Goal: Task Accomplishment & Management: Manage account settings

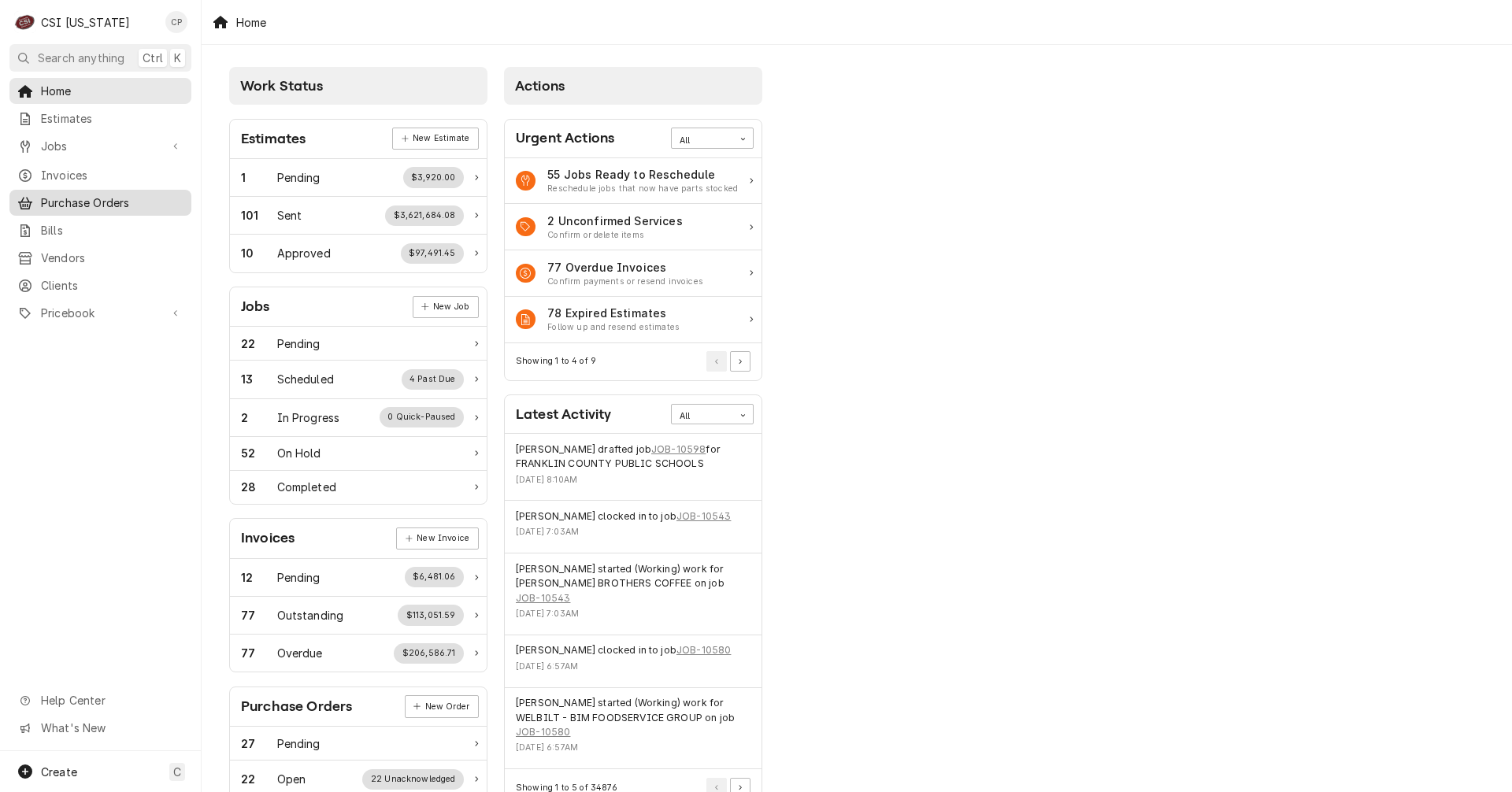
click at [113, 209] on link "Purchase Orders" at bounding box center [100, 202] width 182 height 26
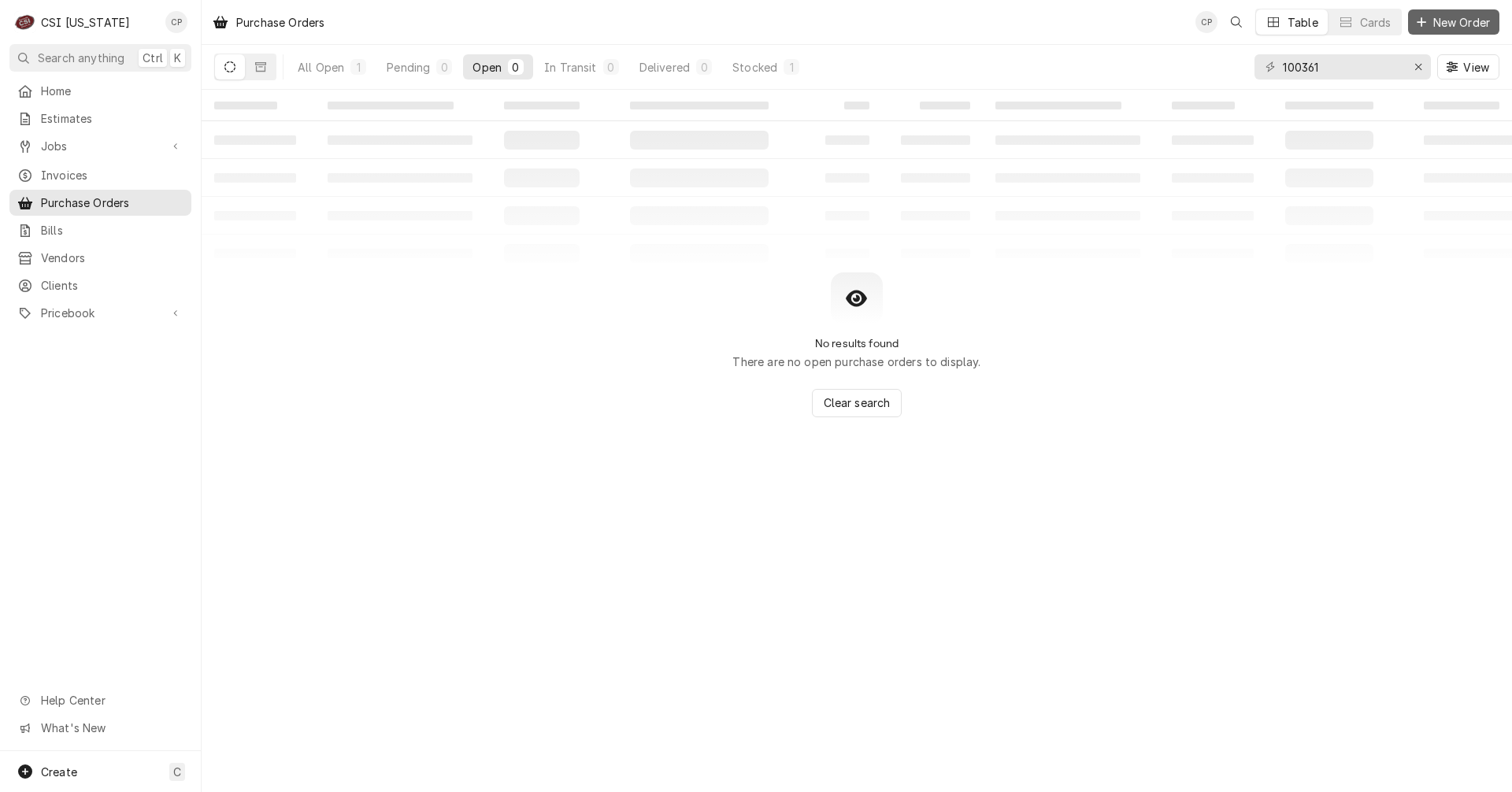
click at [1455, 18] on span "New Order" at bounding box center [1461, 22] width 63 height 17
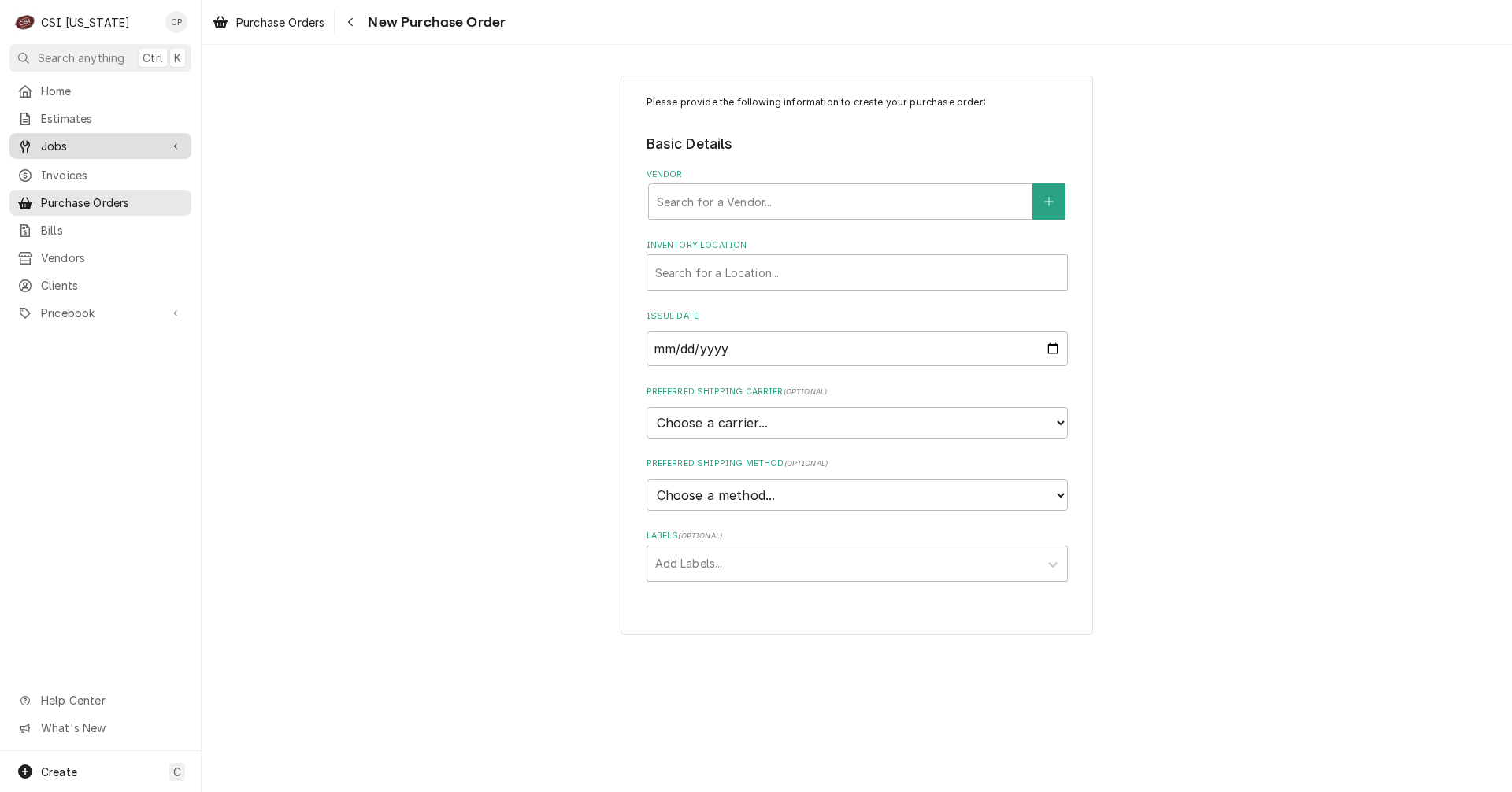
click at [60, 144] on span "Jobs" at bounding box center [100, 146] width 119 height 17
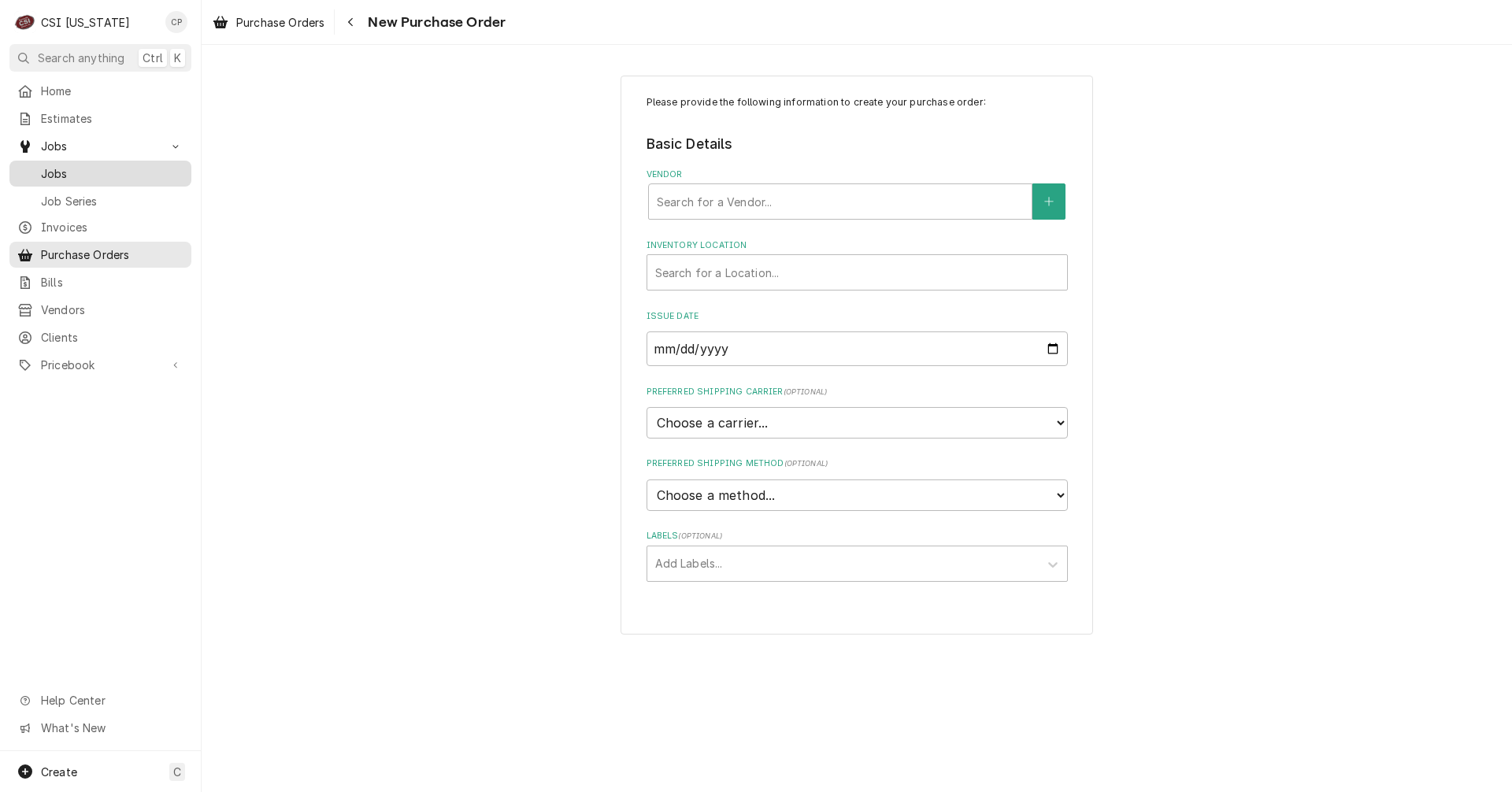
click at [55, 168] on span "Jobs" at bounding box center [112, 173] width 143 height 17
click at [65, 168] on span "Jobs" at bounding box center [112, 173] width 143 height 17
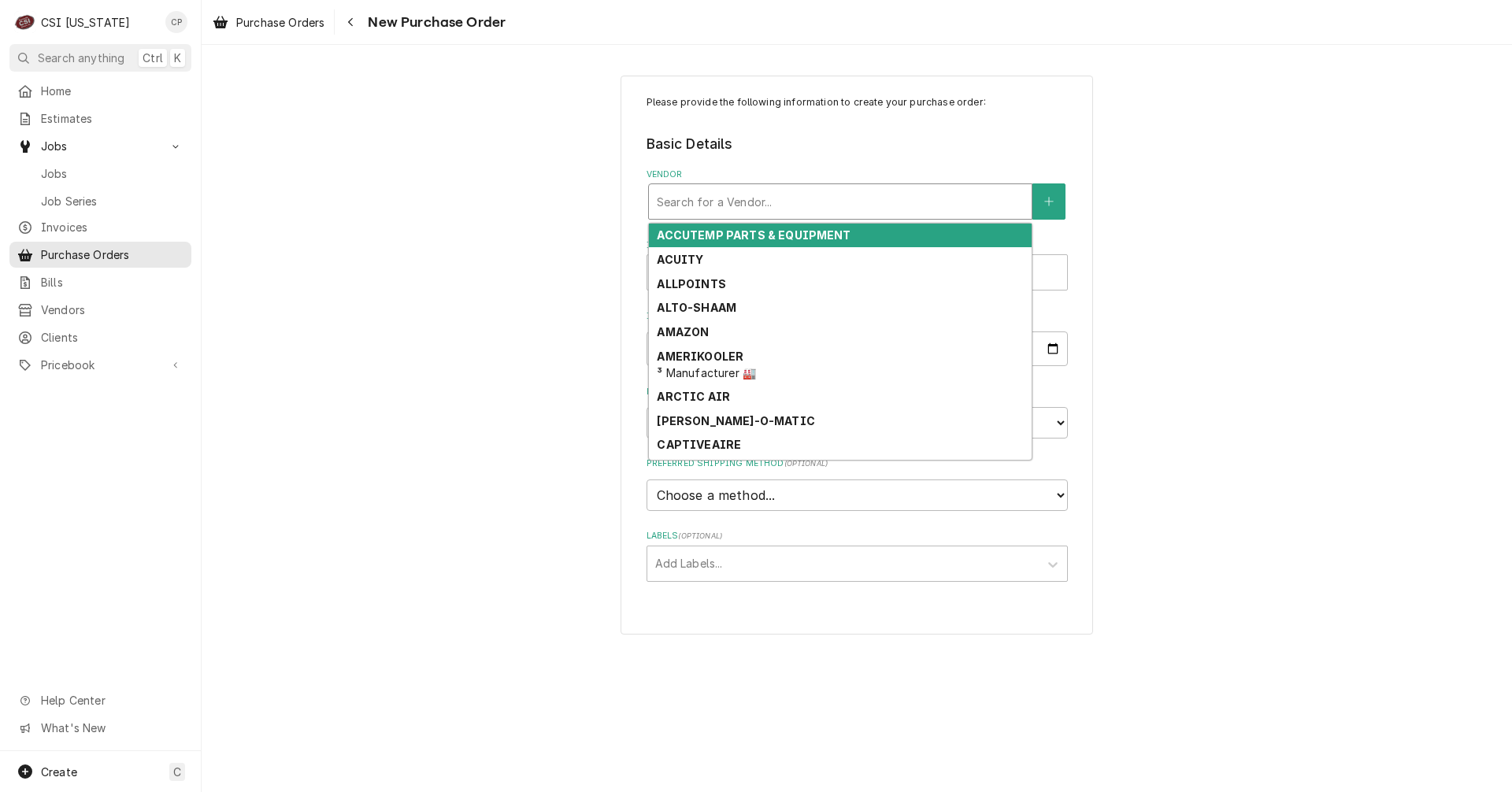
click at [712, 203] on div "Vendor" at bounding box center [840, 201] width 367 height 28
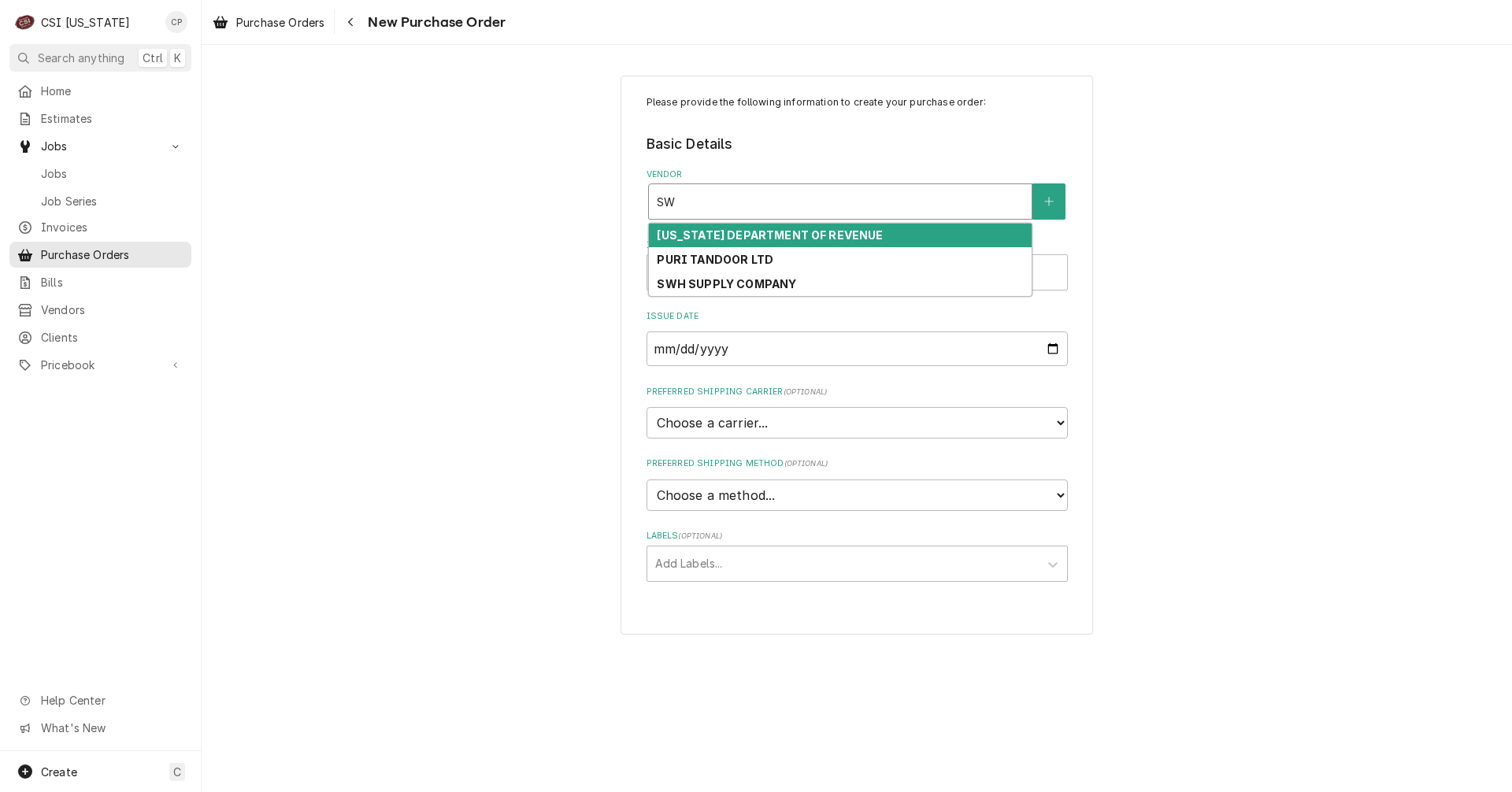
type input "SWH"
click at [734, 230] on strong "SWH SUPPLY COMPANY" at bounding box center [726, 235] width 139 height 14
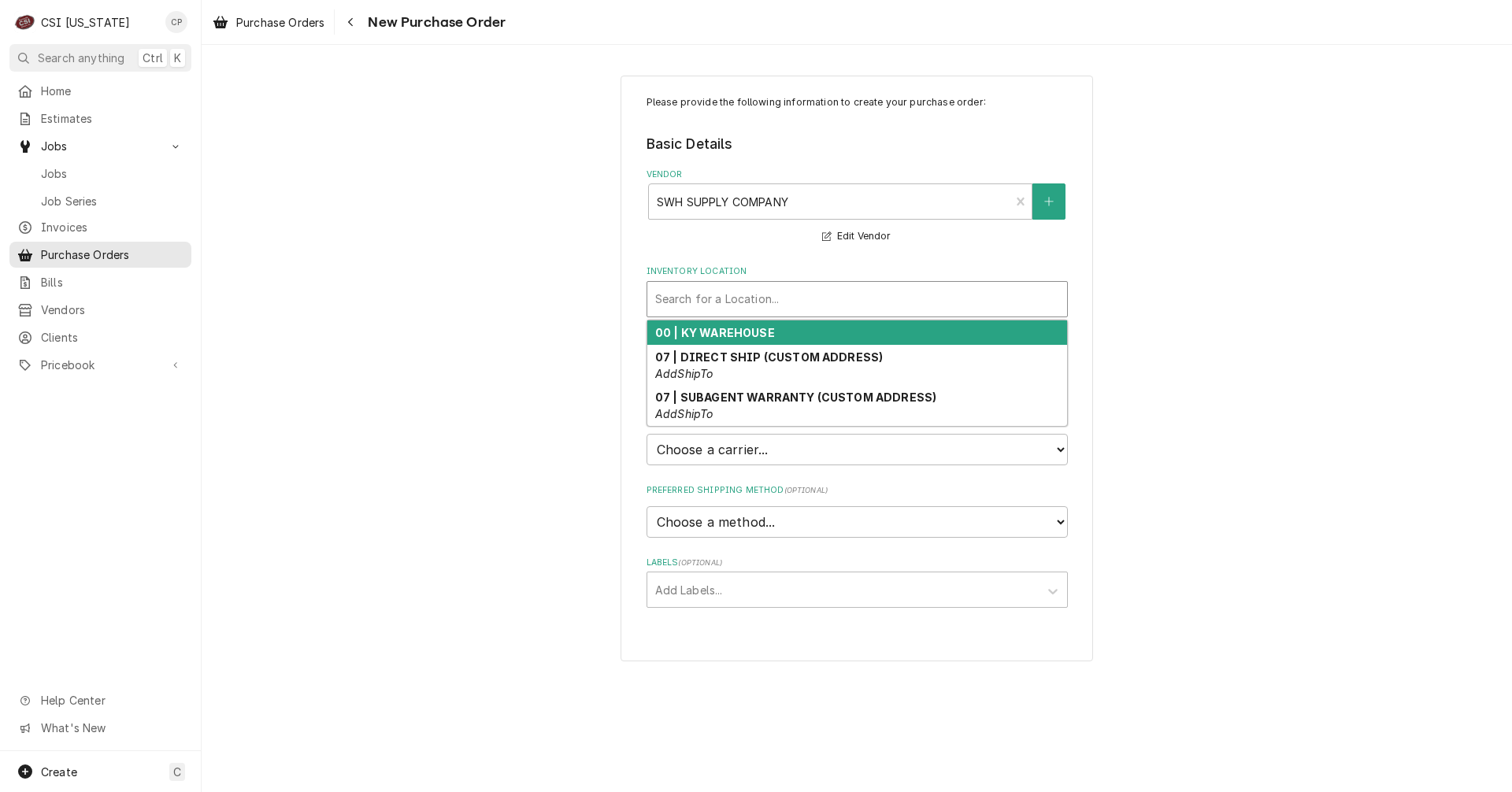
click at [734, 301] on div "Inventory Location" at bounding box center [857, 299] width 404 height 28
click at [726, 337] on strong "00 | KY WAREHOUSE" at bounding box center [715, 333] width 120 height 14
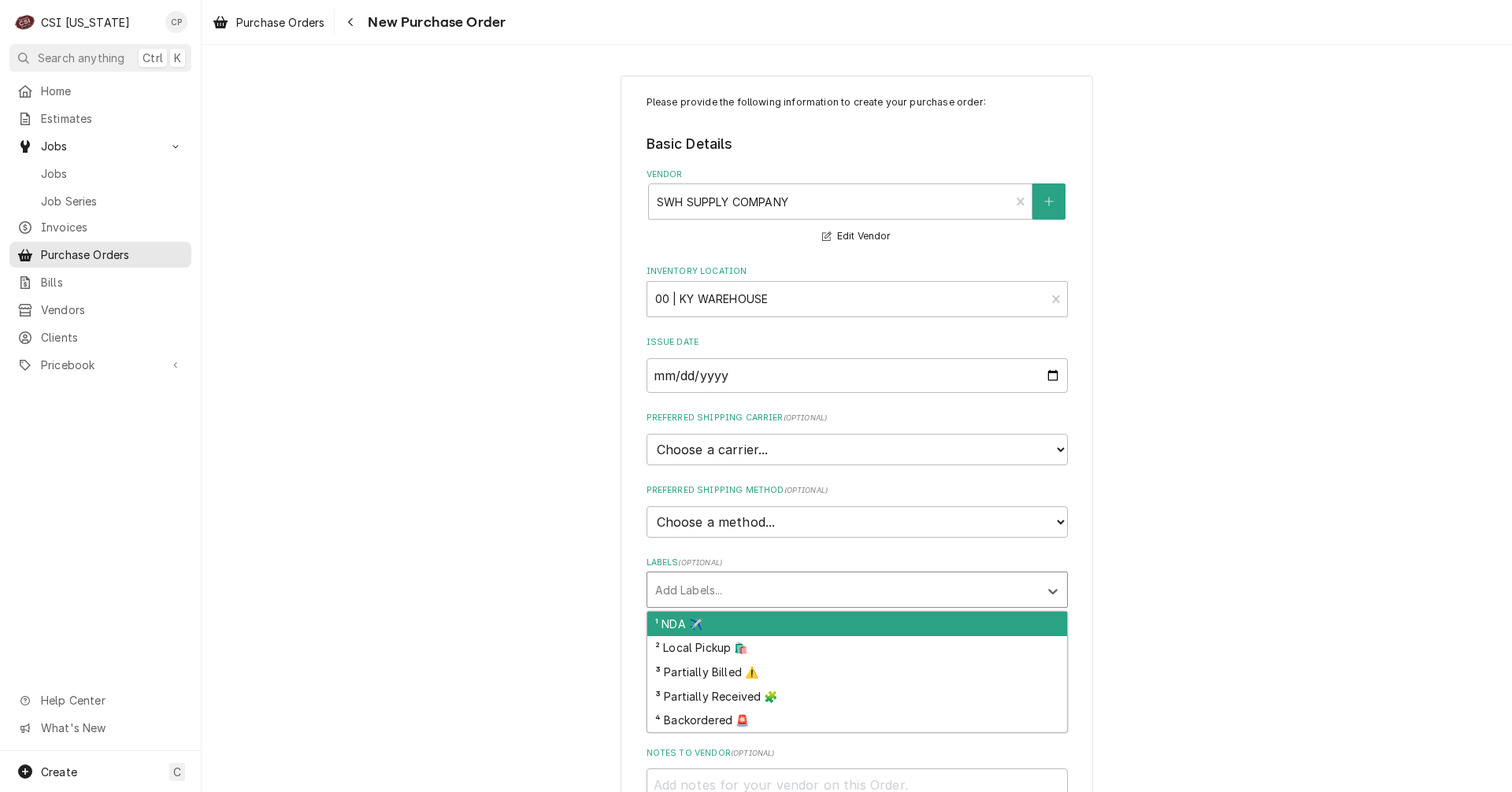
click at [735, 590] on div "Labels" at bounding box center [844, 590] width 376 height 28
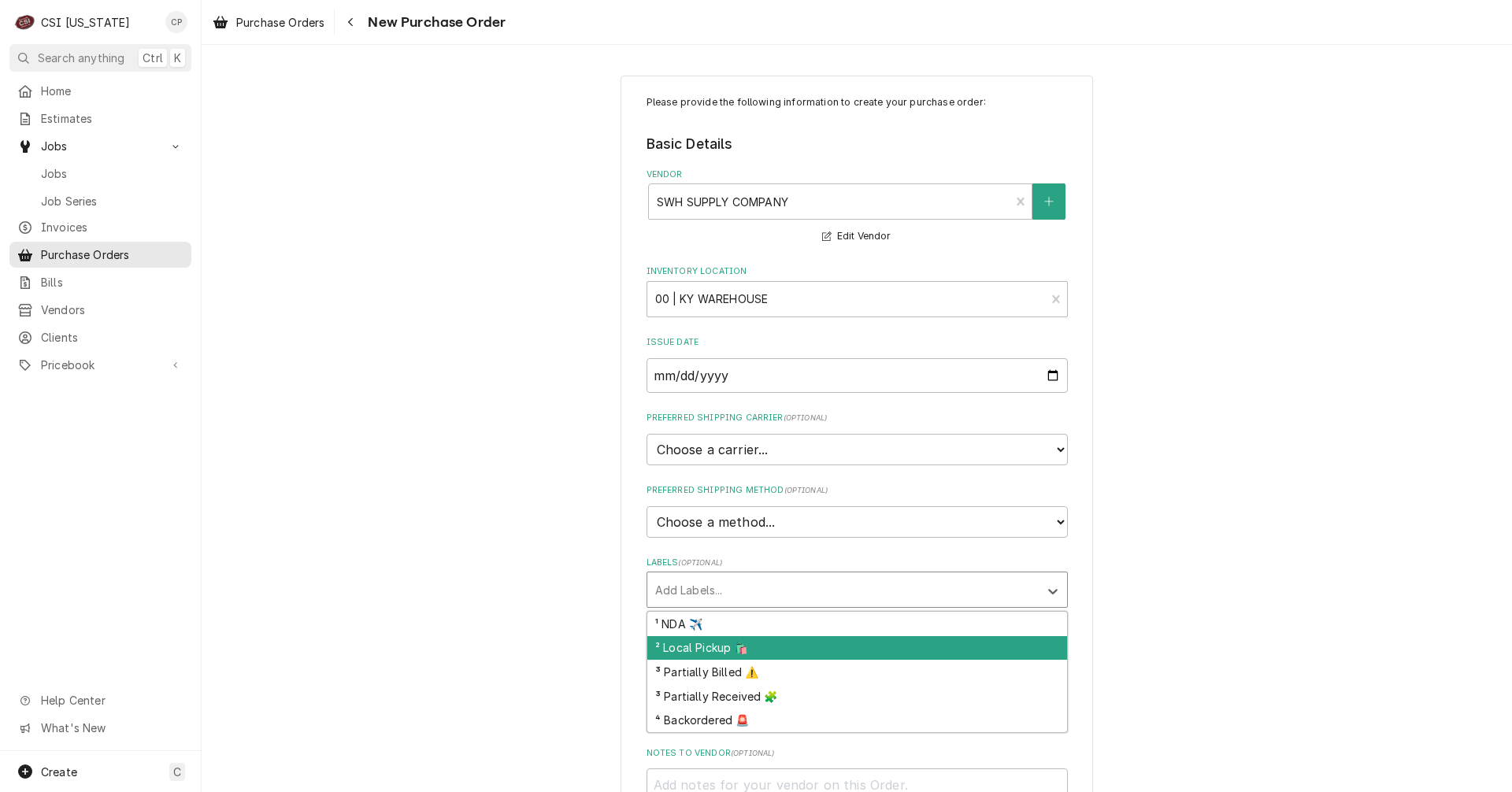
click at [708, 647] on div "² Local Pickup 🛍️" at bounding box center [856, 648] width 419 height 24
type textarea "x"
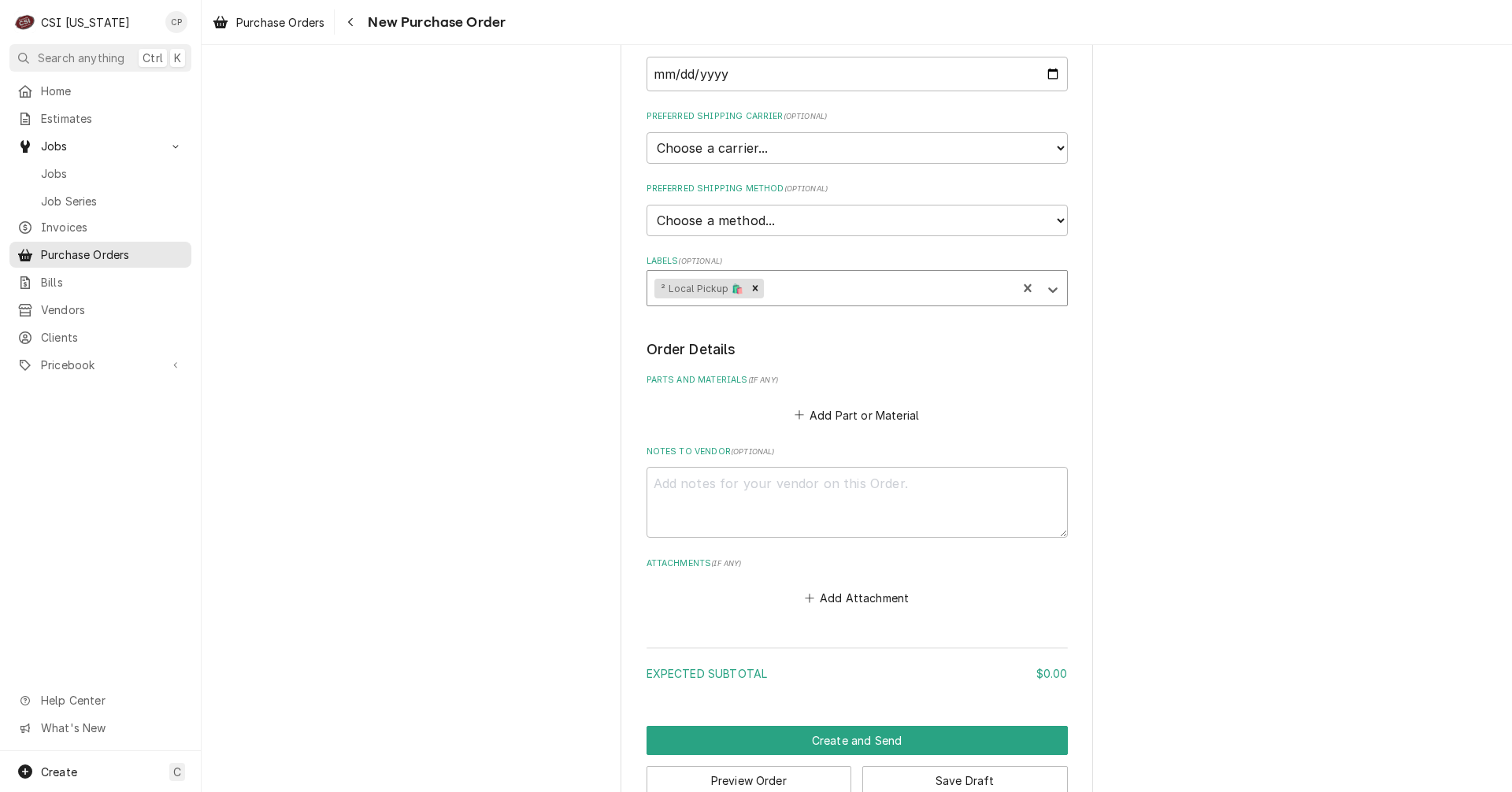
scroll to position [315, 0]
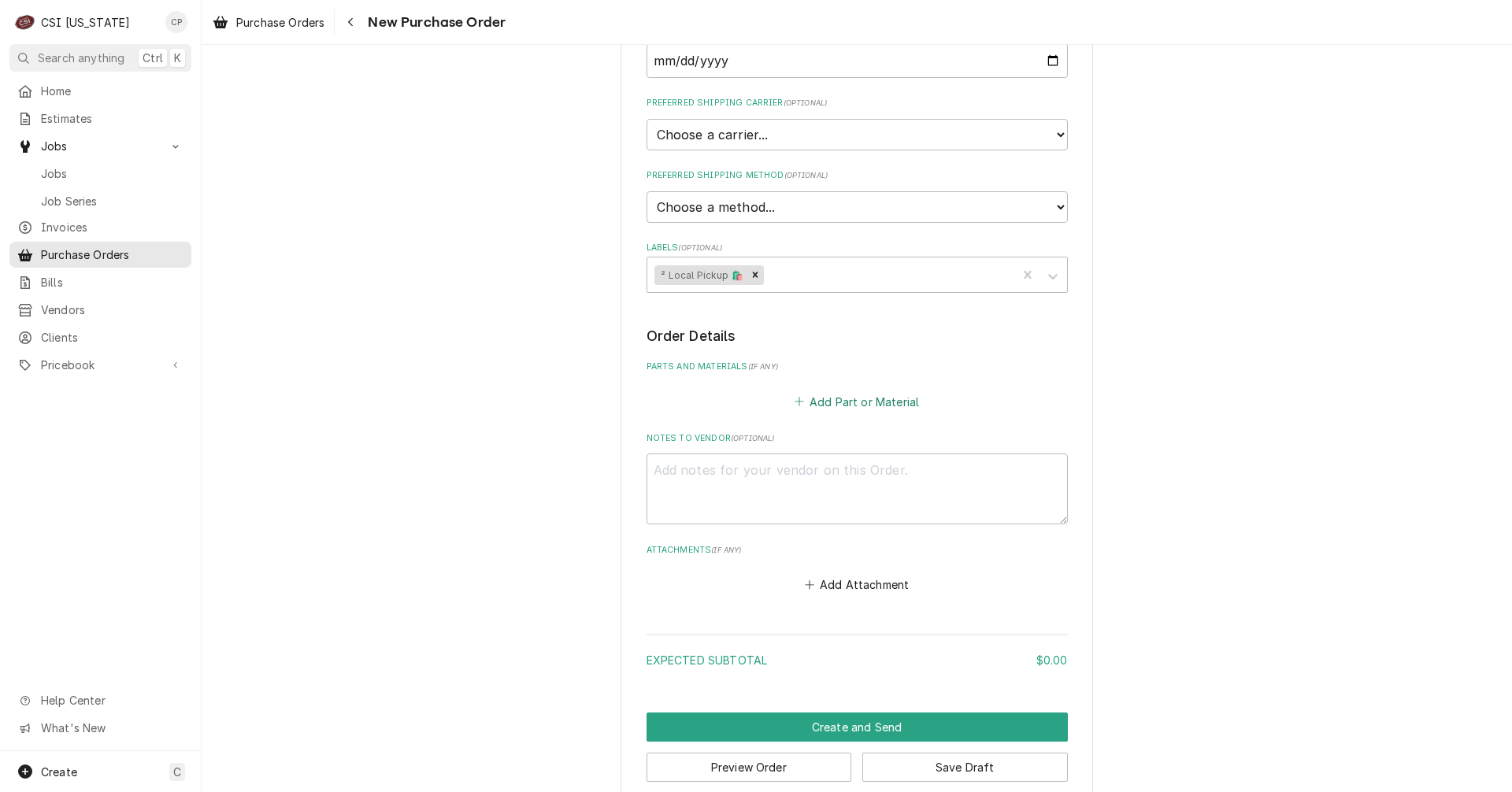
click at [858, 403] on button "Add Part or Material" at bounding box center [857, 402] width 130 height 22
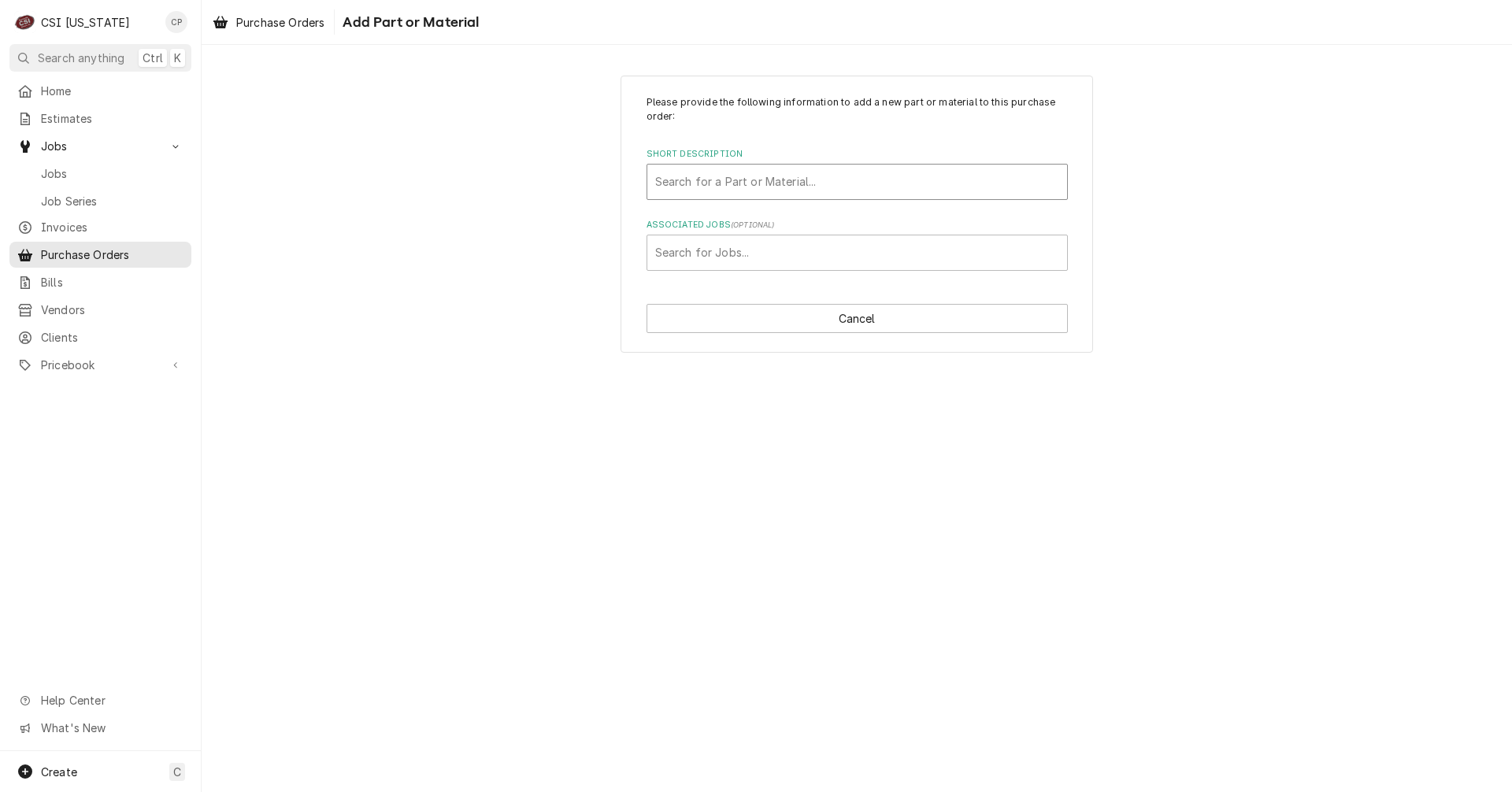
click at [838, 186] on div "Short Description" at bounding box center [857, 181] width 404 height 28
type input "NITRO"
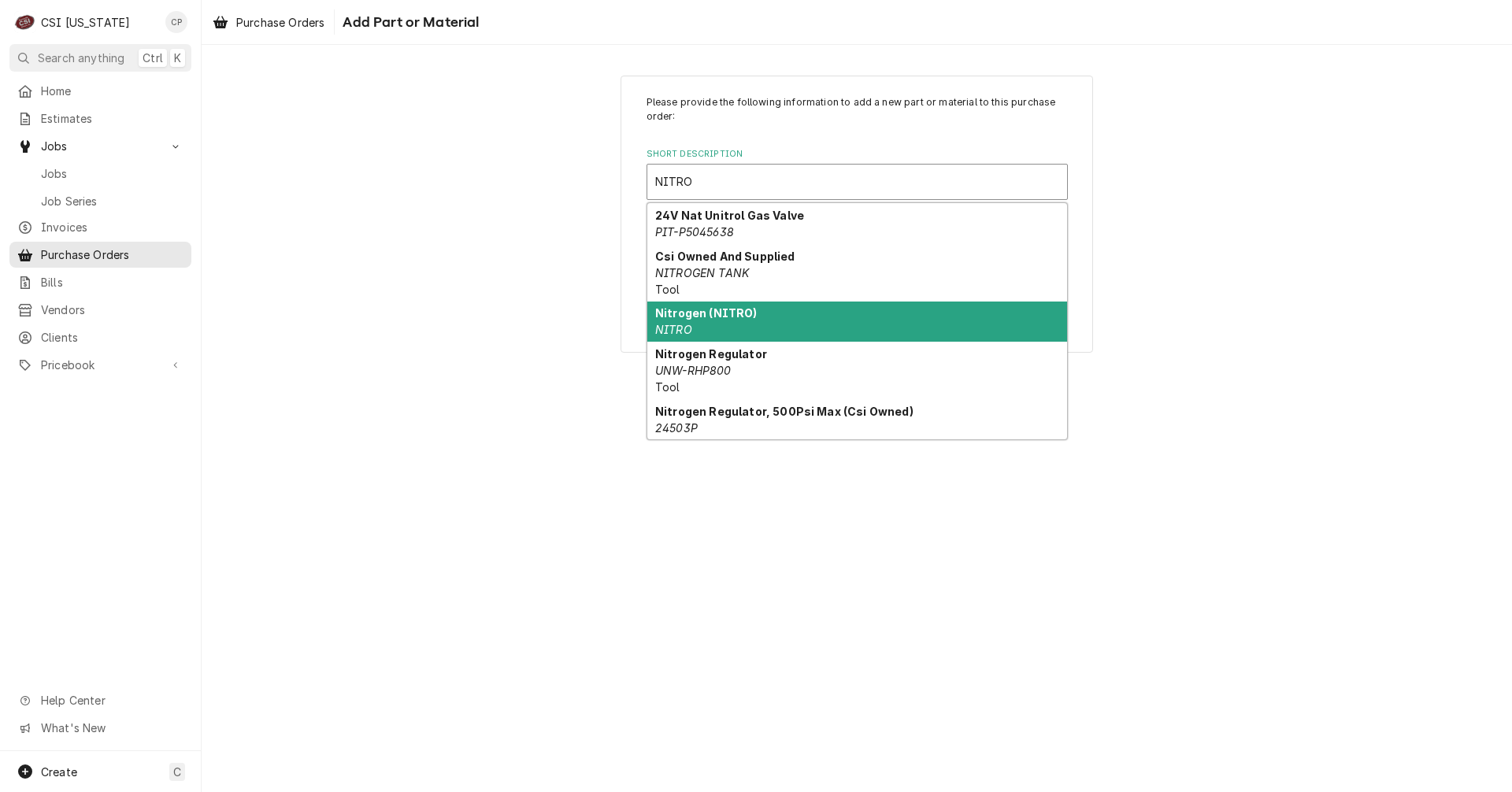
click at [736, 314] on strong "Nitrogen (NITRO)" at bounding box center [706, 313] width 102 height 14
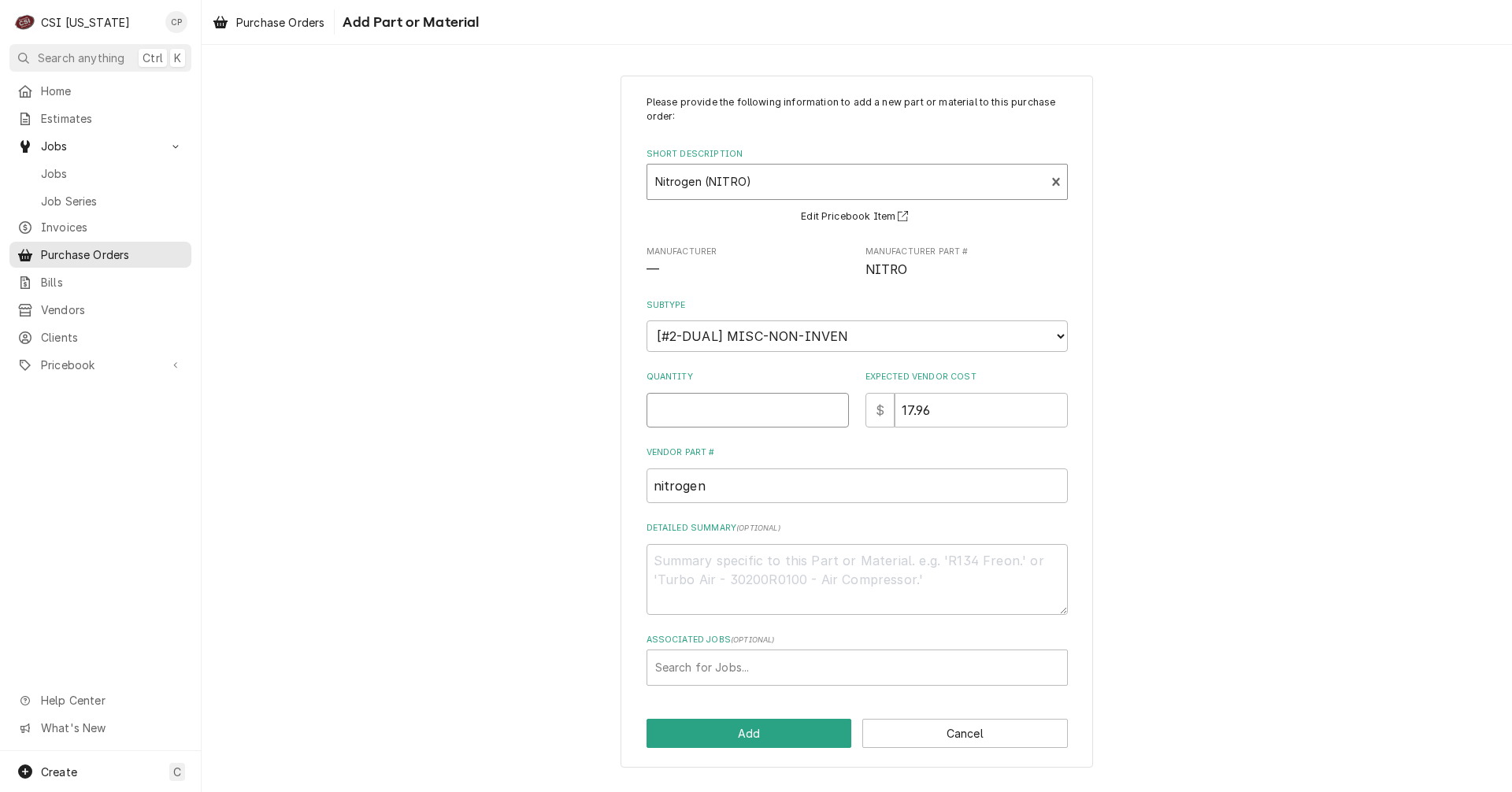
click at [783, 409] on input "Quantity" at bounding box center [748, 411] width 202 height 35
type textarea "x"
type input "1"
type textarea "x"
type input "0"
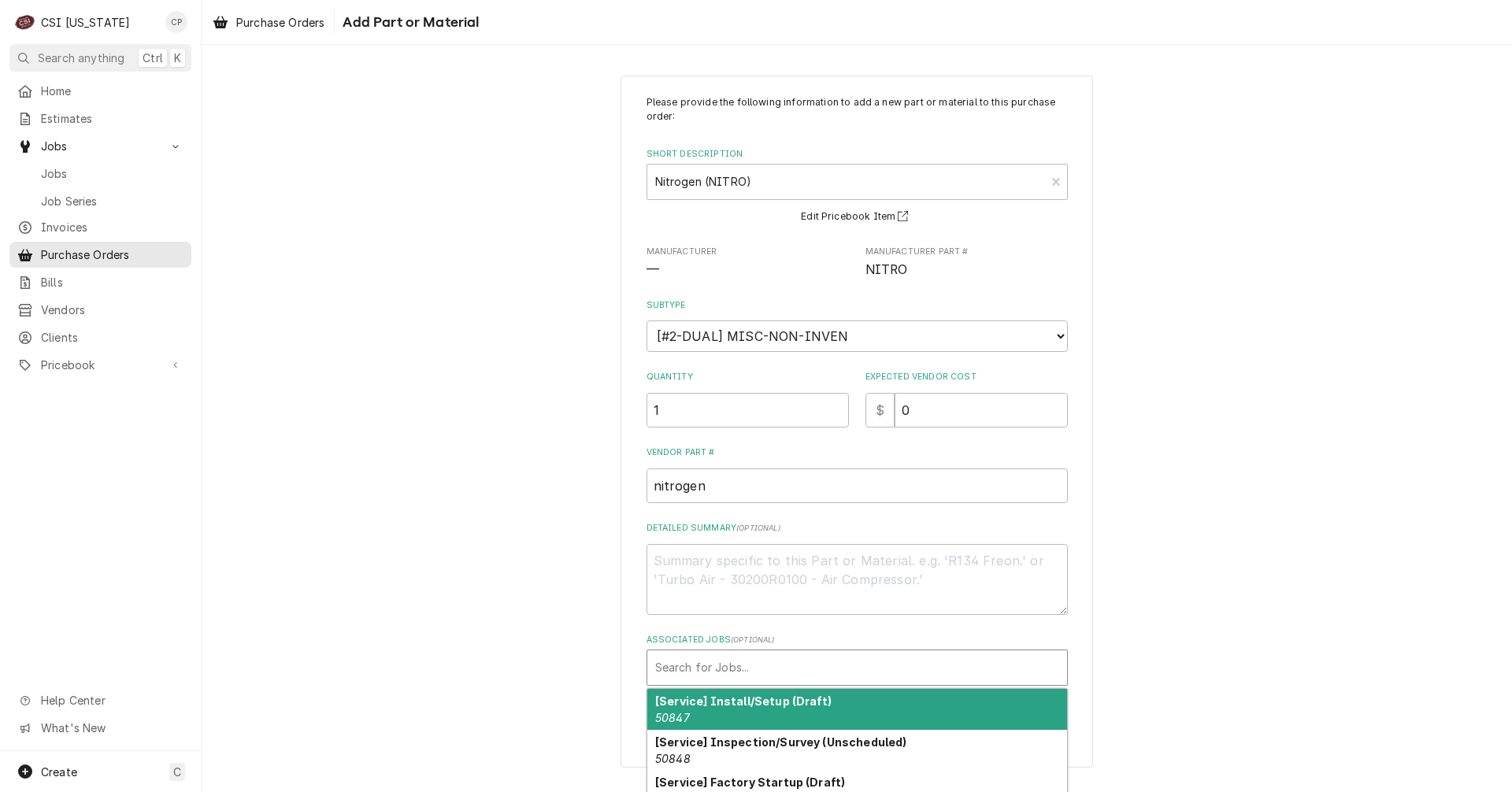
click at [742, 672] on div "Associated Jobs" at bounding box center [857, 667] width 404 height 28
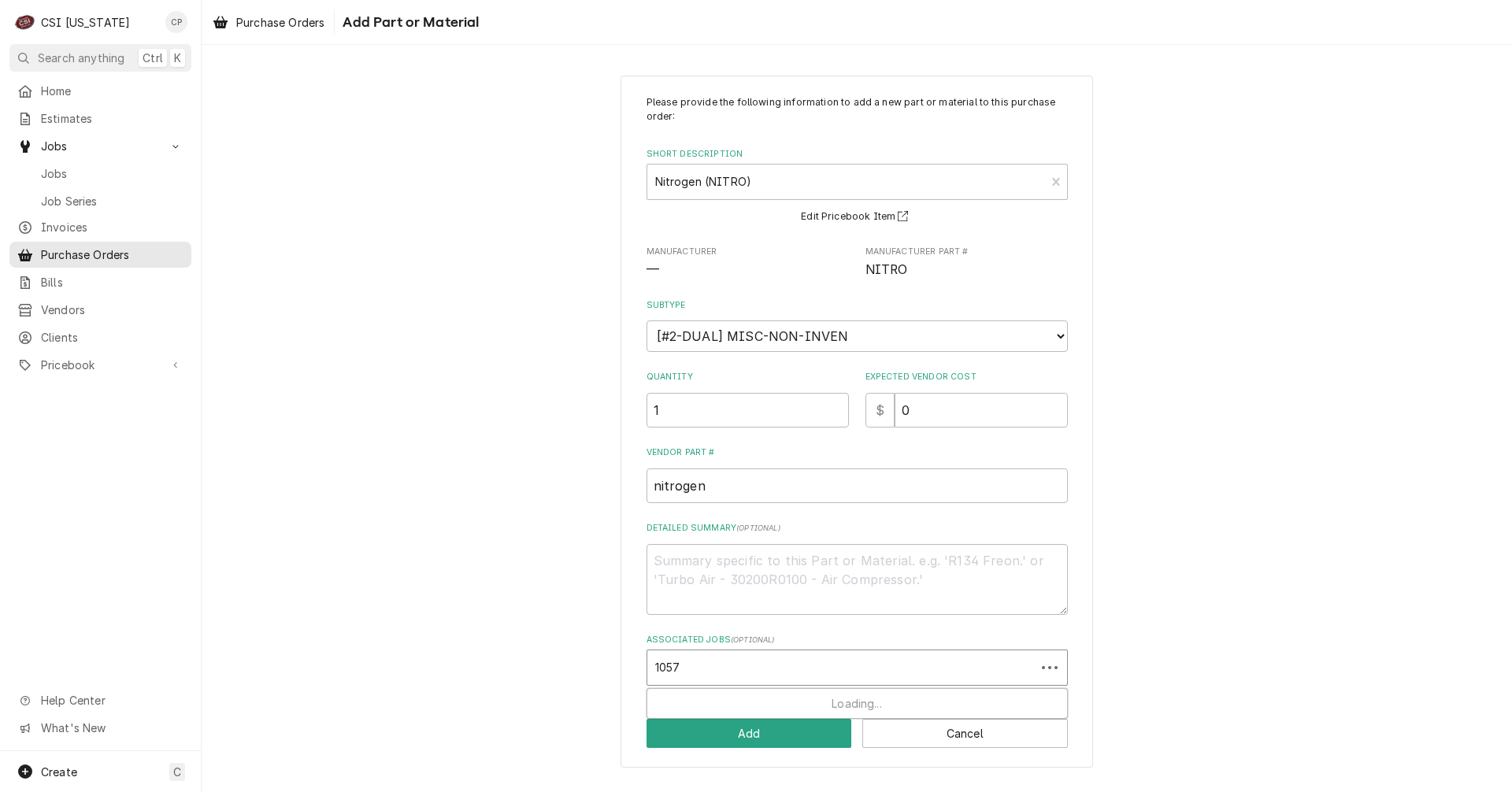
type input "10579"
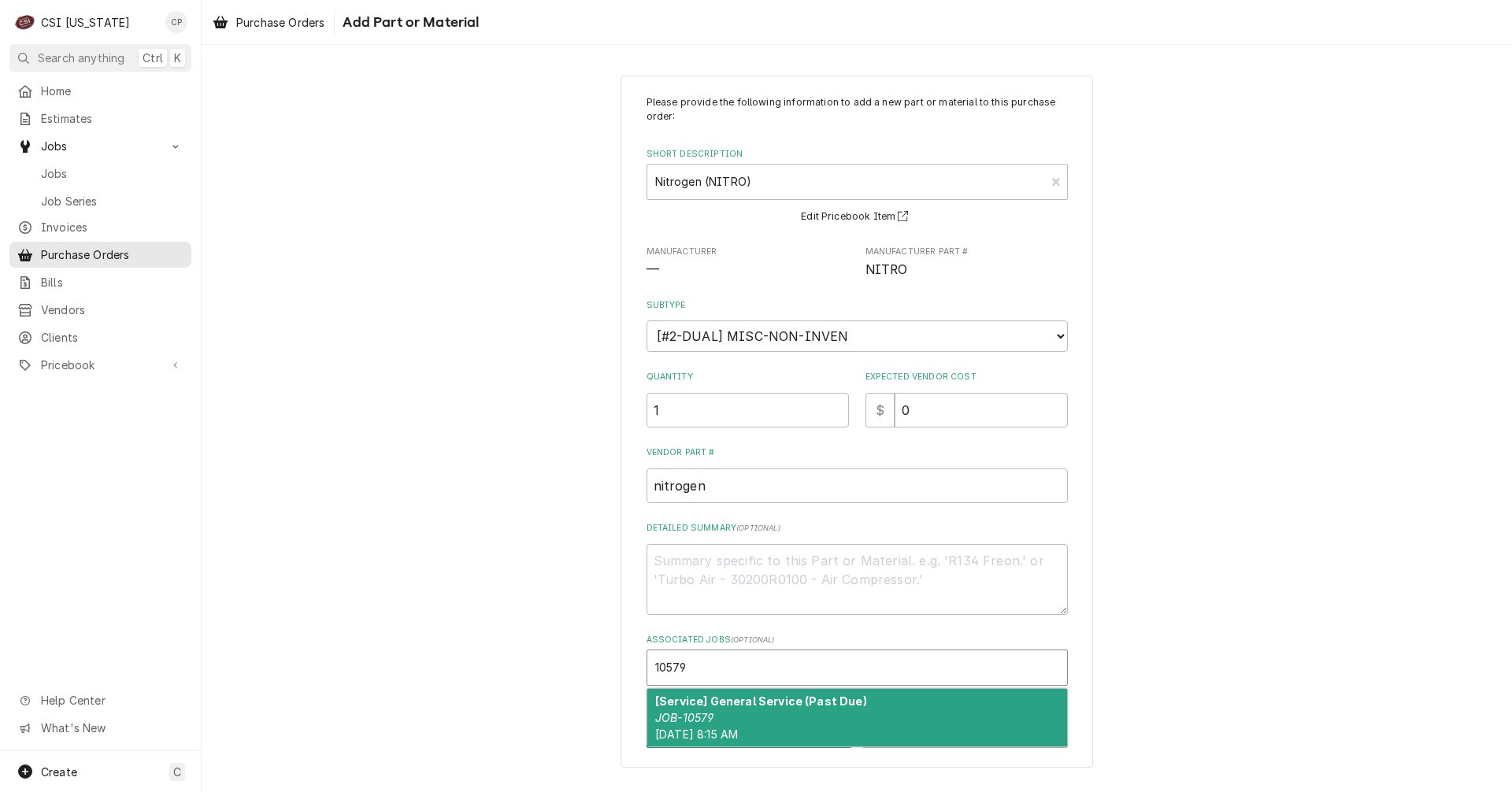
click at [782, 709] on div "[Service] General Service (Past Due) JOB-10579 Thu, Sep 11th, 2025 - 8:15 AM" at bounding box center [856, 717] width 419 height 57
type textarea "x"
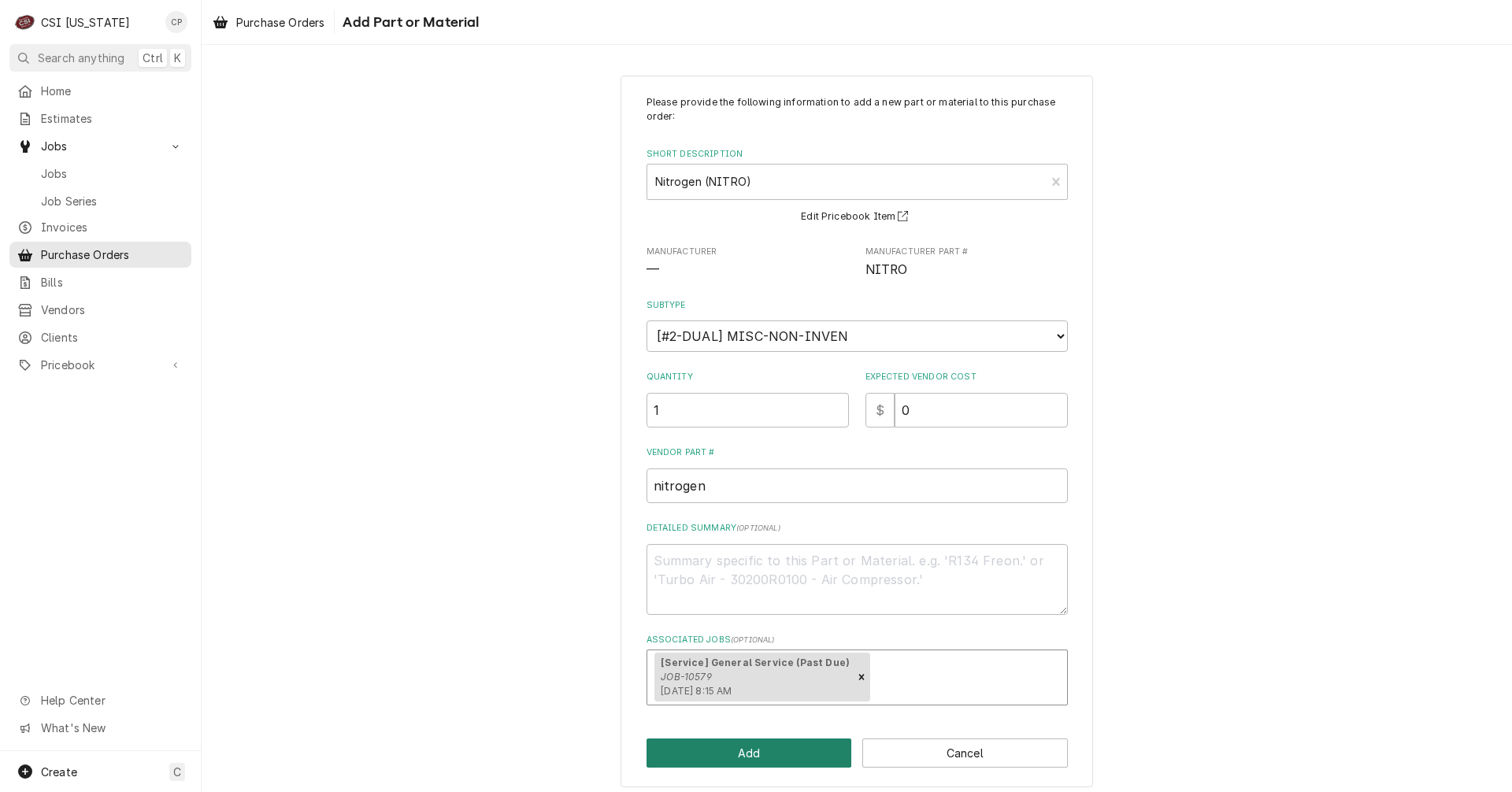
click at [774, 760] on button "Add" at bounding box center [749, 753] width 205 height 29
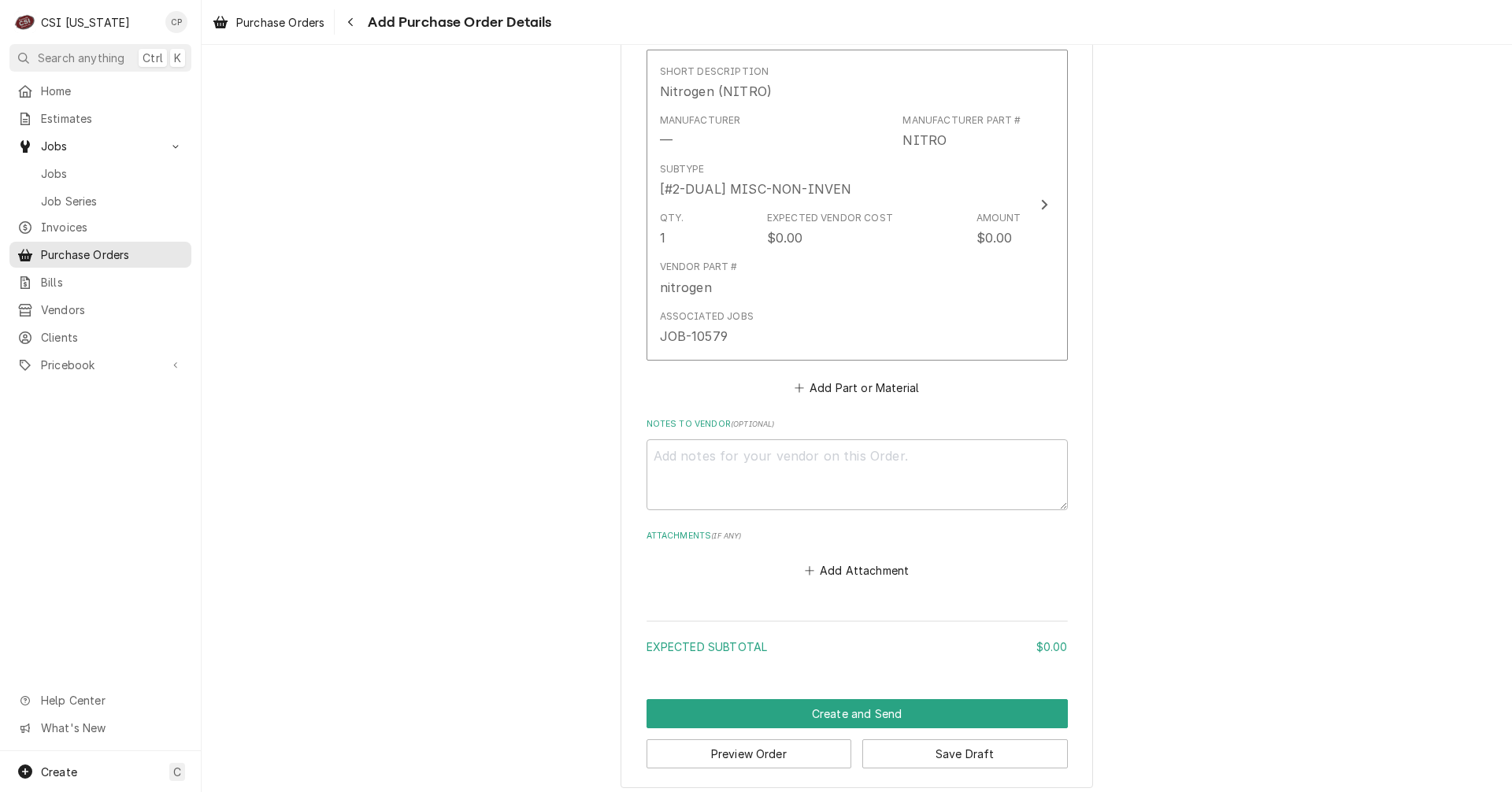
scroll to position [659, 0]
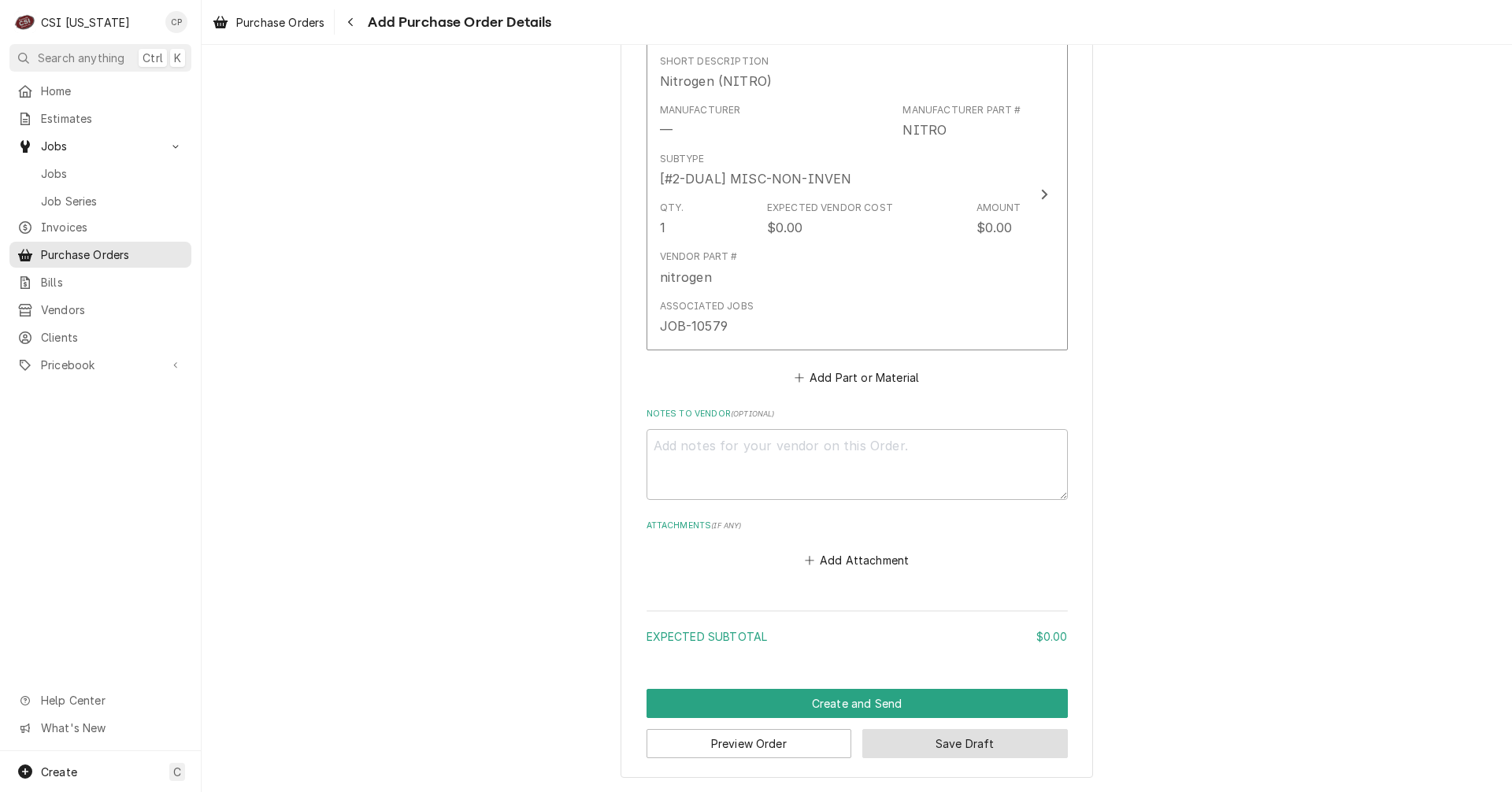
click at [956, 751] on button "Save Draft" at bounding box center [964, 744] width 205 height 29
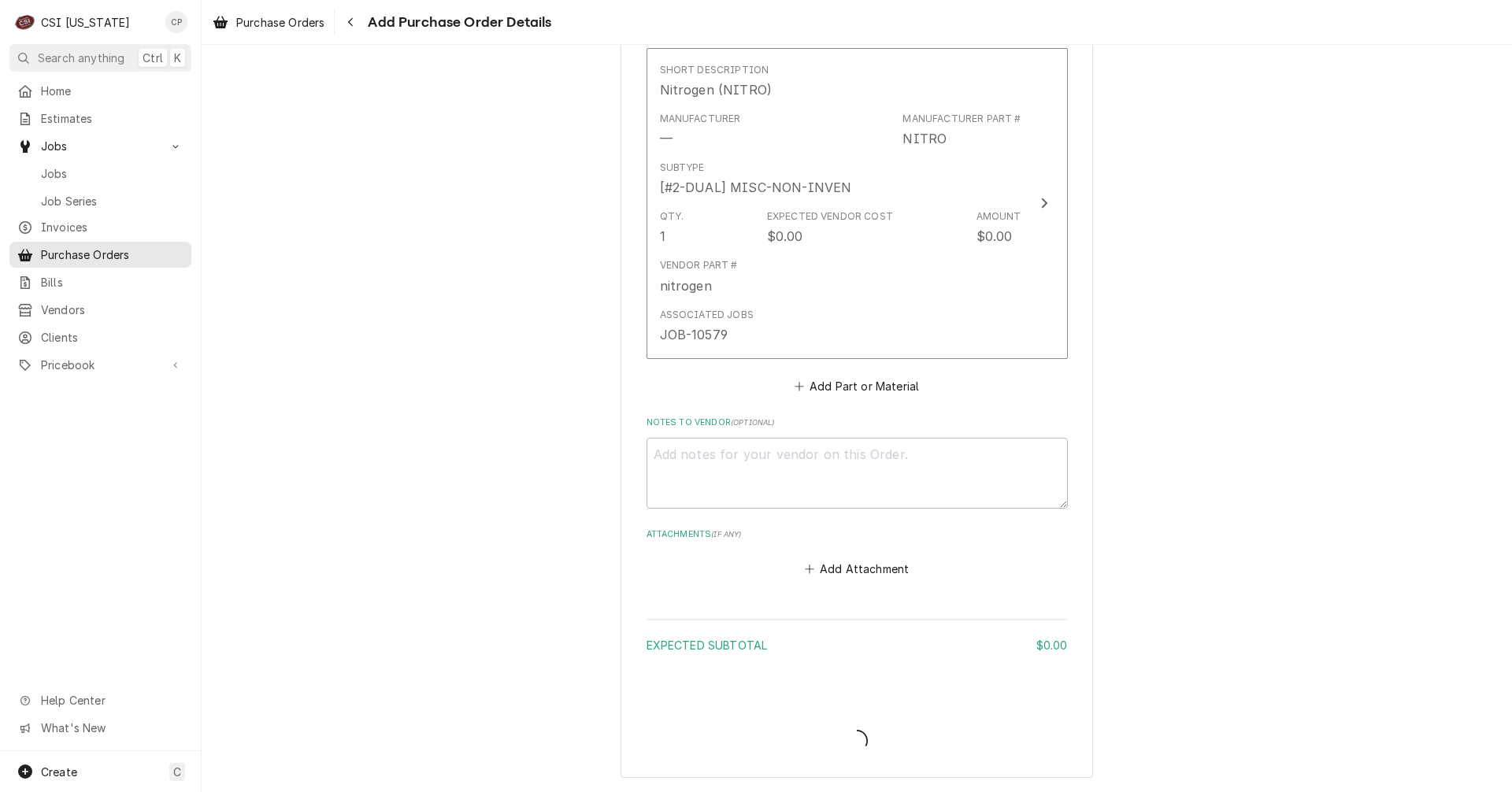
scroll to position [650, 0]
type textarea "x"
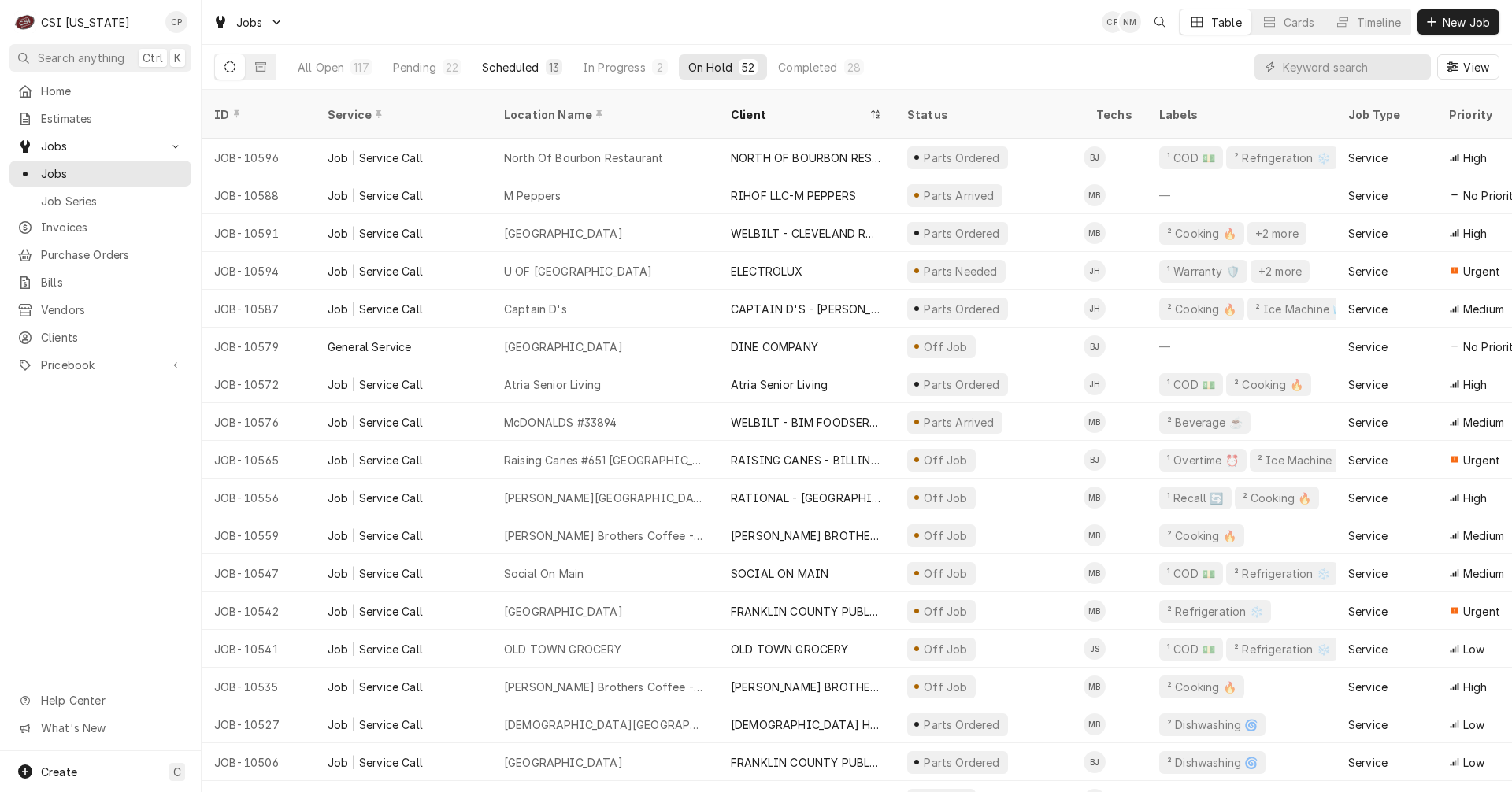
click at [517, 67] on div "Scheduled" at bounding box center [510, 67] width 56 height 17
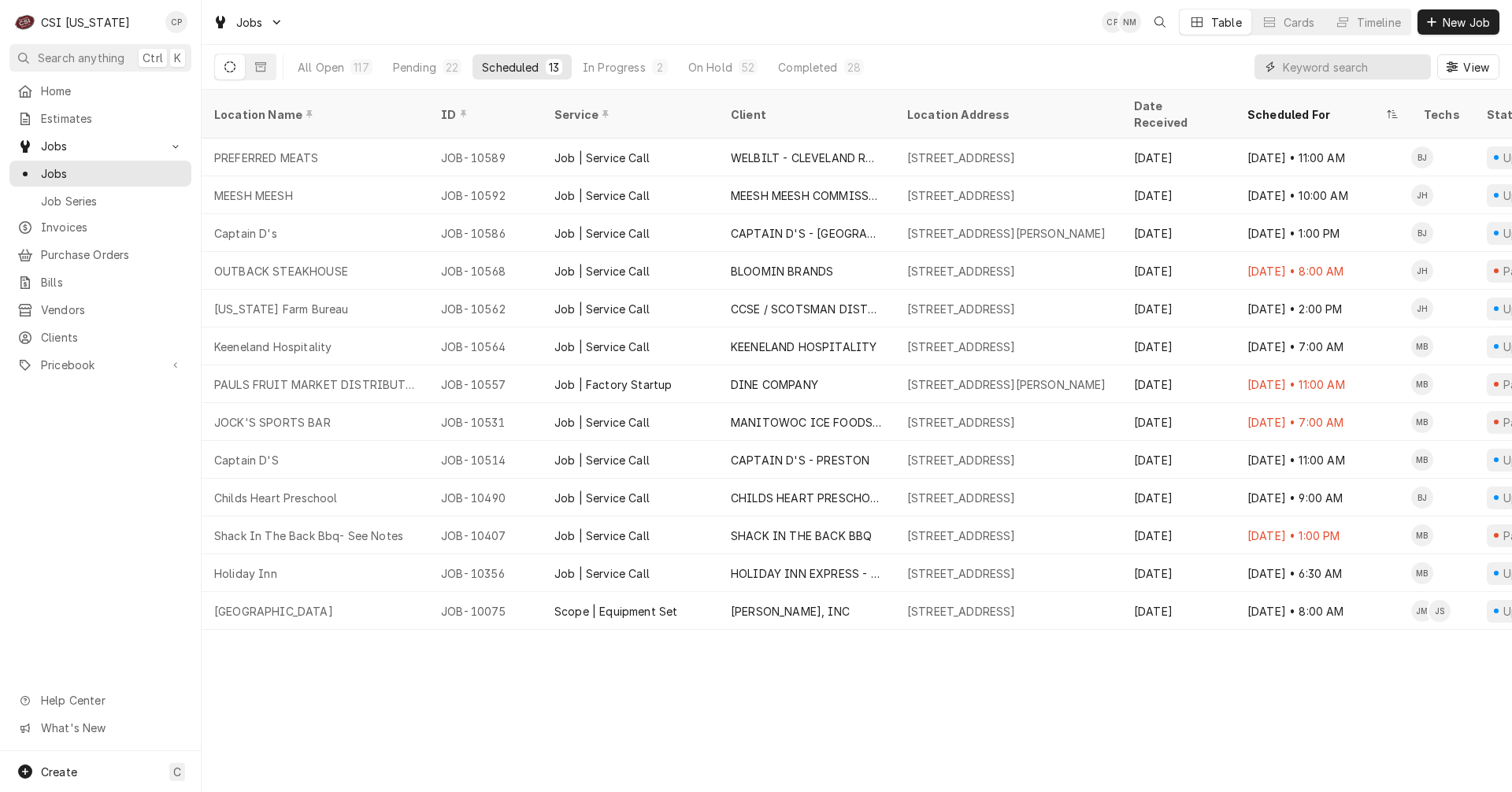
click at [1314, 68] on input "Dynamic Content Wrapper" at bounding box center [1353, 67] width 140 height 25
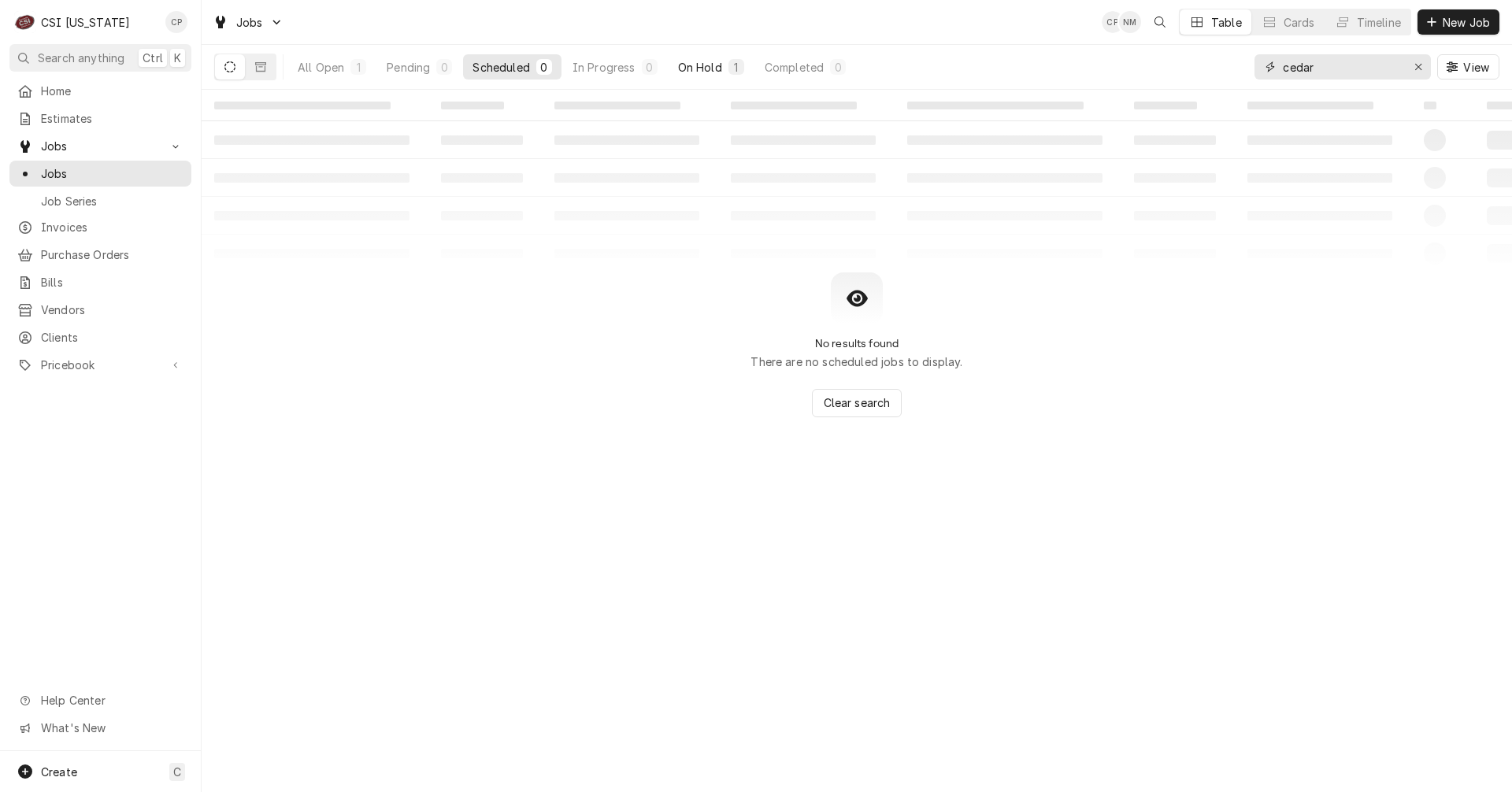
type input "cedar"
click at [702, 73] on div "On Hold" at bounding box center [700, 67] width 44 height 17
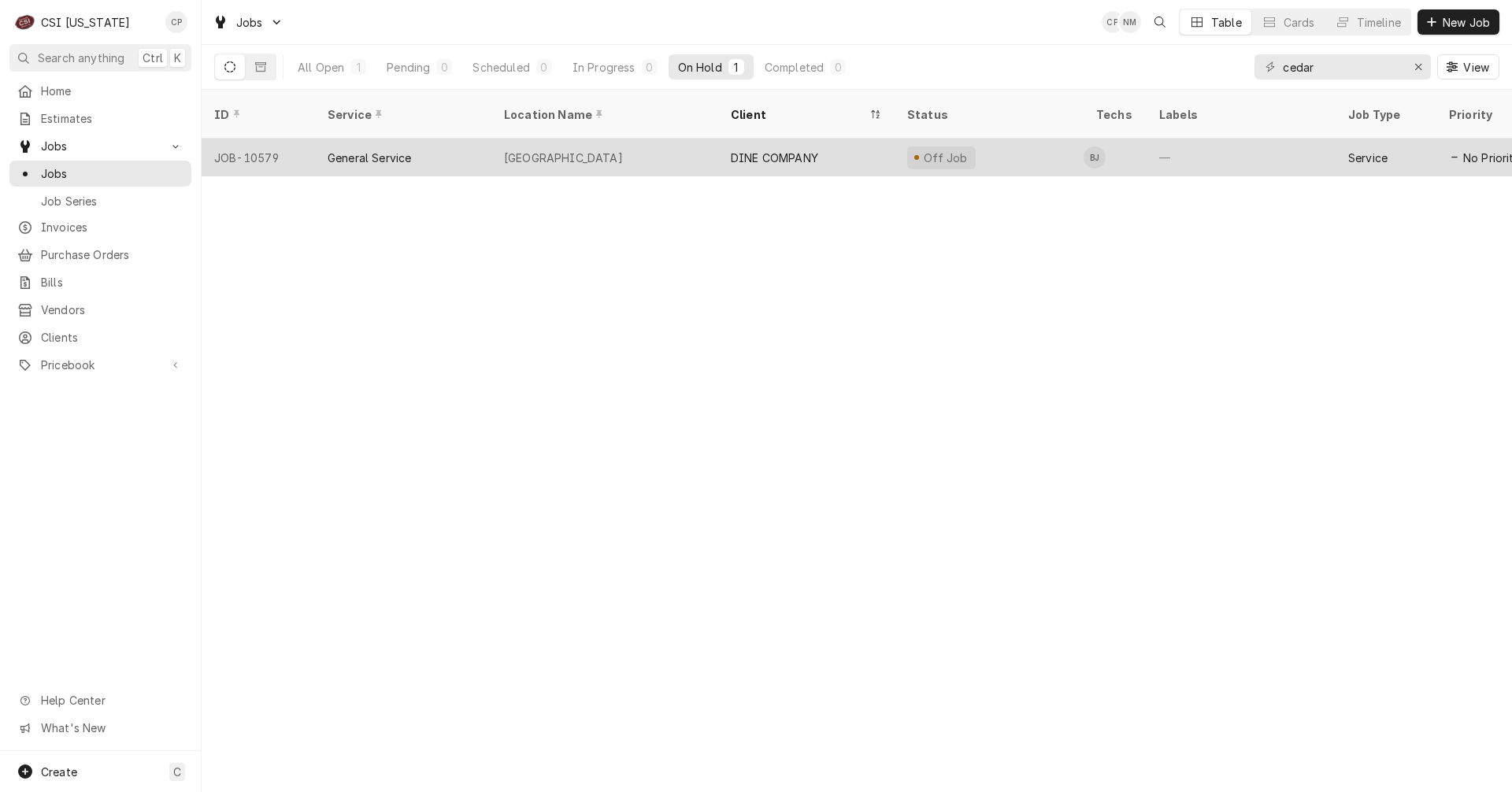
click at [623, 145] on div "[GEOGRAPHIC_DATA]" at bounding box center [604, 157] width 227 height 38
click at [622, 145] on div "[GEOGRAPHIC_DATA]" at bounding box center [604, 157] width 227 height 38
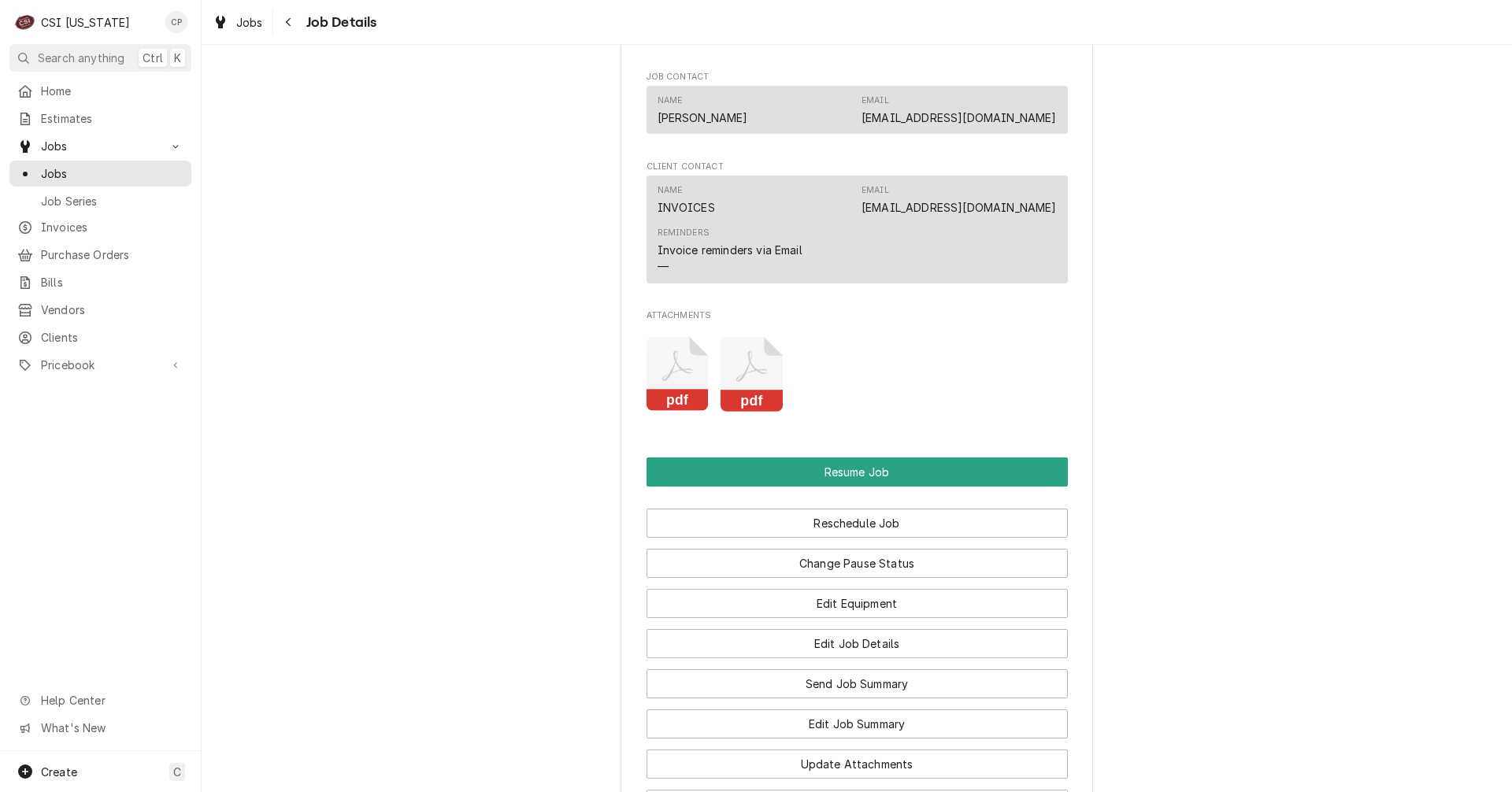
scroll to position [1575, 0]
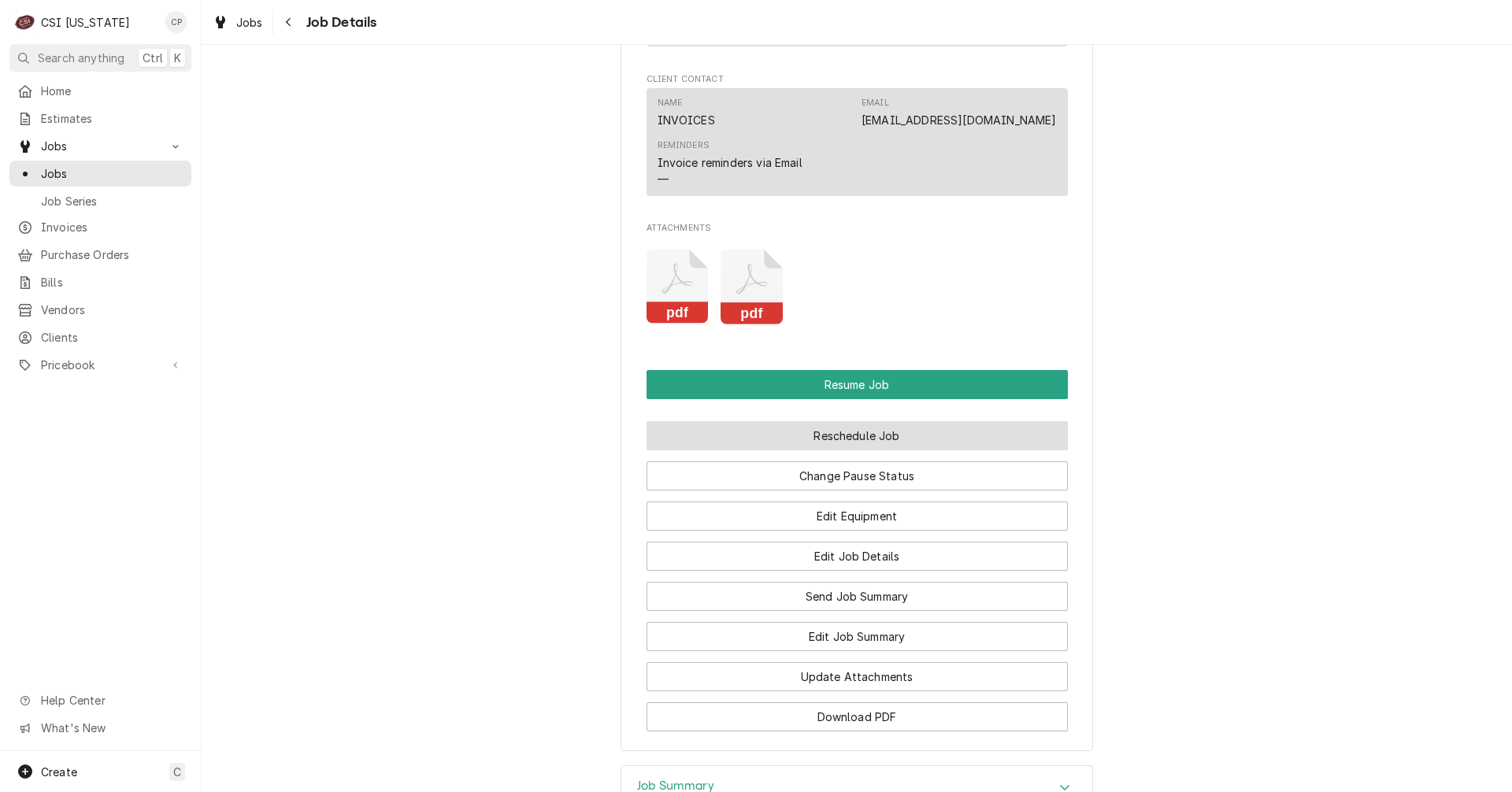
click at [846, 450] on button "Reschedule Job" at bounding box center [857, 436] width 421 height 29
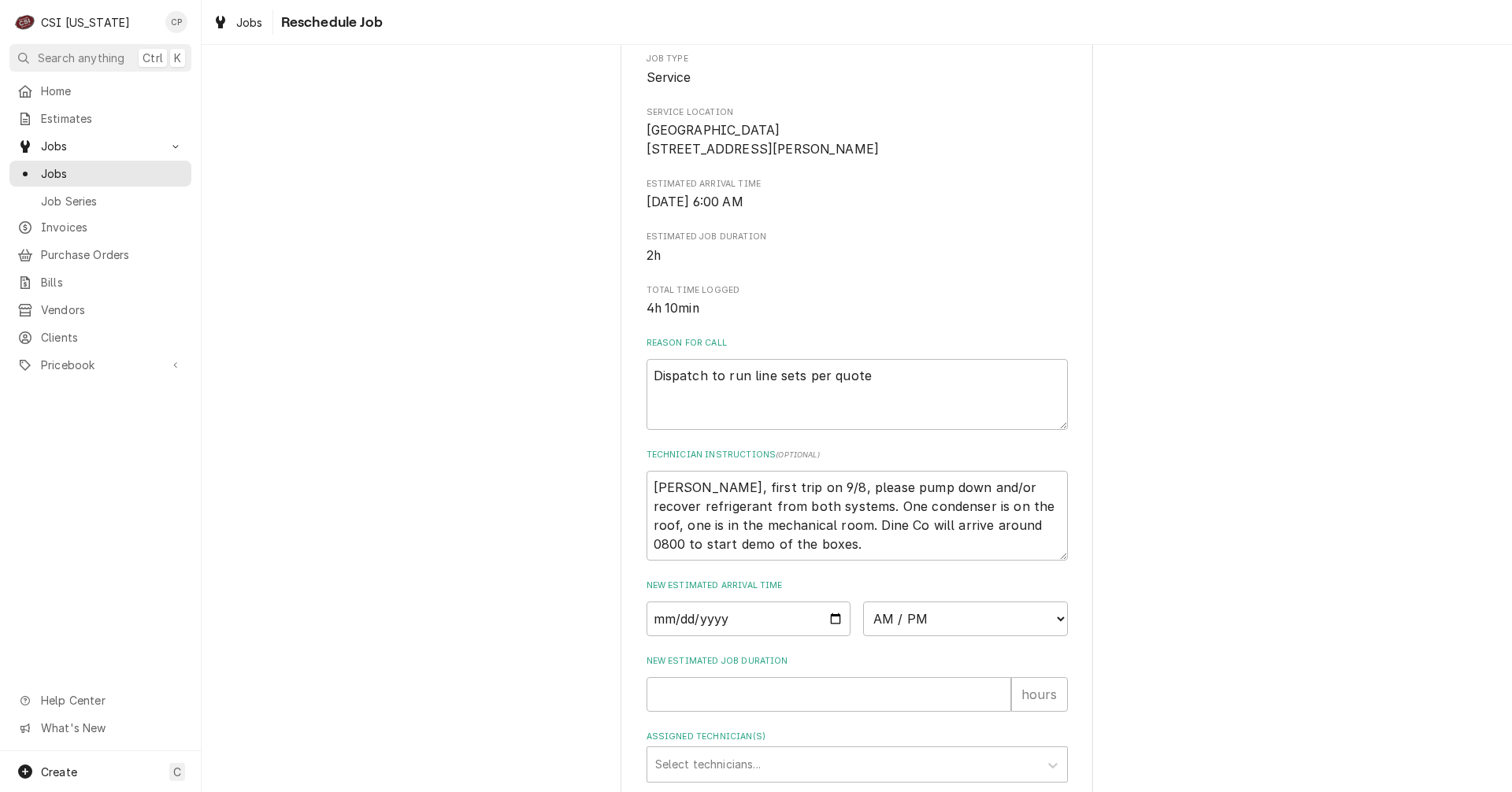
scroll to position [404, 0]
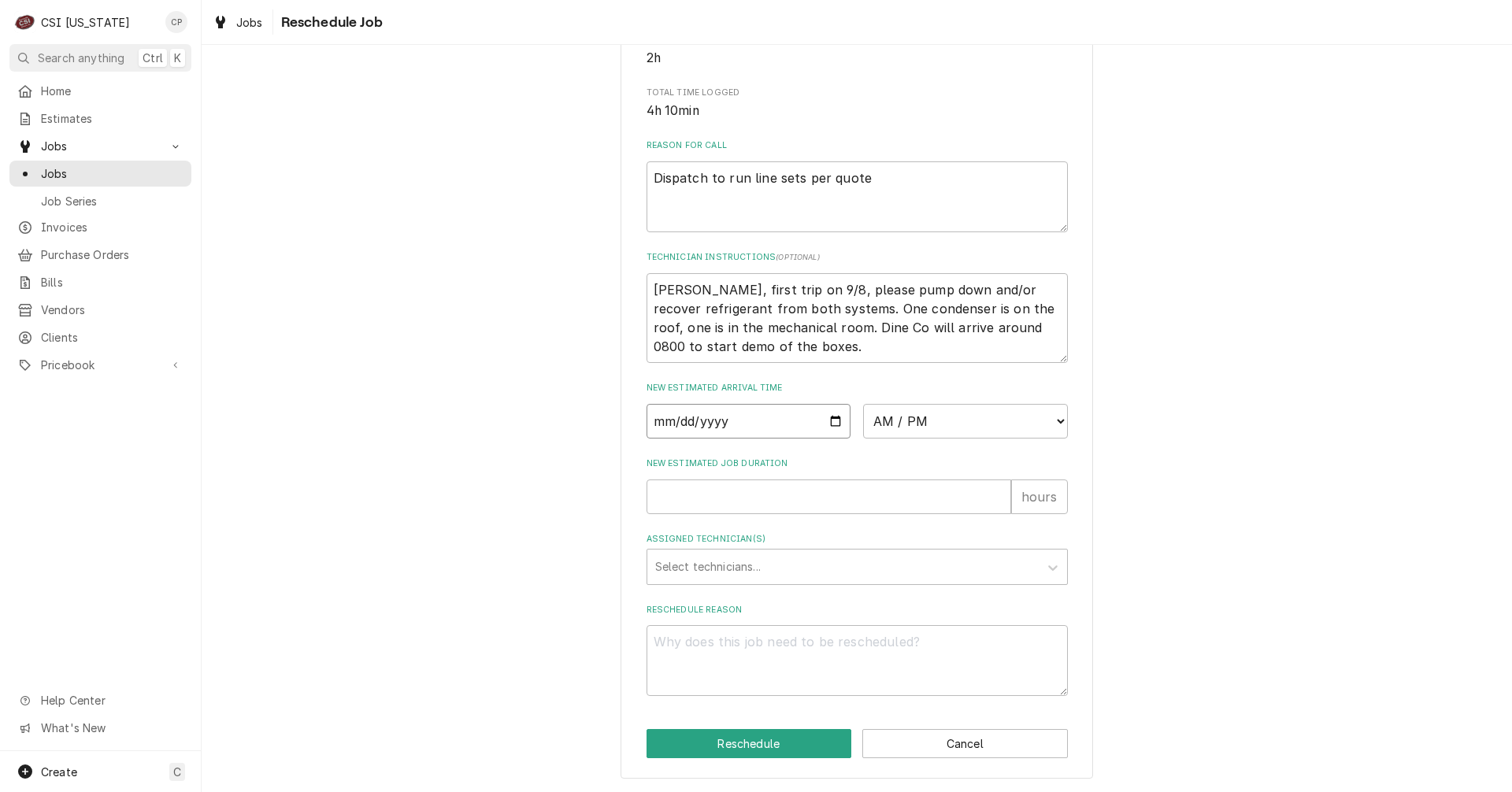
click at [835, 415] on input "Date" at bounding box center [749, 421] width 204 height 35
type textarea "x"
type input "2025-09-11"
click at [987, 419] on select "AM / PM 6:00 AM 6:15 AM 6:30 AM 6:45 AM 7:00 AM 7:15 AM 7:30 AM 7:45 AM 8:00 AM…" at bounding box center [965, 421] width 204 height 35
select select "08:15:00"
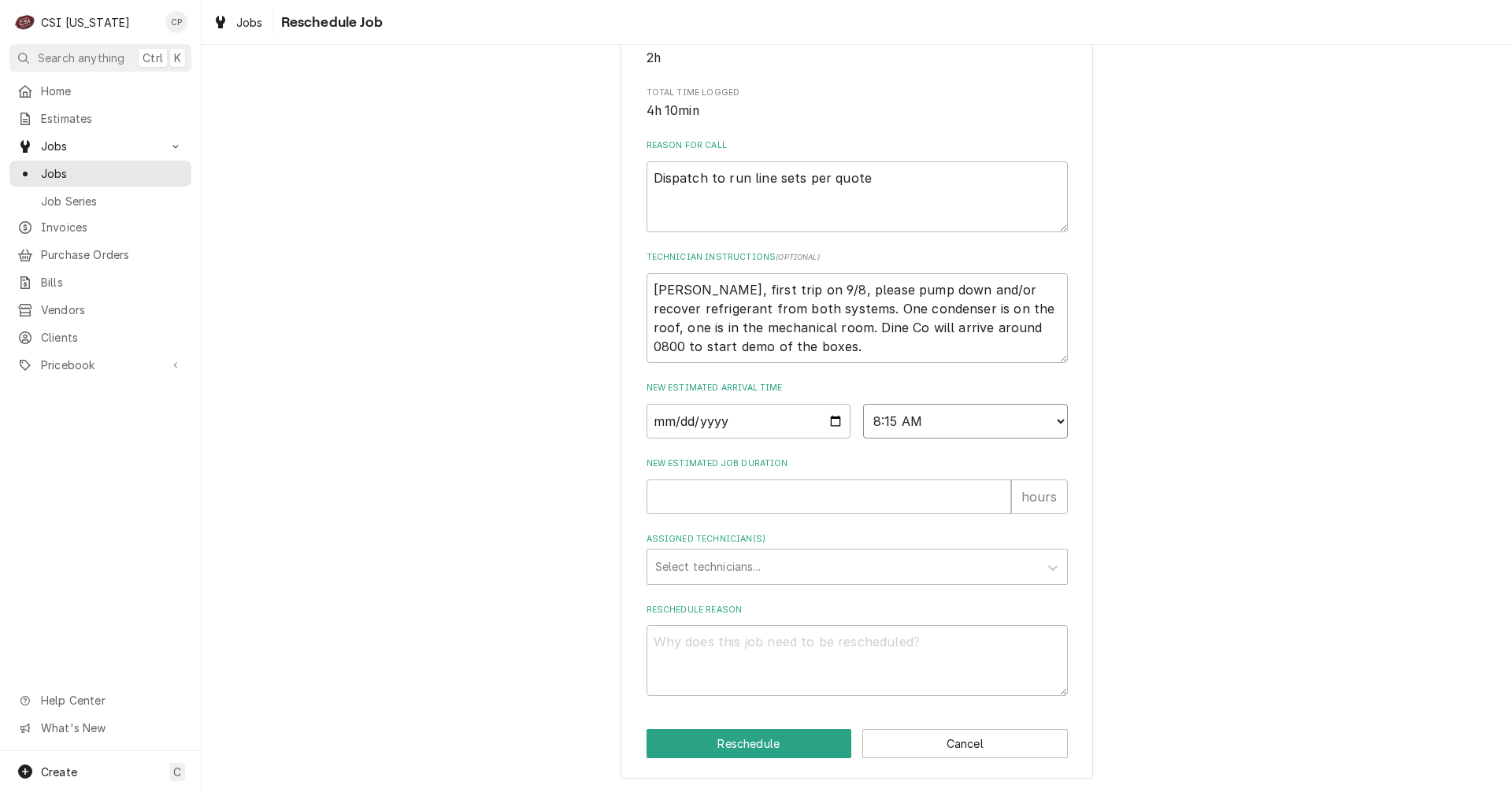
click at [863, 404] on select "AM / PM 6:00 AM 6:15 AM 6:30 AM 6:45 AM 7:00 AM 7:15 AM 7:30 AM 7:45 AM 8:00 AM…" at bounding box center [965, 421] width 204 height 35
click at [808, 500] on input "New Estimated Job Duration" at bounding box center [829, 497] width 365 height 35
type textarea "x"
type input "6"
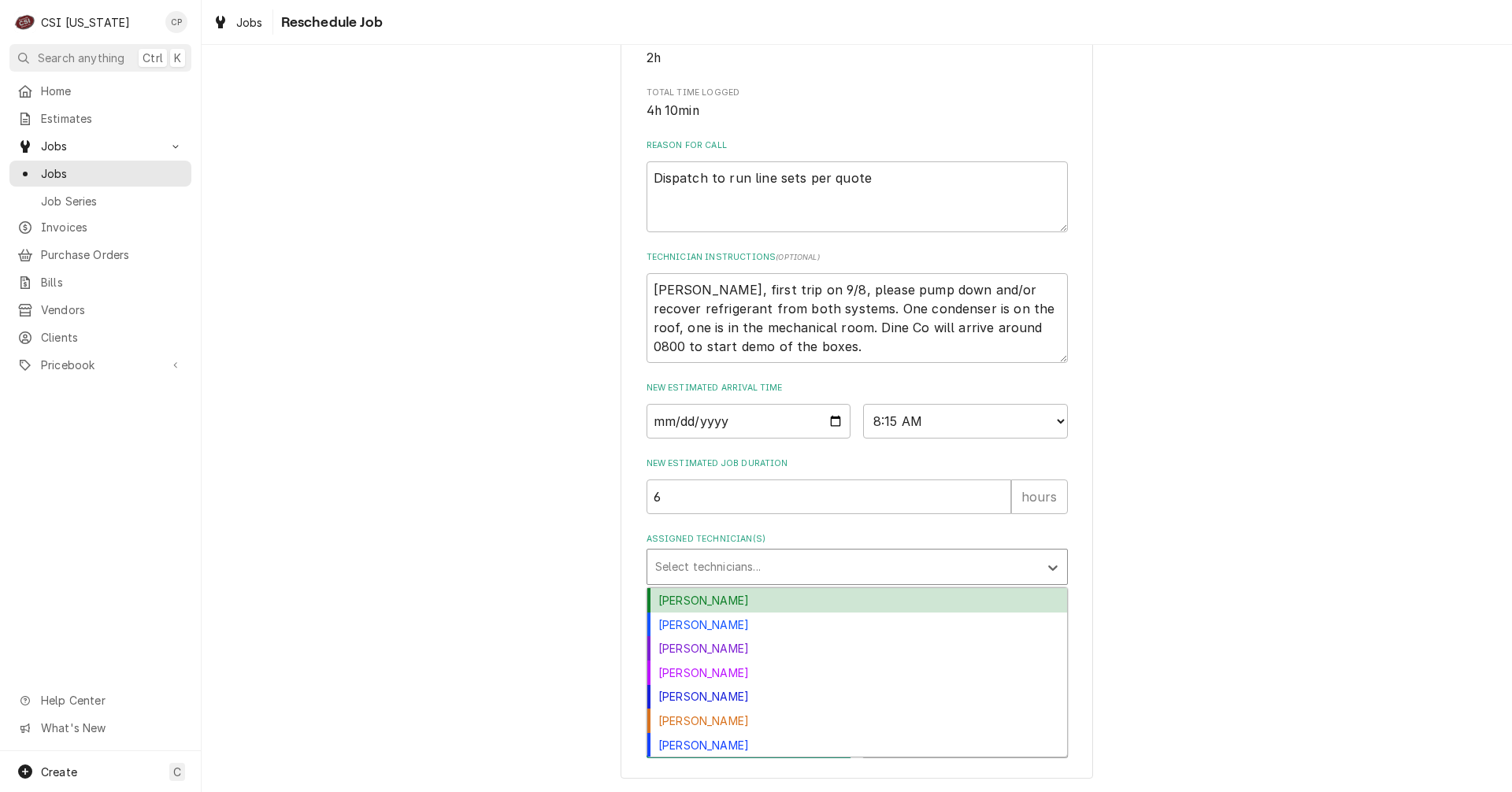
click at [761, 572] on div "Assigned Technician(s)" at bounding box center [844, 566] width 376 height 28
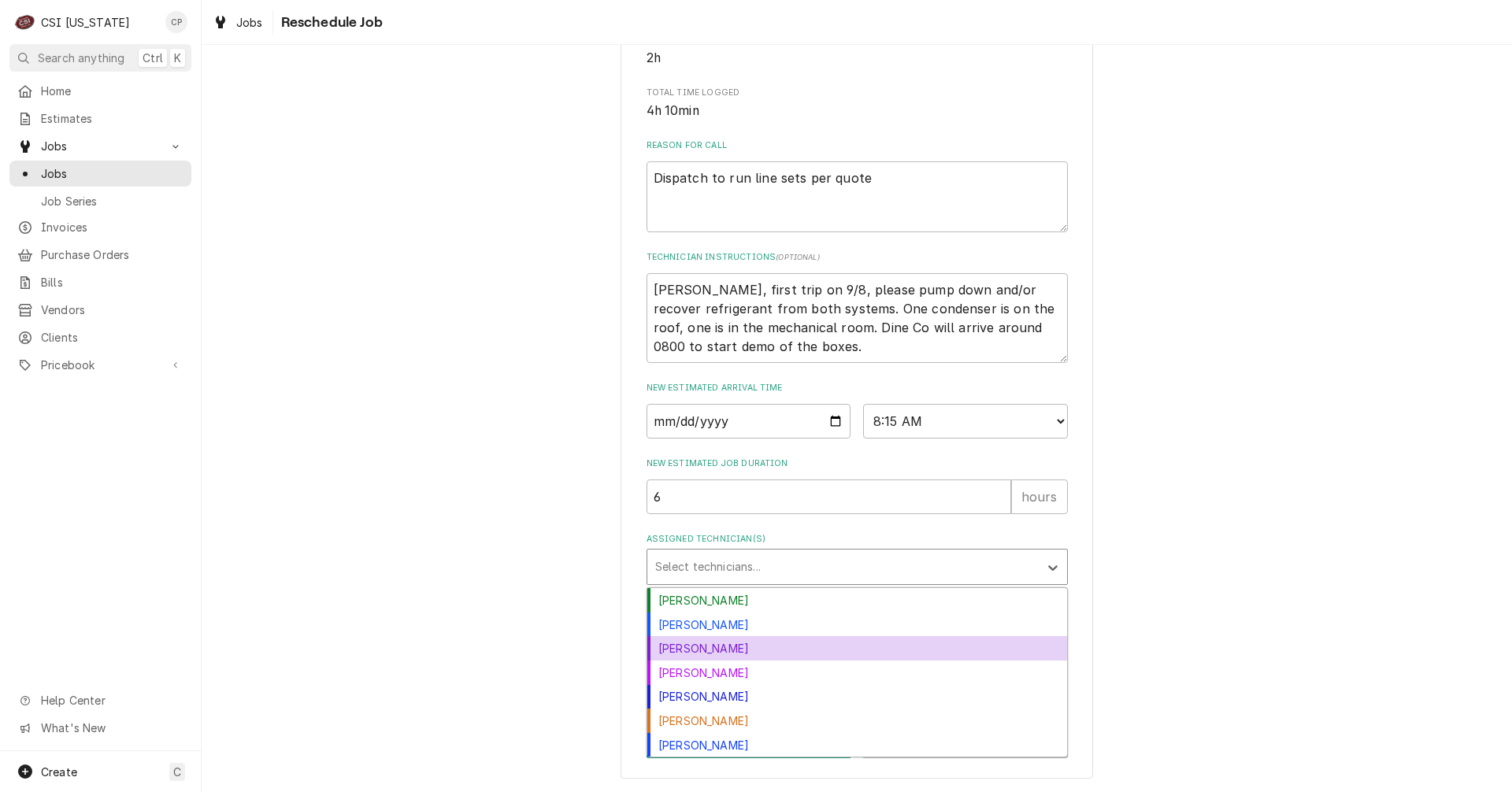
click at [713, 647] on div "[PERSON_NAME]" at bounding box center [856, 648] width 419 height 24
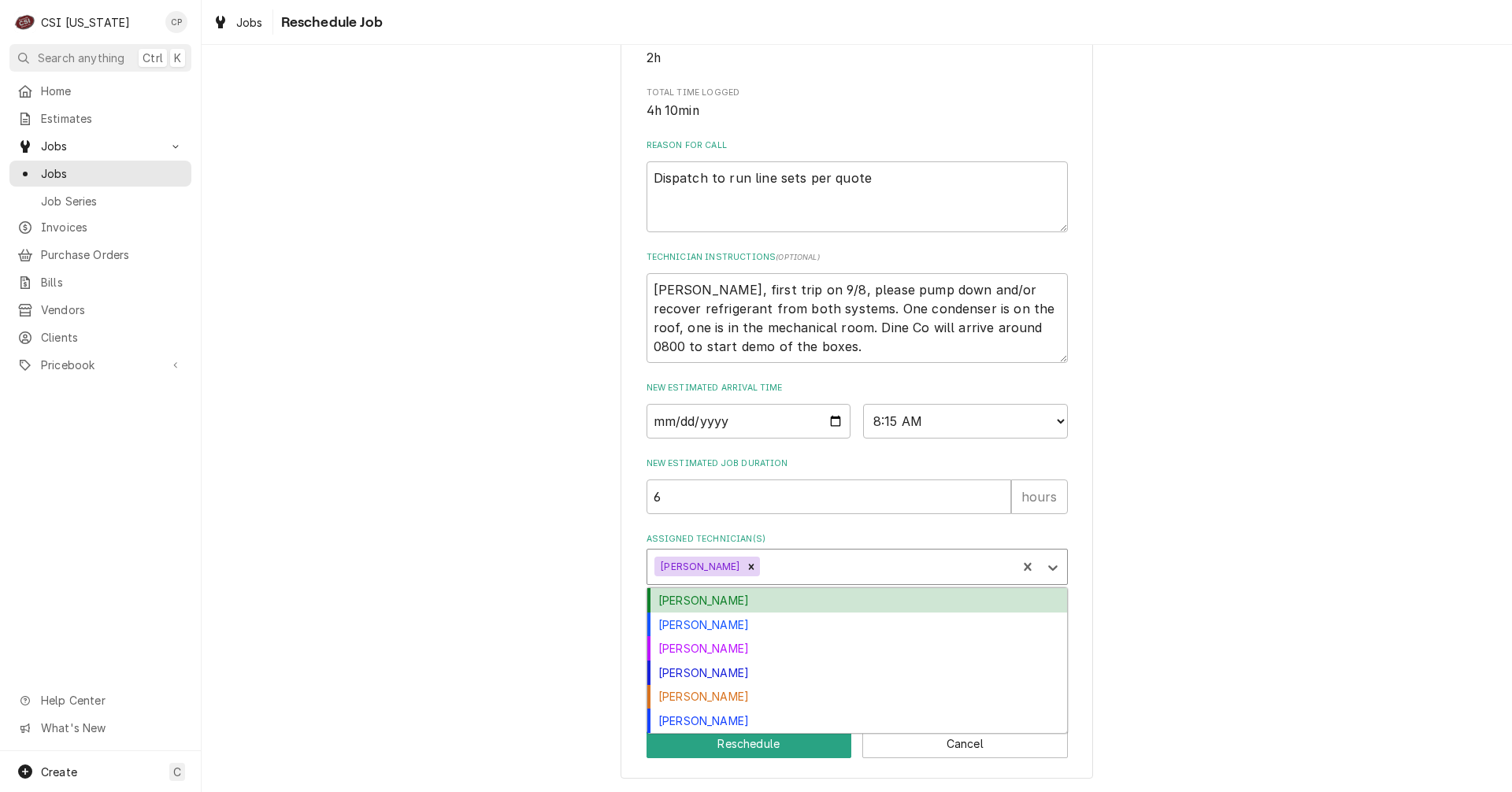
click at [775, 564] on div "Assigned Technician(s)" at bounding box center [885, 566] width 246 height 28
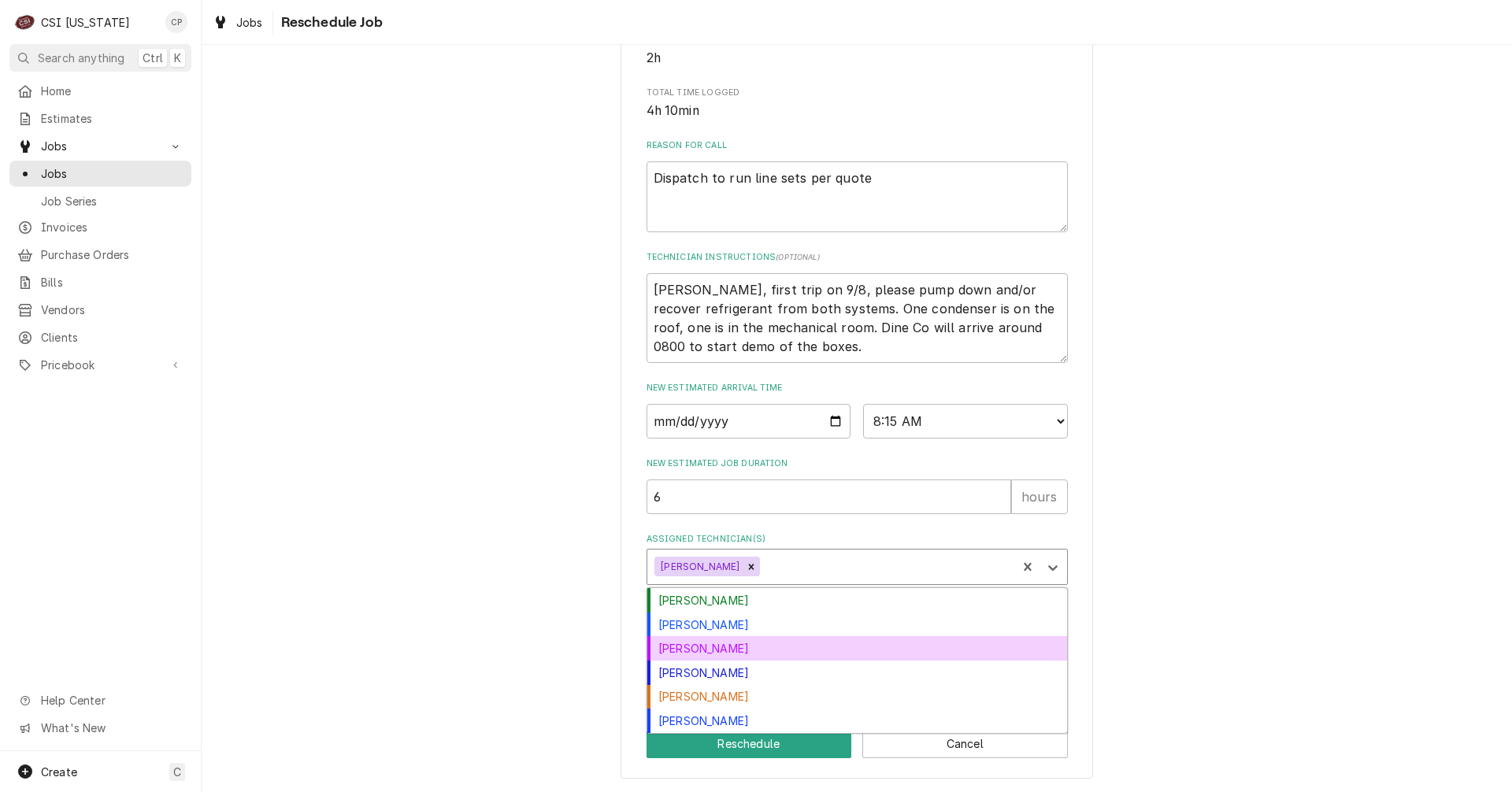
click at [699, 651] on div "Jeff Kuehl" at bounding box center [856, 648] width 419 height 24
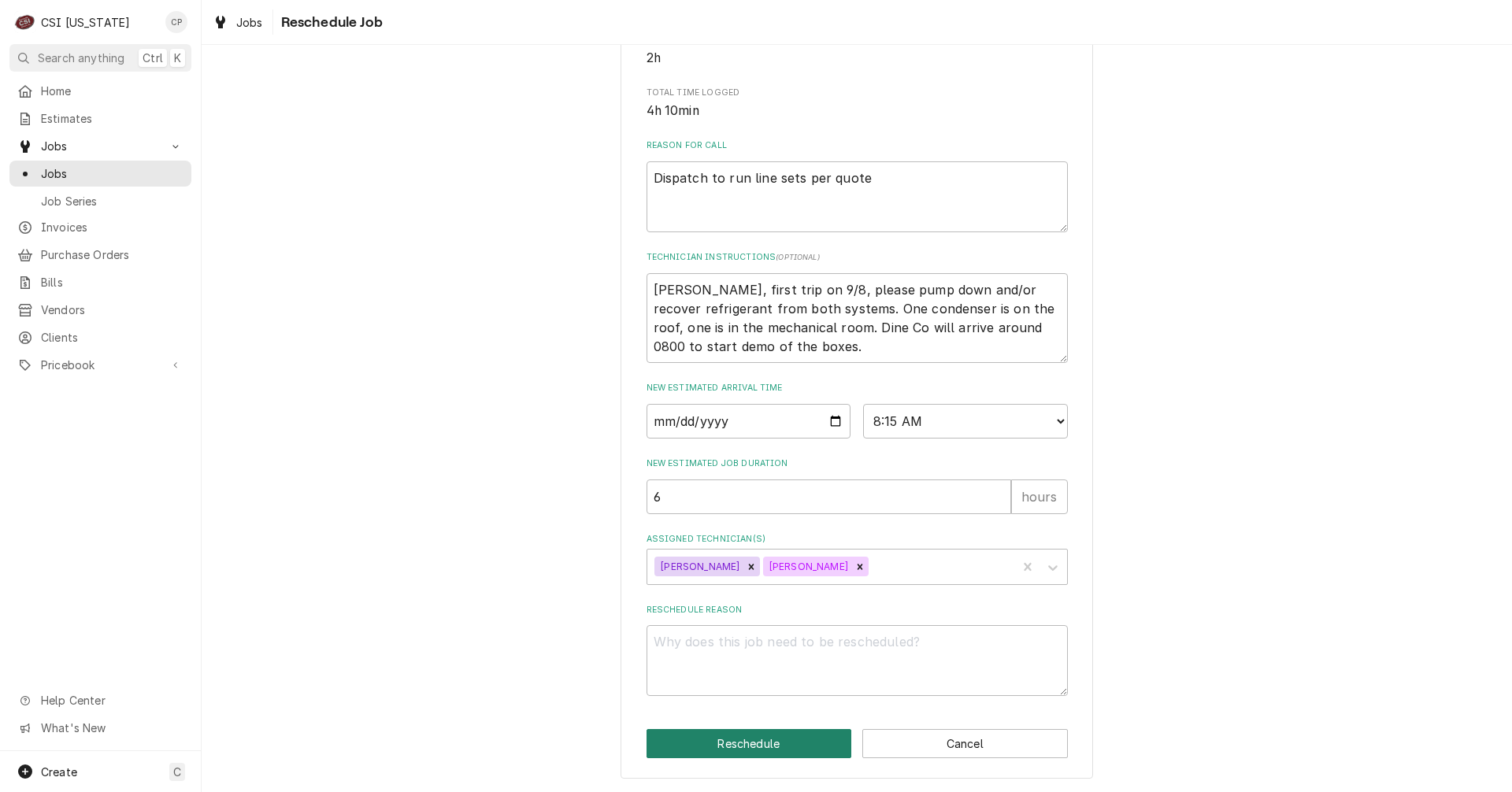
click at [742, 746] on button "Reschedule" at bounding box center [749, 744] width 205 height 29
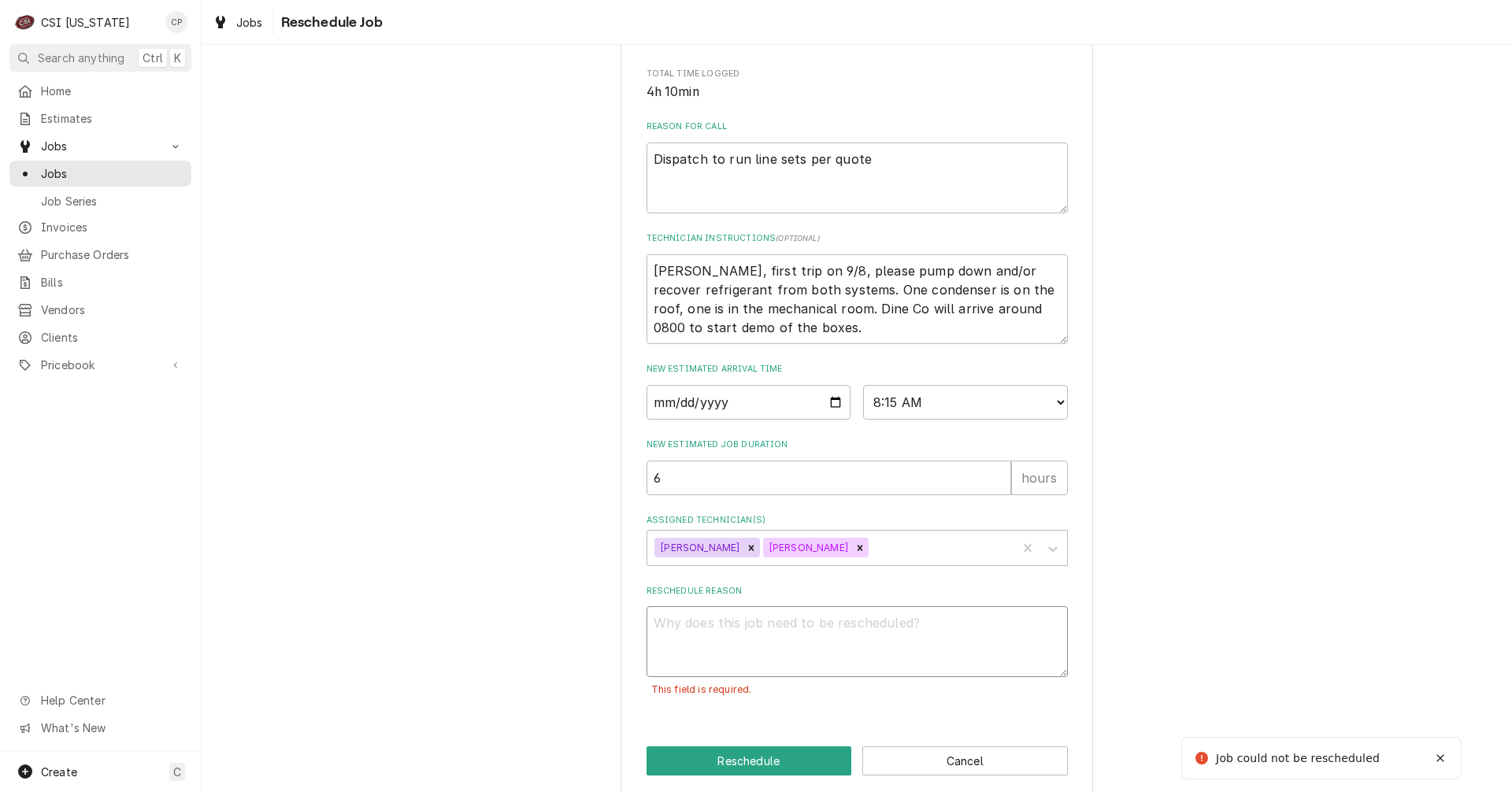
click at [724, 643] on textarea "Reschedule Reason" at bounding box center [857, 641] width 421 height 71
type textarea "x"
type textarea "T"
type textarea "x"
type textarea "To"
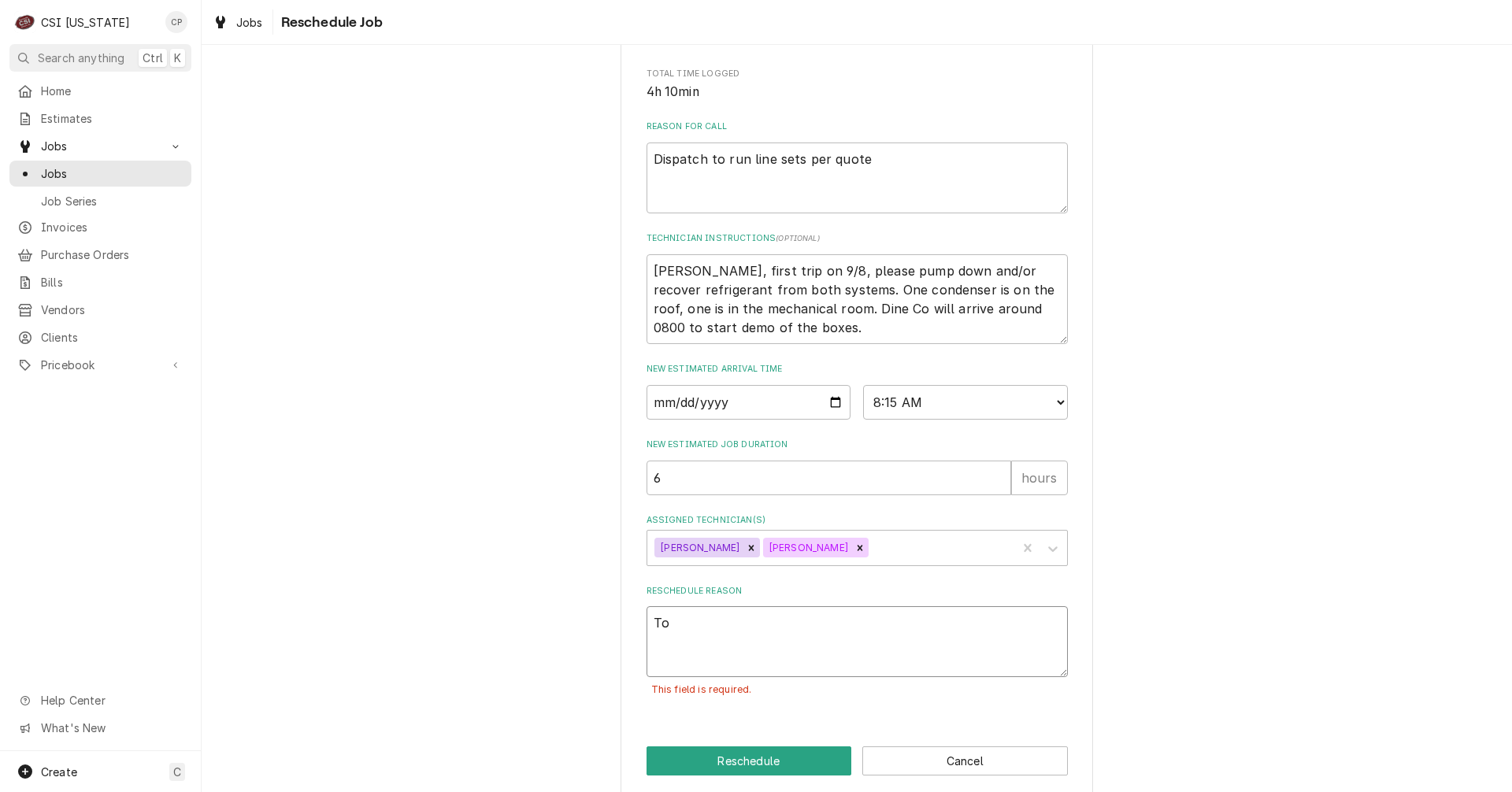
type textarea "x"
type textarea "To"
type textarea "x"
type textarea "To b"
type textarea "x"
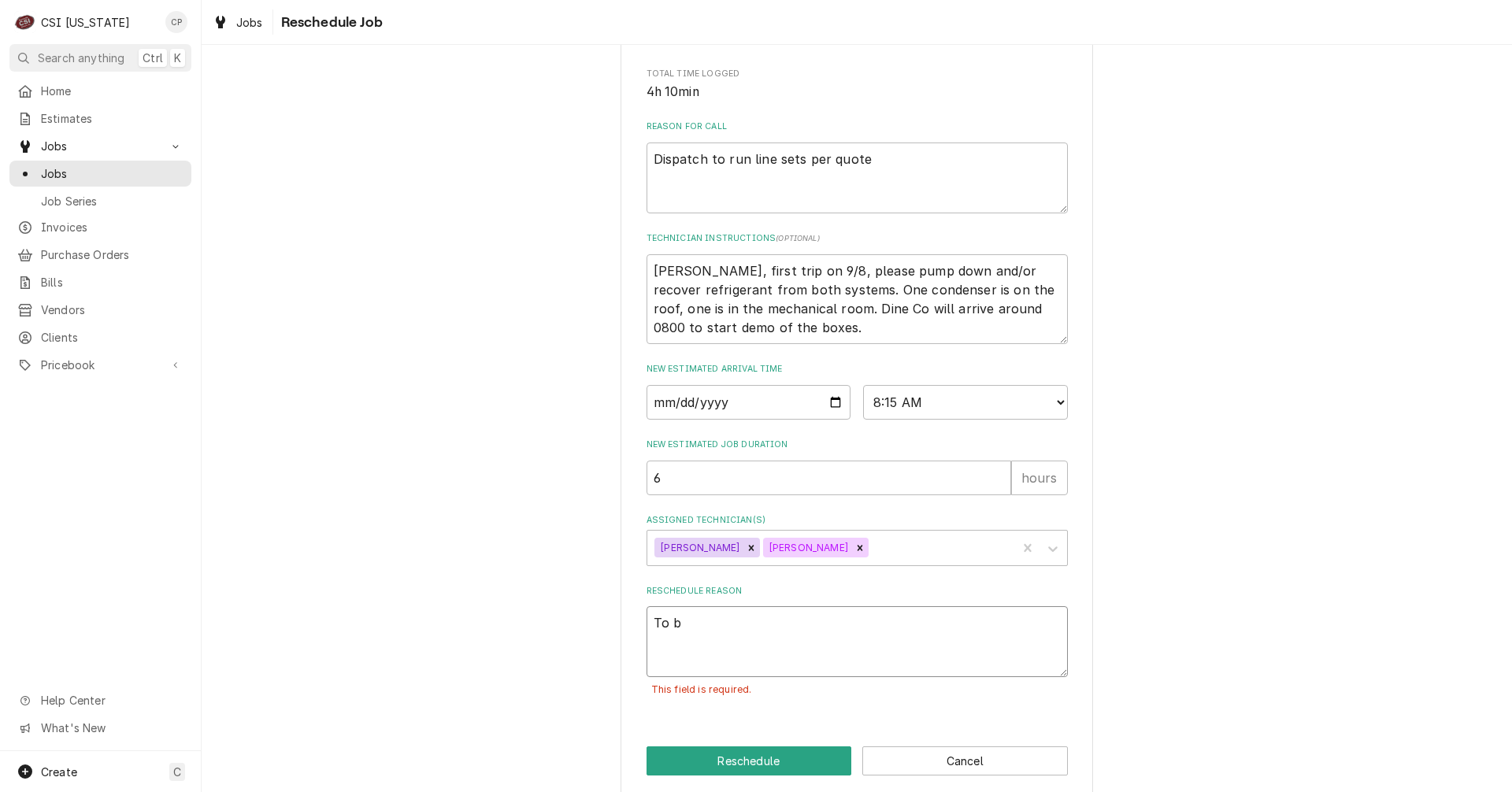
type textarea "To bo"
type textarea "x"
type textarea "To b"
type textarea "x"
type textarea "To"
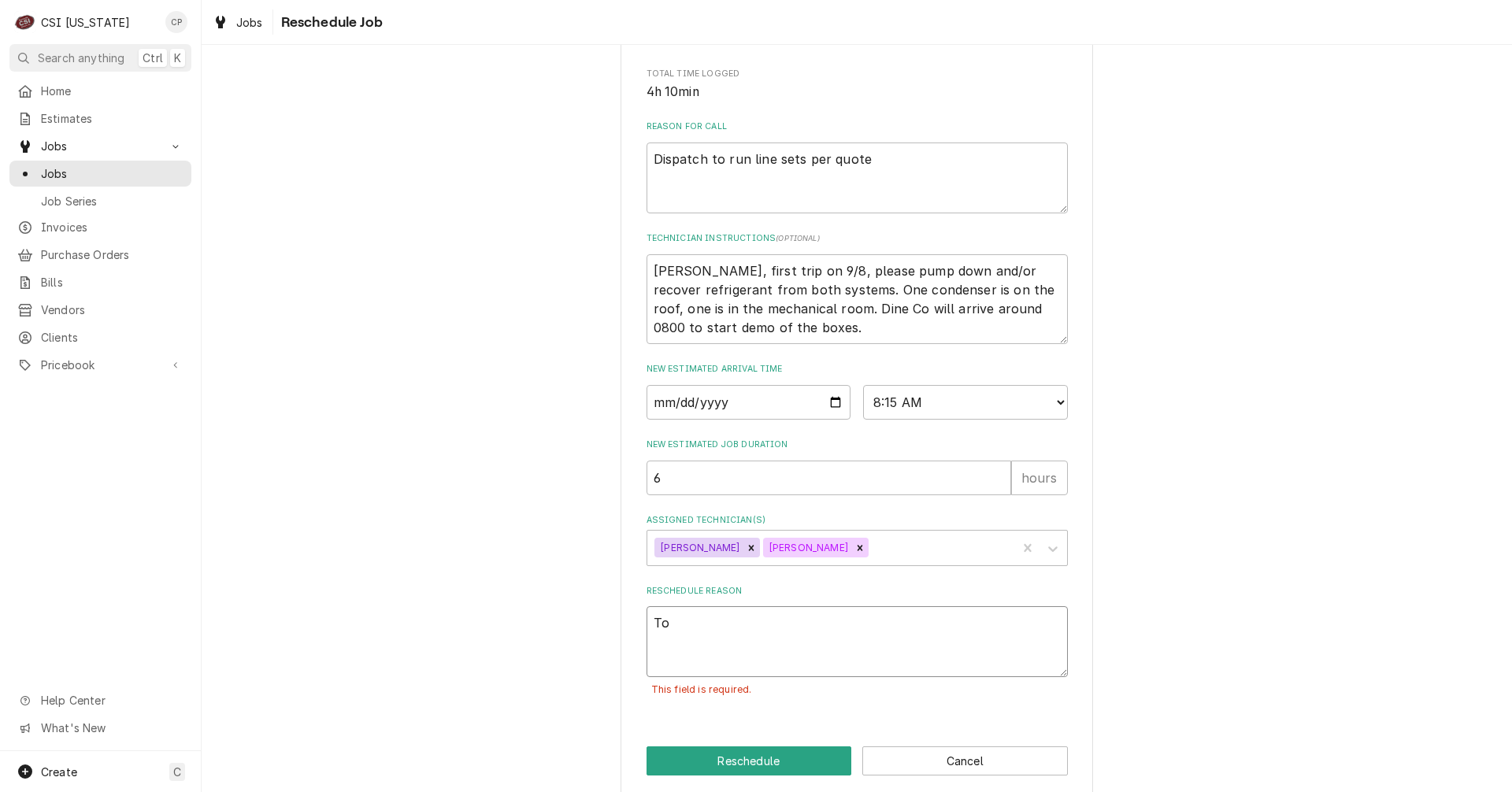
type textarea "x"
type textarea "To g"
type textarea "x"
type textarea "To go"
type textarea "x"
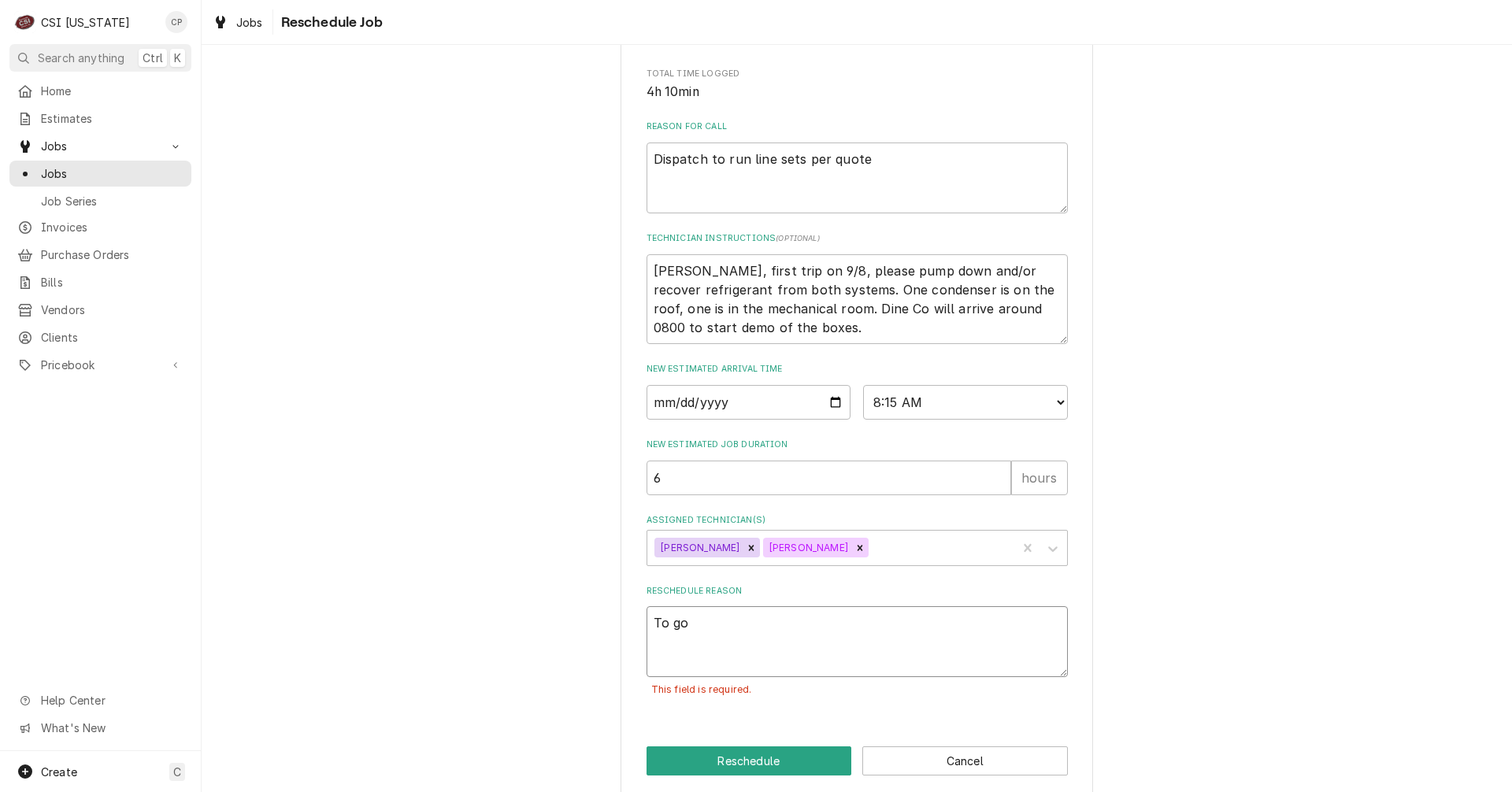
type textarea "To go"
type textarea "x"
type textarea "To go b"
type textarea "x"
type textarea "To go ba"
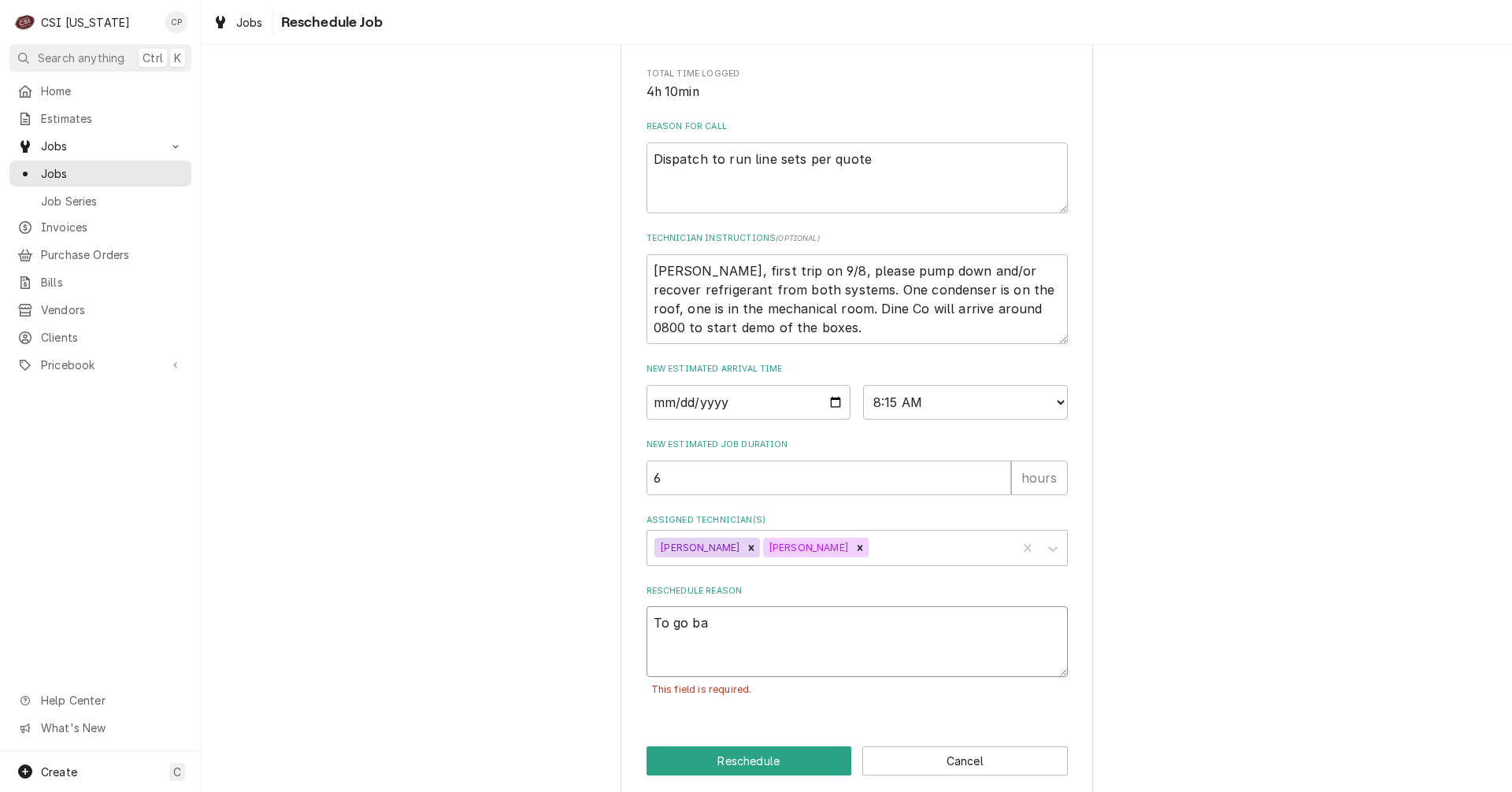
type textarea "x"
type textarea "To go bac"
type textarea "x"
type textarea "To go back"
type textarea "x"
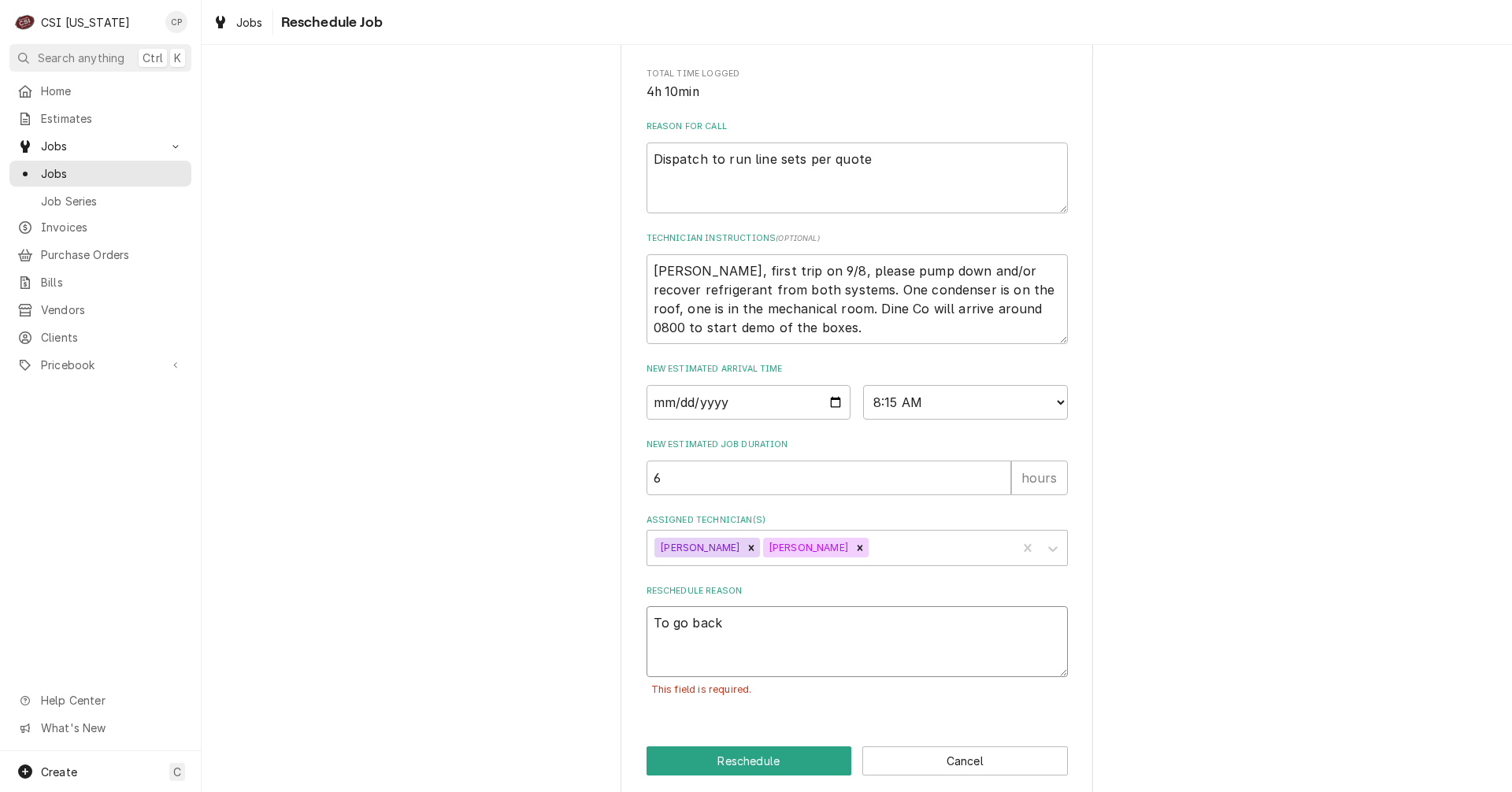
type textarea "To go back"
type textarea "x"
type textarea "To go back a"
type textarea "x"
type textarea "To go back an"
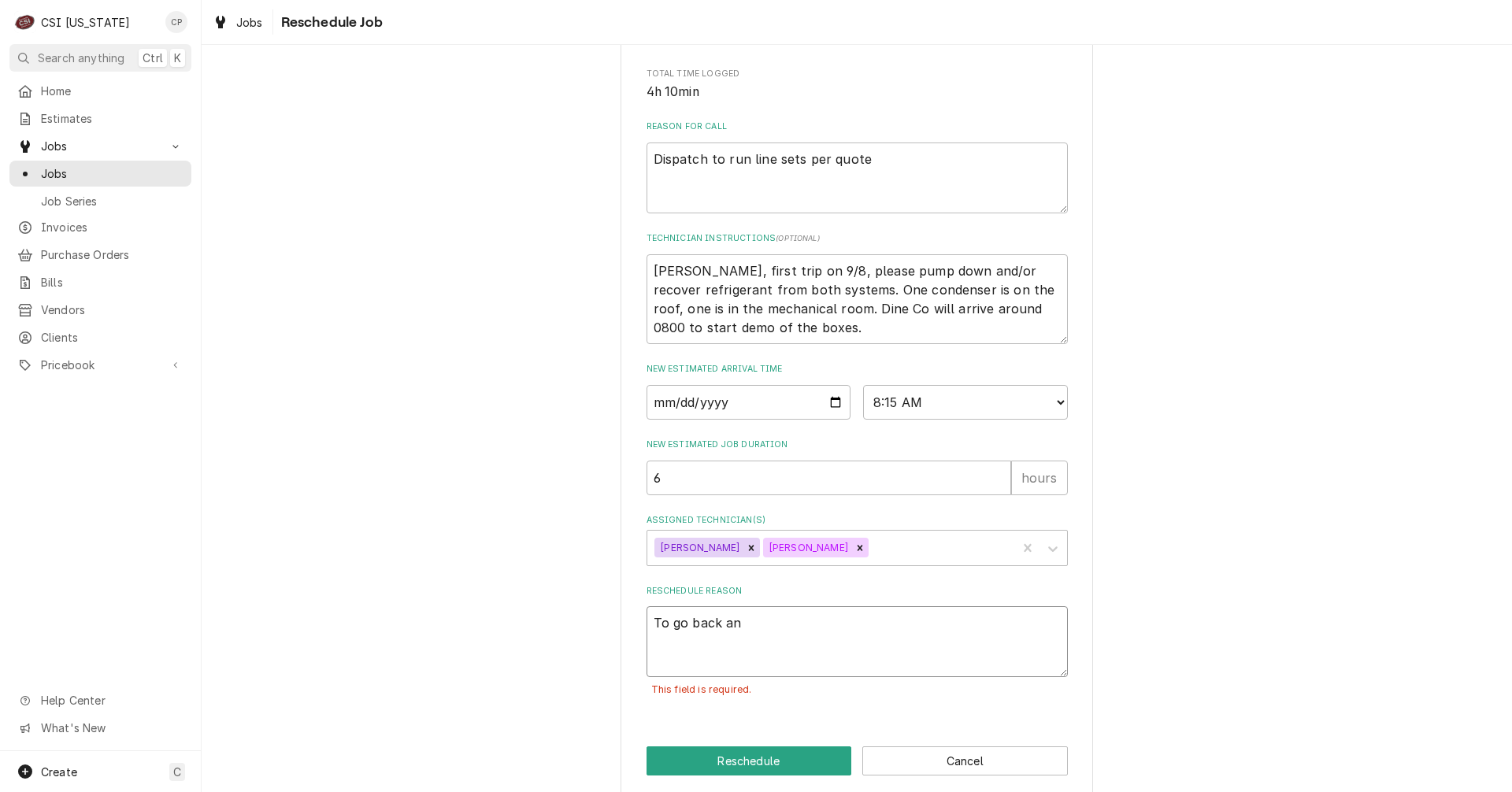
type textarea "x"
type textarea "To go back and"
type textarea "x"
type textarea "To go back and"
type textarea "x"
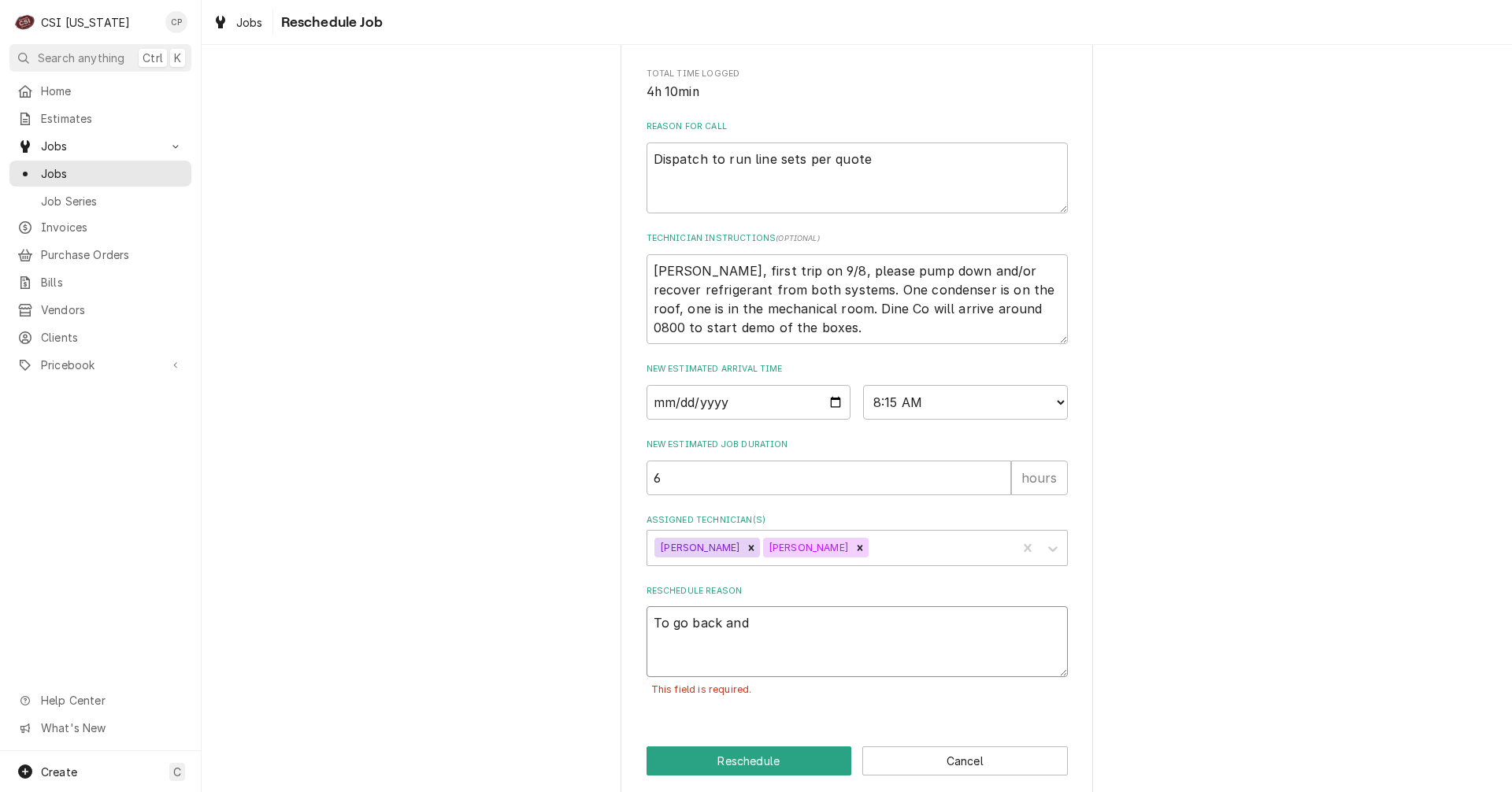
type textarea "To go back and s"
type textarea "x"
type textarea "To go back and st"
type textarea "x"
type textarea "To go back and sta"
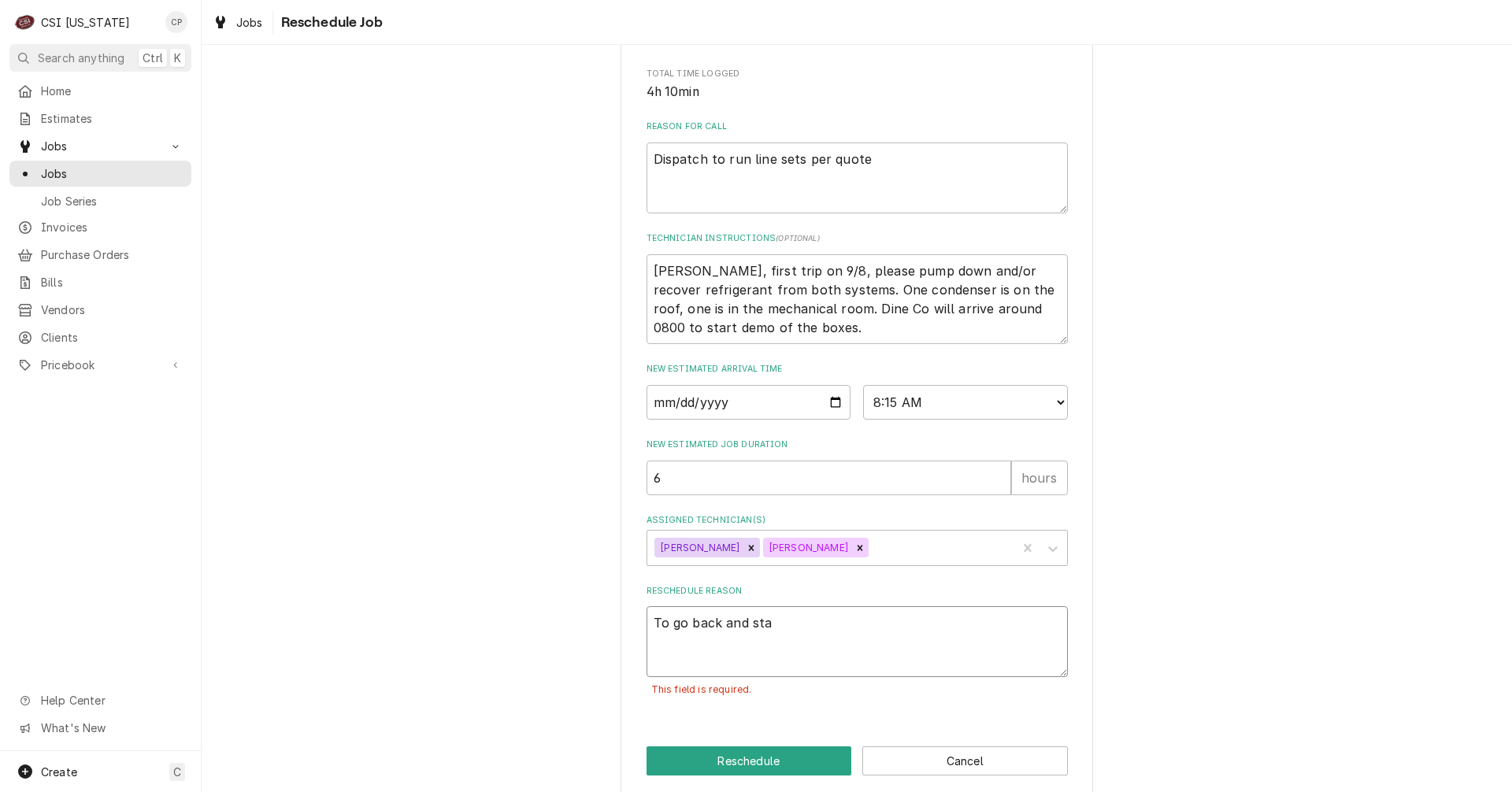
type textarea "x"
type textarea "To go back and star"
type textarea "x"
type textarea "To go back and start"
type textarea "x"
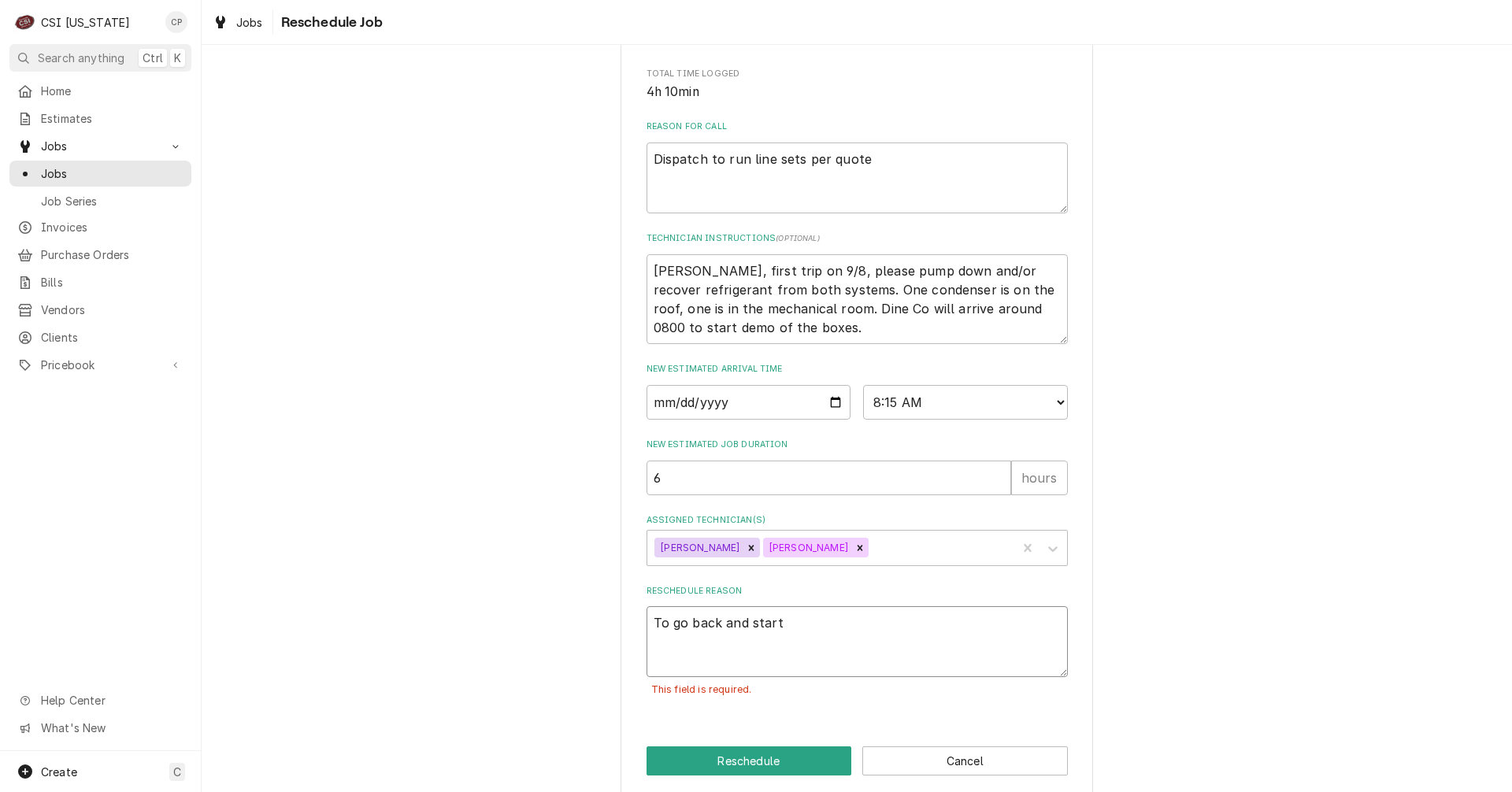
type textarea "To go back and start"
type textarea "x"
type textarea "To go back and start o"
type textarea "x"
type textarea "To go back and start on"
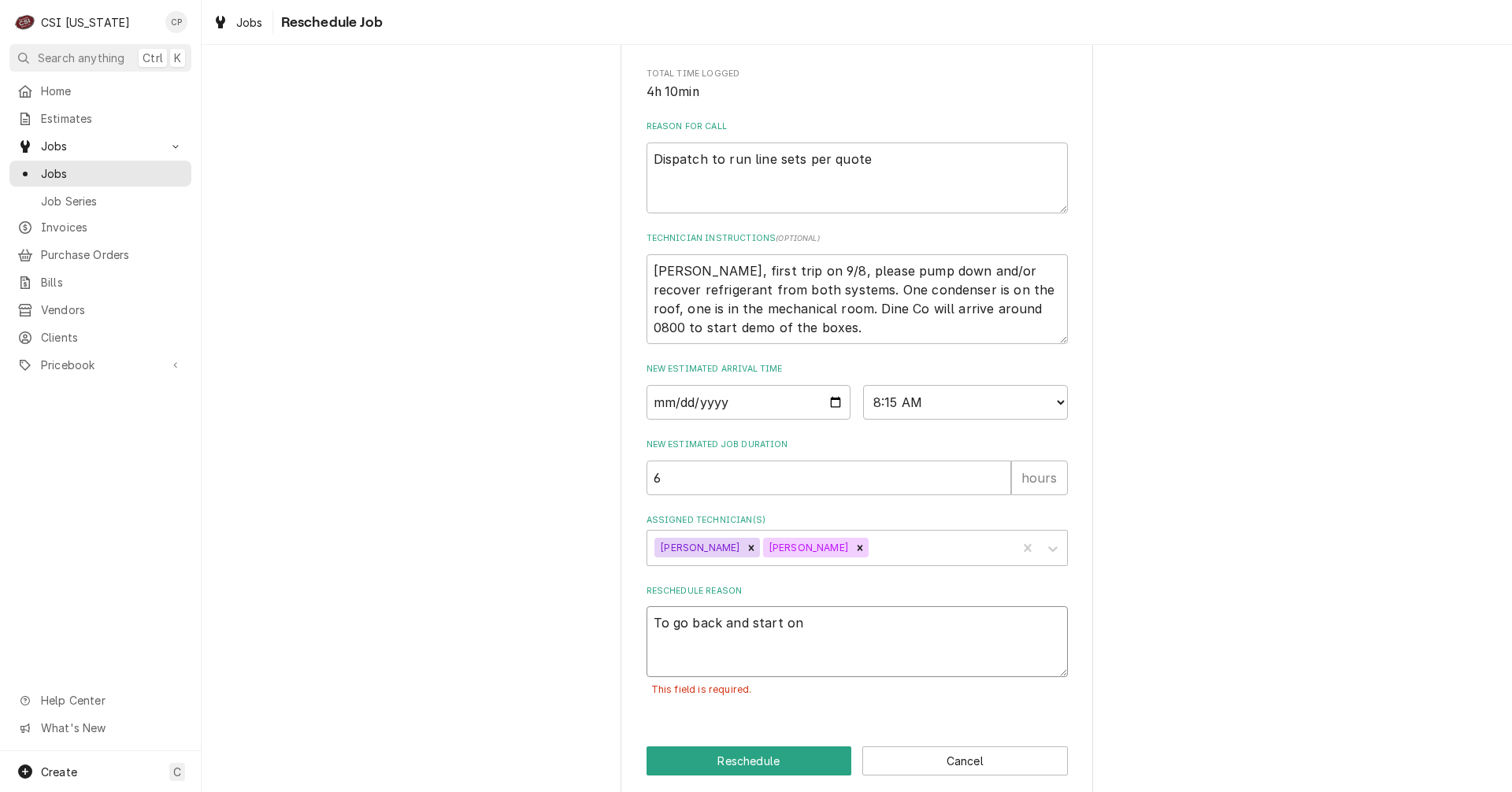
type textarea "x"
type textarea "To go back and start on"
type textarea "x"
type textarea "To go back and start on t"
type textarea "x"
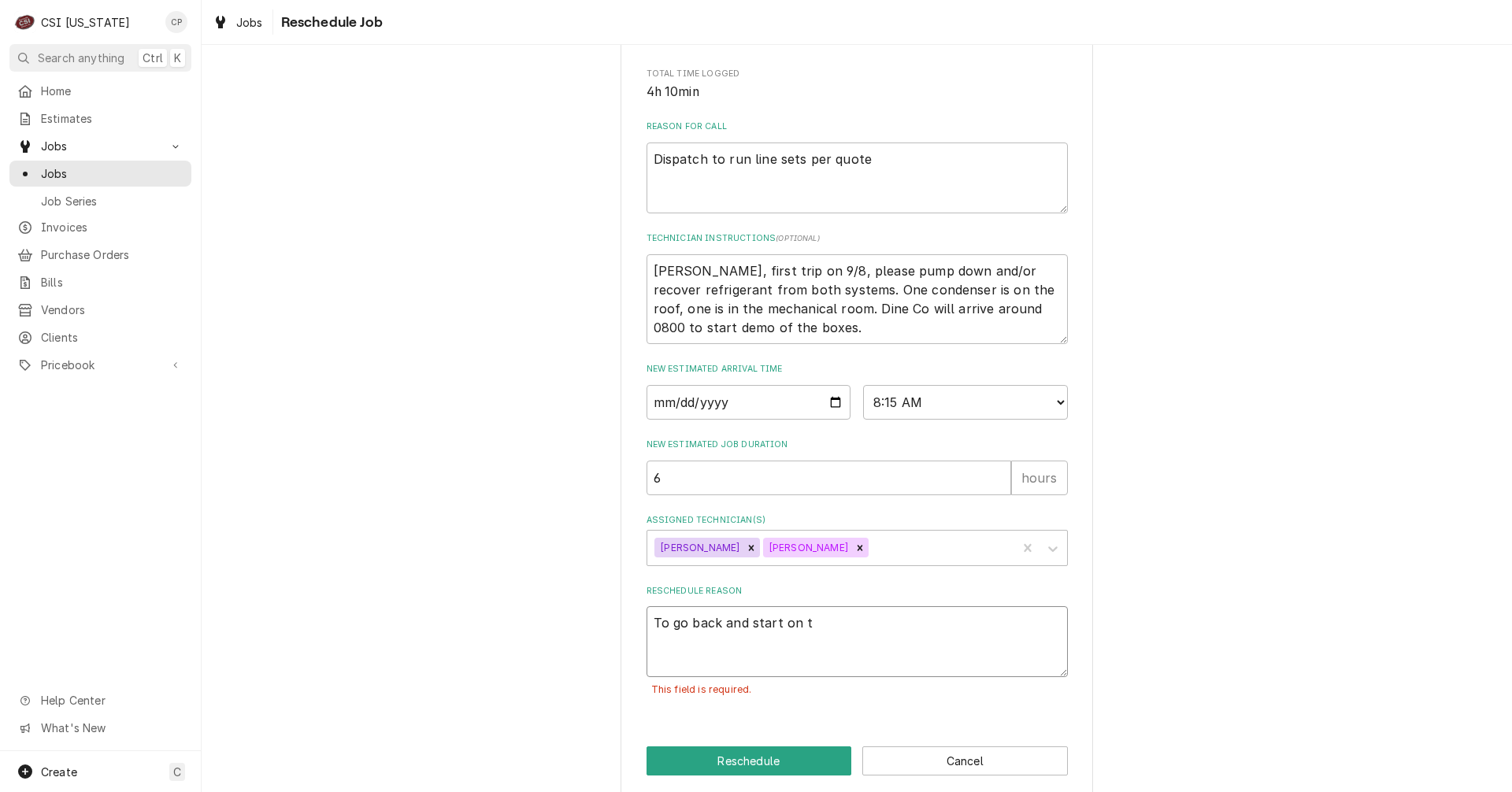
type textarea "To go back and start on th"
type textarea "x"
type textarea "To go back and start on the"
type textarea "x"
type textarea "To go back and start on the"
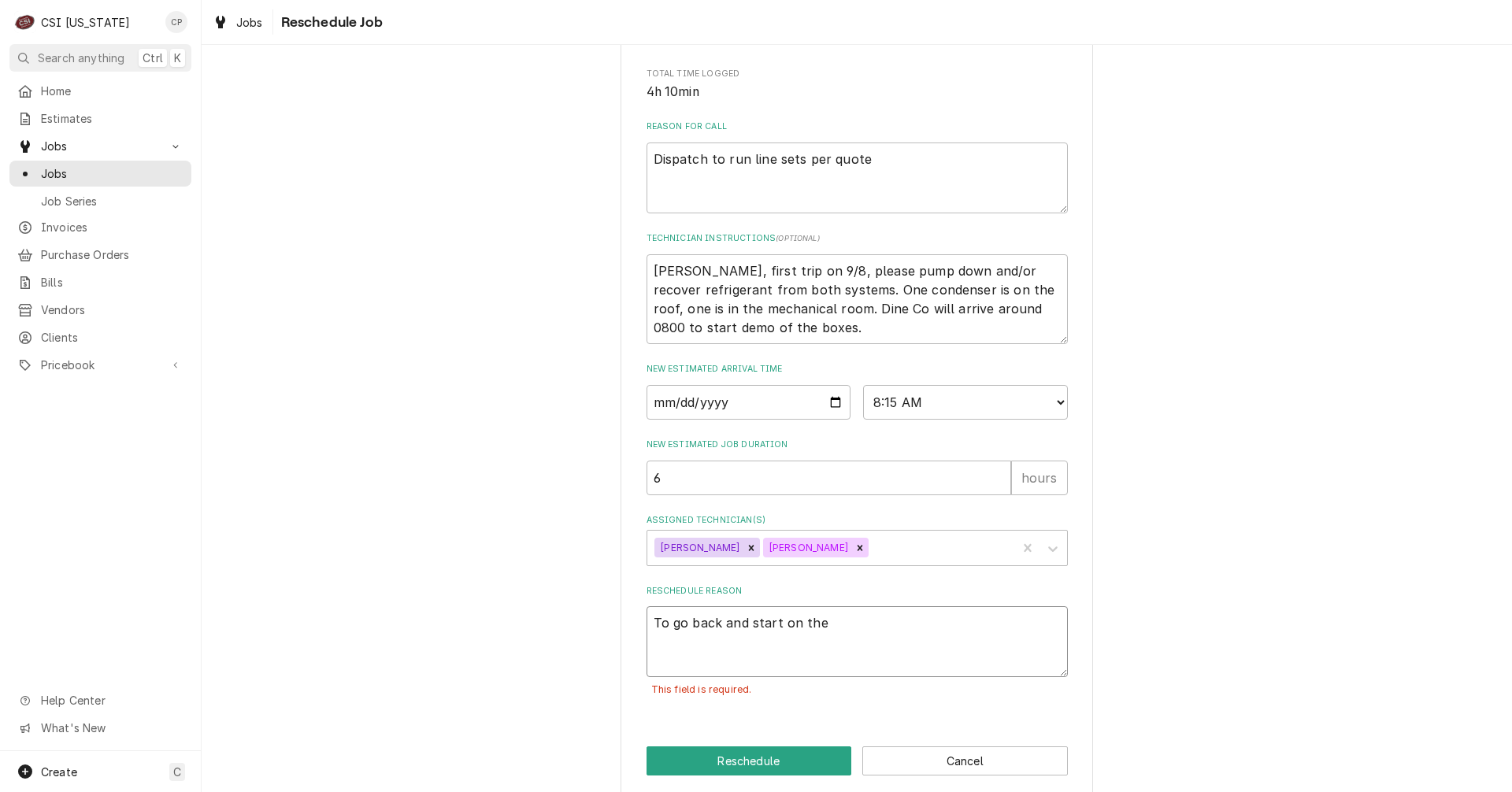
type textarea "x"
type textarea "To go back and start on the l"
type textarea "x"
type textarea "To go back and start on the li"
type textarea "x"
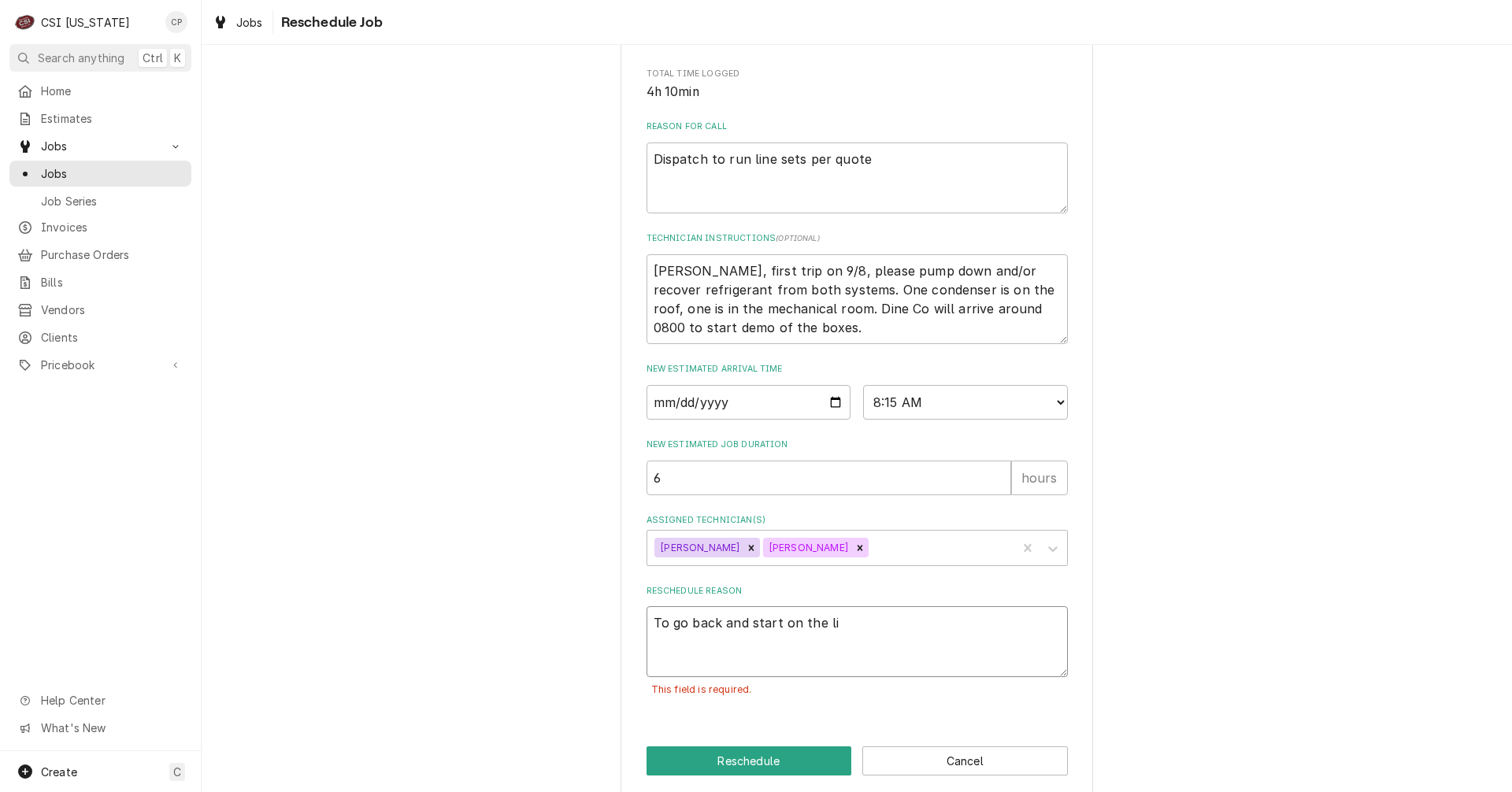
type textarea "To go back and start on the lin"
type textarea "x"
type textarea "To go back and start on the line"
type textarea "x"
type textarea "To go back and start on the line"
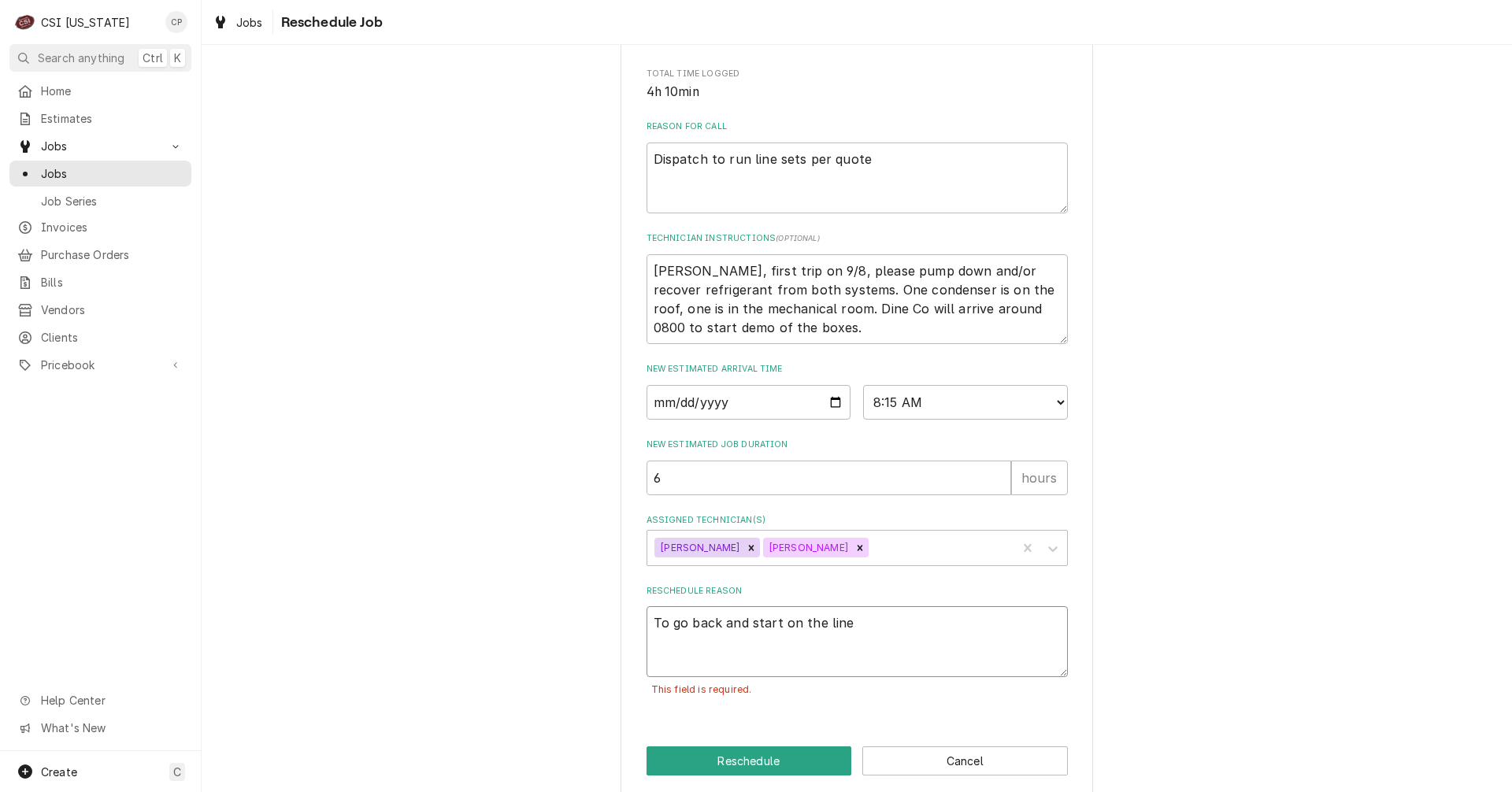
type textarea "x"
type textarea "To go back and start on the line s"
type textarea "x"
type textarea "To go back and start on the line se"
type textarea "x"
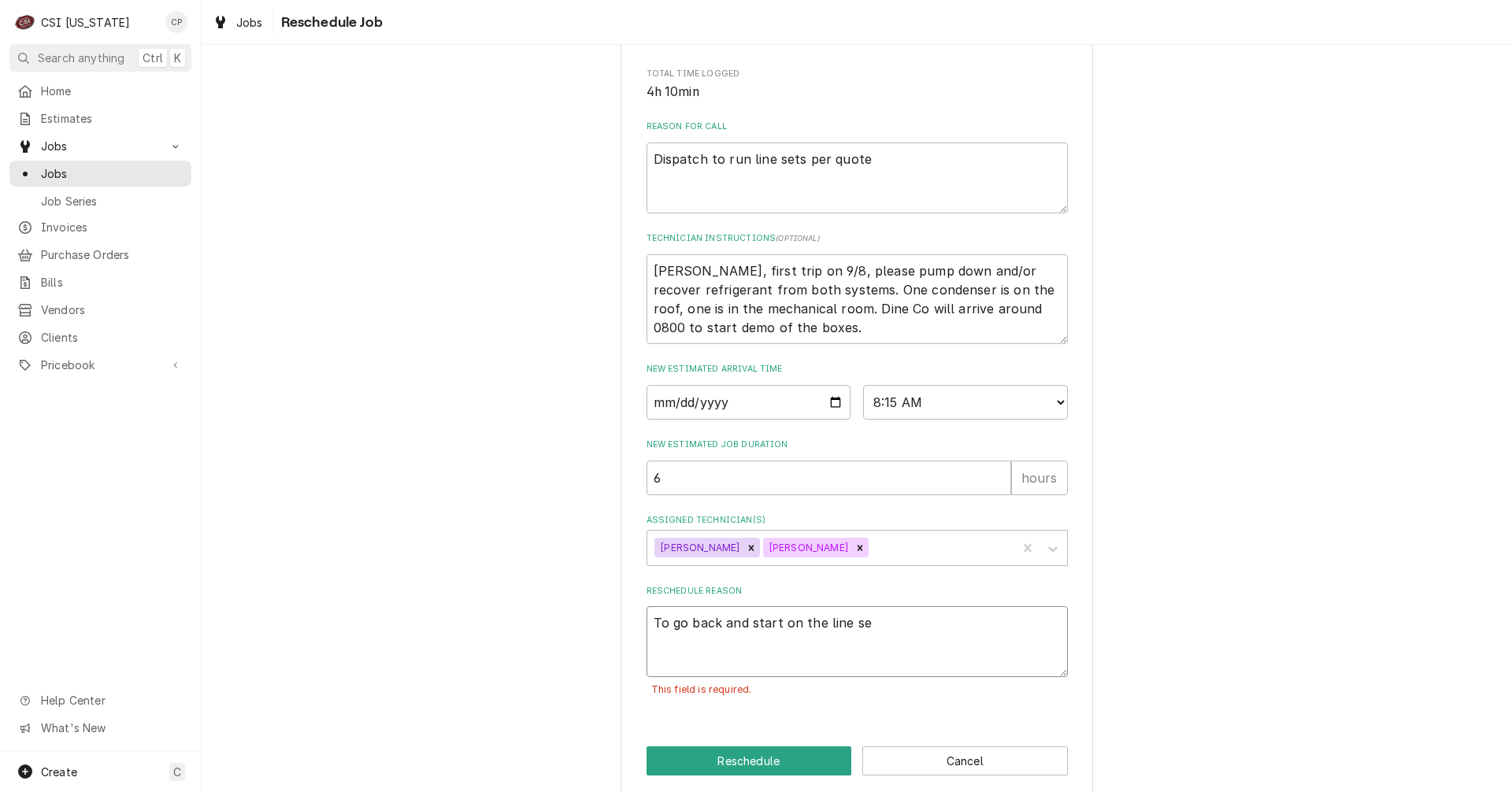
type textarea "To go back and start on the line set"
type textarea "x"
type textarea "To go back and start on the line sets"
type textarea "x"
type textarea "To go back and start on the line set"
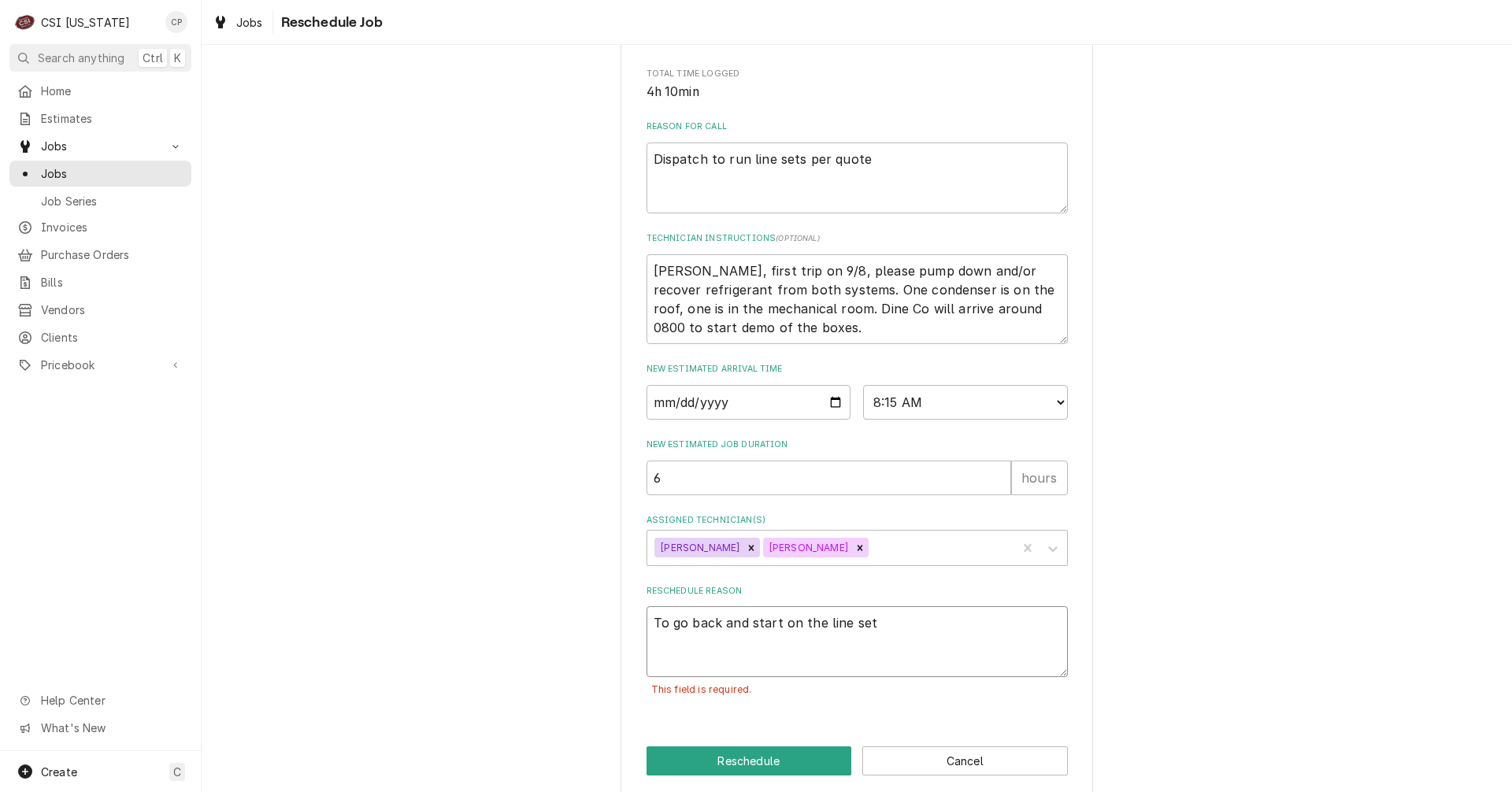
type textarea "x"
type textarea "To go back and start on the line set"
type textarea "x"
type textarea "To go back and start on the line set r"
type textarea "x"
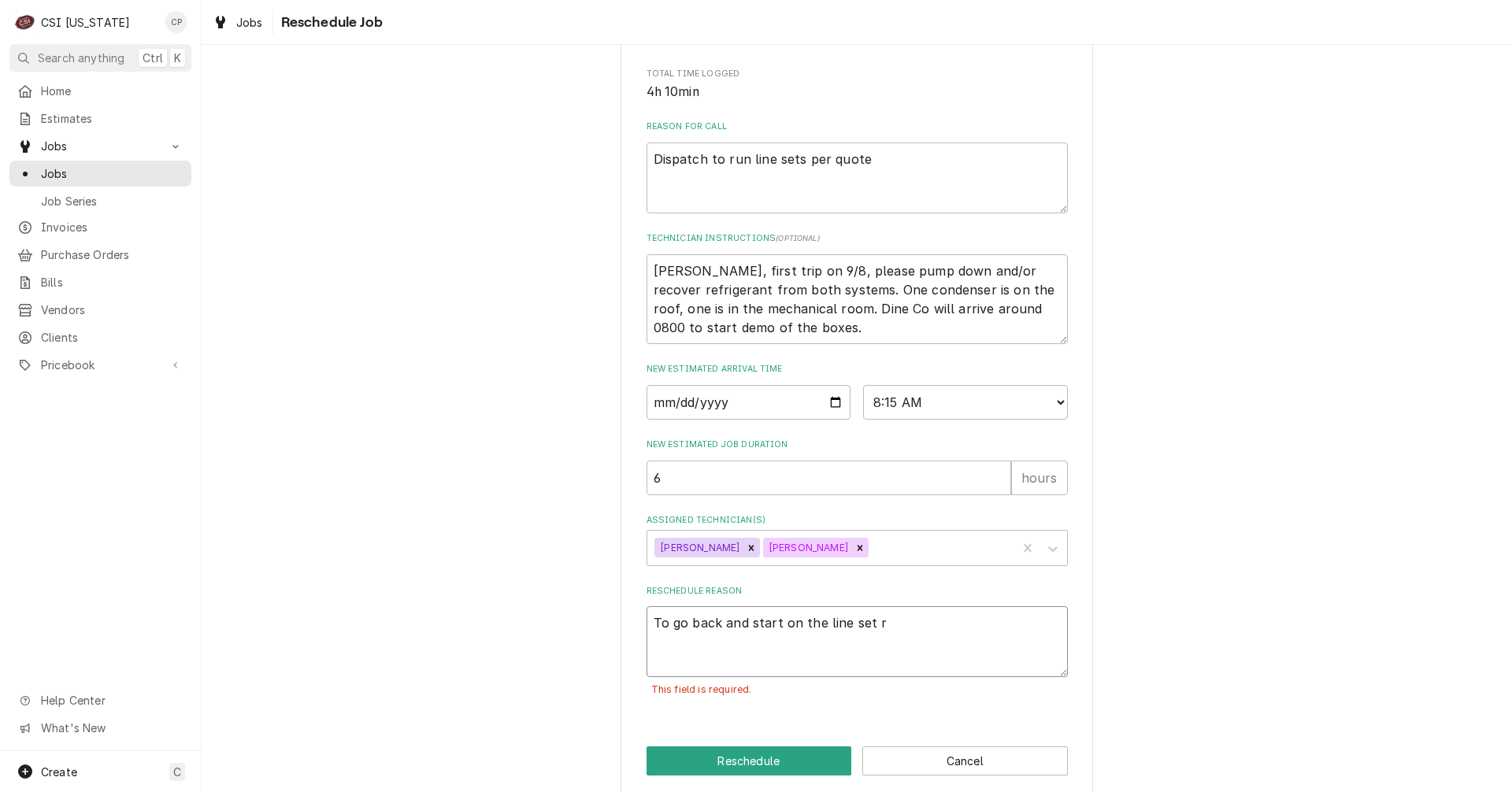
type textarea "To go back and start on the line set ri"
type textarea "x"
type textarea "To go back and start on the line set rin"
type textarea "x"
type textarea "To go back and start on the line set rinc"
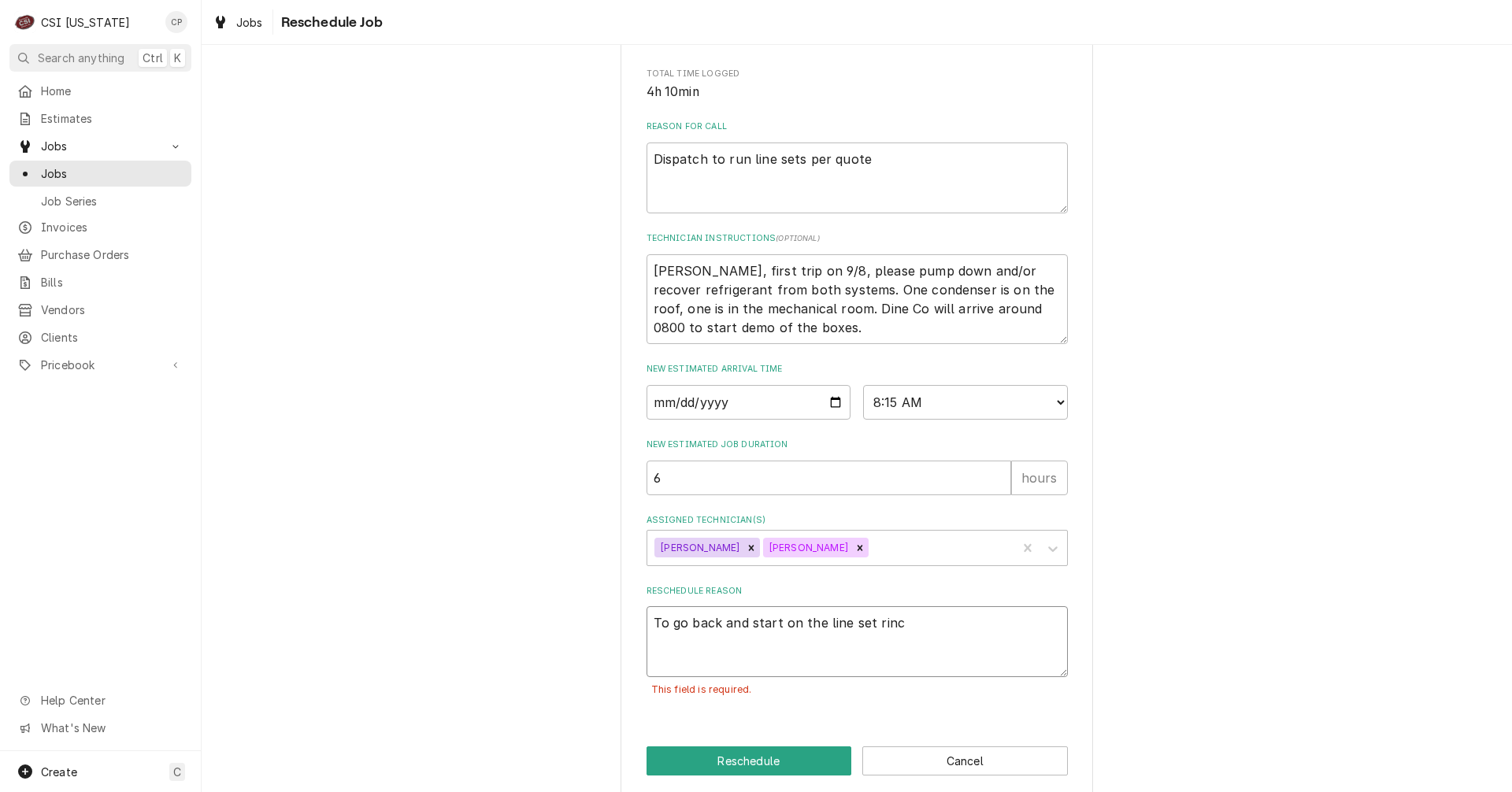
type textarea "x"
type textarea "To go back and start on the line set rin"
type textarea "x"
type textarea "To go back and start on the line set ri"
type textarea "x"
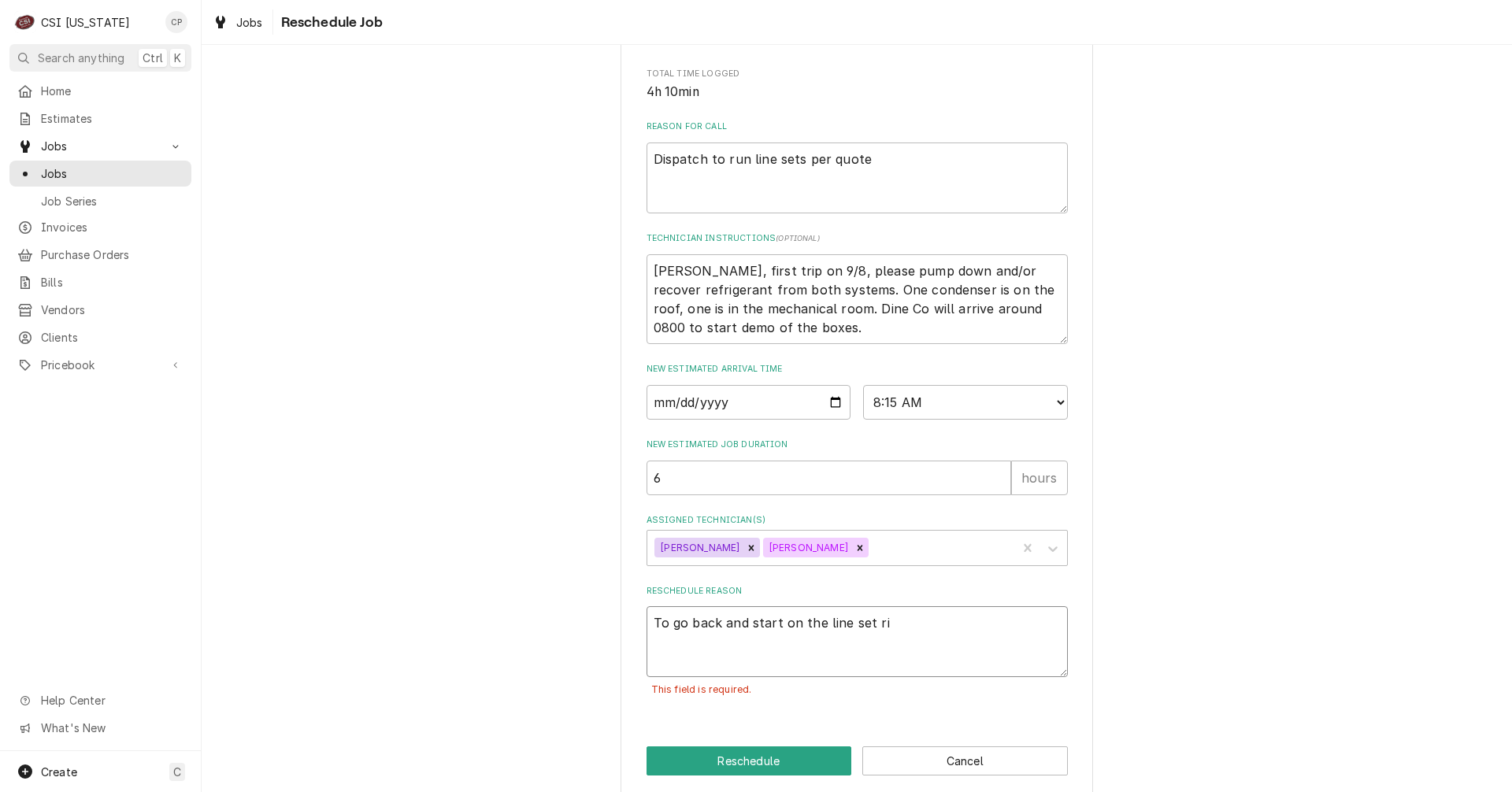
type textarea "To go back and start on the line set r"
type textarea "x"
type textarea "To go back and start on the line set ru"
type textarea "x"
type textarea "To go back and start on the line set run"
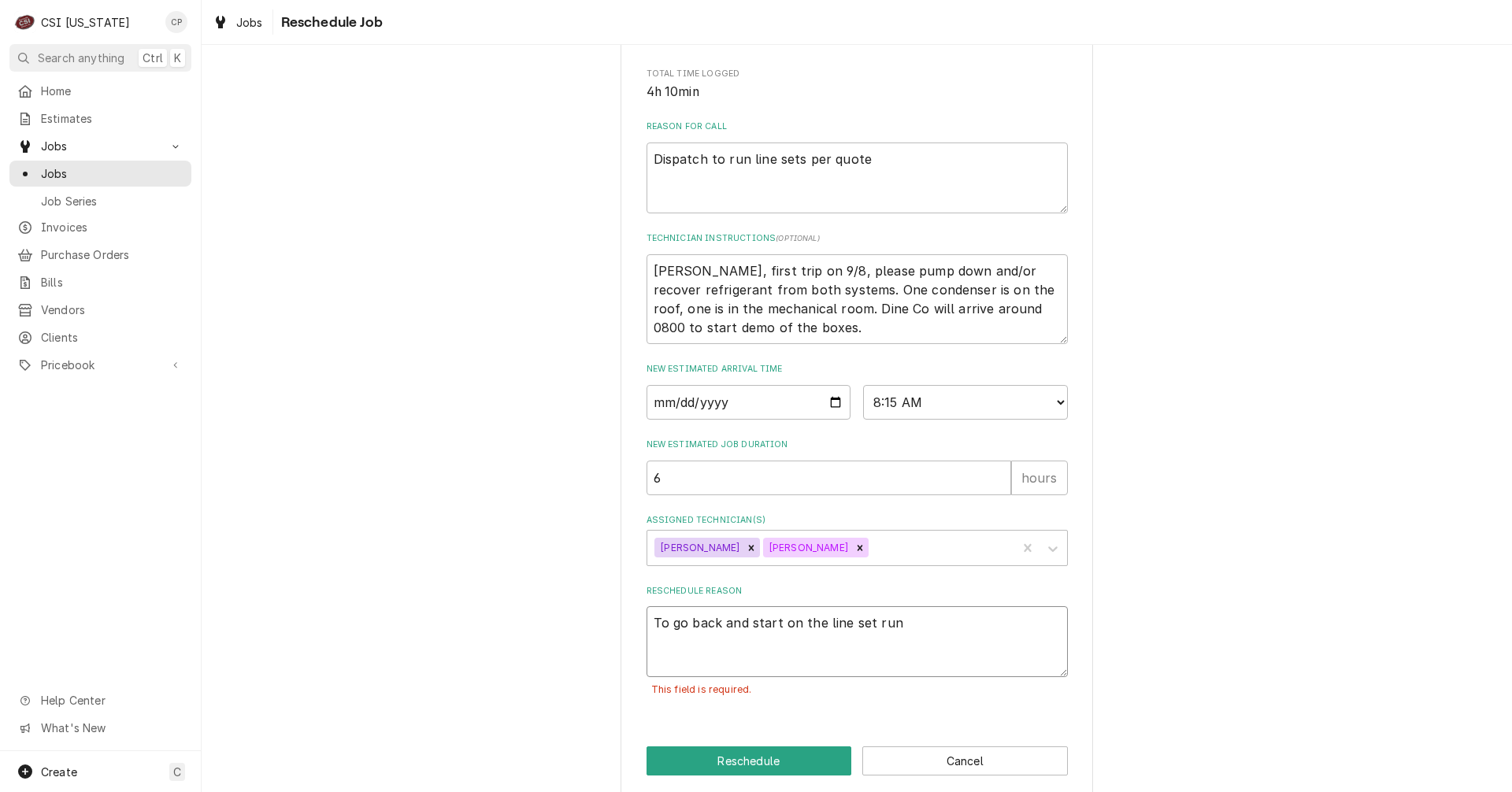
type textarea "x"
type textarea "To go back and start on the line set runs"
click at [775, 775] on button "Reschedule" at bounding box center [749, 761] width 205 height 29
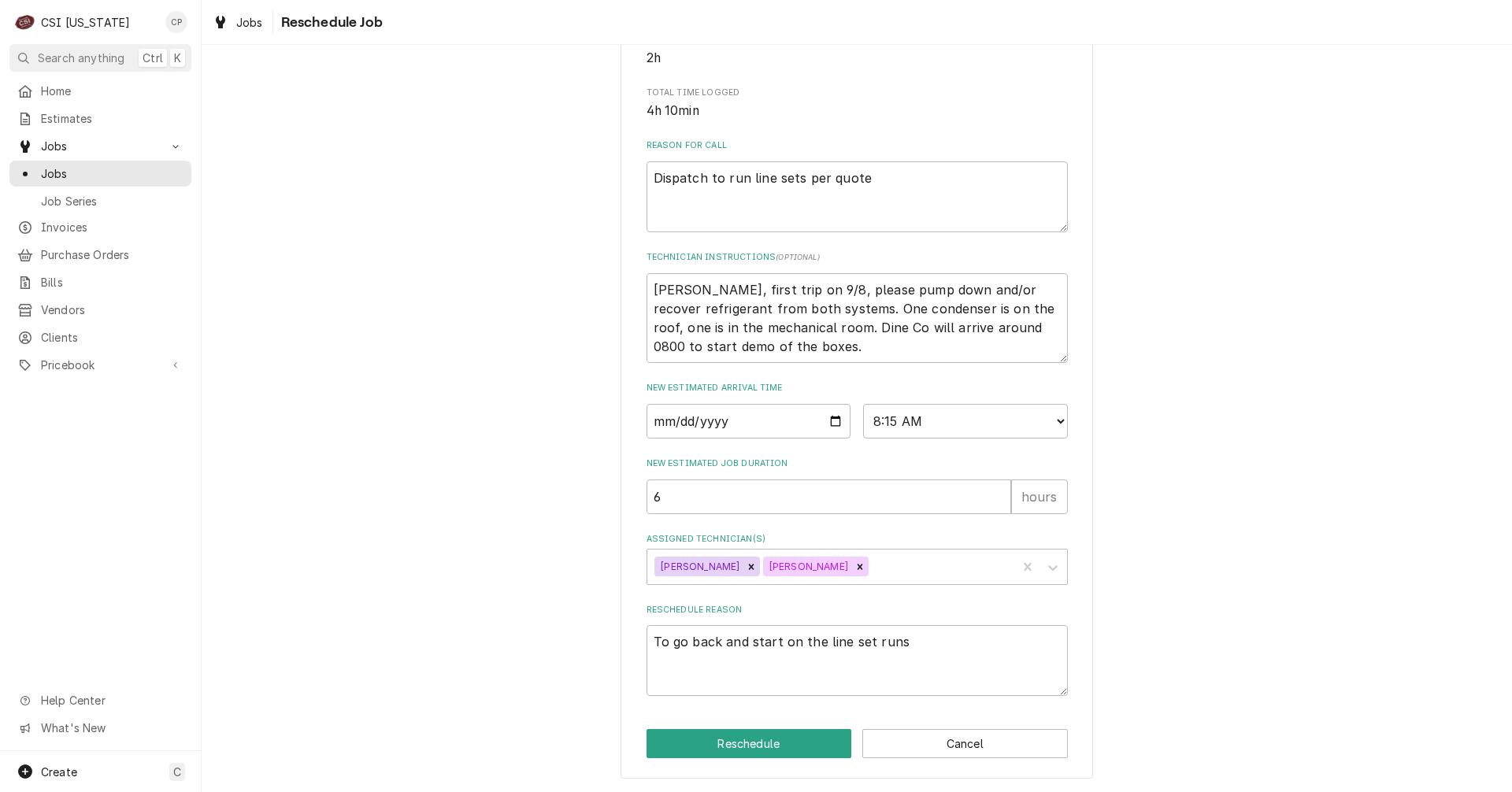
type textarea "x"
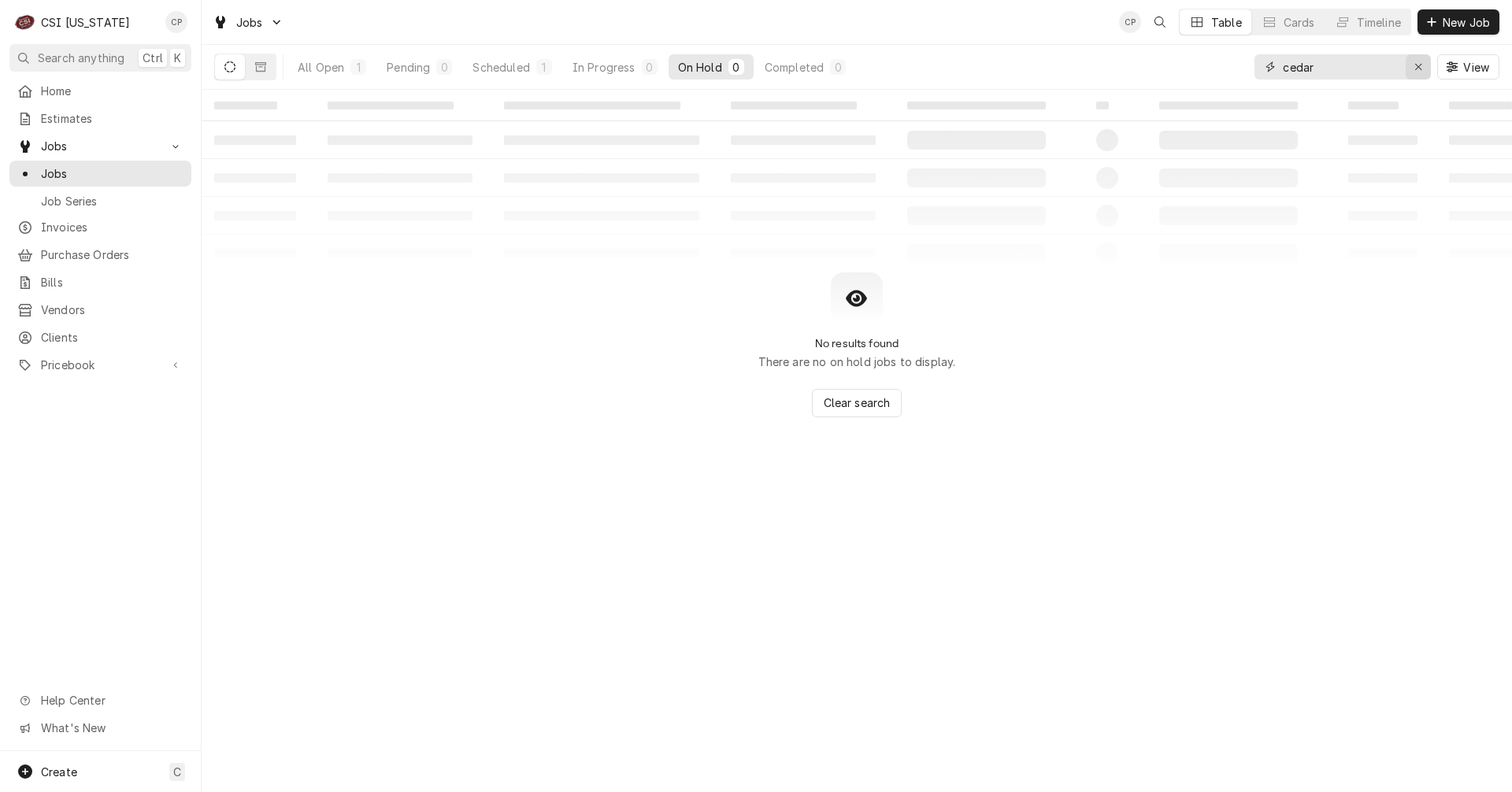
click at [1420, 64] on icon "Erase input" at bounding box center [1419, 66] width 9 height 11
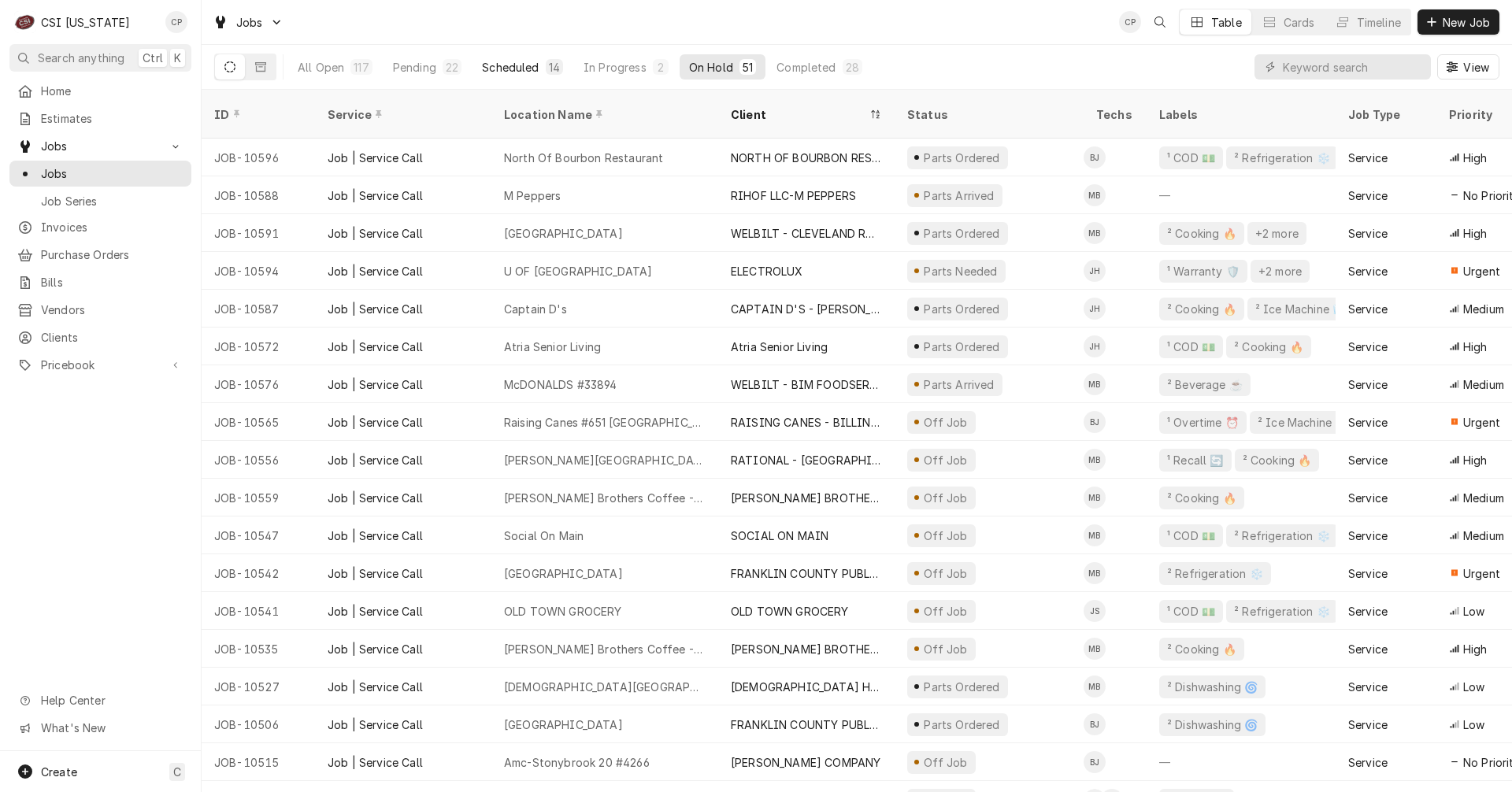
click at [516, 68] on div "Scheduled" at bounding box center [510, 67] width 56 height 17
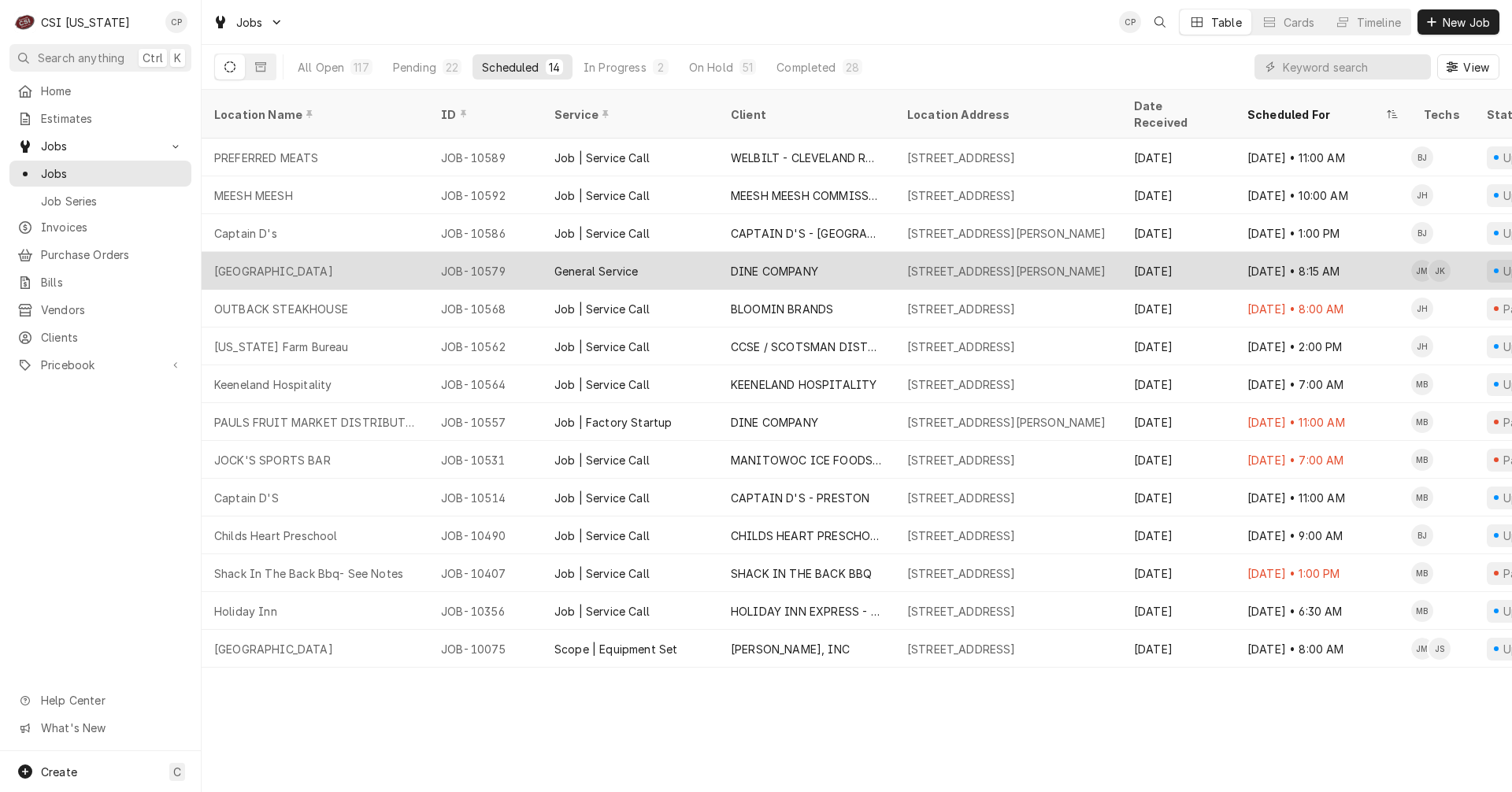
click at [349, 254] on div "[GEOGRAPHIC_DATA]" at bounding box center [314, 270] width 227 height 38
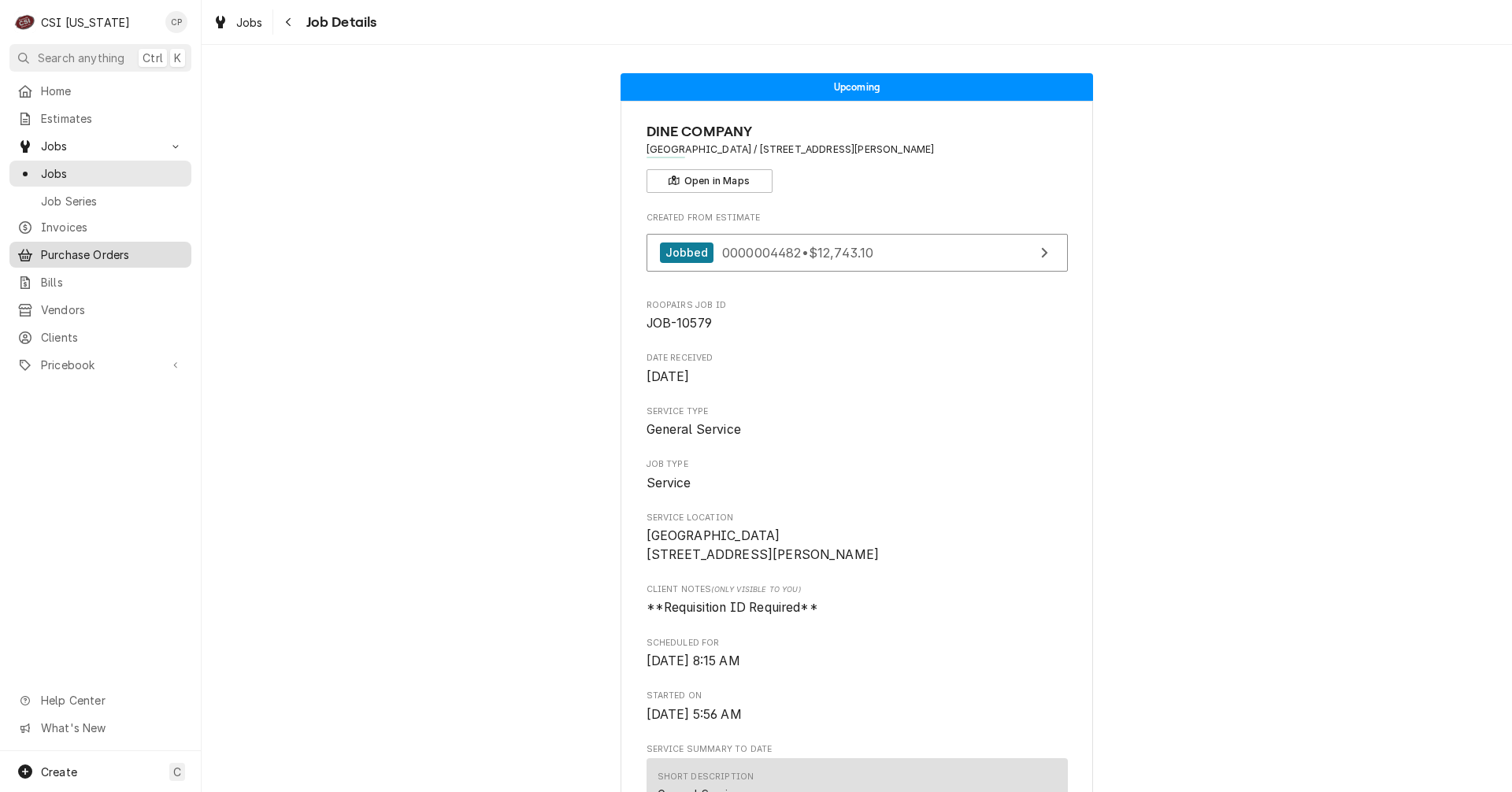
click at [107, 249] on span "Purchase Orders" at bounding box center [112, 254] width 143 height 17
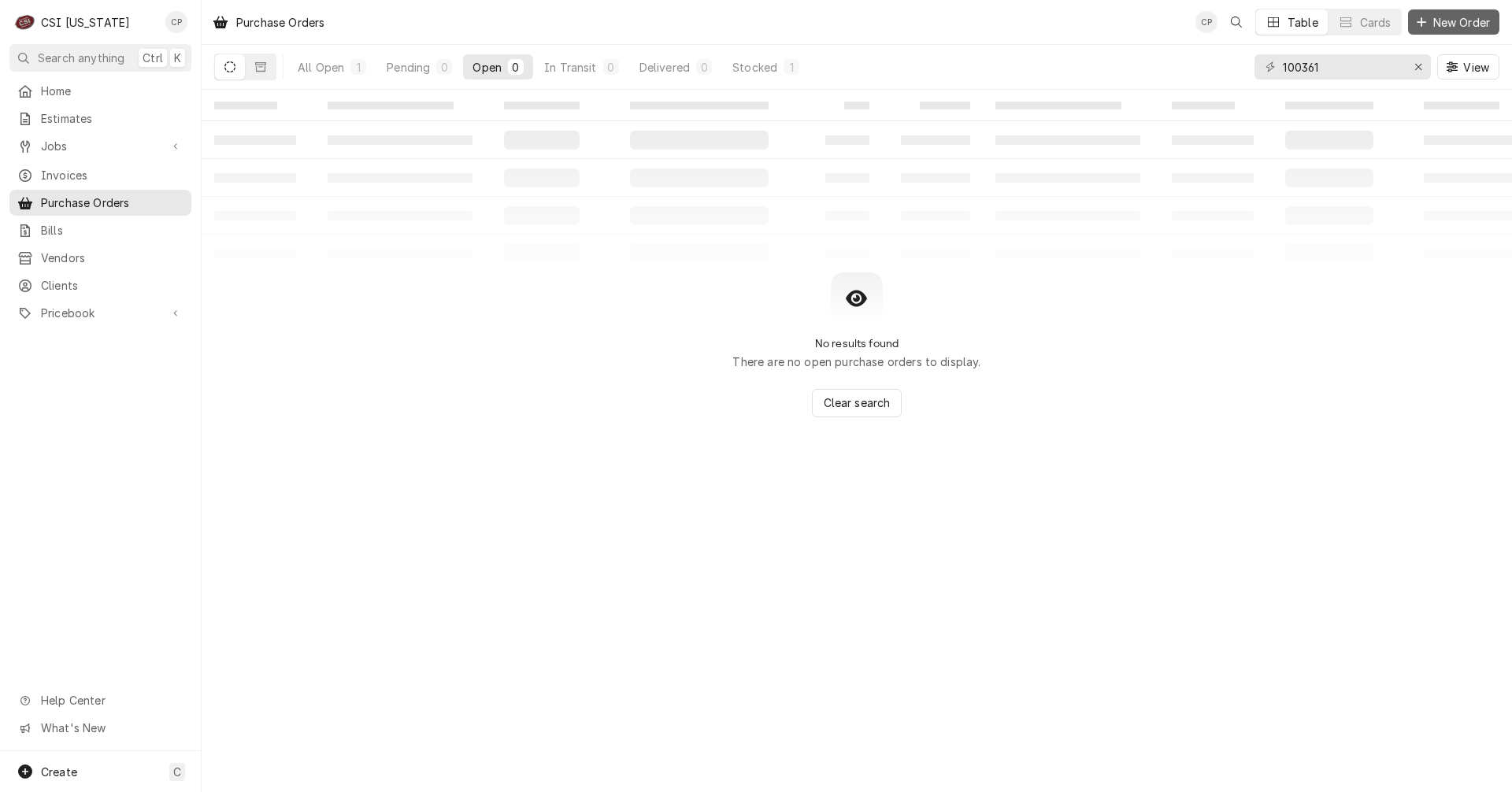
click at [1461, 21] on span "New Order" at bounding box center [1461, 22] width 63 height 17
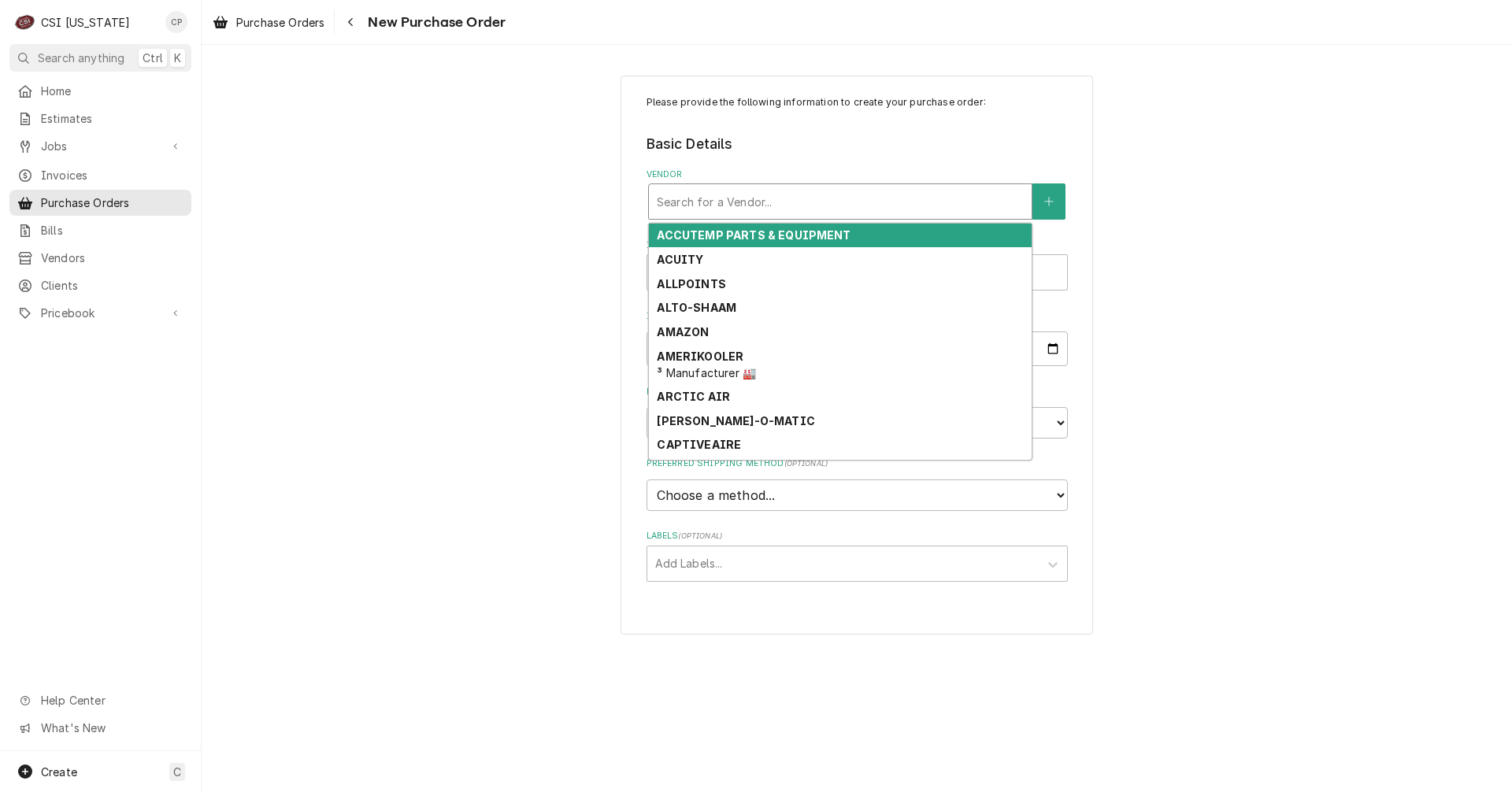
click at [781, 209] on div "Vendor" at bounding box center [840, 201] width 367 height 28
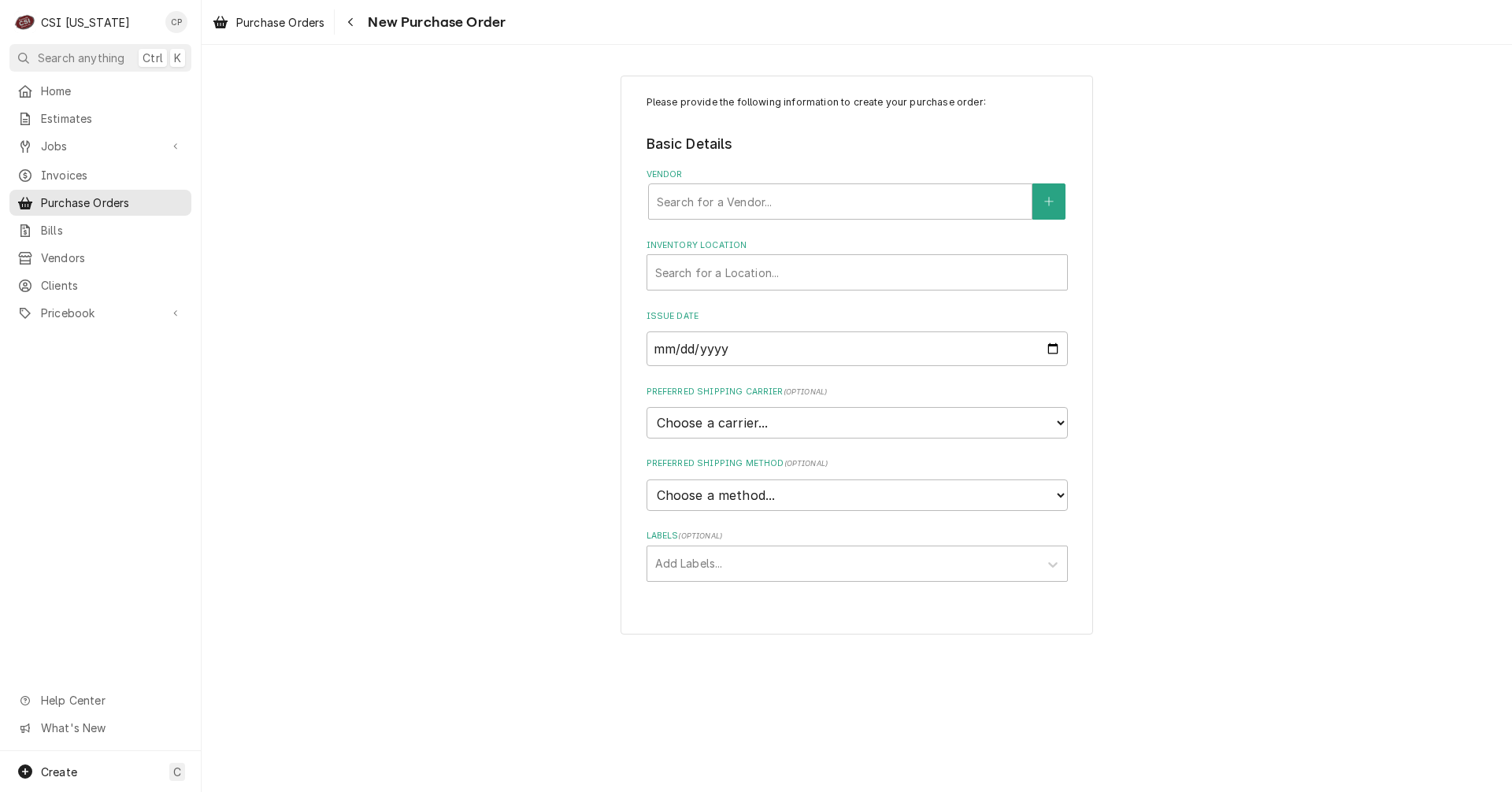
click at [513, 362] on div "Please provide the following information to create your purchase order: Basic D…" at bounding box center [856, 355] width 1311 height 588
click at [730, 200] on div "Vendor" at bounding box center [840, 201] width 367 height 28
type input "swh"
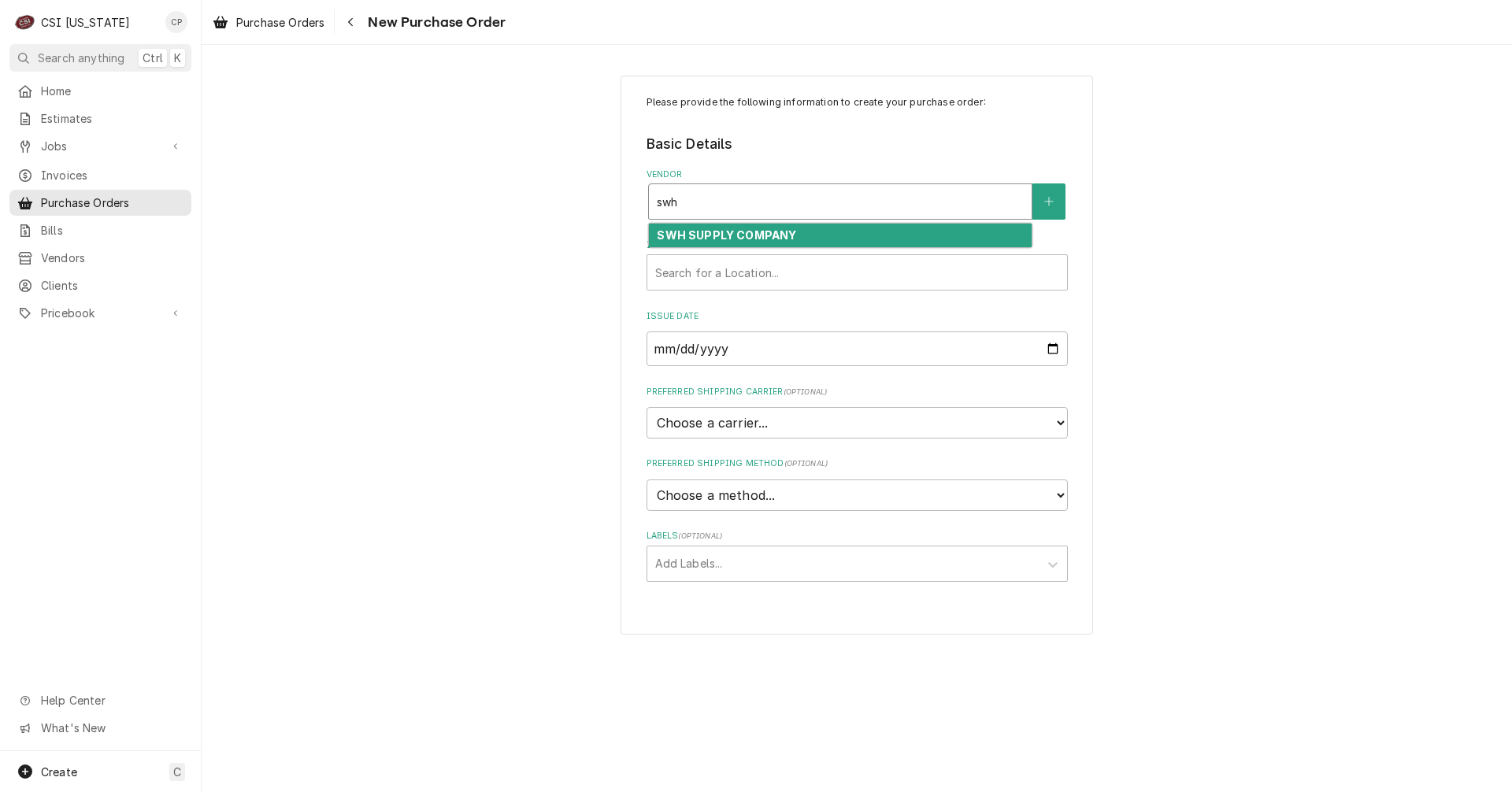
click at [738, 230] on strong "SWH SUPPLY COMPANY" at bounding box center [726, 235] width 139 height 14
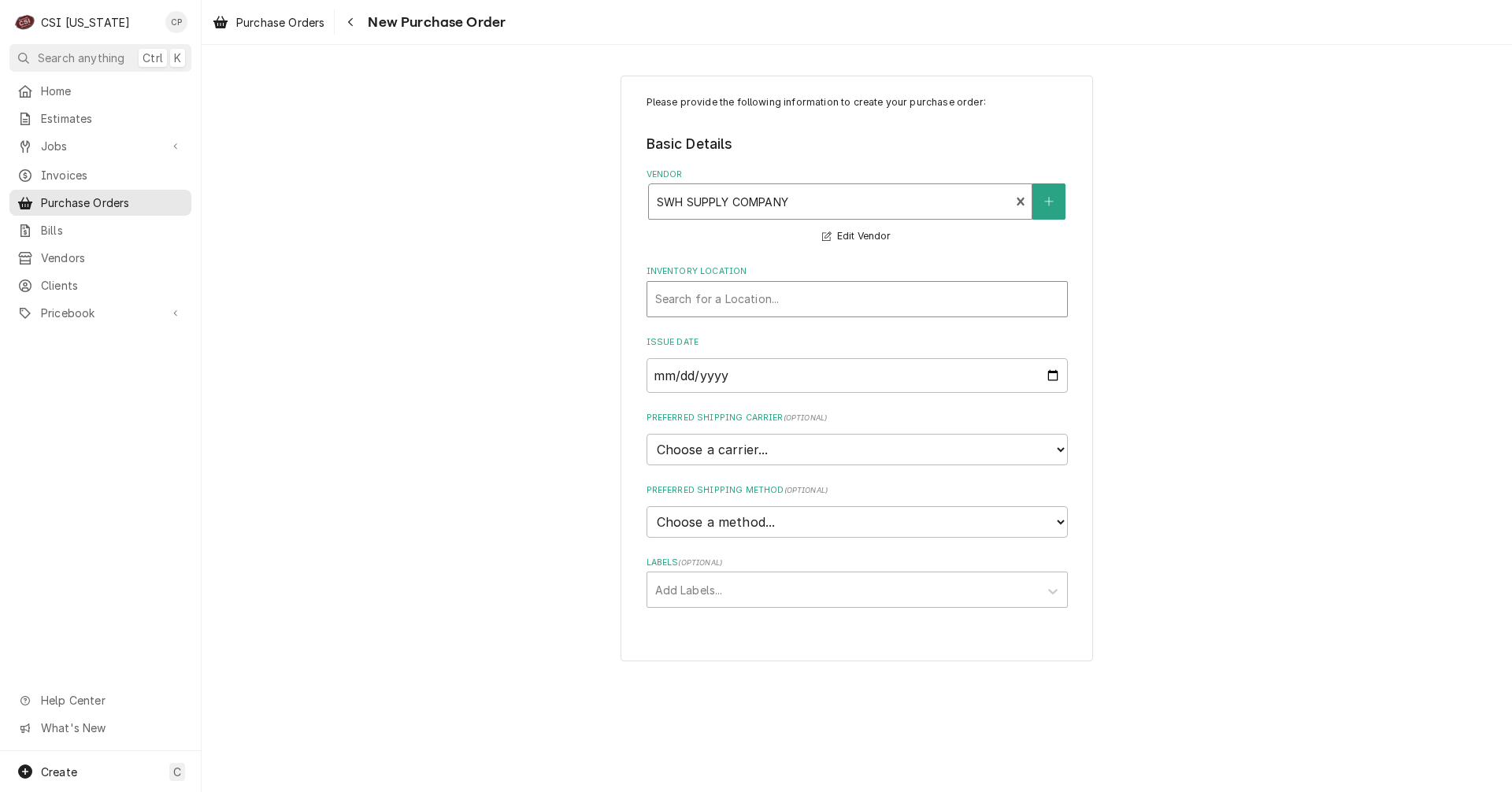
click at [727, 303] on div "Inventory Location" at bounding box center [857, 299] width 404 height 28
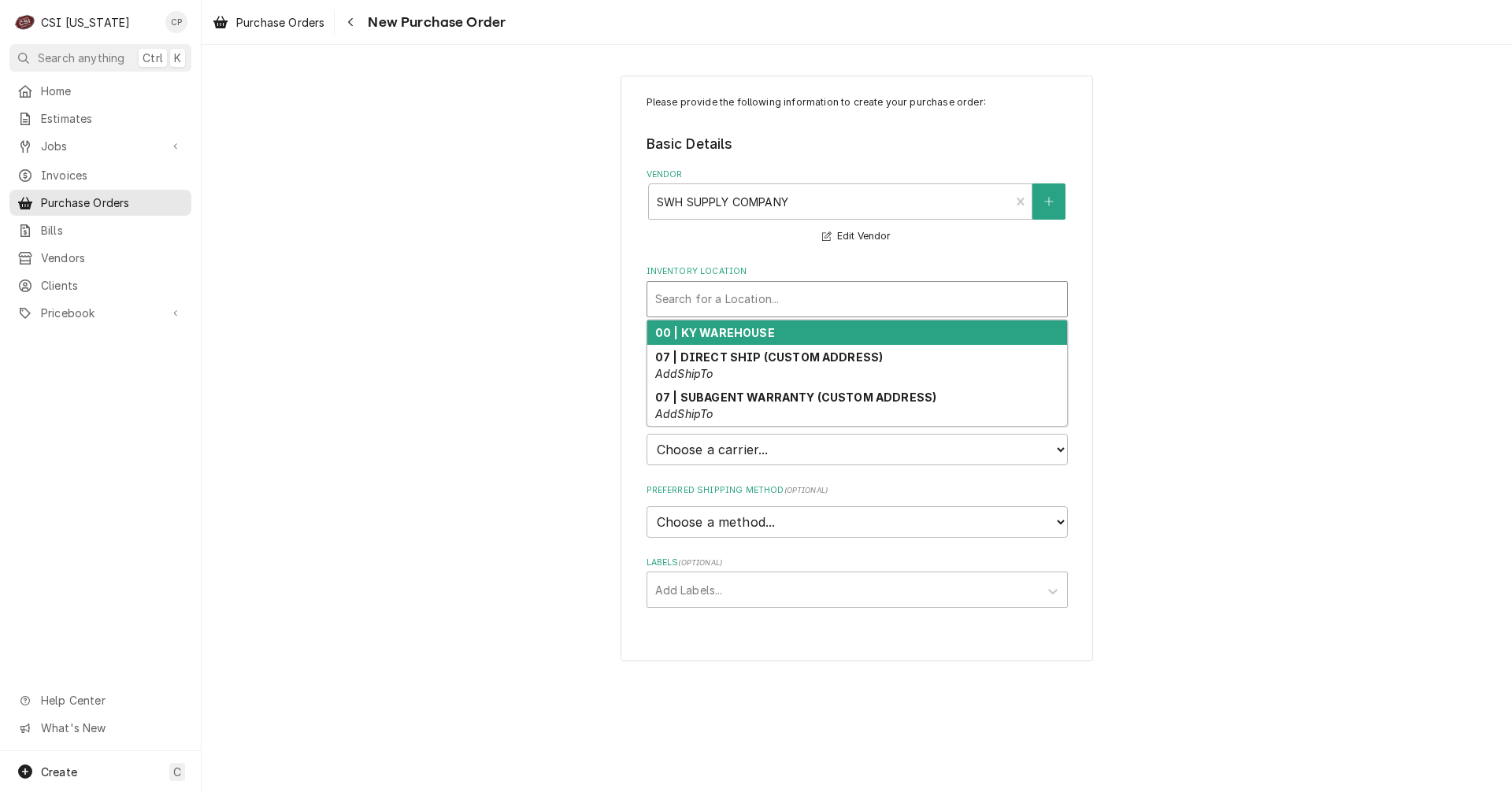
click at [728, 333] on strong "00 | KY WAREHOUSE" at bounding box center [715, 333] width 120 height 14
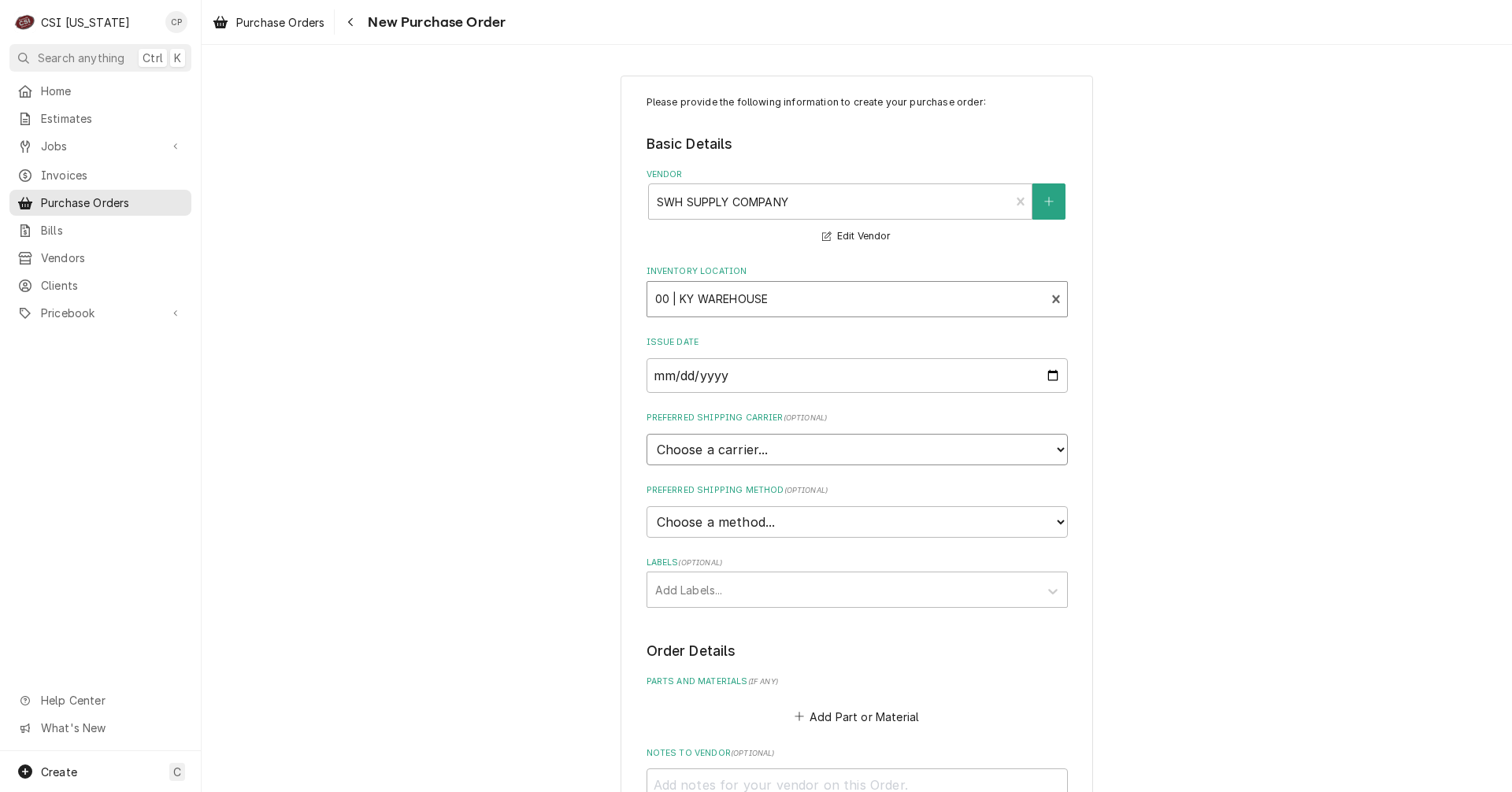
click at [758, 449] on select "Choose a carrier... U.S. Postal Service Stamps.com FedEx UPS DHL Express DHL EC…" at bounding box center [857, 450] width 421 height 31
click at [452, 418] on div "Please provide the following information to create your purchase order: Basic D…" at bounding box center [856, 595] width 1311 height 1069
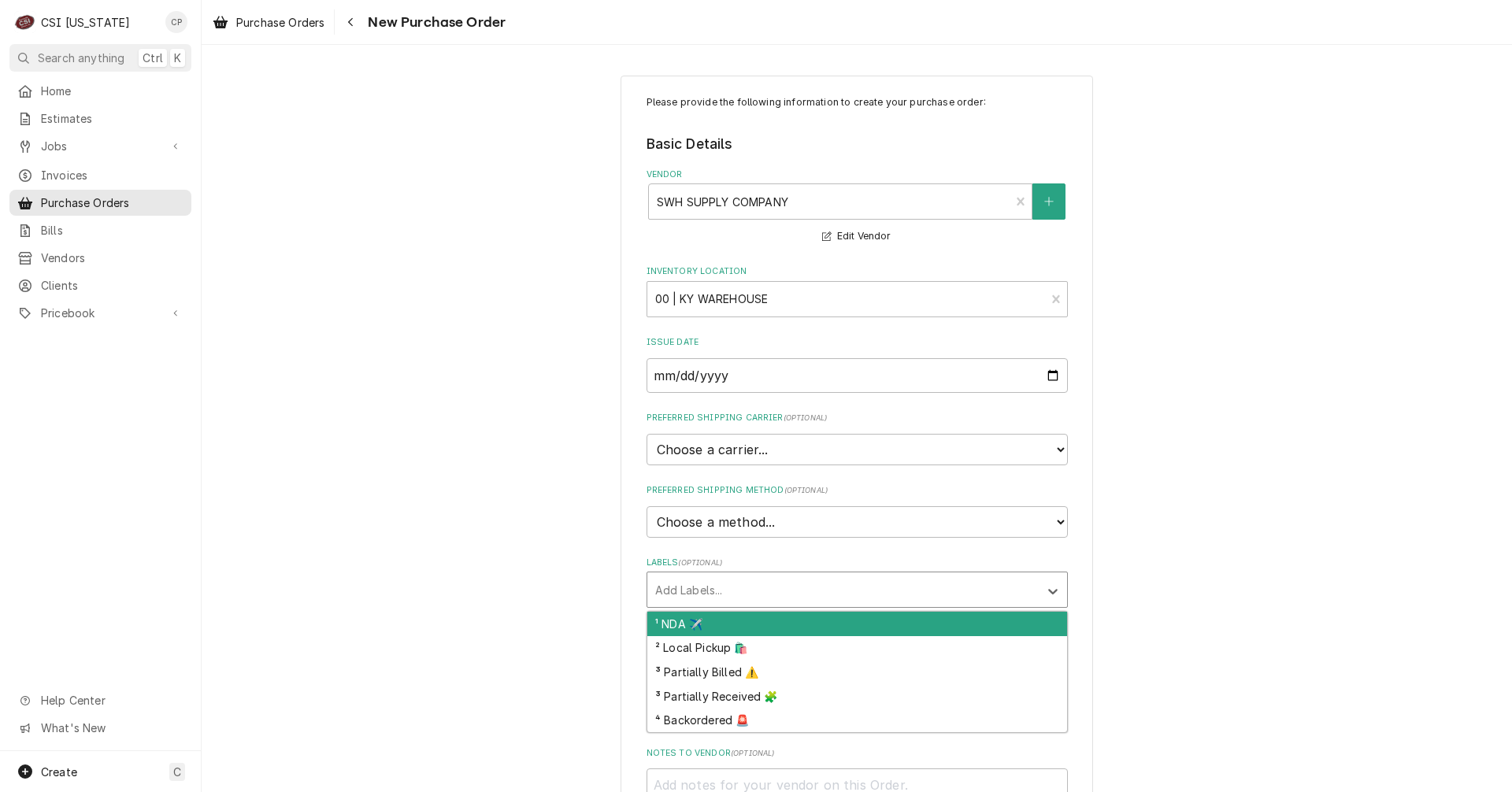
click at [713, 586] on div "Labels" at bounding box center [844, 590] width 376 height 28
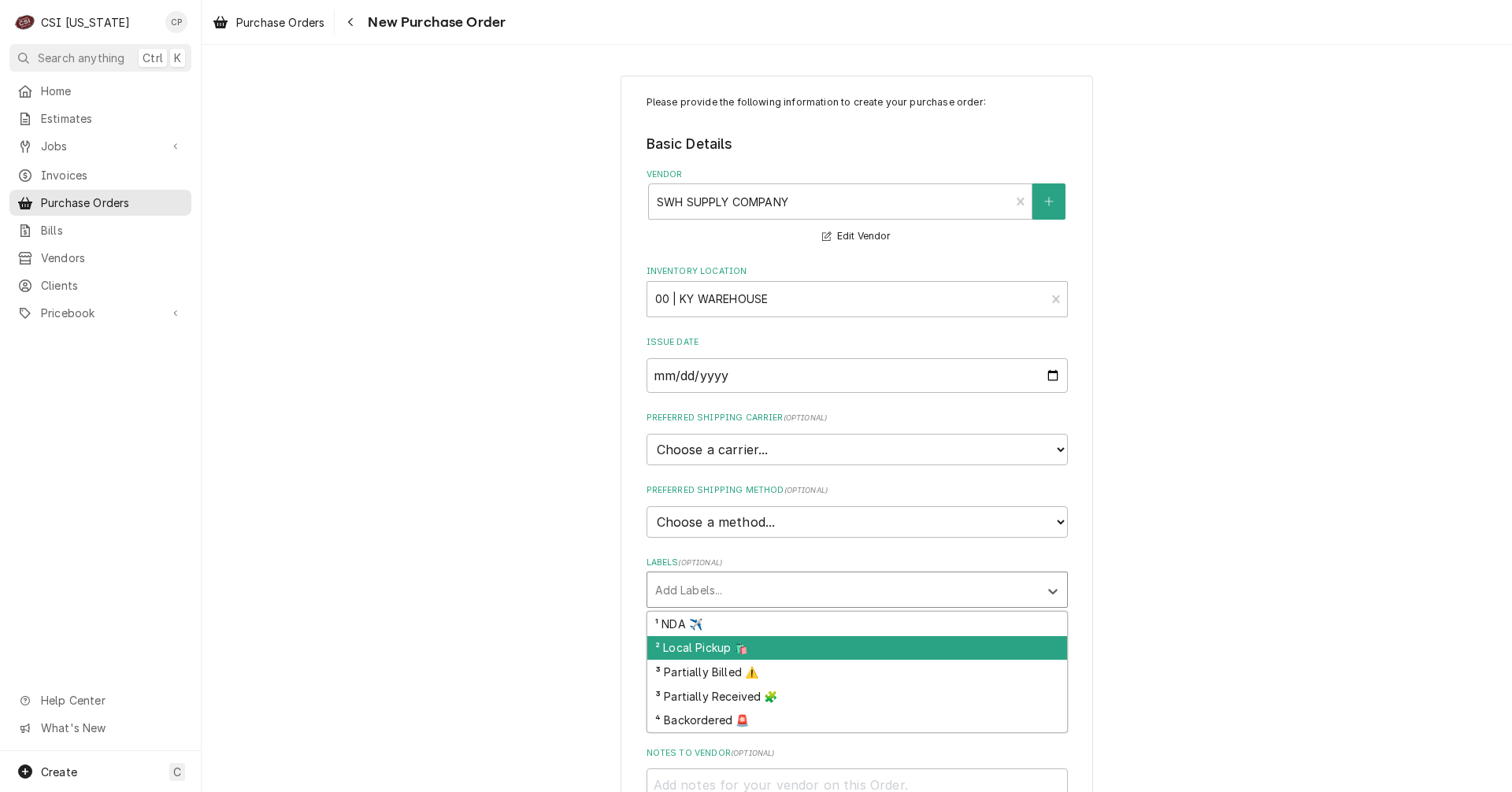
click at [697, 647] on div "² Local Pickup 🛍️" at bounding box center [856, 648] width 419 height 24
type textarea "x"
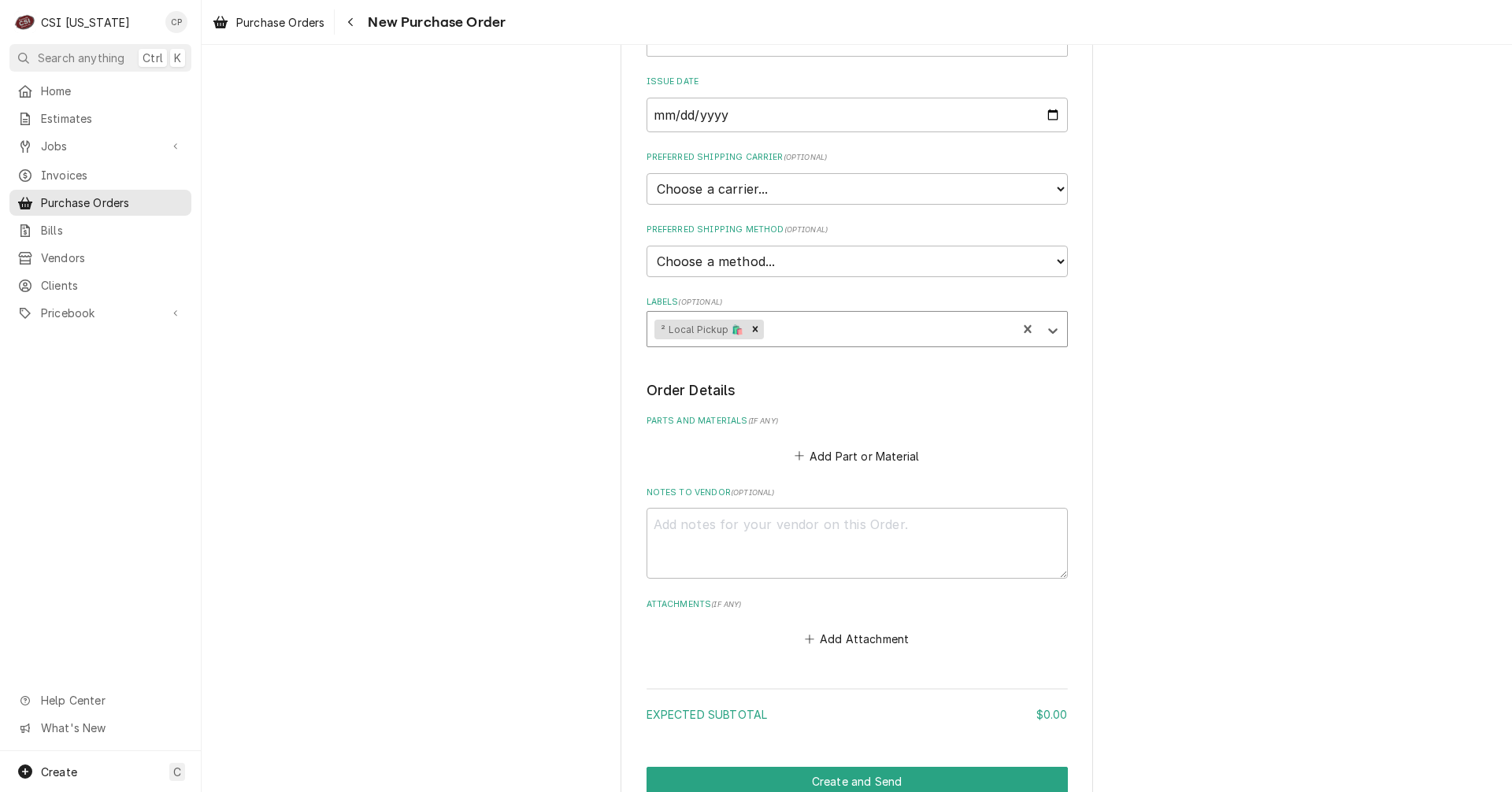
scroll to position [315, 0]
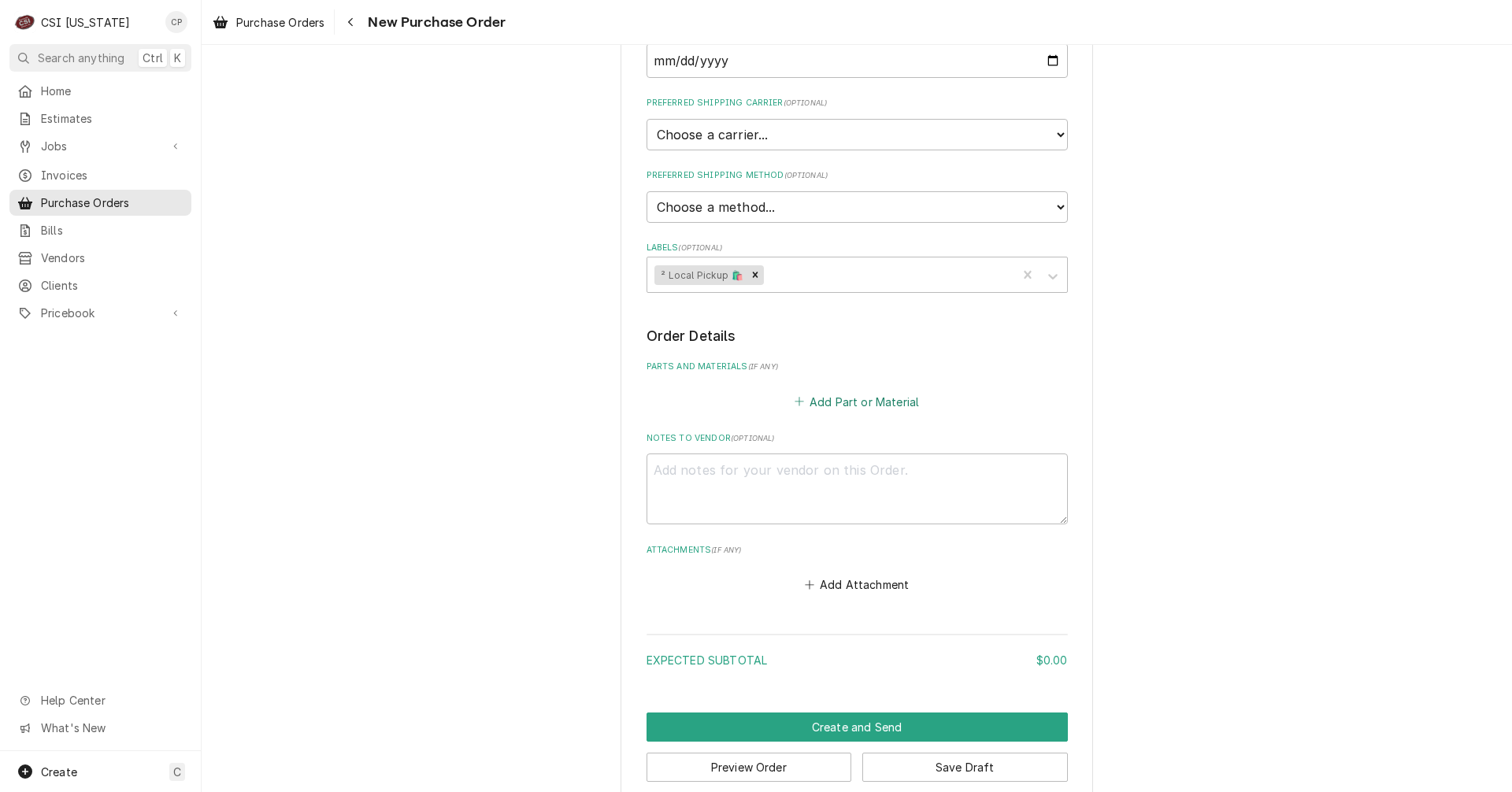
click at [883, 403] on button "Add Part or Material" at bounding box center [857, 402] width 130 height 22
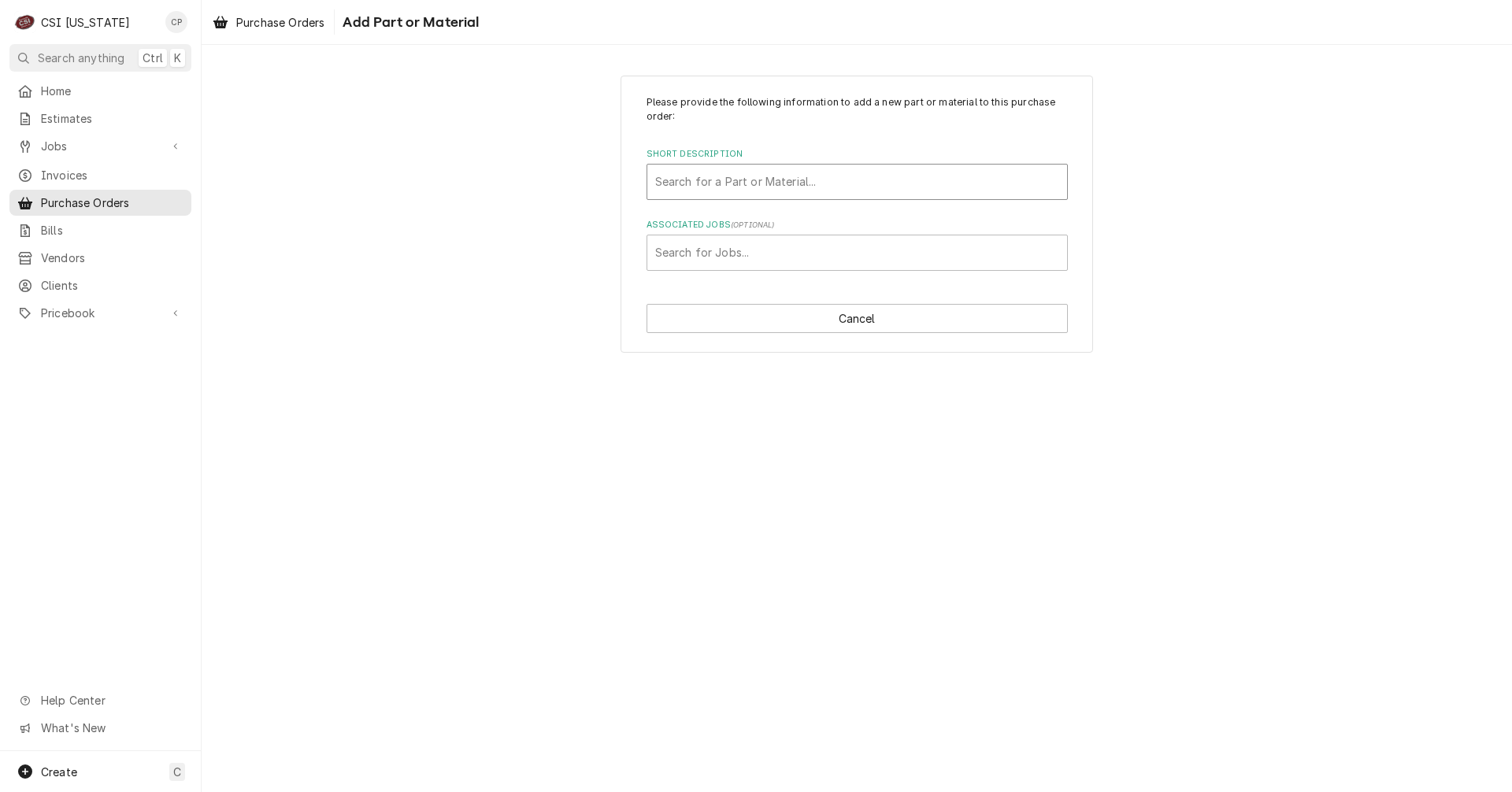
click at [821, 176] on div "Short Description" at bounding box center [857, 181] width 404 height 28
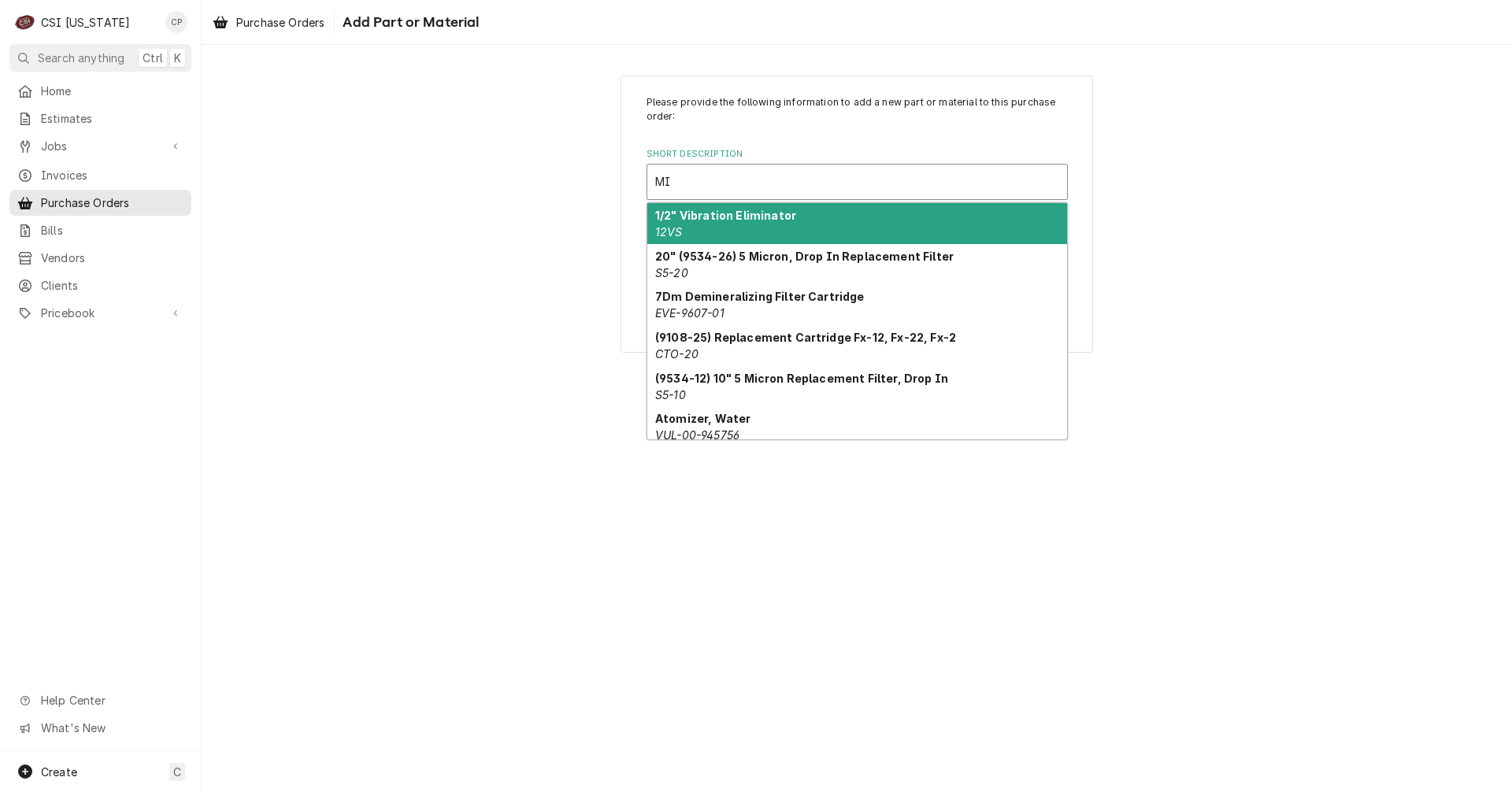
type input "M"
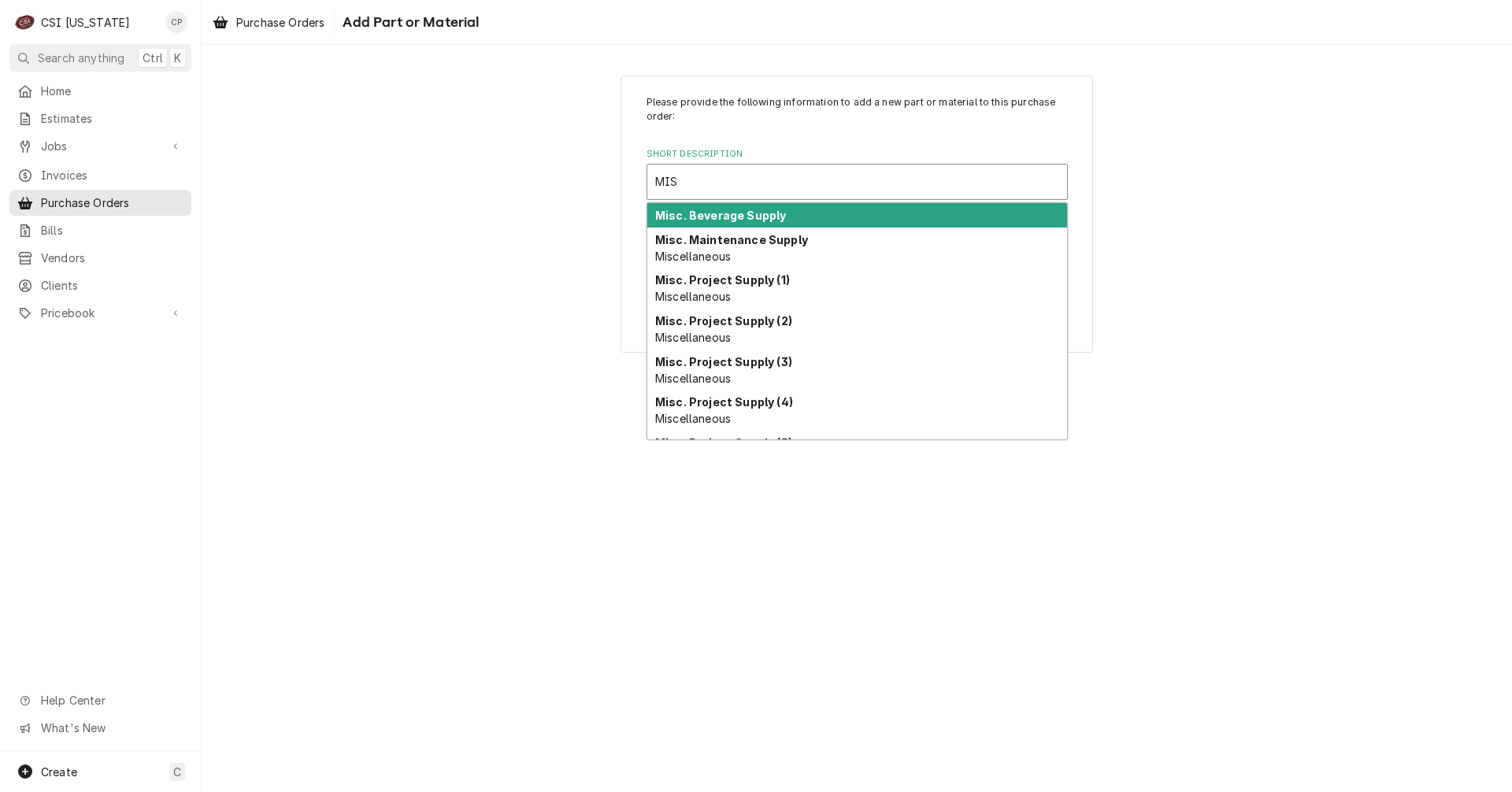
type input "MISC"
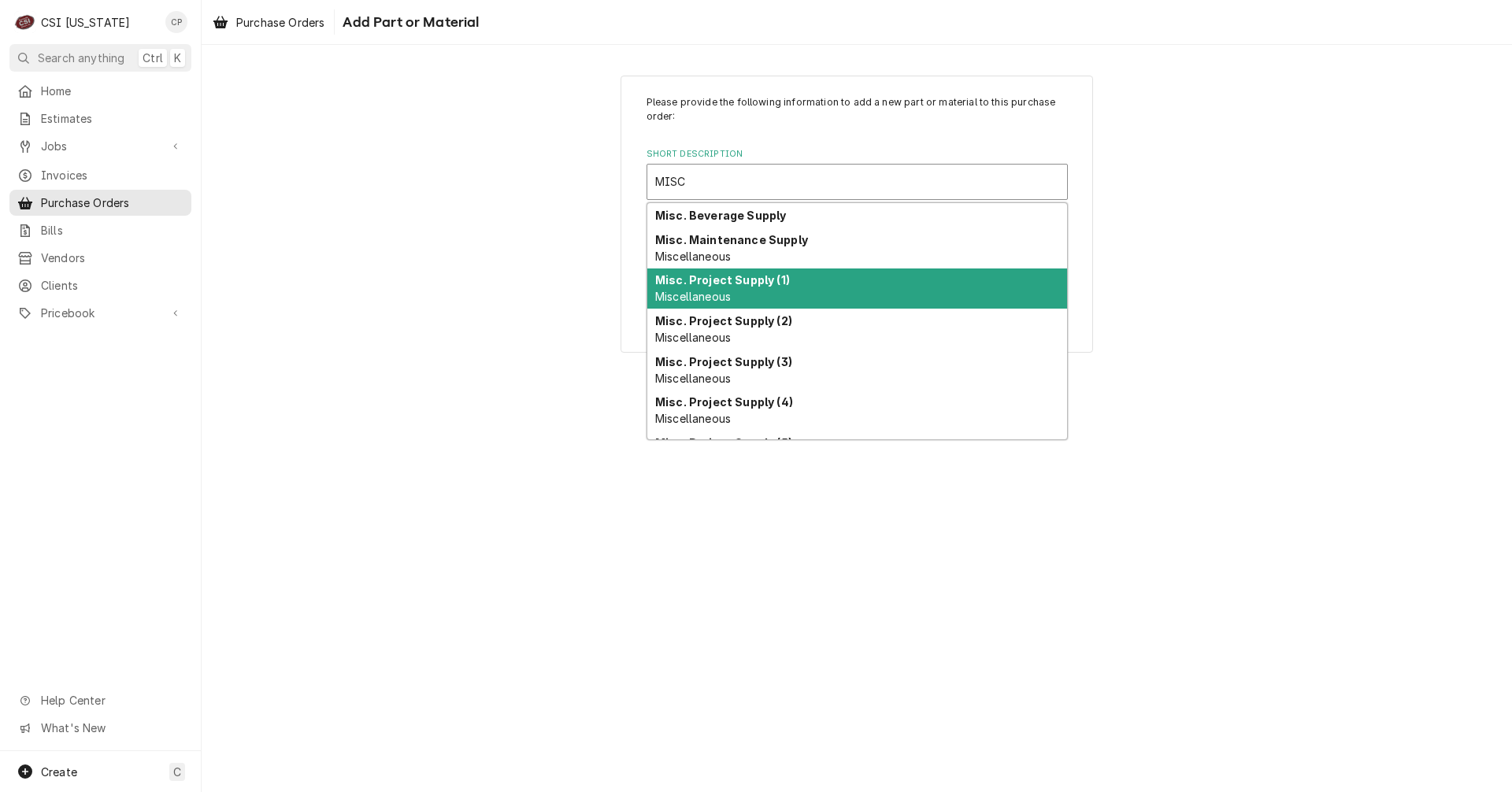
click at [745, 292] on div "Misc. Project Supply (1) Miscellaneous" at bounding box center [856, 289] width 419 height 41
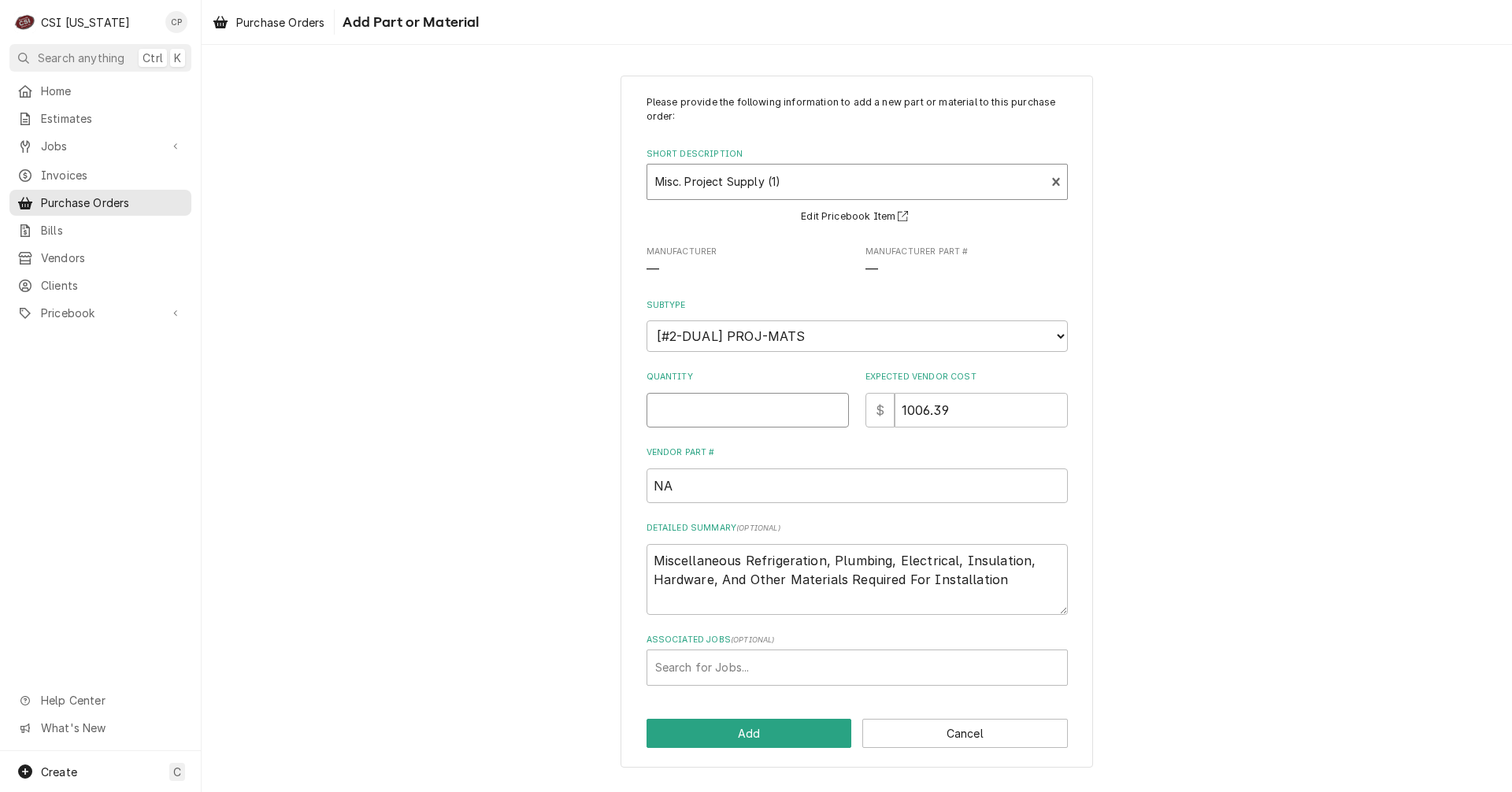
drag, startPoint x: 759, startPoint y: 409, endPoint x: 770, endPoint y: 411, distance: 11.2
click at [763, 409] on input "Quantity" at bounding box center [748, 411] width 202 height 35
type textarea "x"
type input "1"
type textarea "x"
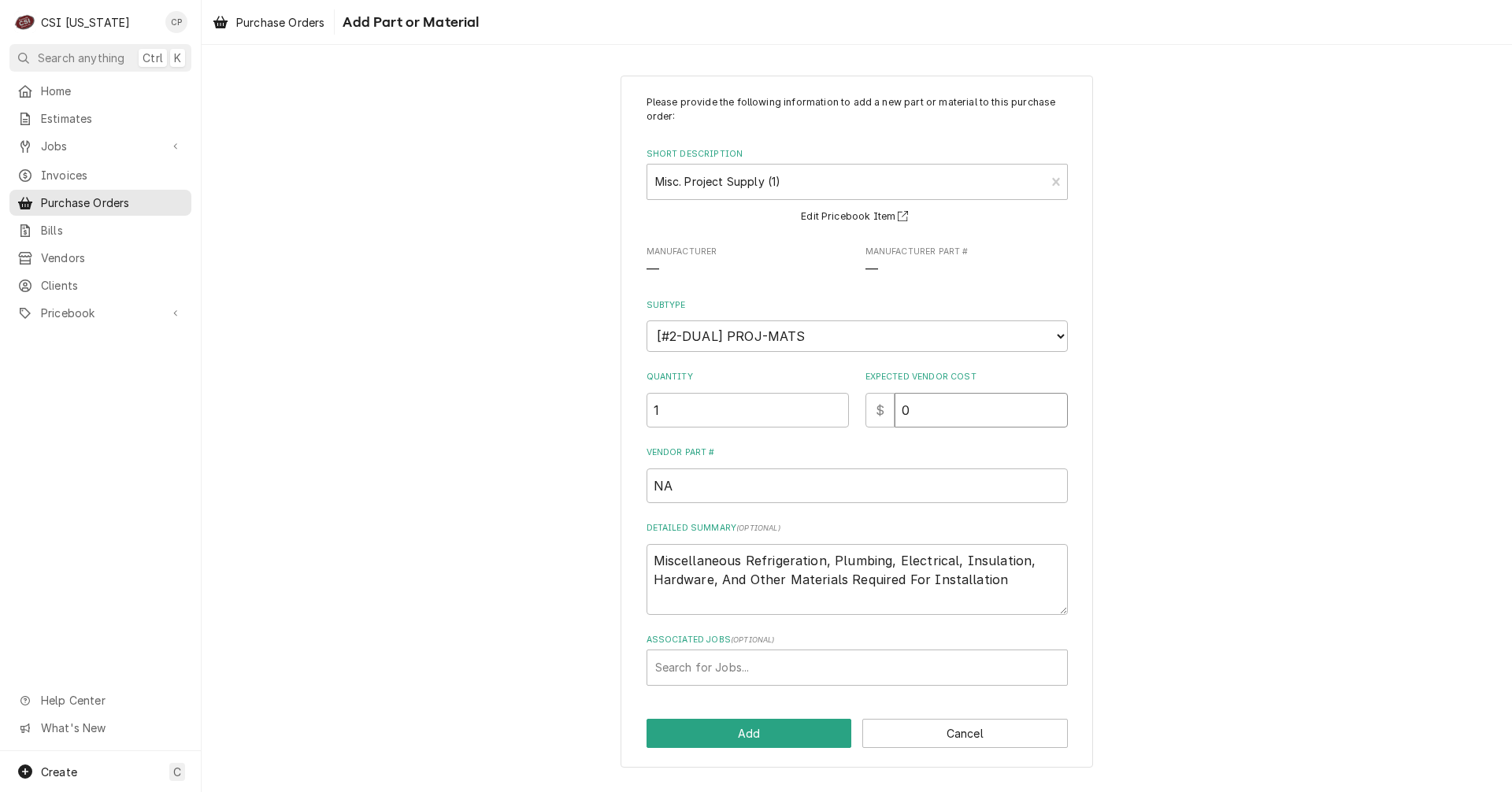
type input "0"
click at [738, 667] on div "Associated Jobs" at bounding box center [857, 667] width 404 height 28
type input "10579"
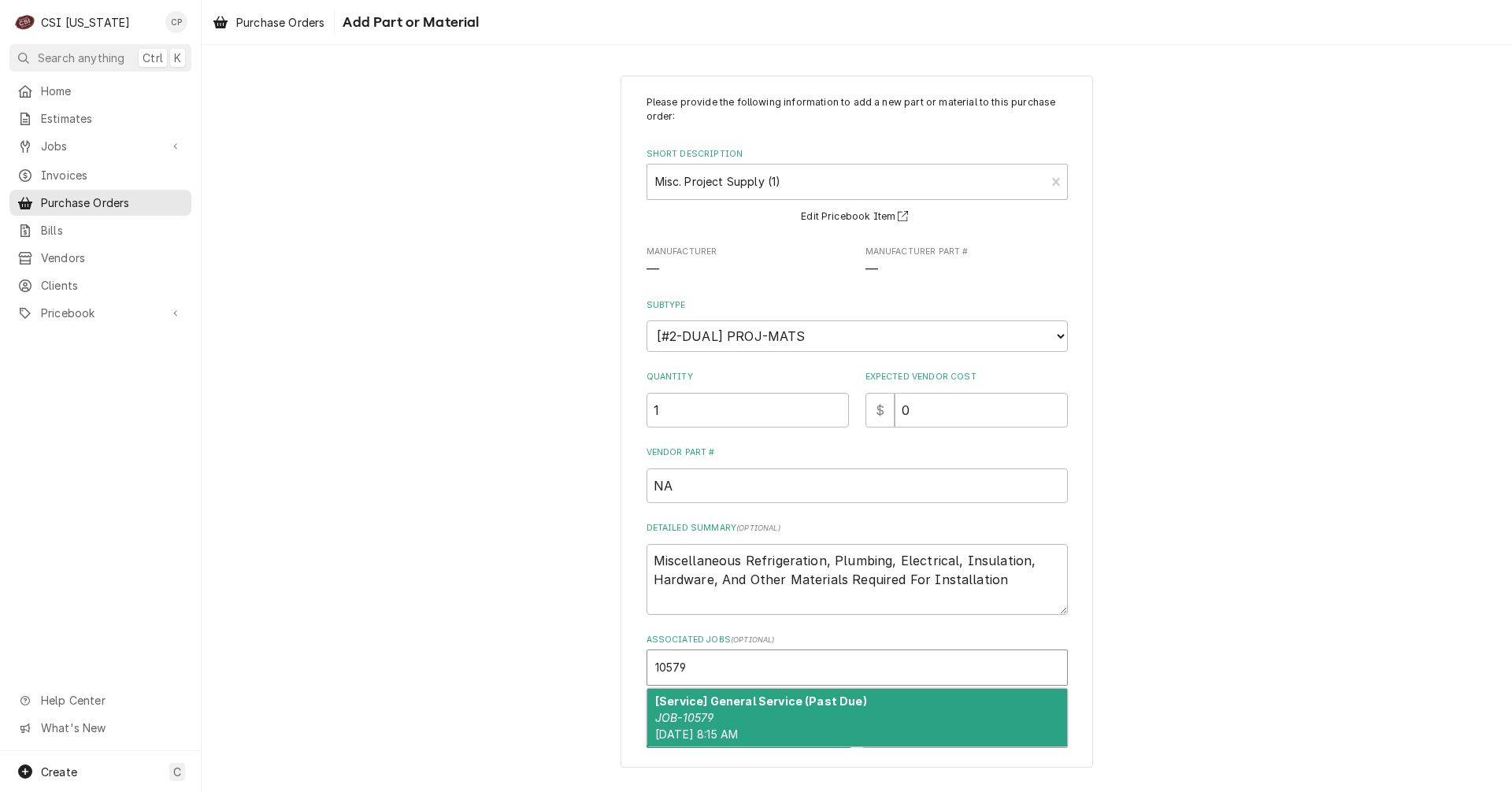
click at [738, 729] on span "Thu, Sep 11th, 2025 - 8:15 AM" at bounding box center [697, 735] width 83 height 14
type textarea "x"
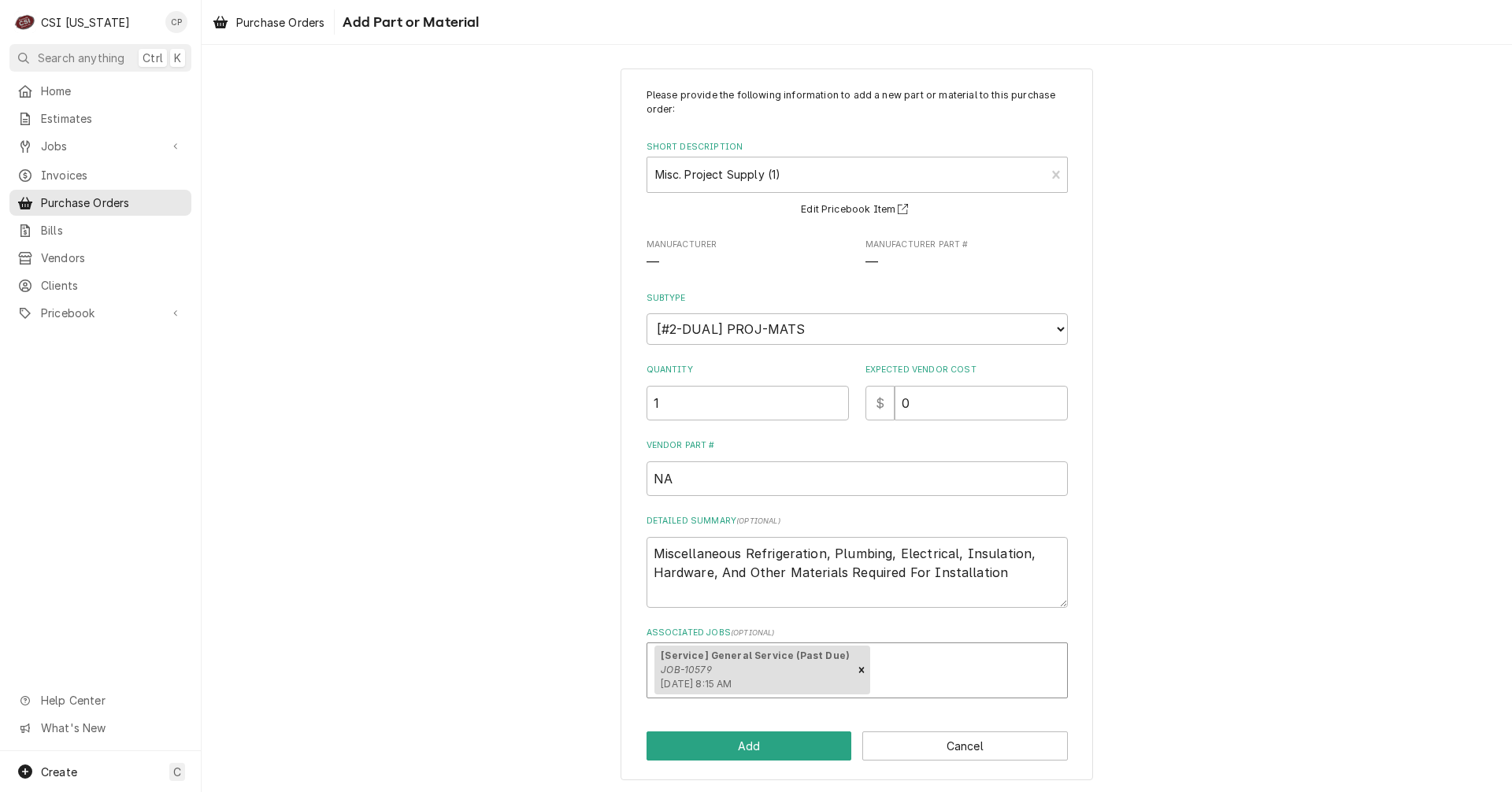
scroll to position [10, 0]
click at [748, 743] on button "Add" at bounding box center [749, 744] width 205 height 29
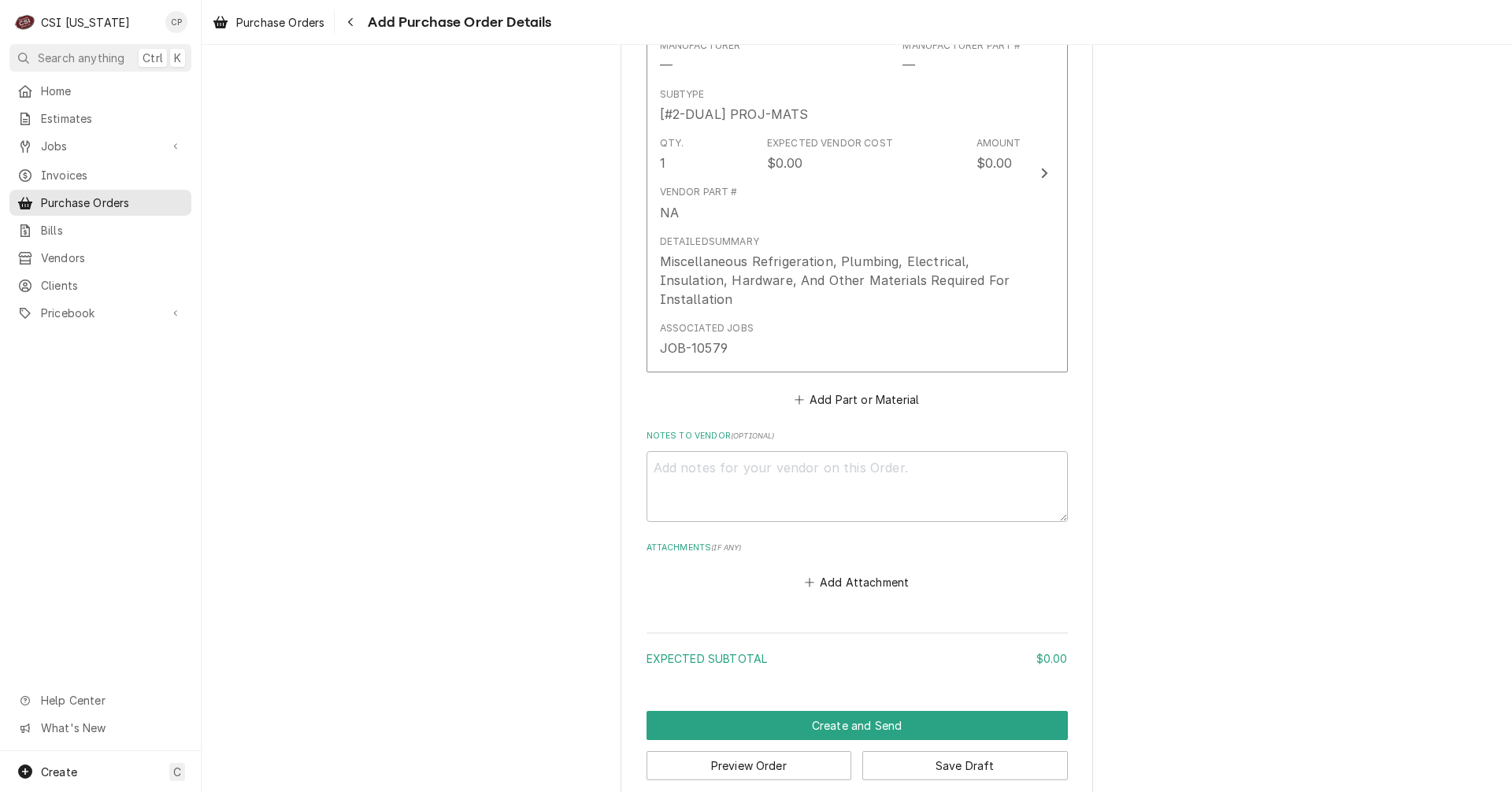
scroll to position [745, 0]
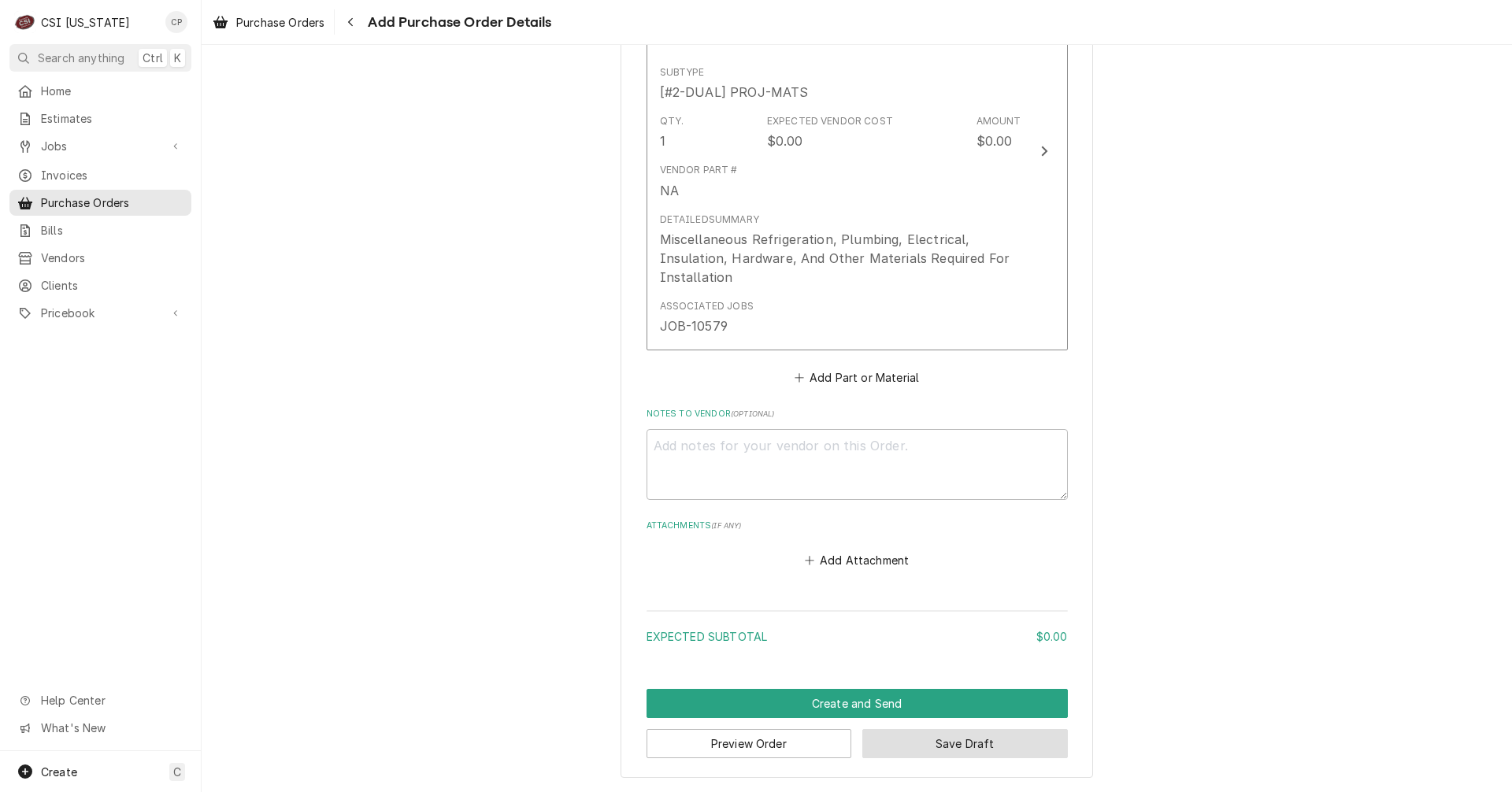
click at [923, 752] on button "Save Draft" at bounding box center [964, 744] width 205 height 29
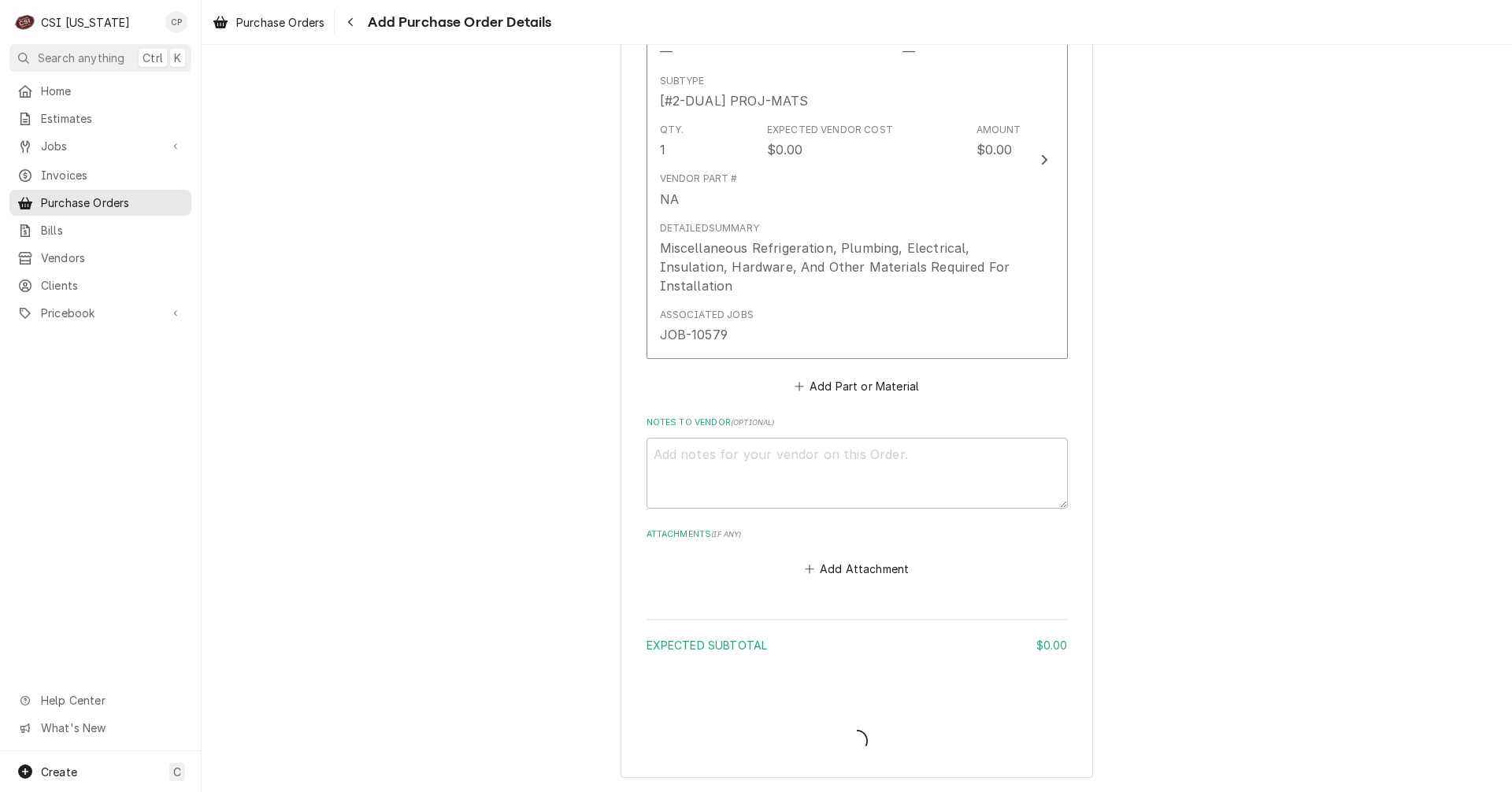
scroll to position [737, 0]
type textarea "x"
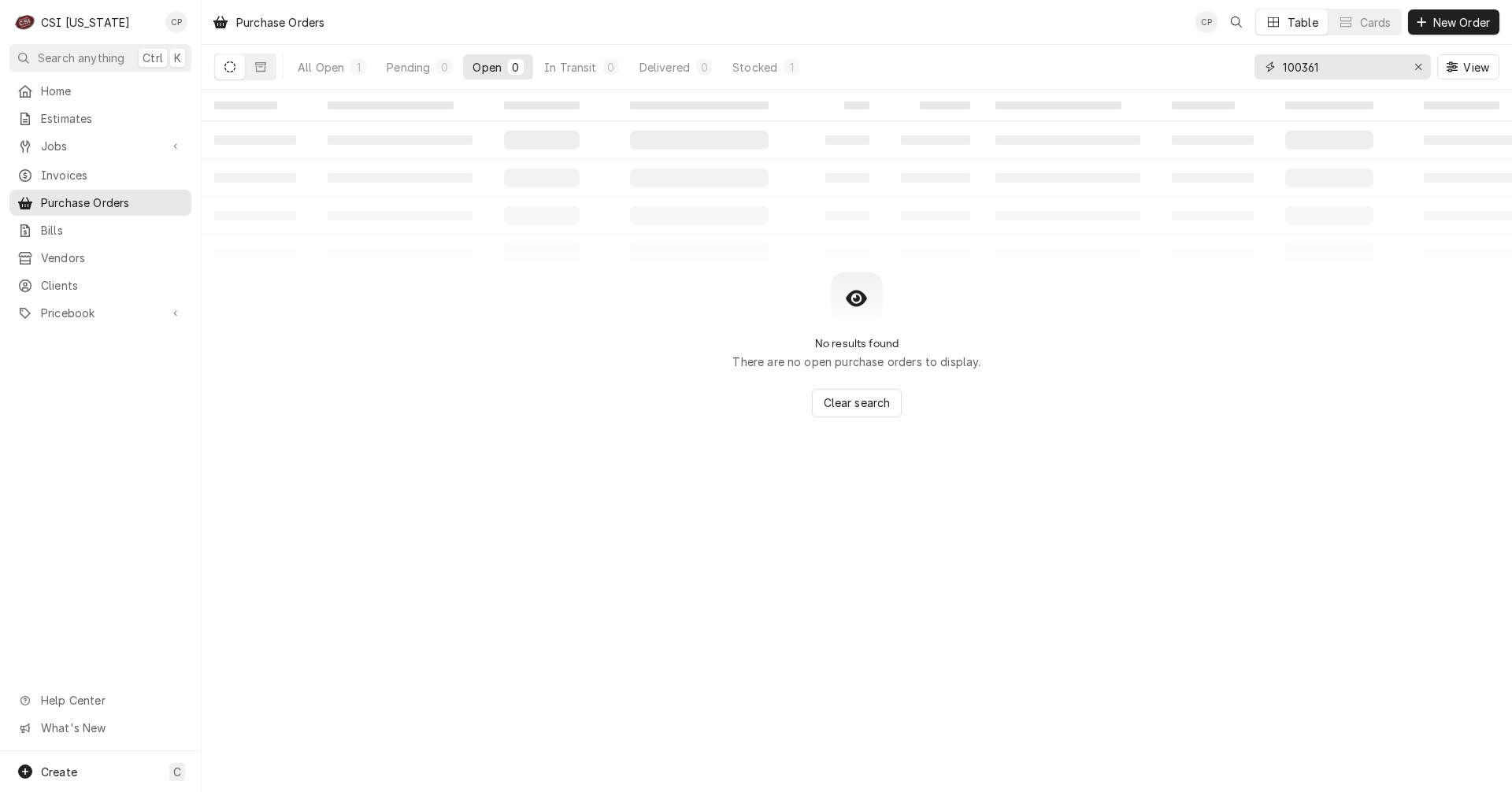
click at [1420, 72] on icon "Erase input" at bounding box center [1419, 66] width 9 height 11
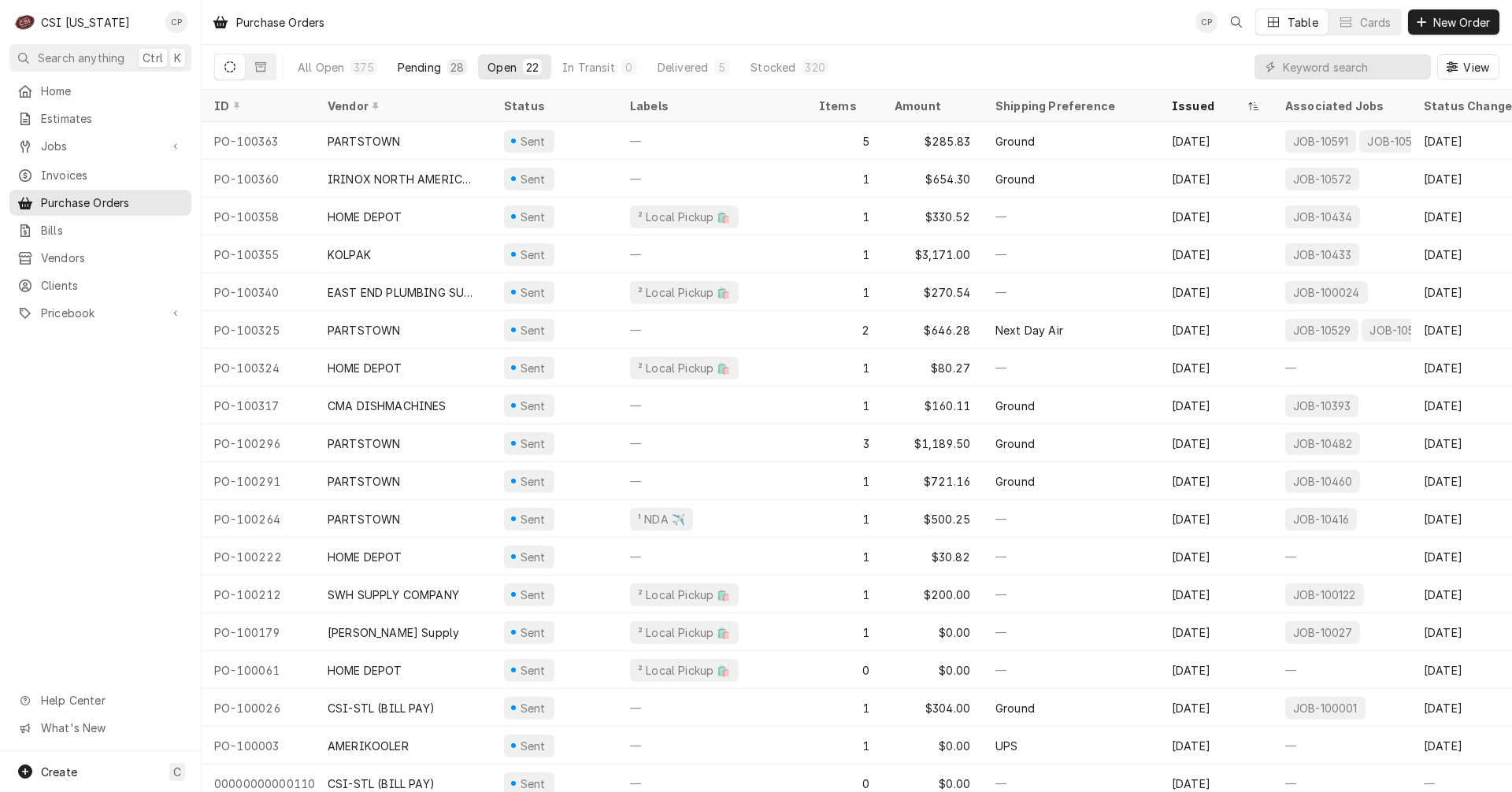
click at [414, 65] on div "Pending" at bounding box center [419, 67] width 44 height 17
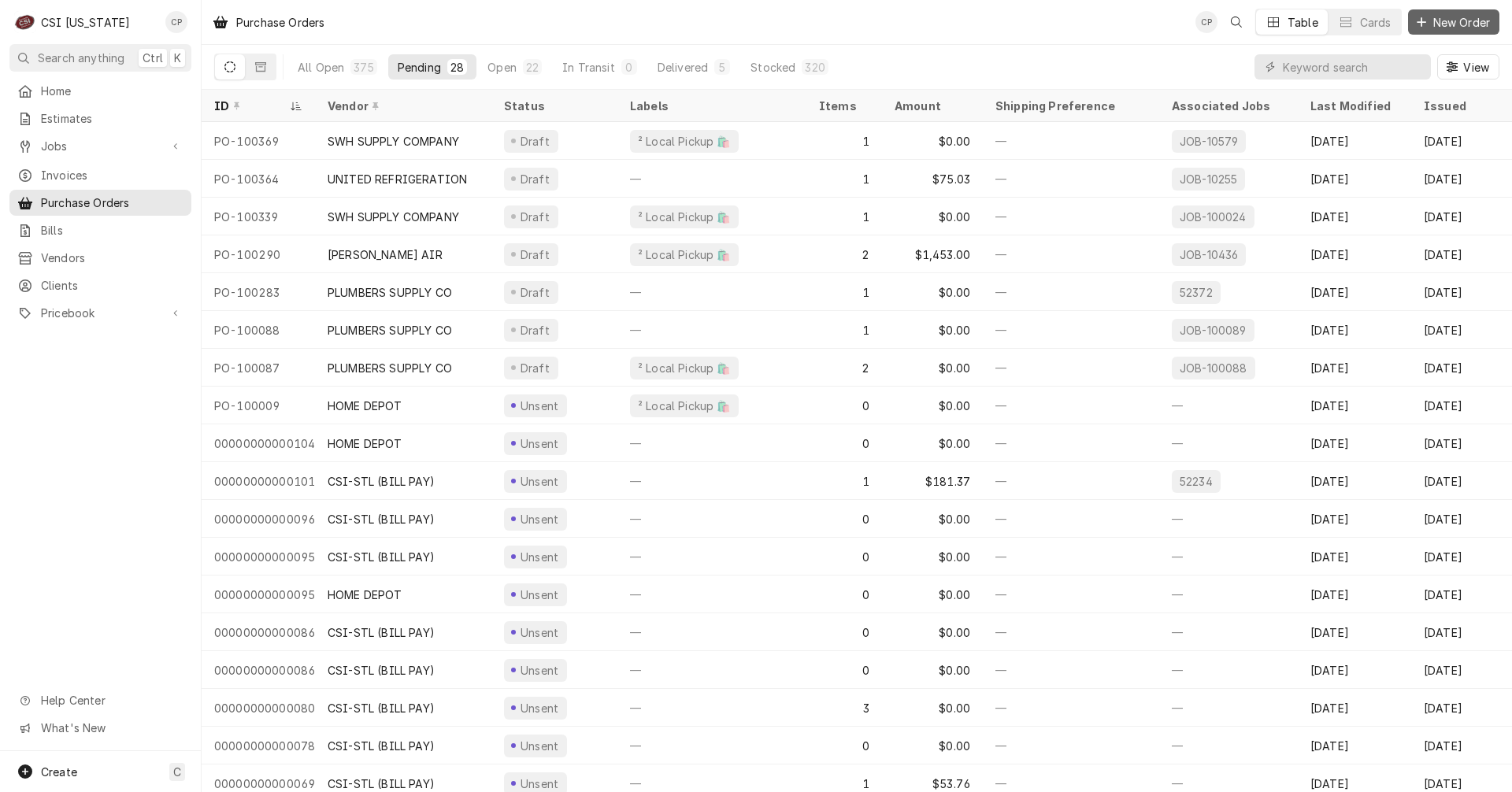
click at [1458, 21] on span "New Order" at bounding box center [1461, 22] width 63 height 17
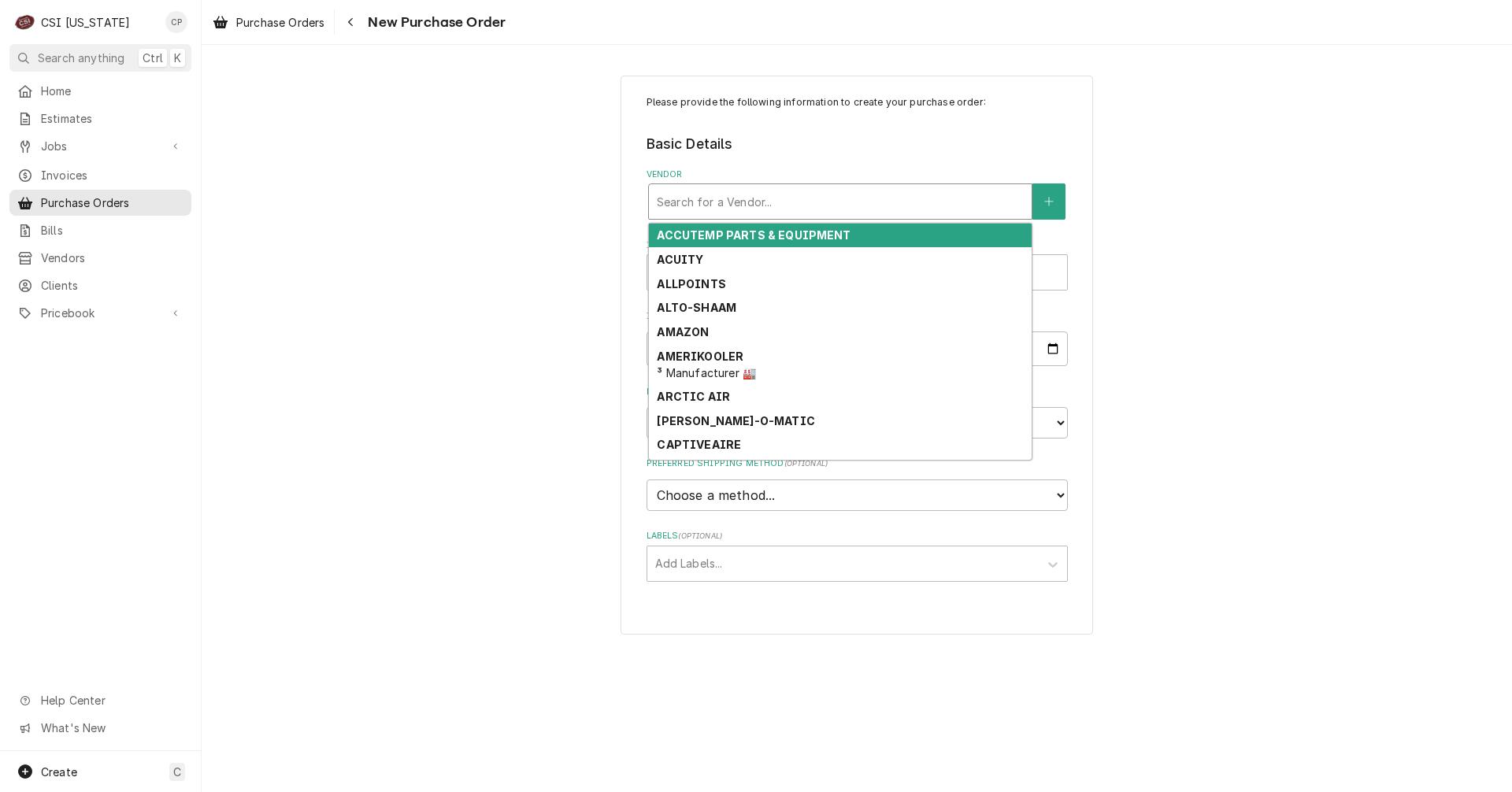
click at [739, 193] on div "Vendor" at bounding box center [840, 201] width 367 height 28
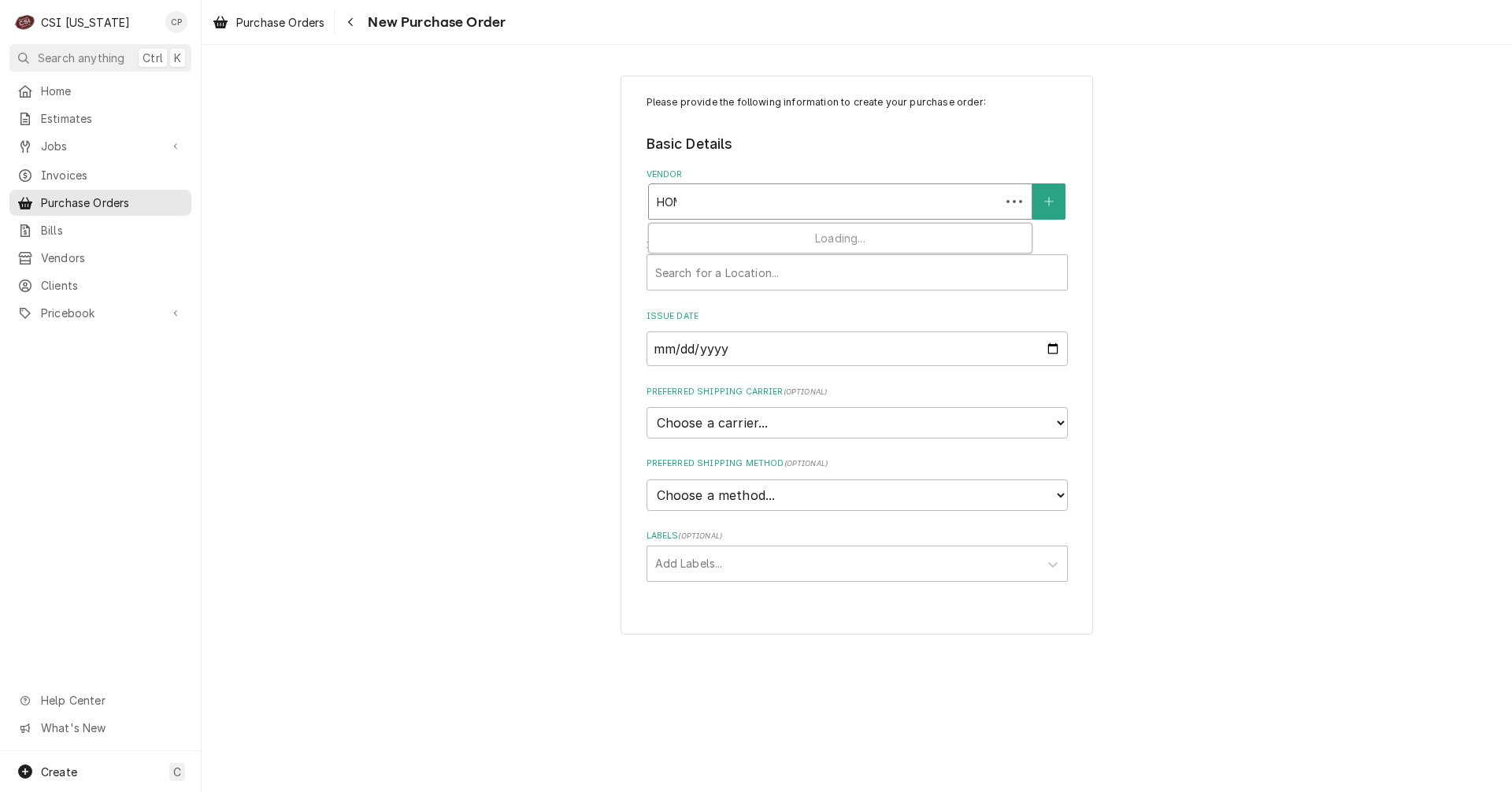
type input "HOME"
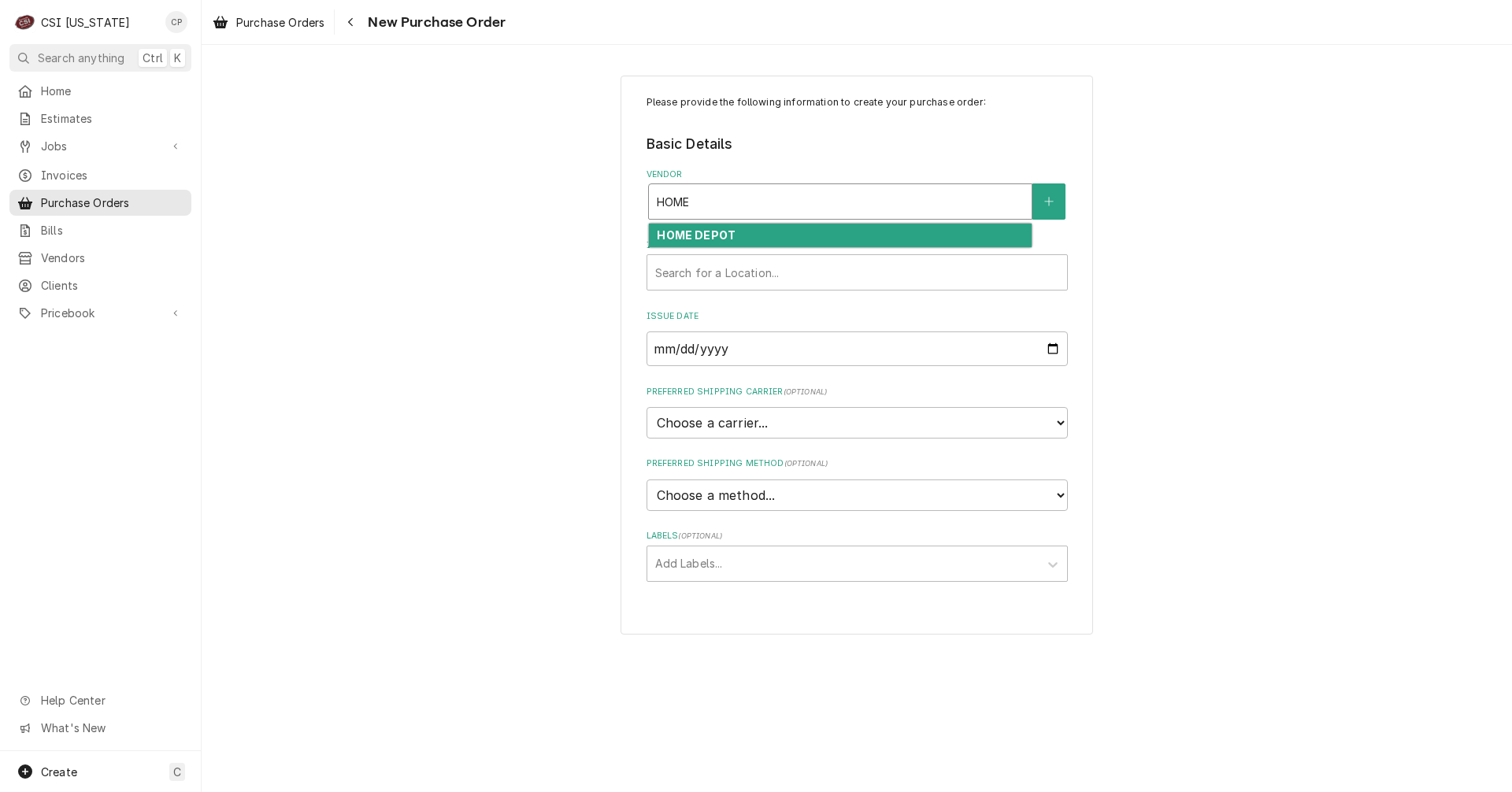
click at [722, 236] on strong "HOME DEPOT" at bounding box center [696, 235] width 79 height 14
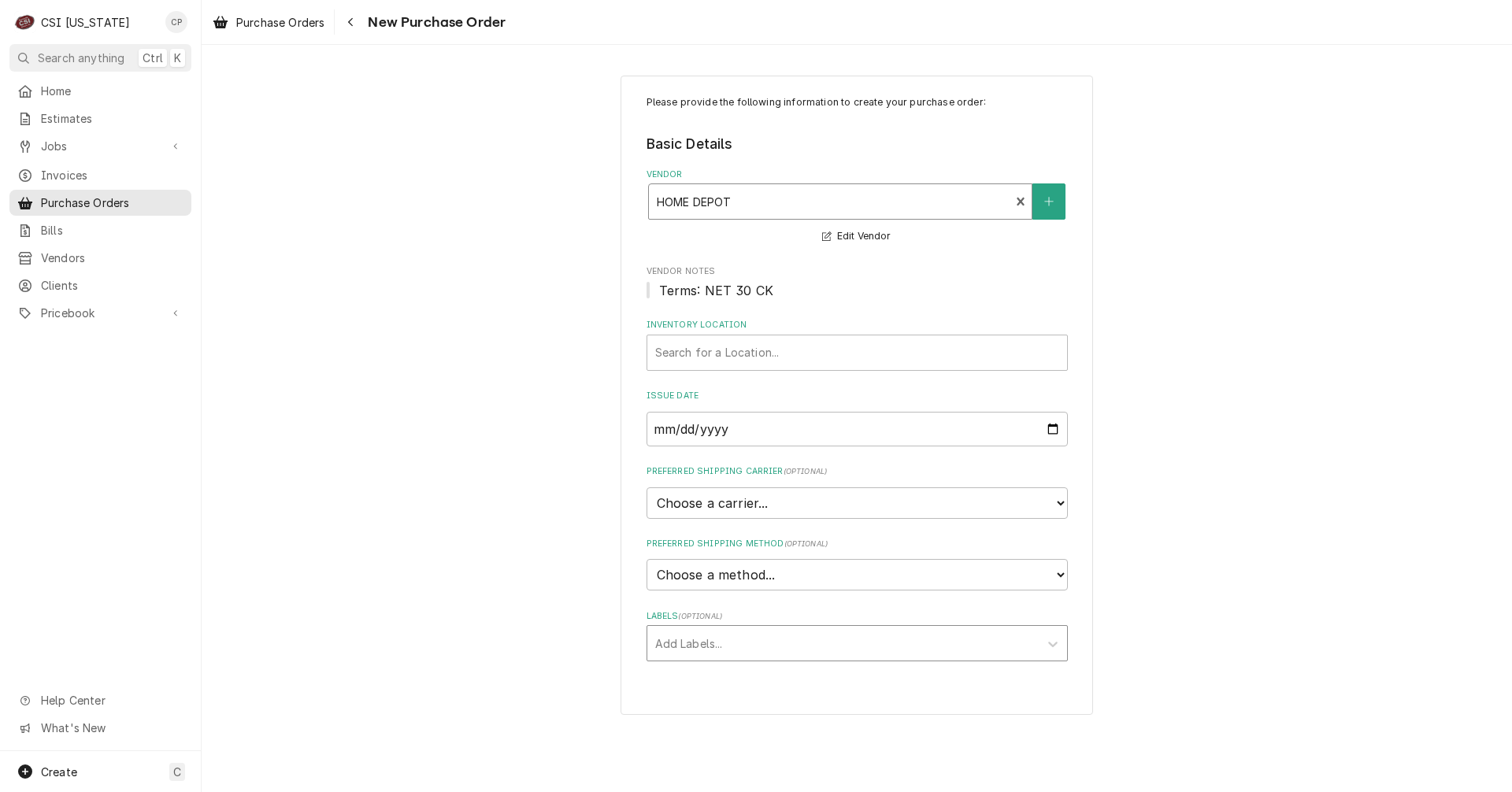
click at [693, 646] on div "Labels" at bounding box center [844, 643] width 376 height 28
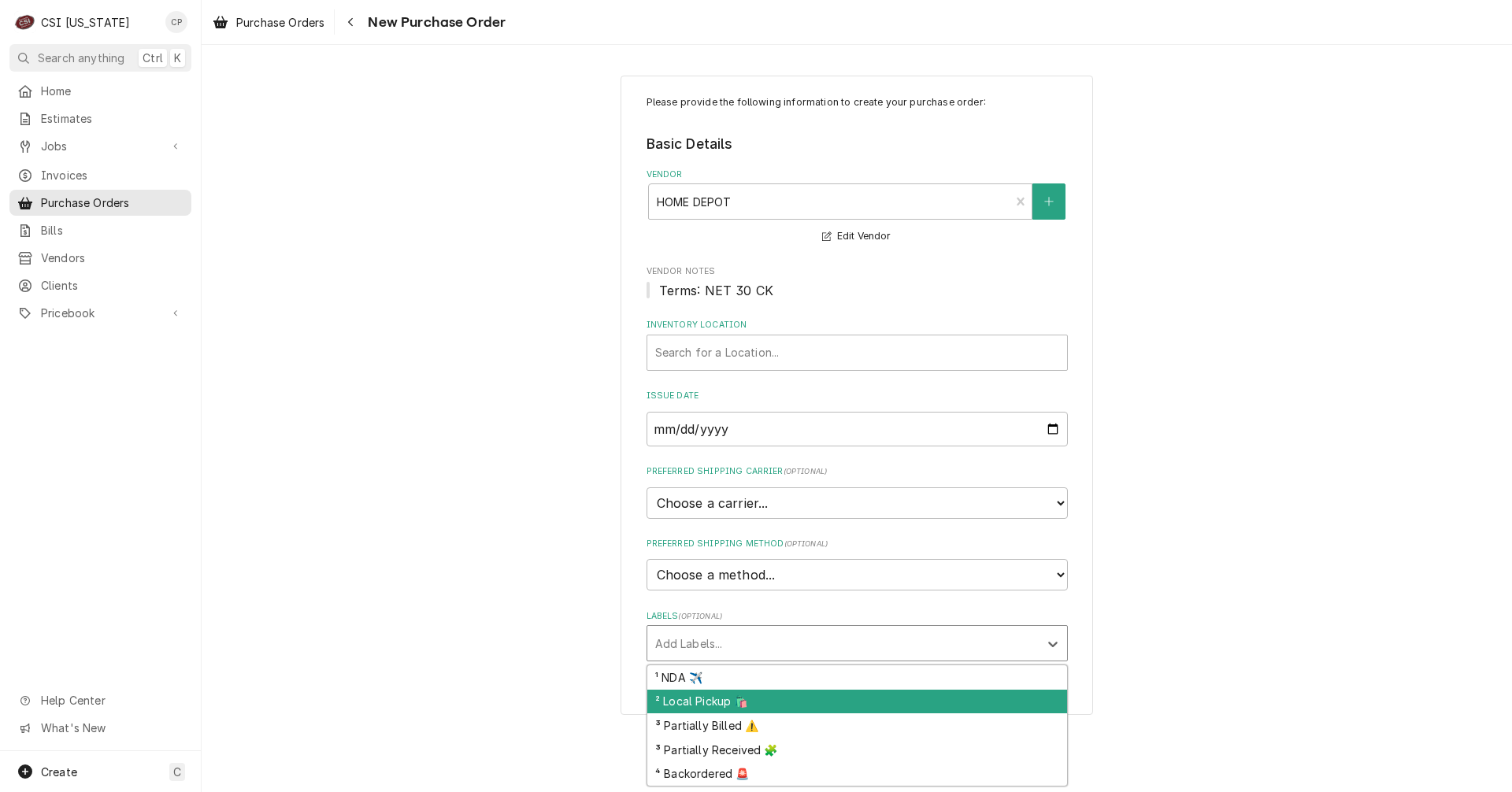
click at [715, 700] on div "² Local Pickup 🛍️" at bounding box center [856, 702] width 419 height 24
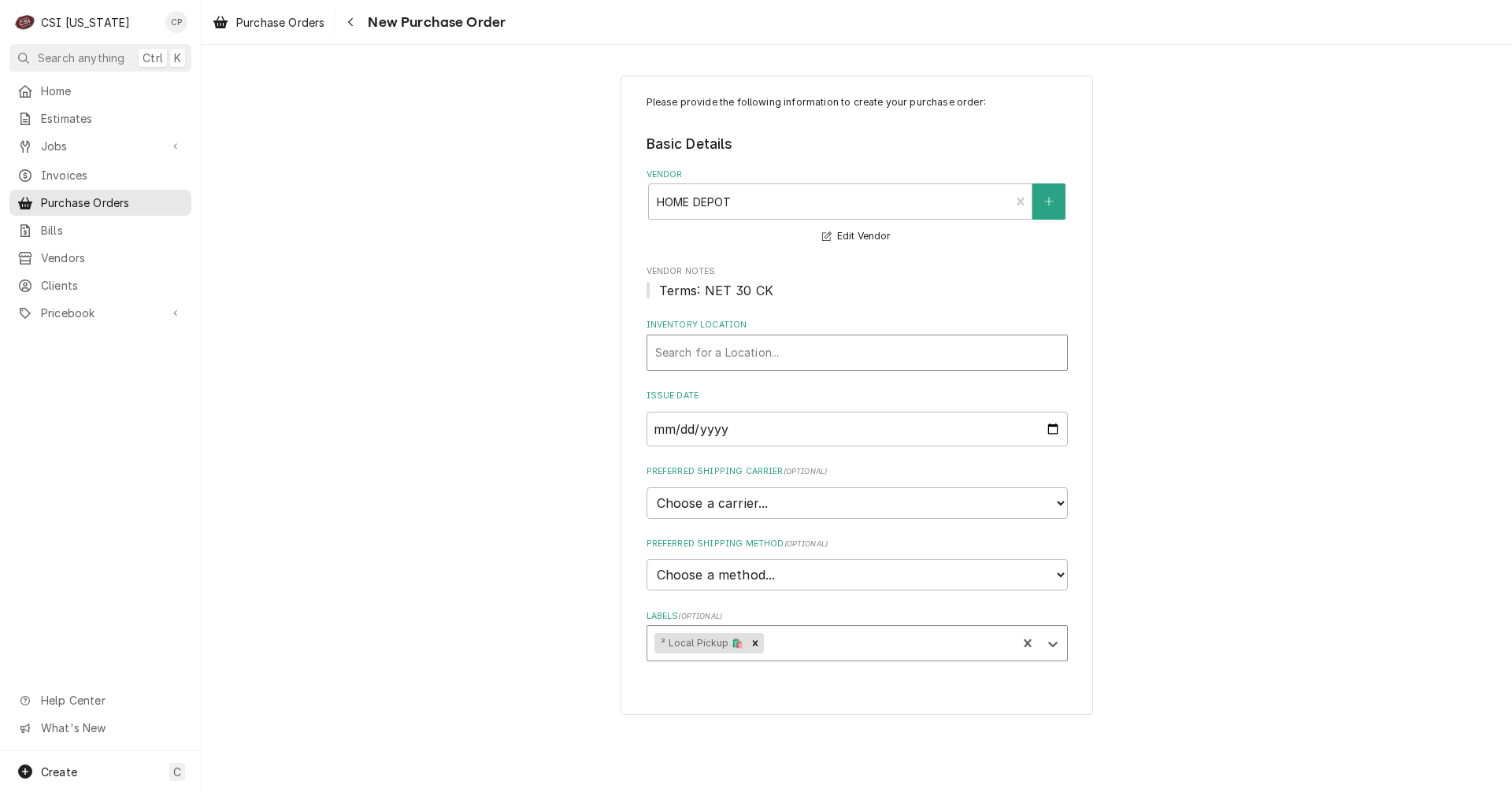
click at [739, 342] on div "Inventory Location" at bounding box center [857, 352] width 404 height 28
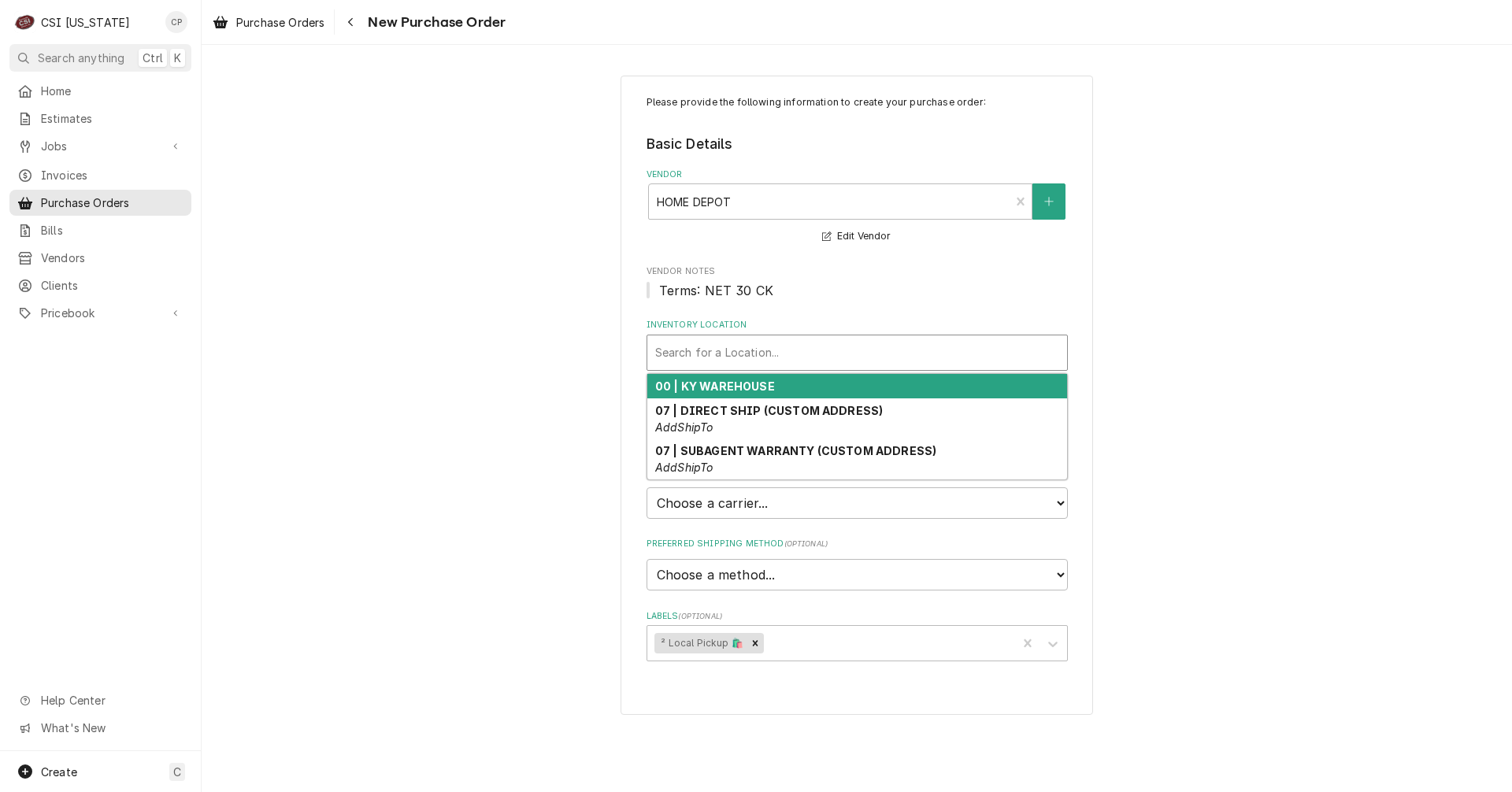
click at [741, 388] on strong "00 | KY WAREHOUSE" at bounding box center [715, 386] width 120 height 14
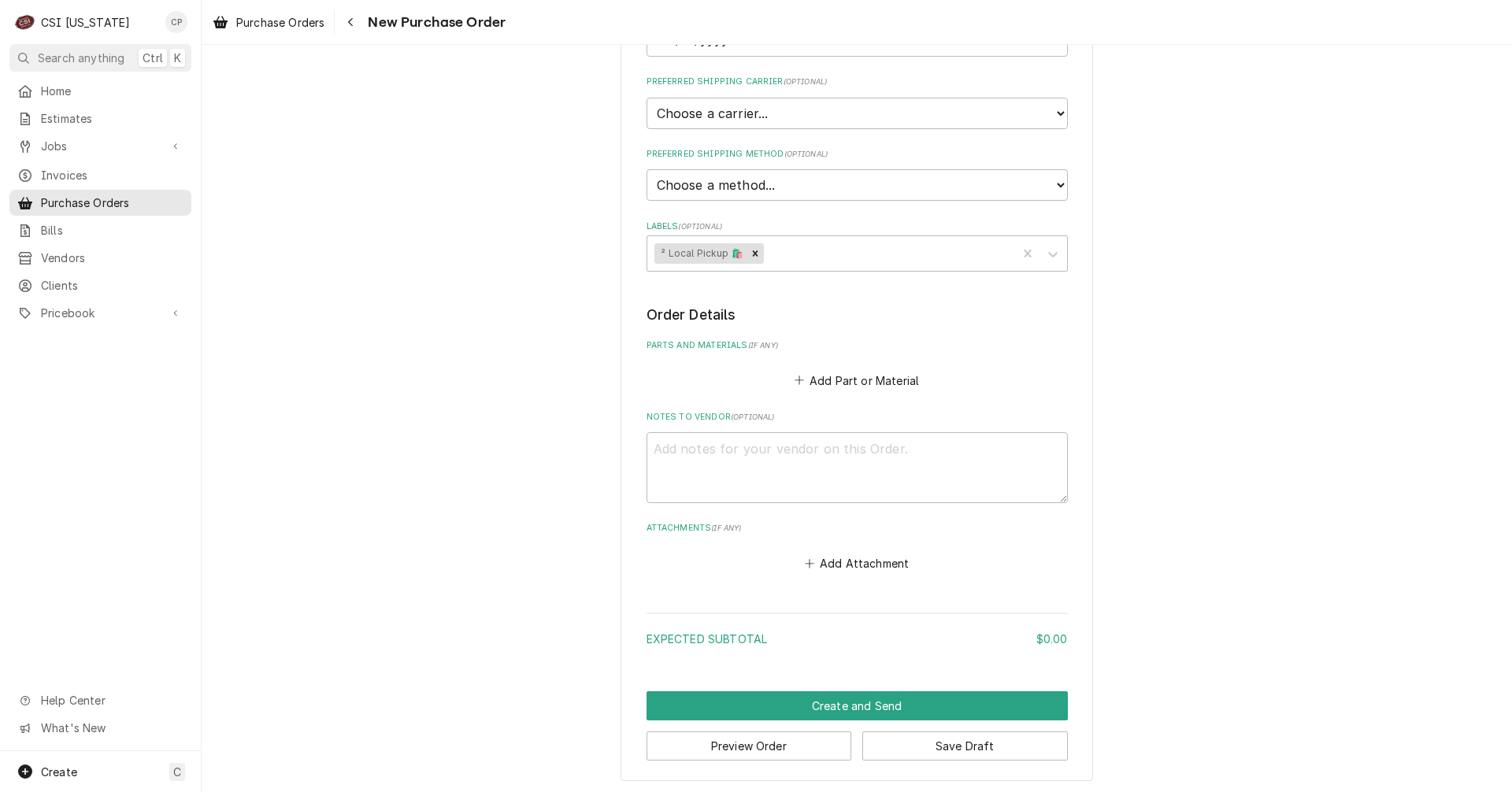
scroll to position [392, 0]
click at [842, 380] on button "Add Part or Material" at bounding box center [857, 378] width 130 height 22
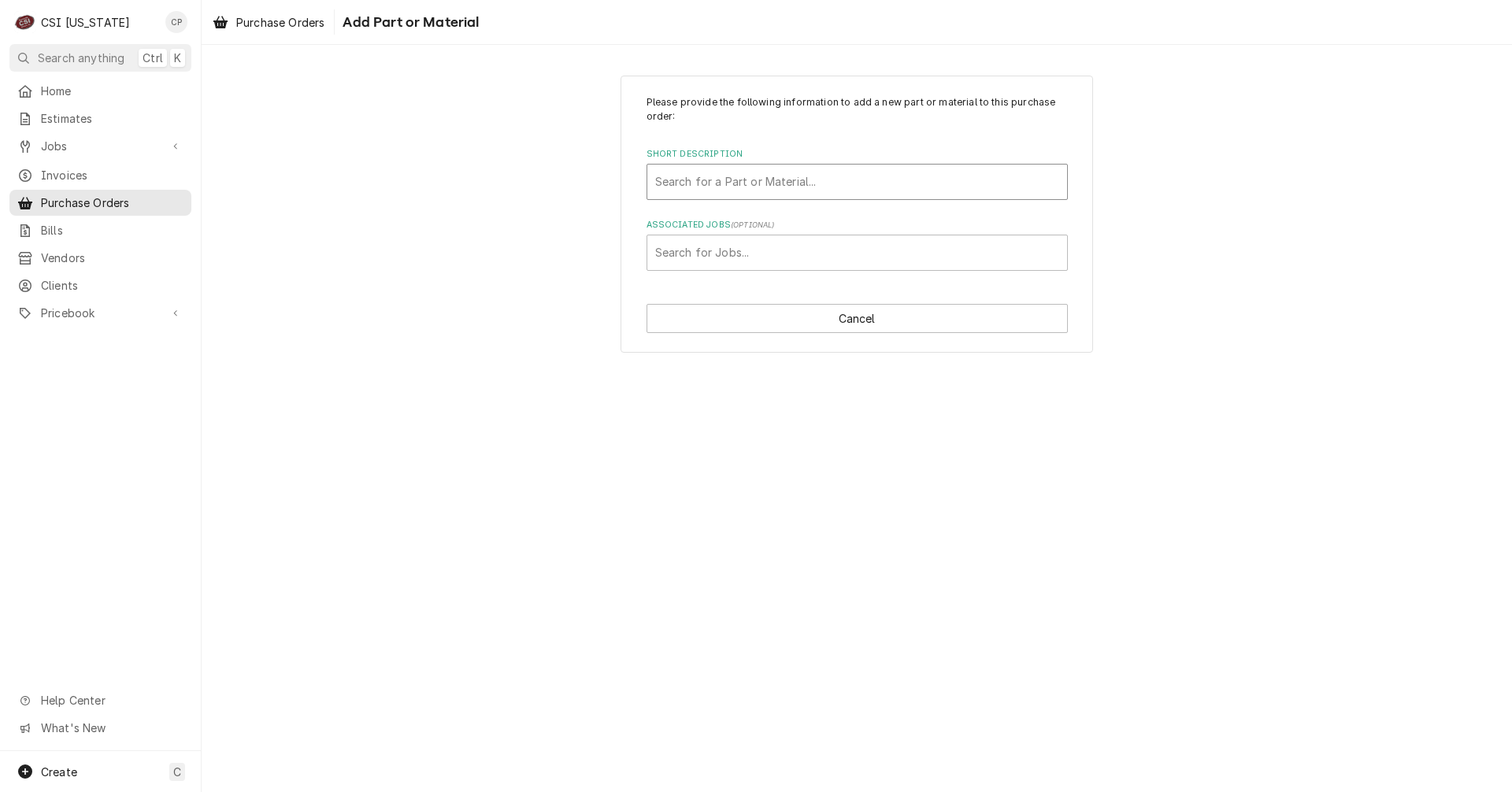
click at [784, 185] on div "Short Description" at bounding box center [857, 181] width 404 height 28
type input "MIS"
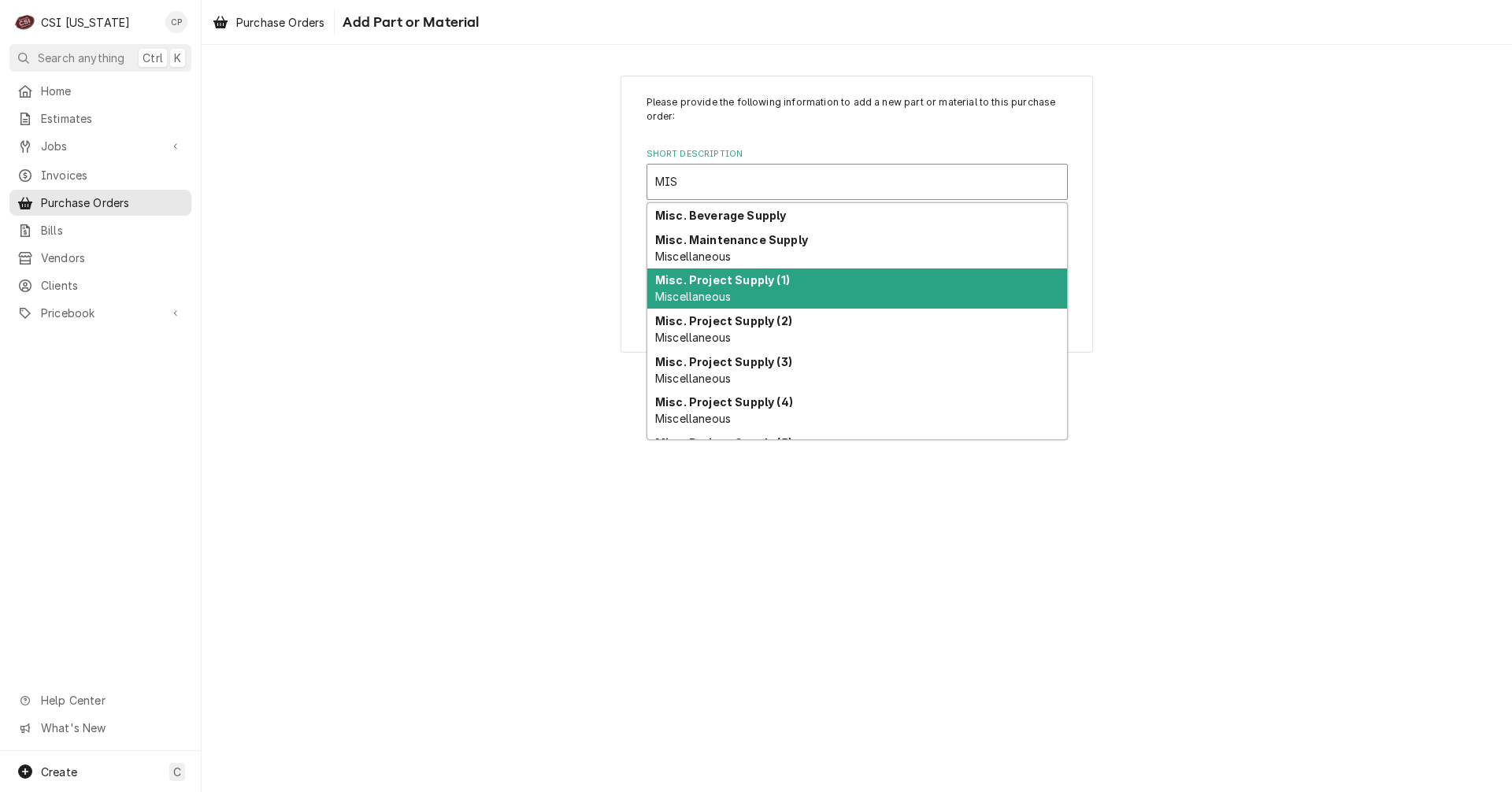
click at [733, 293] on div "Misc. Project Supply (1) Miscellaneous" at bounding box center [856, 289] width 419 height 41
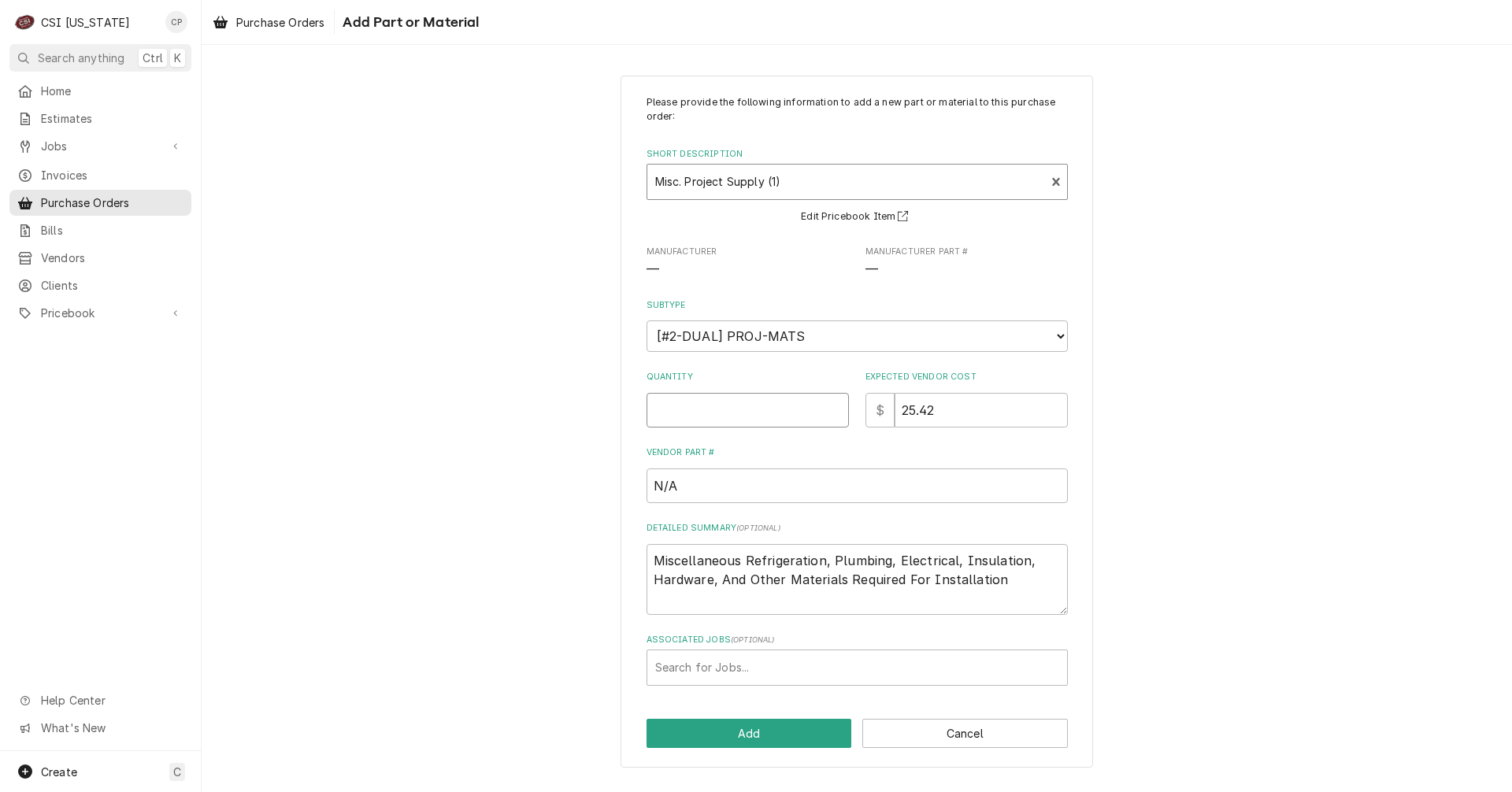
click at [742, 417] on input "Quantity" at bounding box center [748, 411] width 202 height 35
type textarea "x"
type input "1"
type textarea "x"
type input "0"
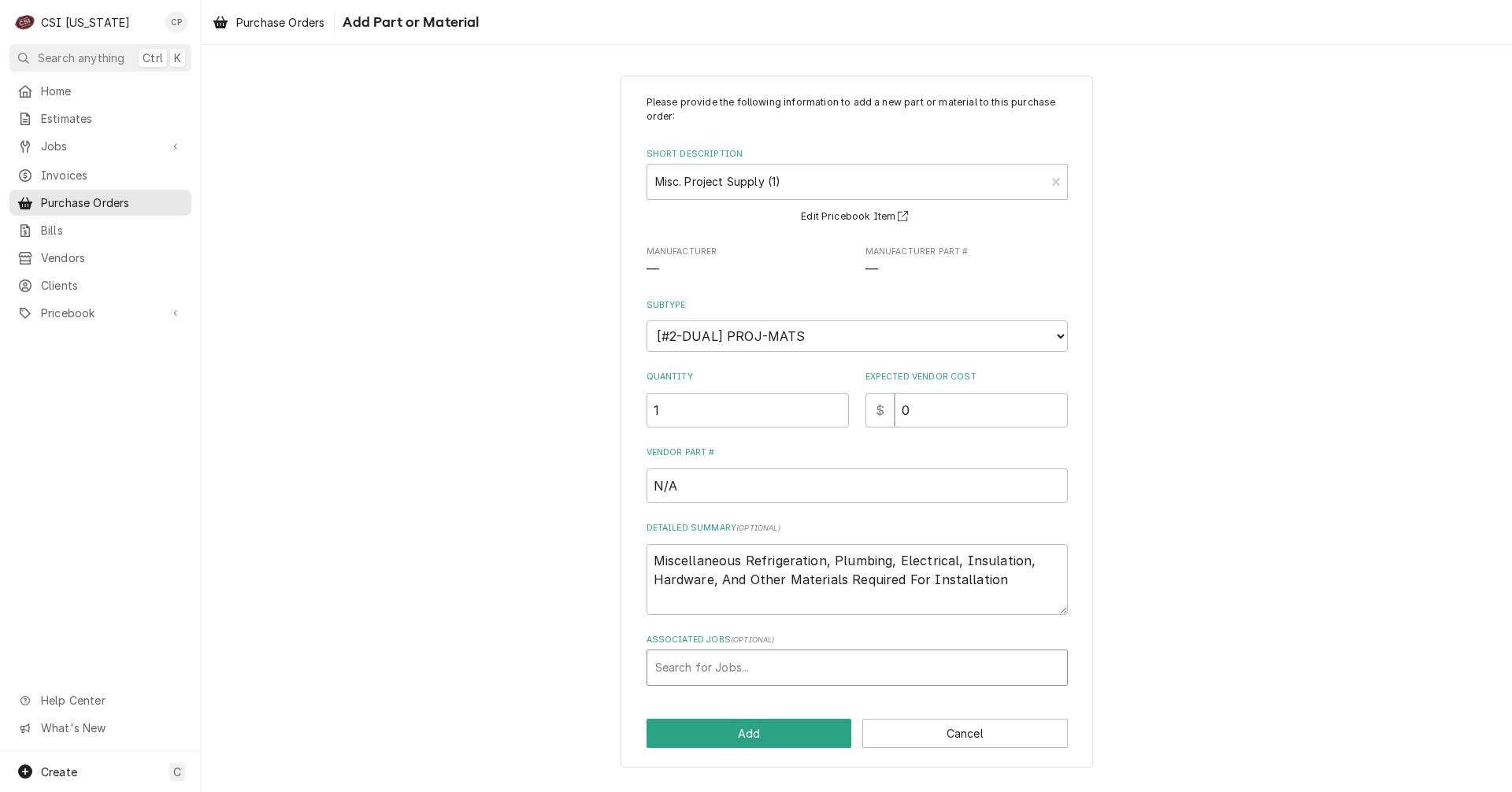
click at [730, 669] on div "Associated Jobs" at bounding box center [857, 667] width 404 height 28
type input "10579"
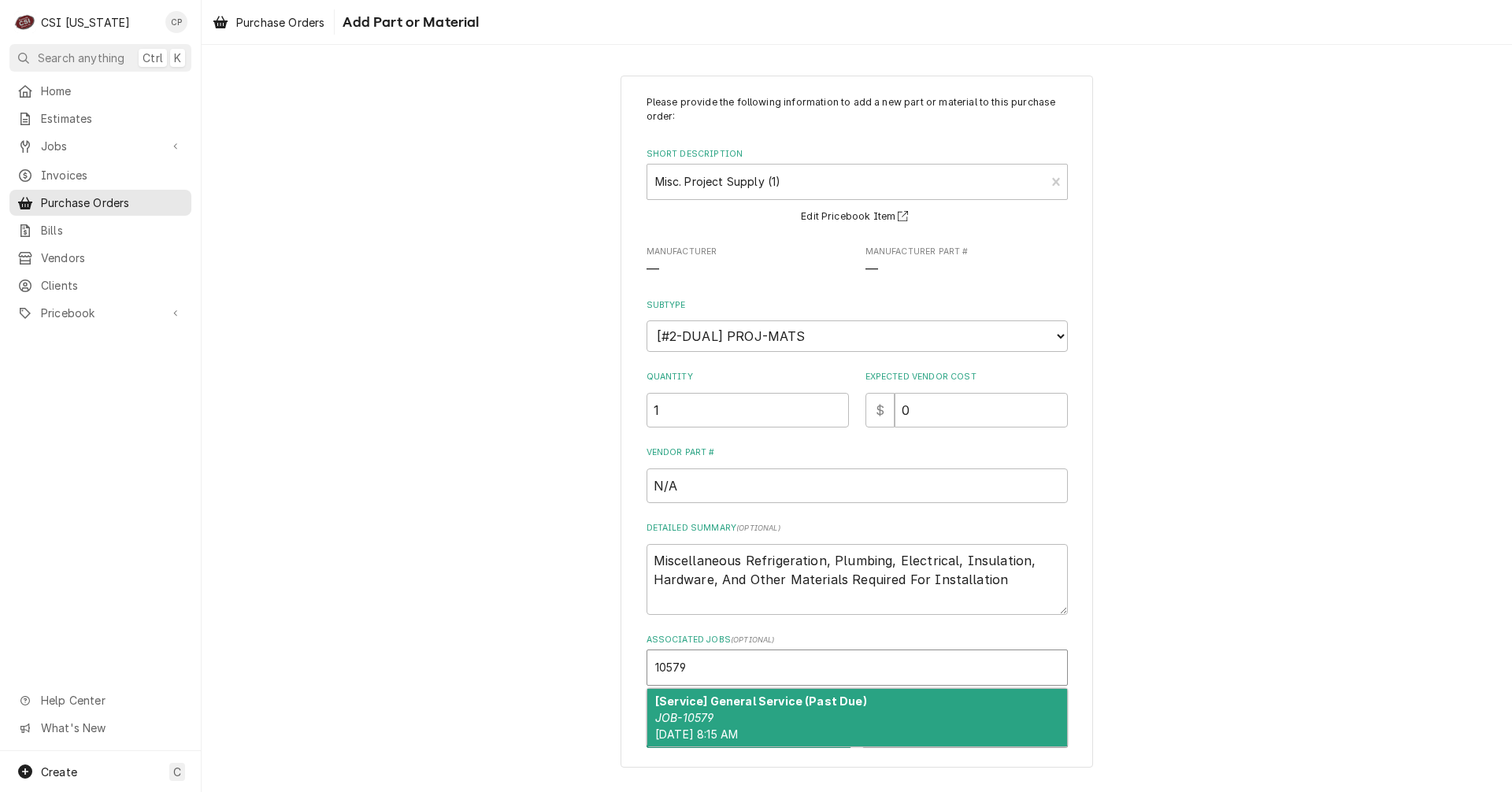
click at [826, 713] on div "[Service] General Service (Past Due) JOB-10579 Thu, Sep 11th, 2025 - 8:15 AM" at bounding box center [856, 717] width 419 height 57
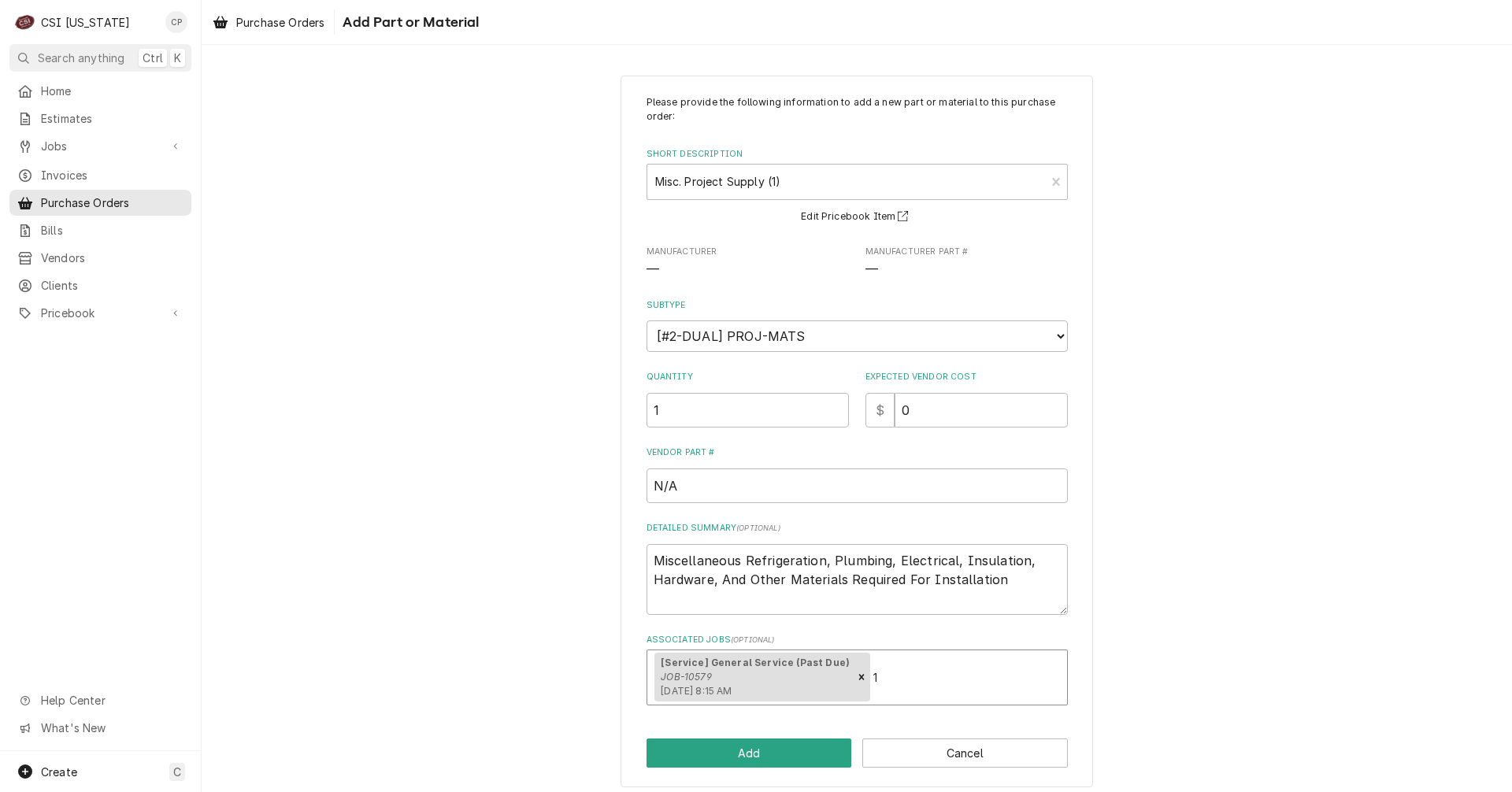
type textarea "x"
click at [789, 758] on button "Add" at bounding box center [749, 753] width 205 height 29
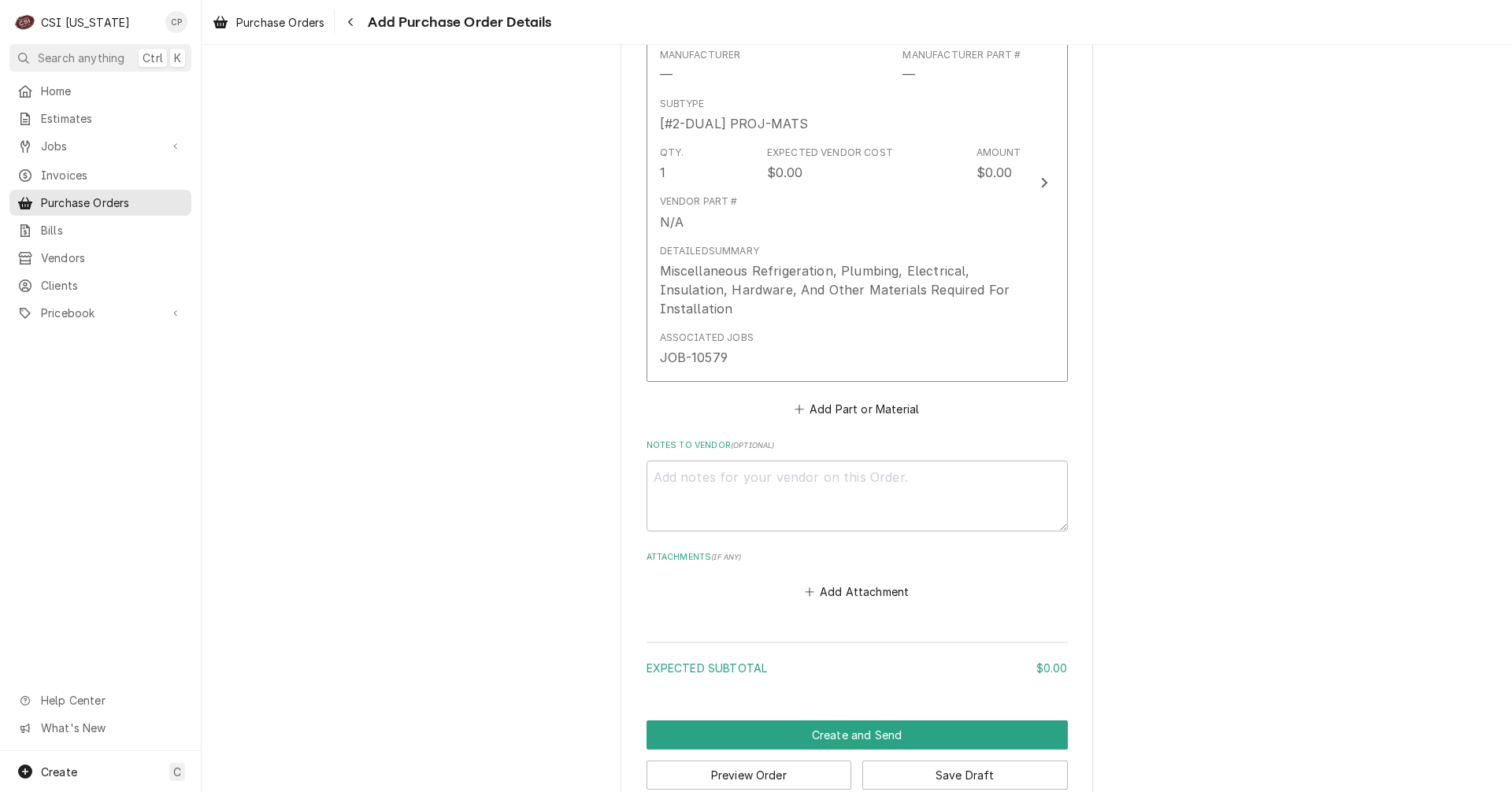
scroll to position [786, 0]
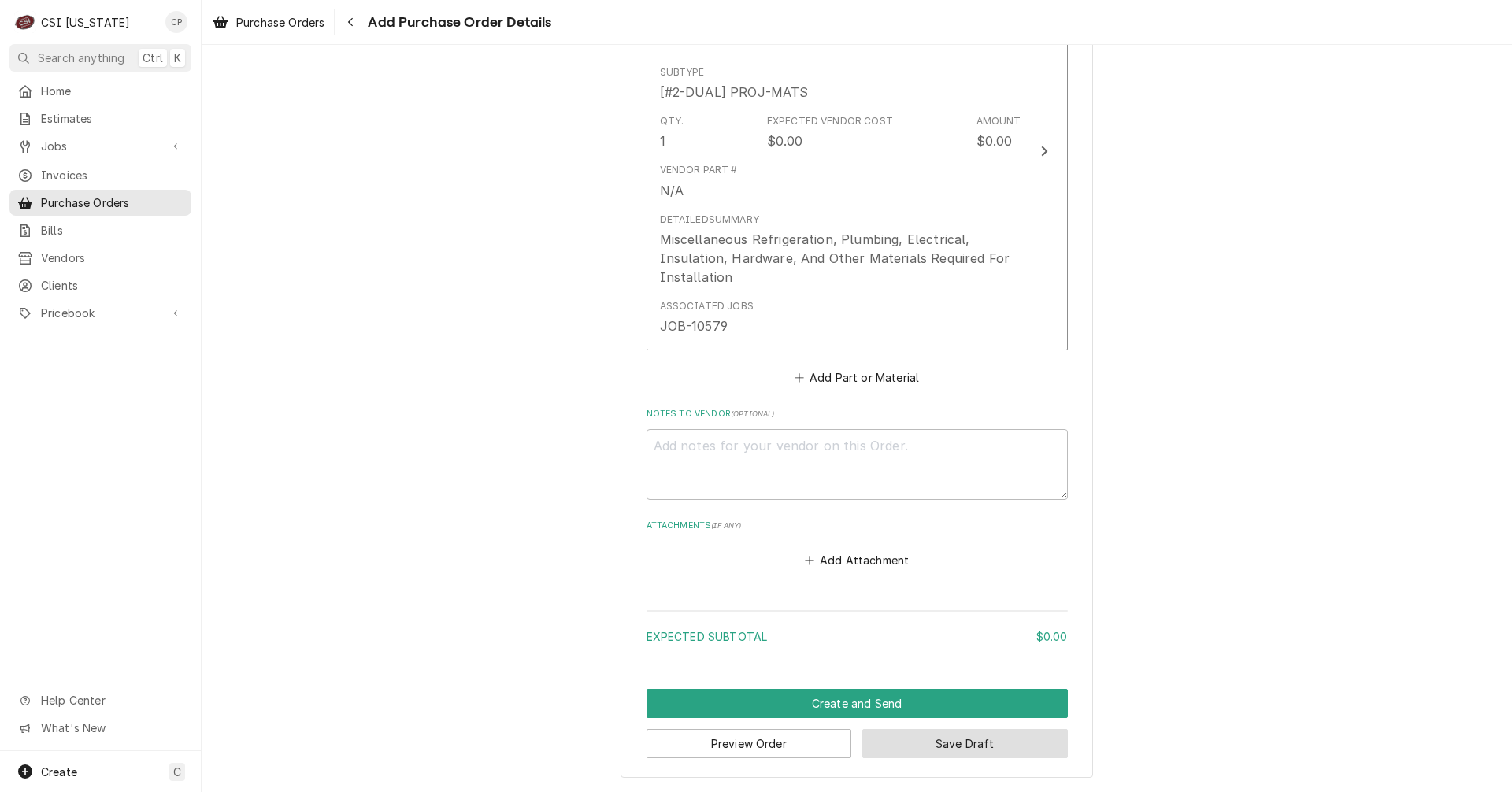
click at [945, 750] on button "Save Draft" at bounding box center [964, 744] width 205 height 29
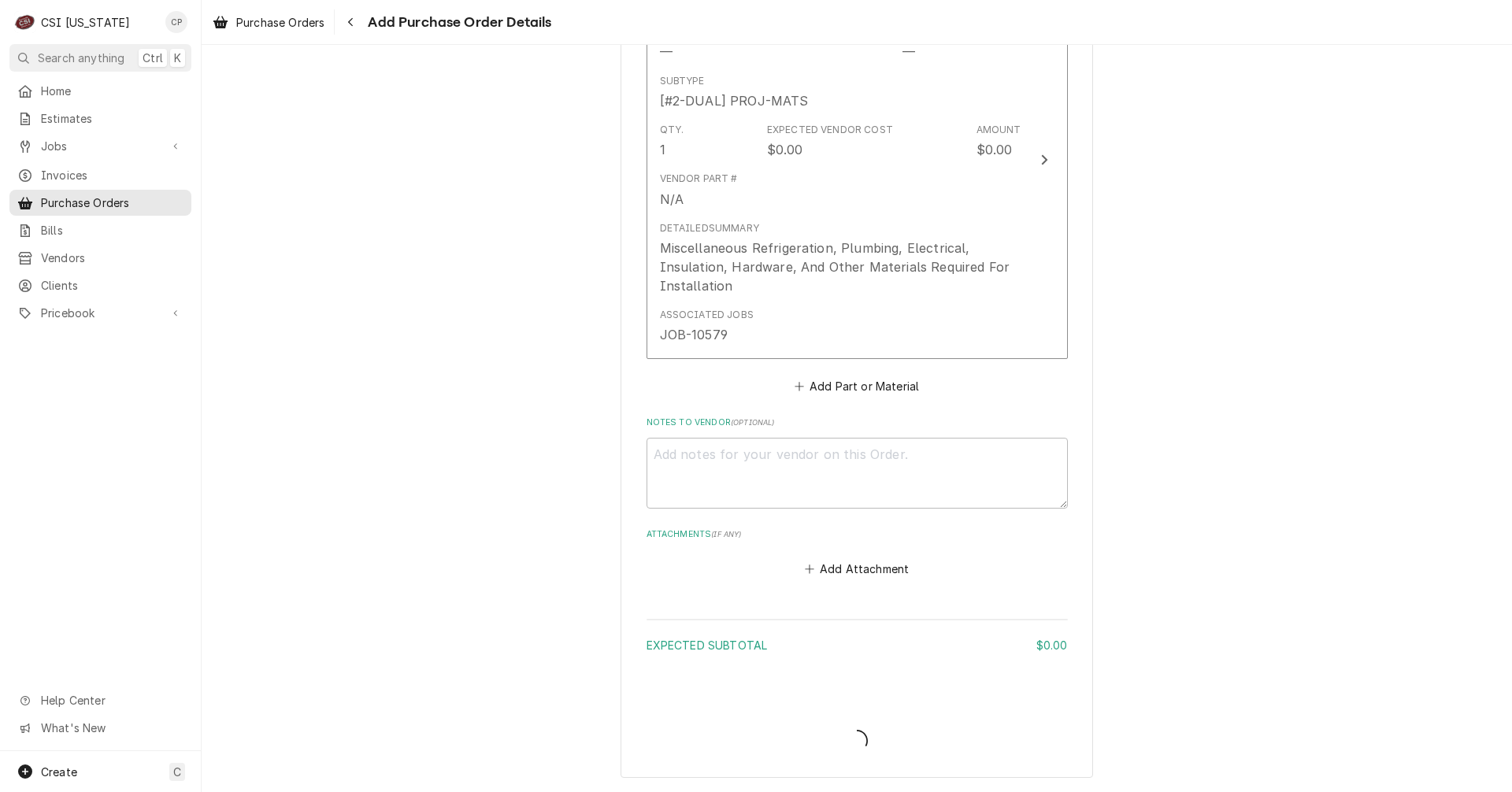
scroll to position [790, 0]
type textarea "x"
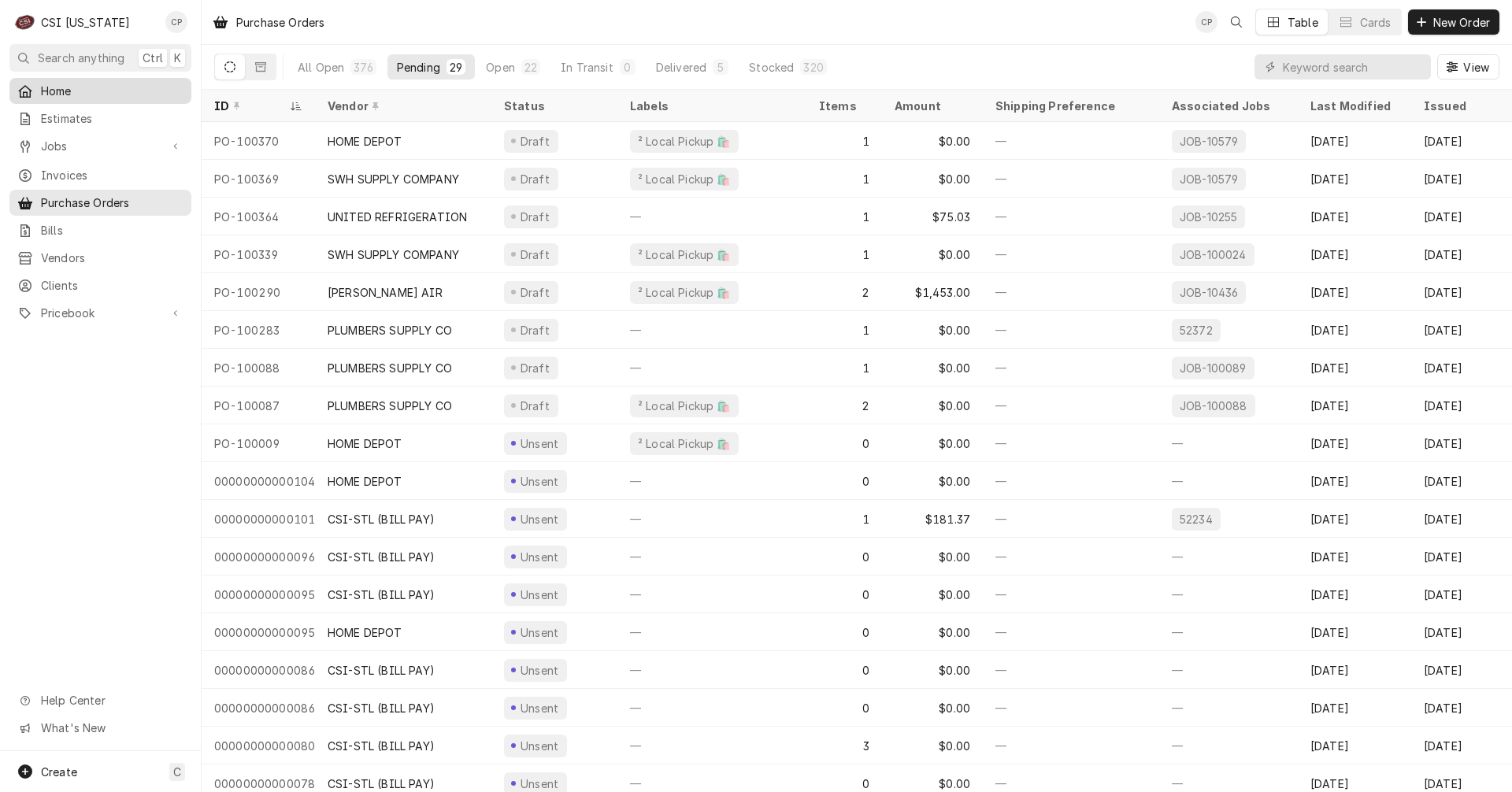
click at [87, 90] on span "Home" at bounding box center [112, 90] width 143 height 17
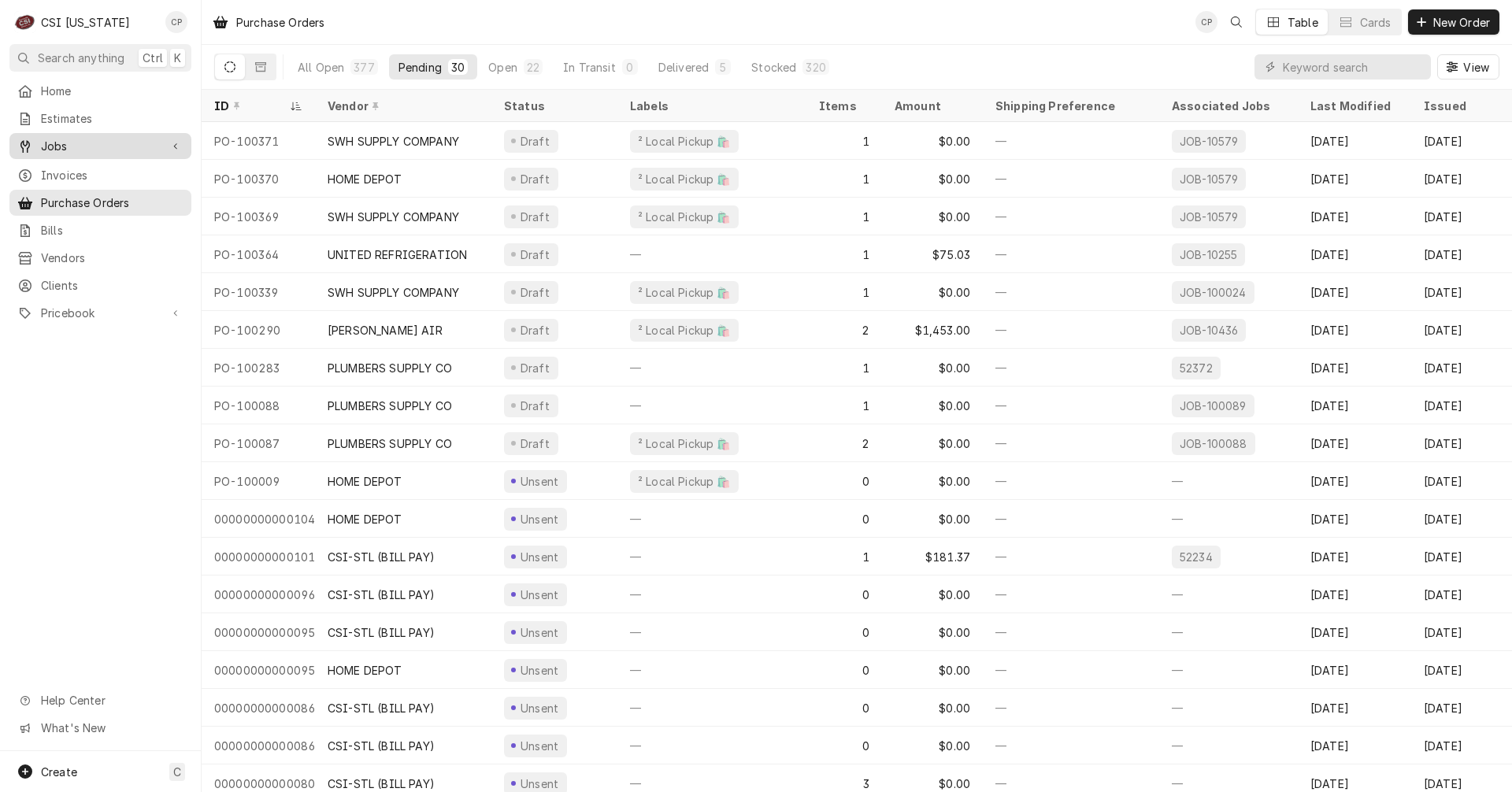
click at [110, 147] on span "Jobs" at bounding box center [100, 146] width 119 height 17
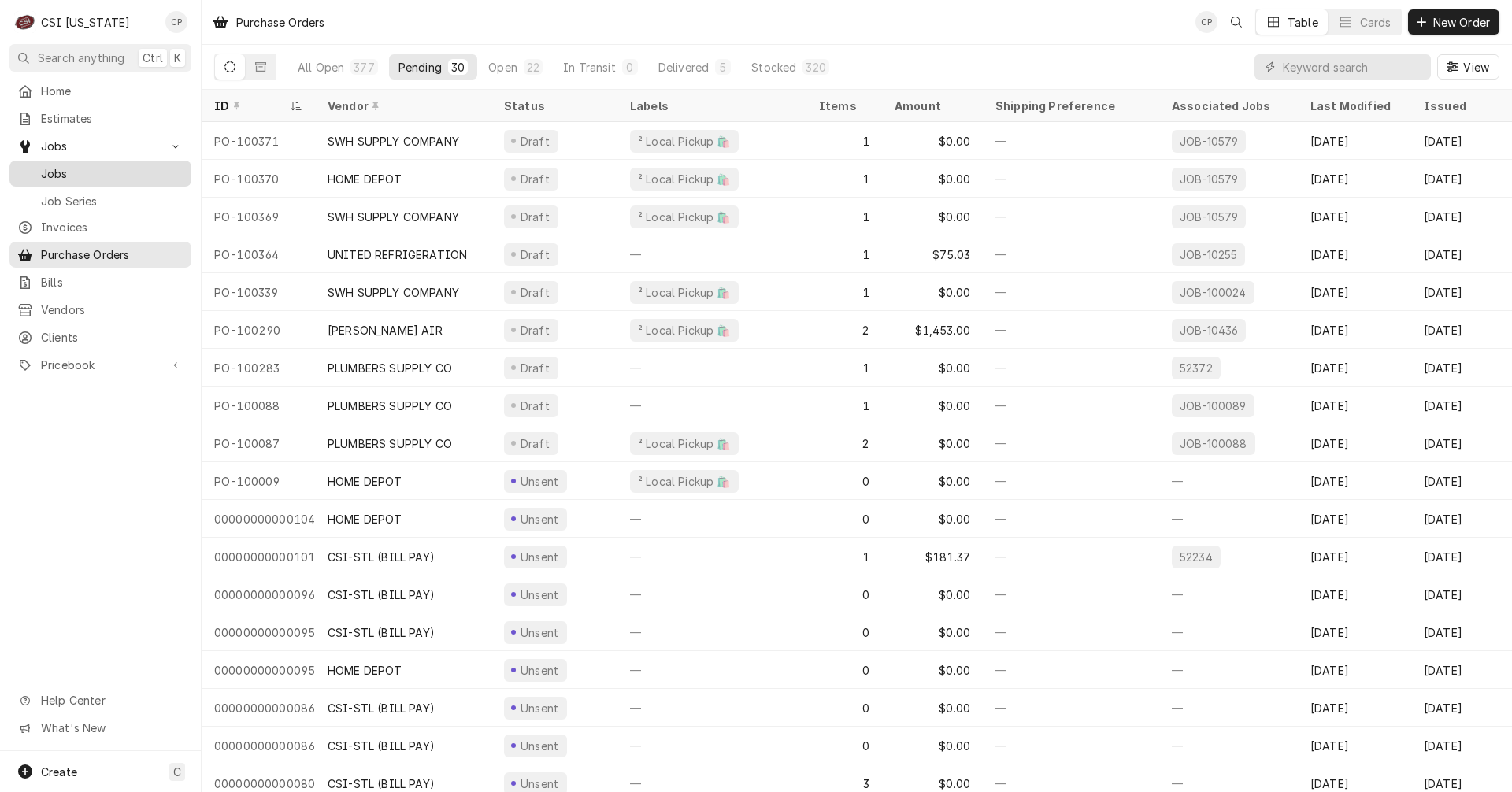
click at [85, 175] on span "Jobs" at bounding box center [112, 173] width 143 height 17
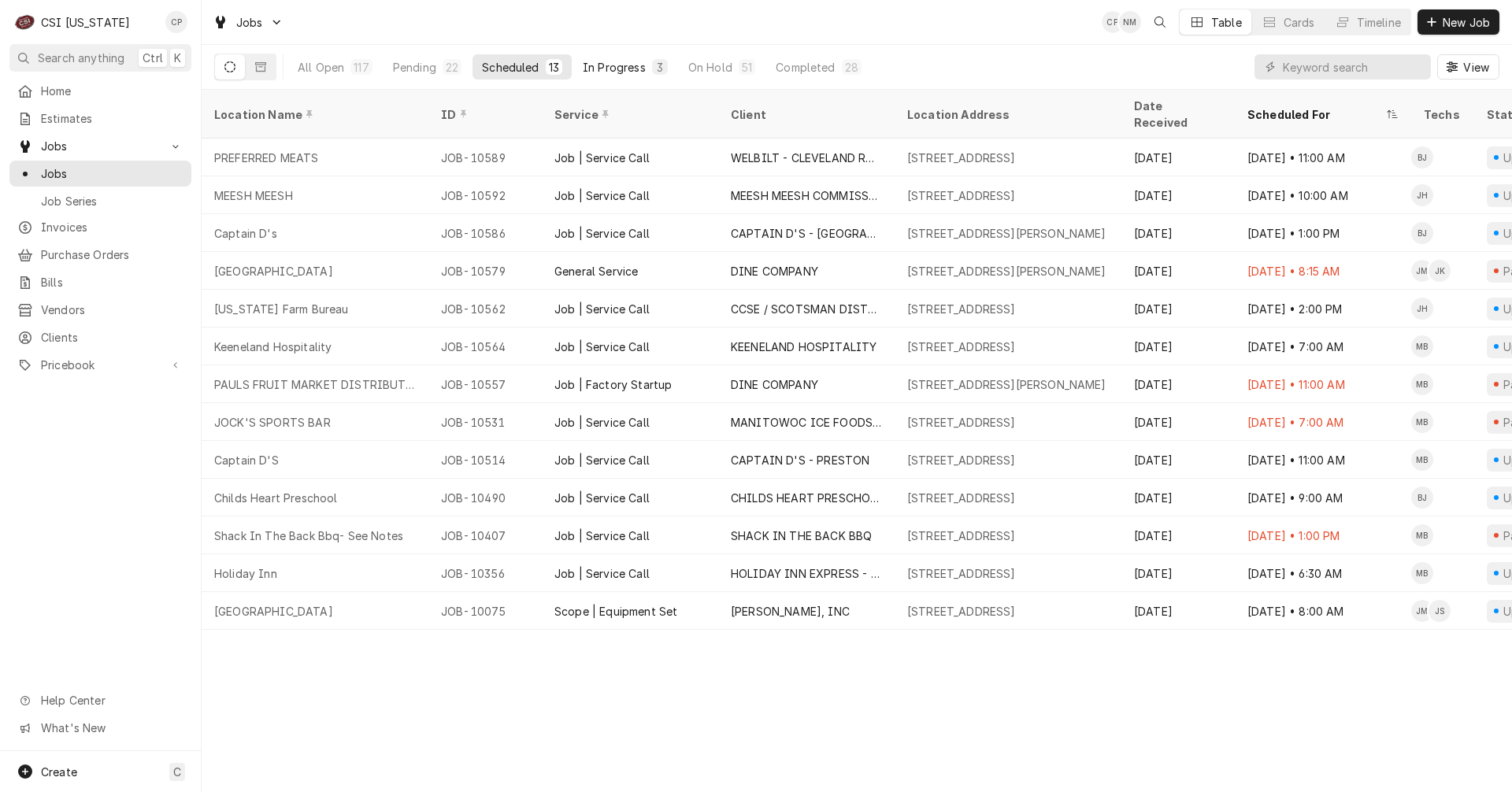
click at [606, 69] on div "In Progress" at bounding box center [614, 67] width 63 height 17
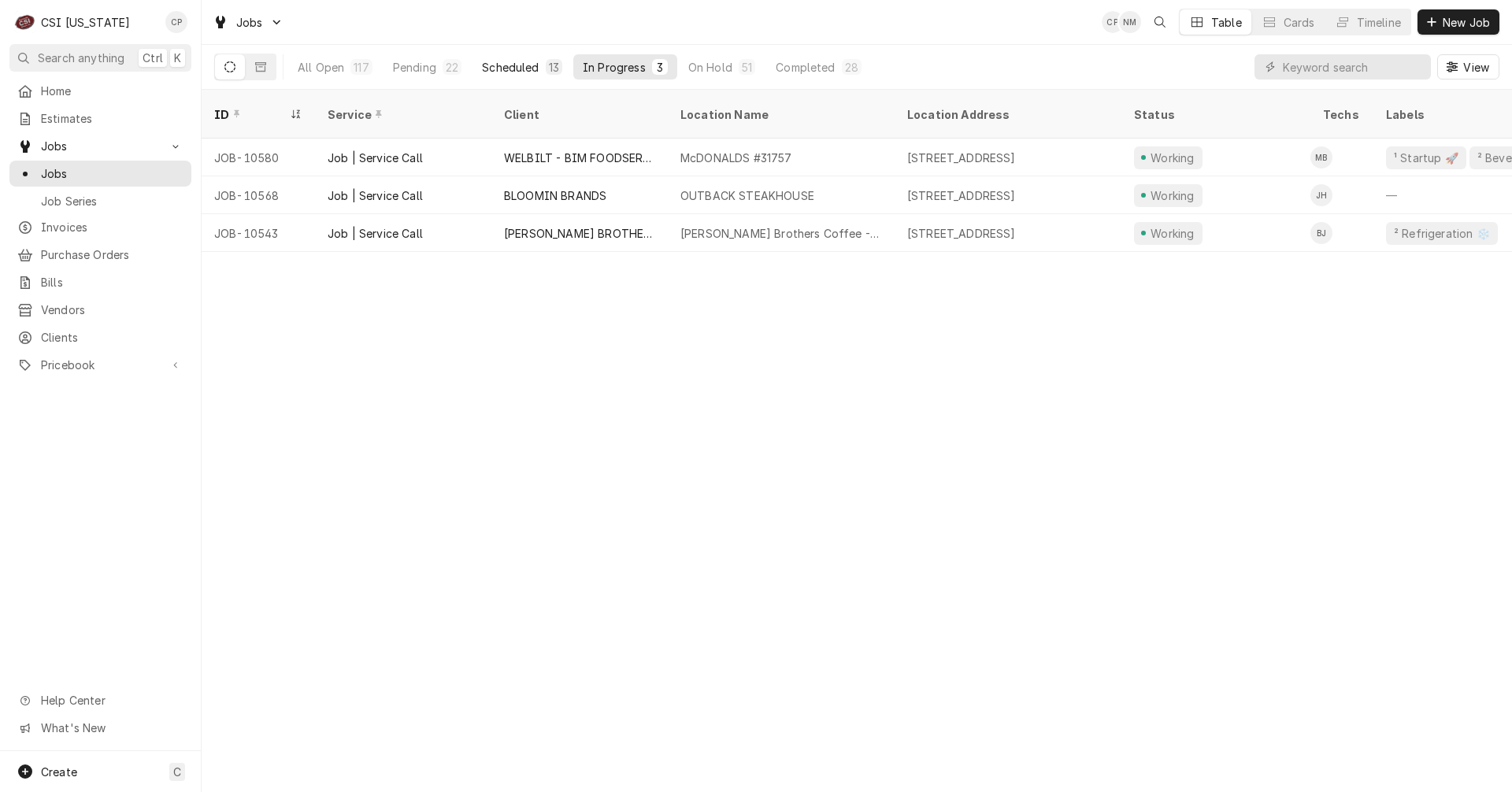
click at [519, 68] on div "Scheduled" at bounding box center [510, 67] width 56 height 17
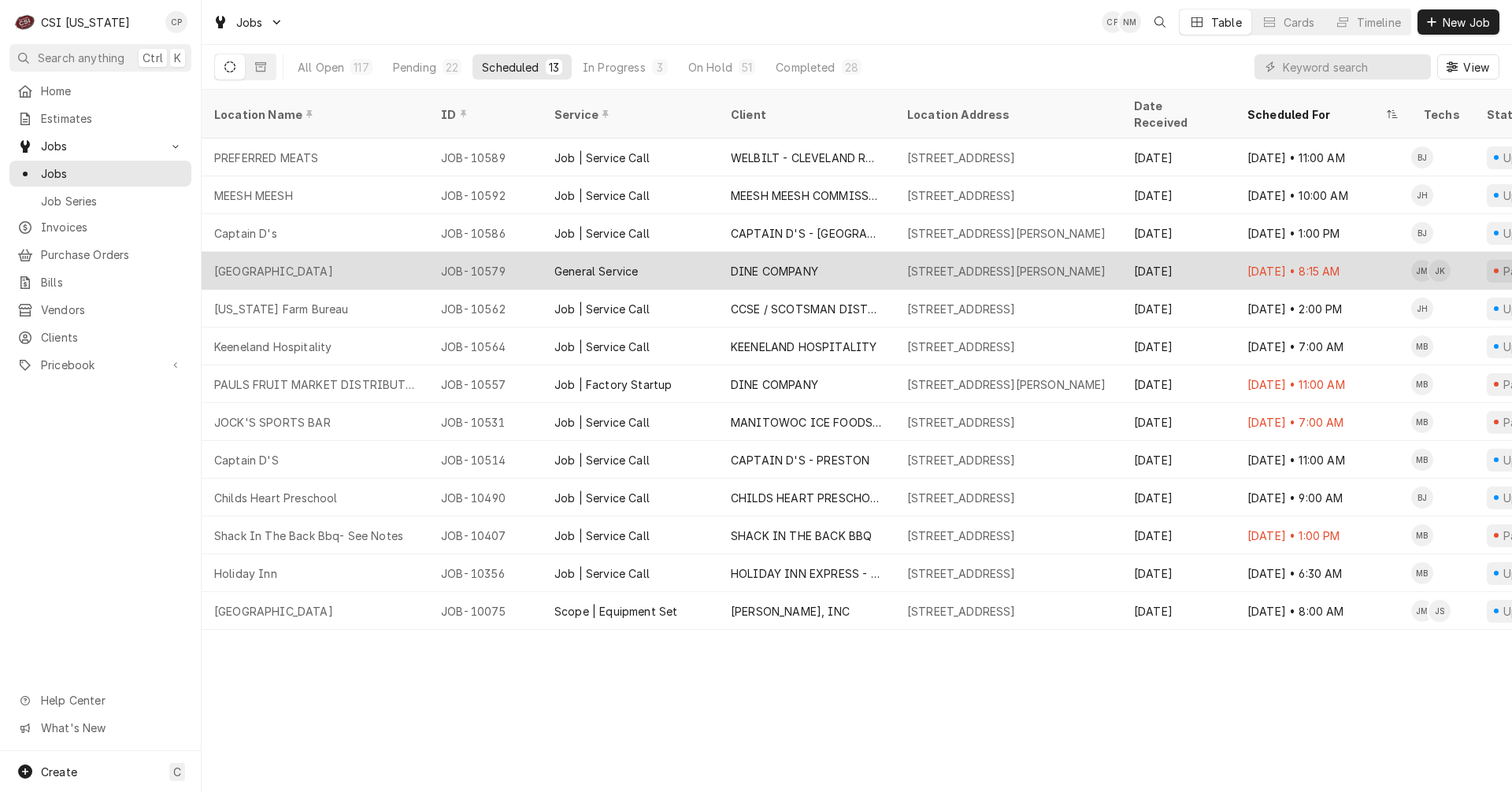
click at [402, 263] on div "[GEOGRAPHIC_DATA]" at bounding box center [314, 270] width 227 height 38
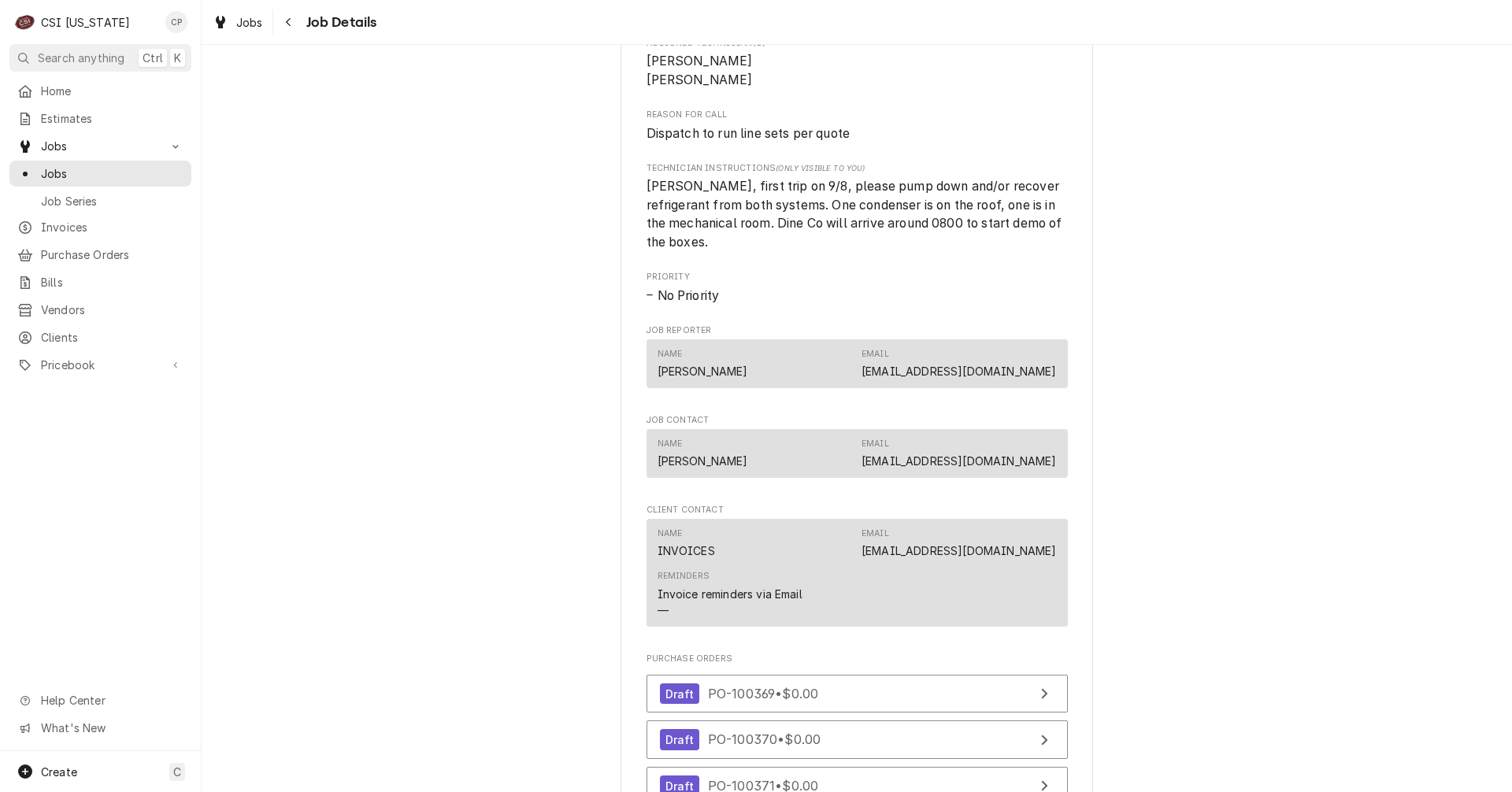
scroll to position [1733, 0]
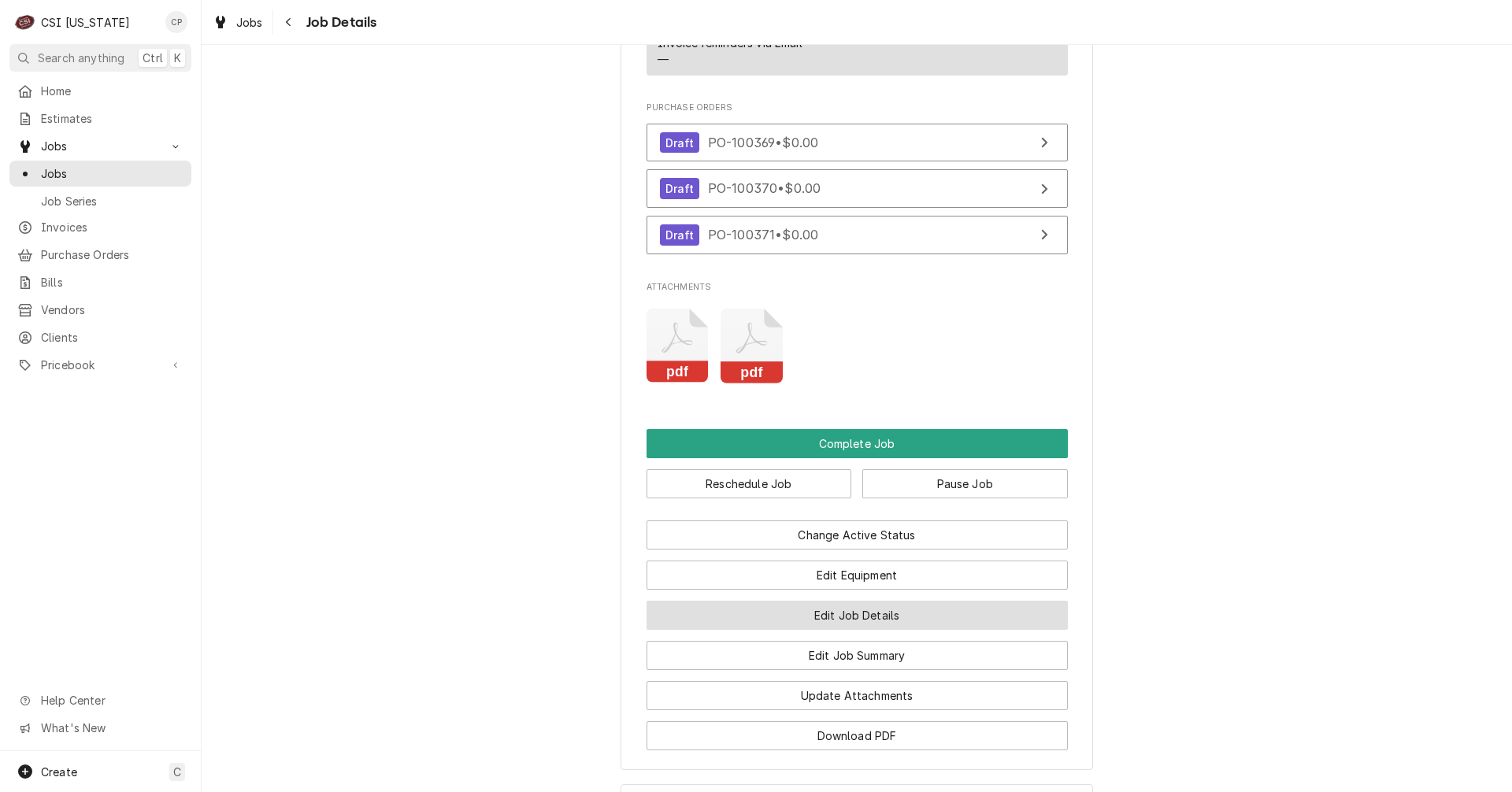
click at [831, 630] on button "Edit Job Details" at bounding box center [857, 616] width 421 height 29
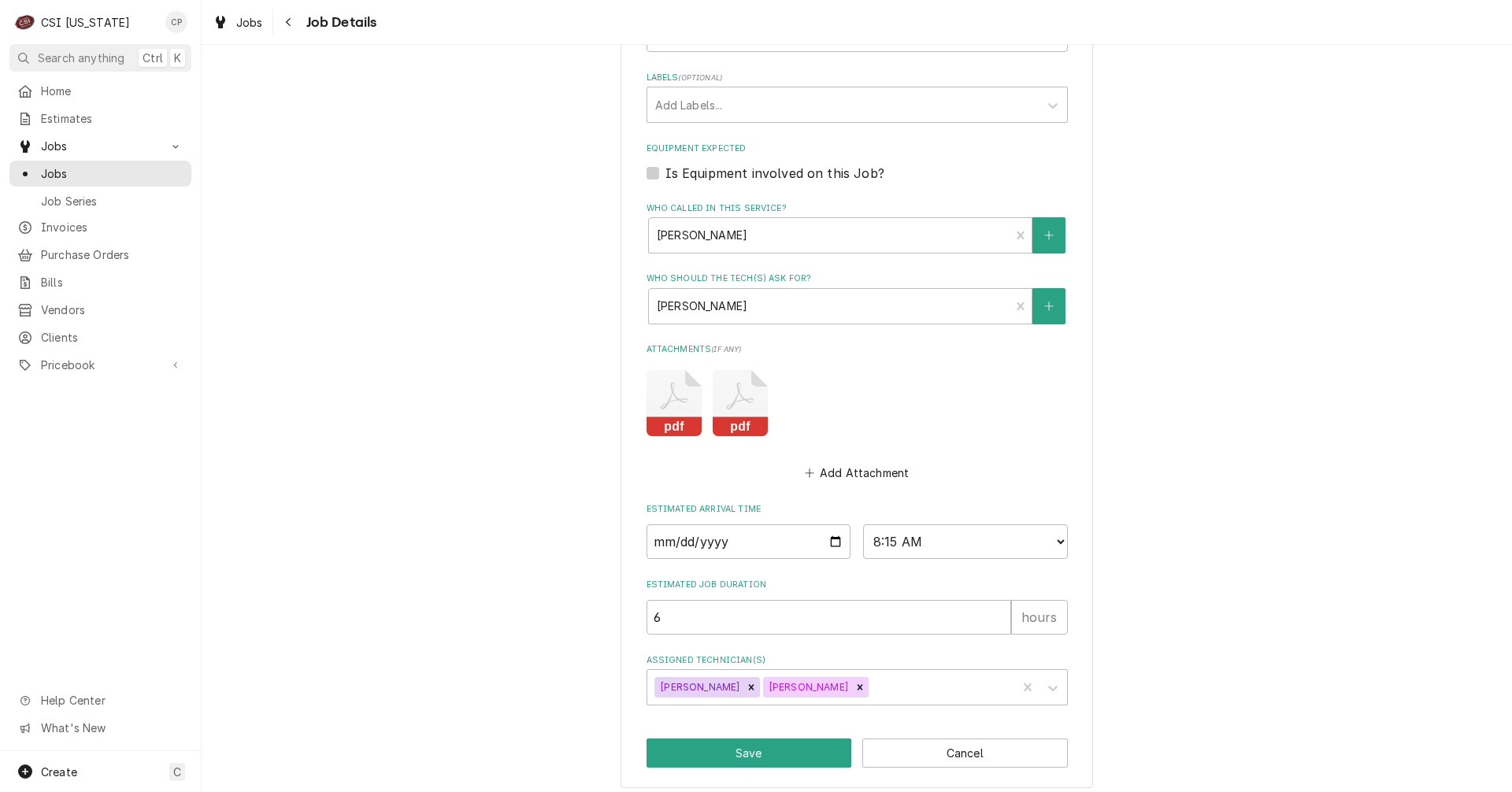
scroll to position [636, 0]
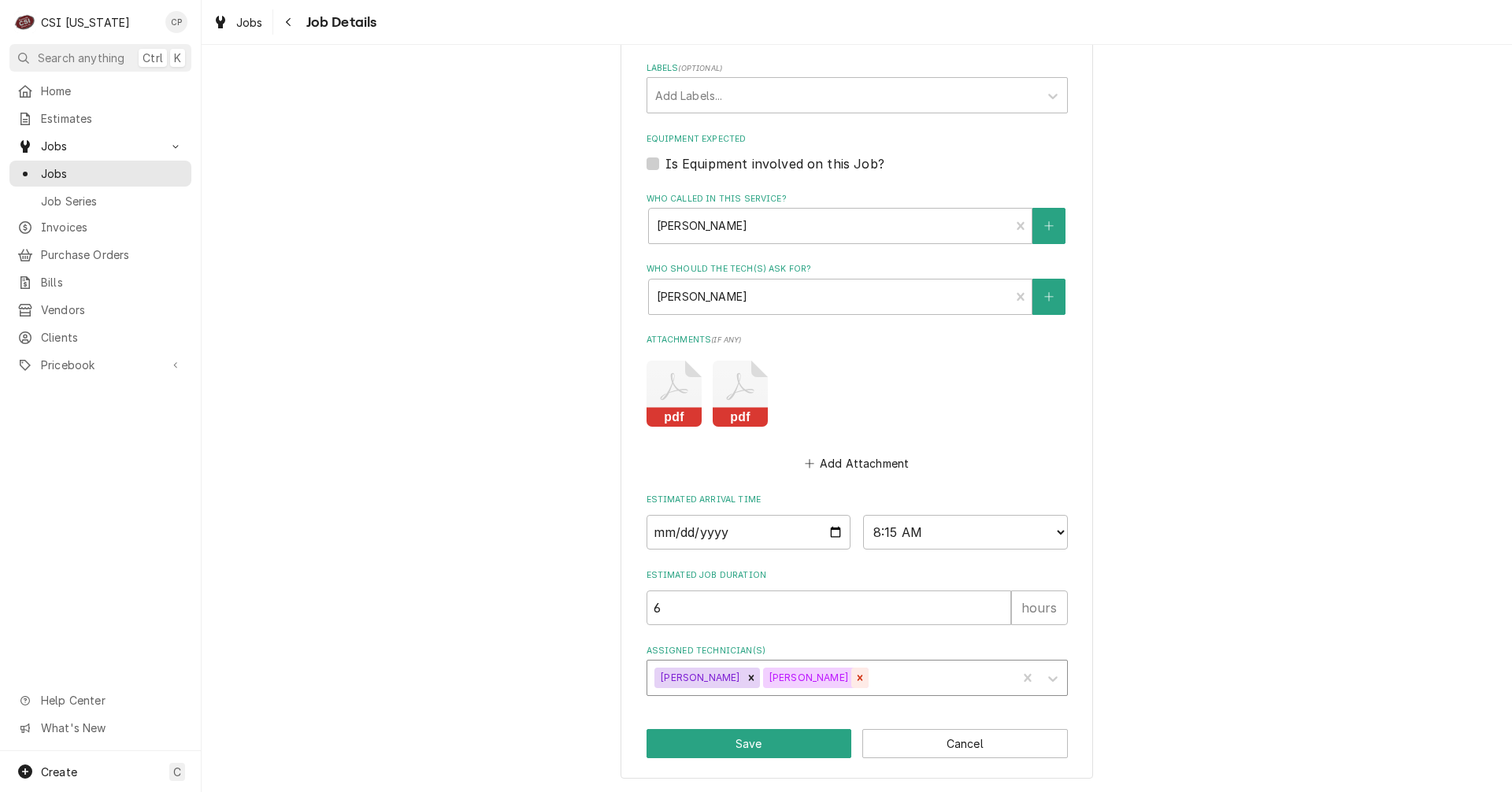
click at [854, 677] on icon "Remove Jeff Kuehl" at bounding box center [859, 677] width 11 height 11
type textarea "x"
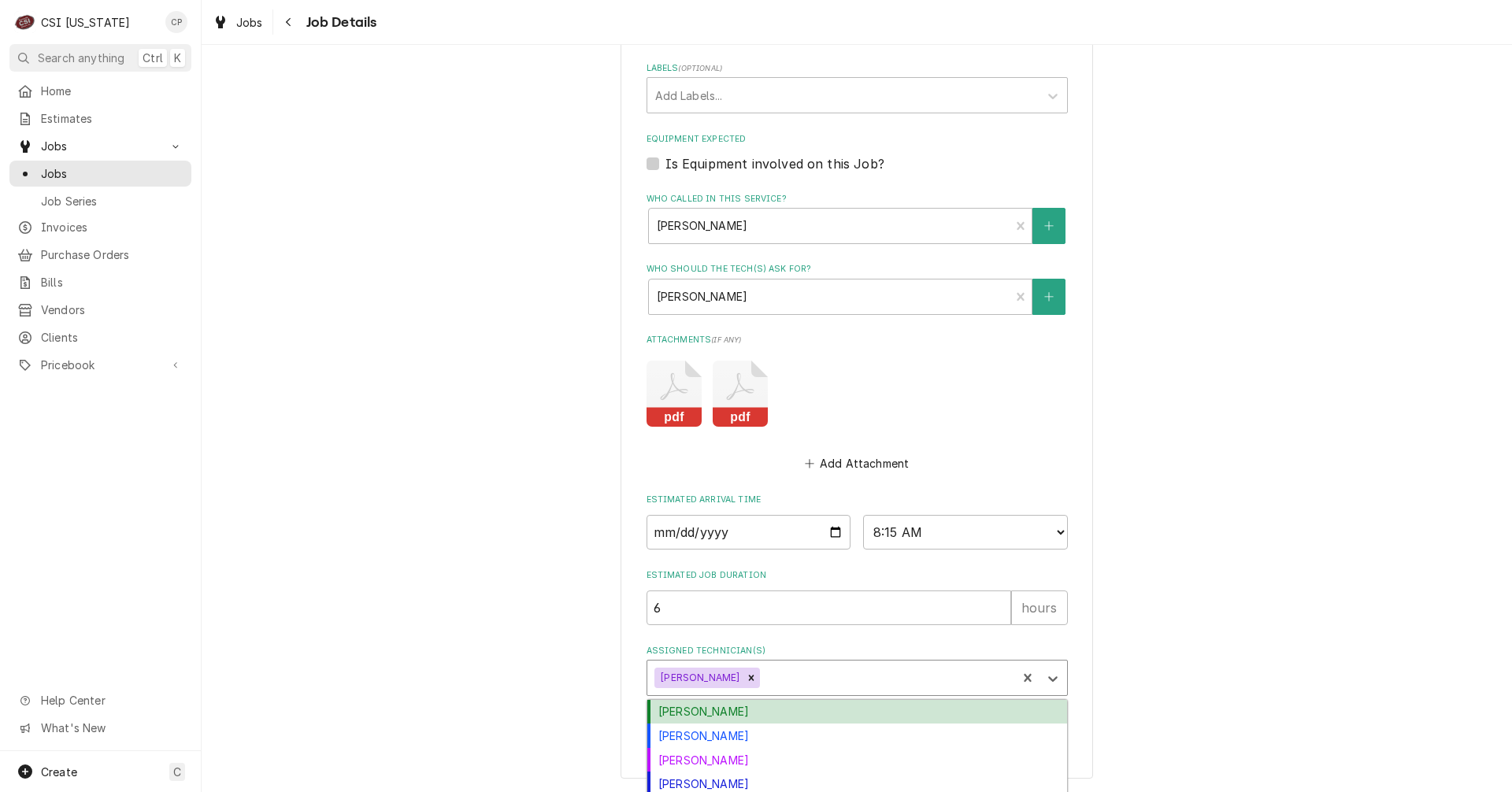
click at [809, 676] on div "Assigned Technician(s)" at bounding box center [885, 677] width 246 height 28
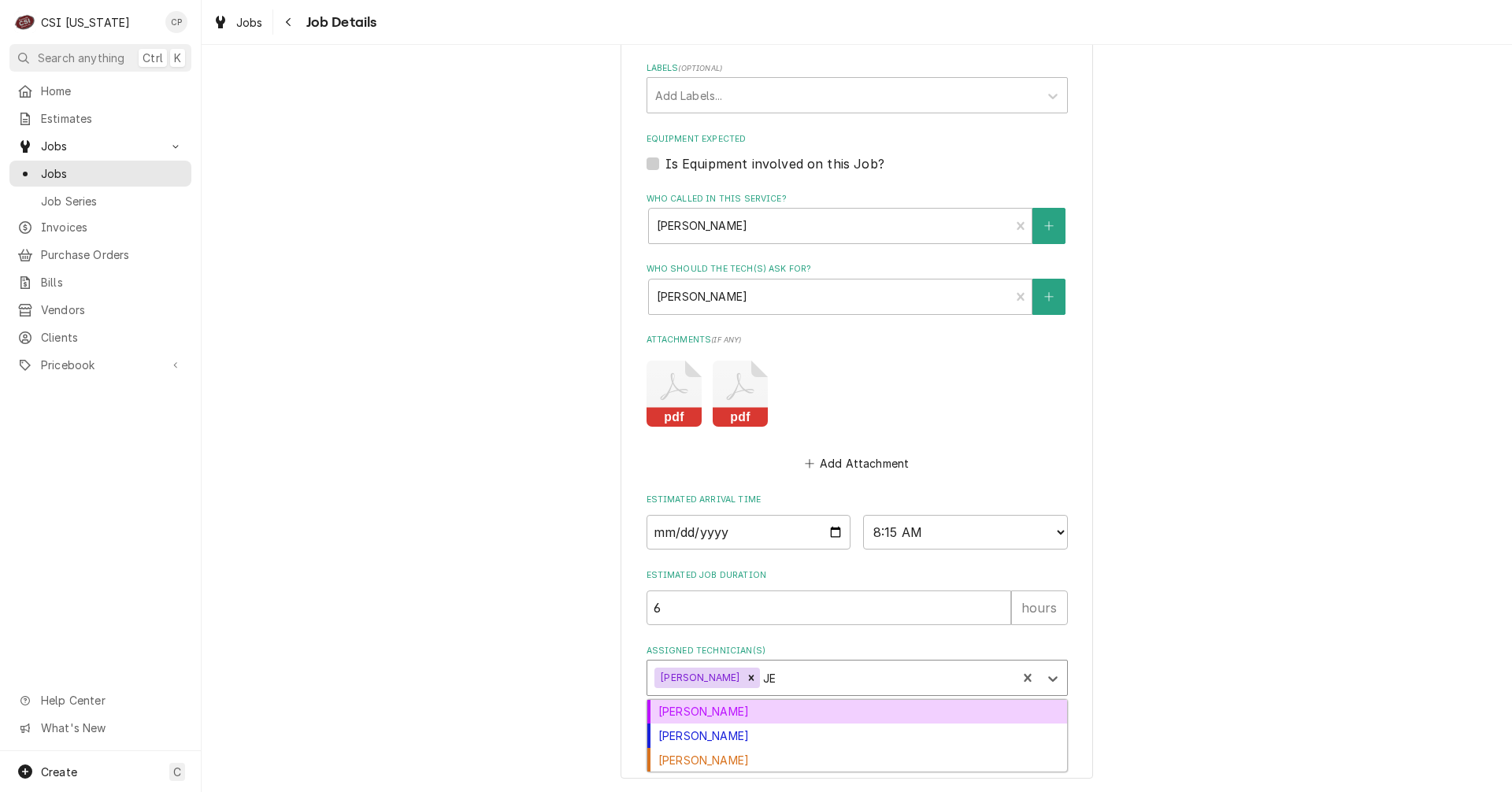
type input "JES"
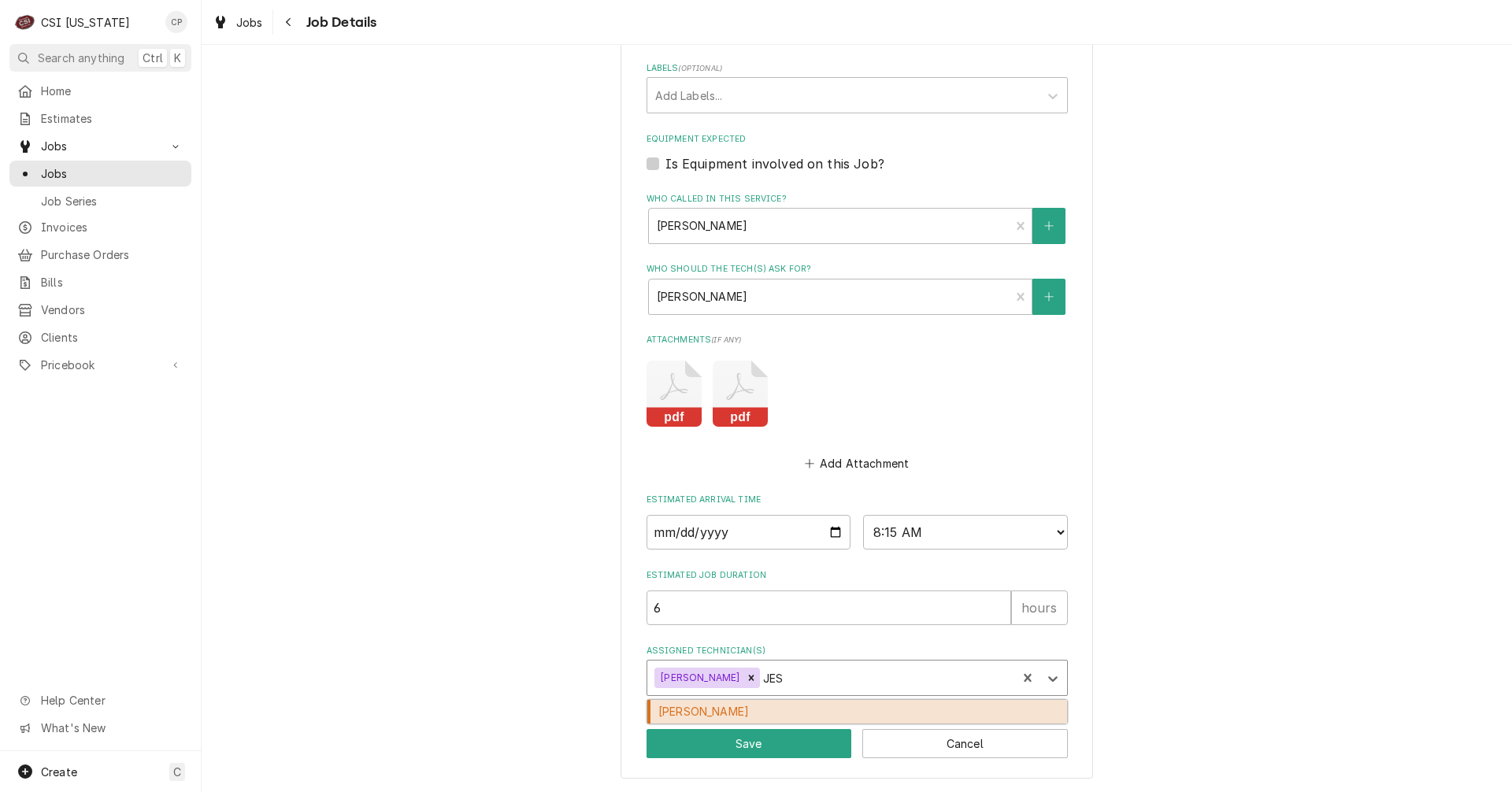
click at [798, 714] on div "[PERSON_NAME]" at bounding box center [856, 712] width 419 height 24
type textarea "x"
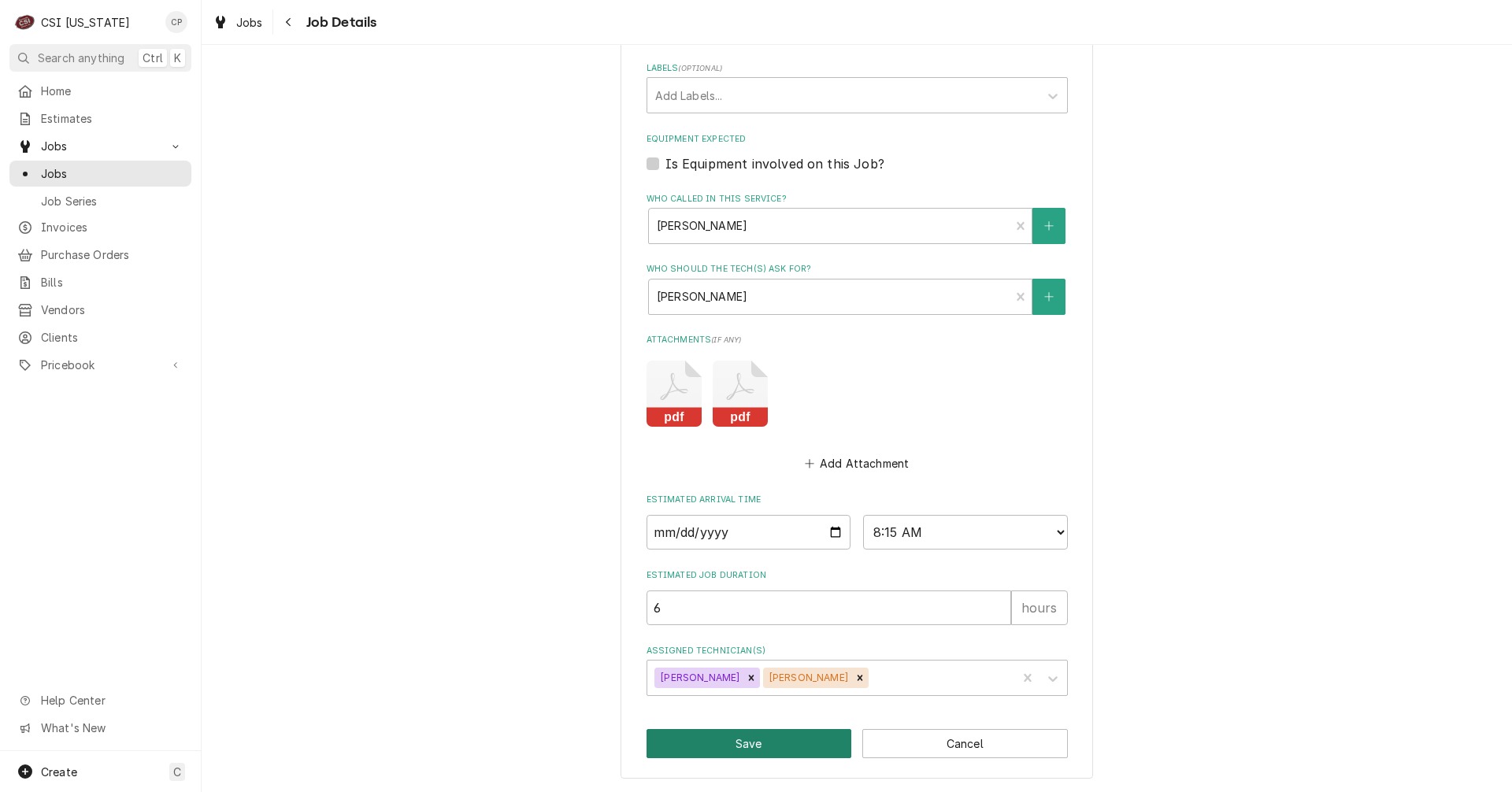
click at [789, 746] on button "Save" at bounding box center [749, 744] width 205 height 29
type textarea "x"
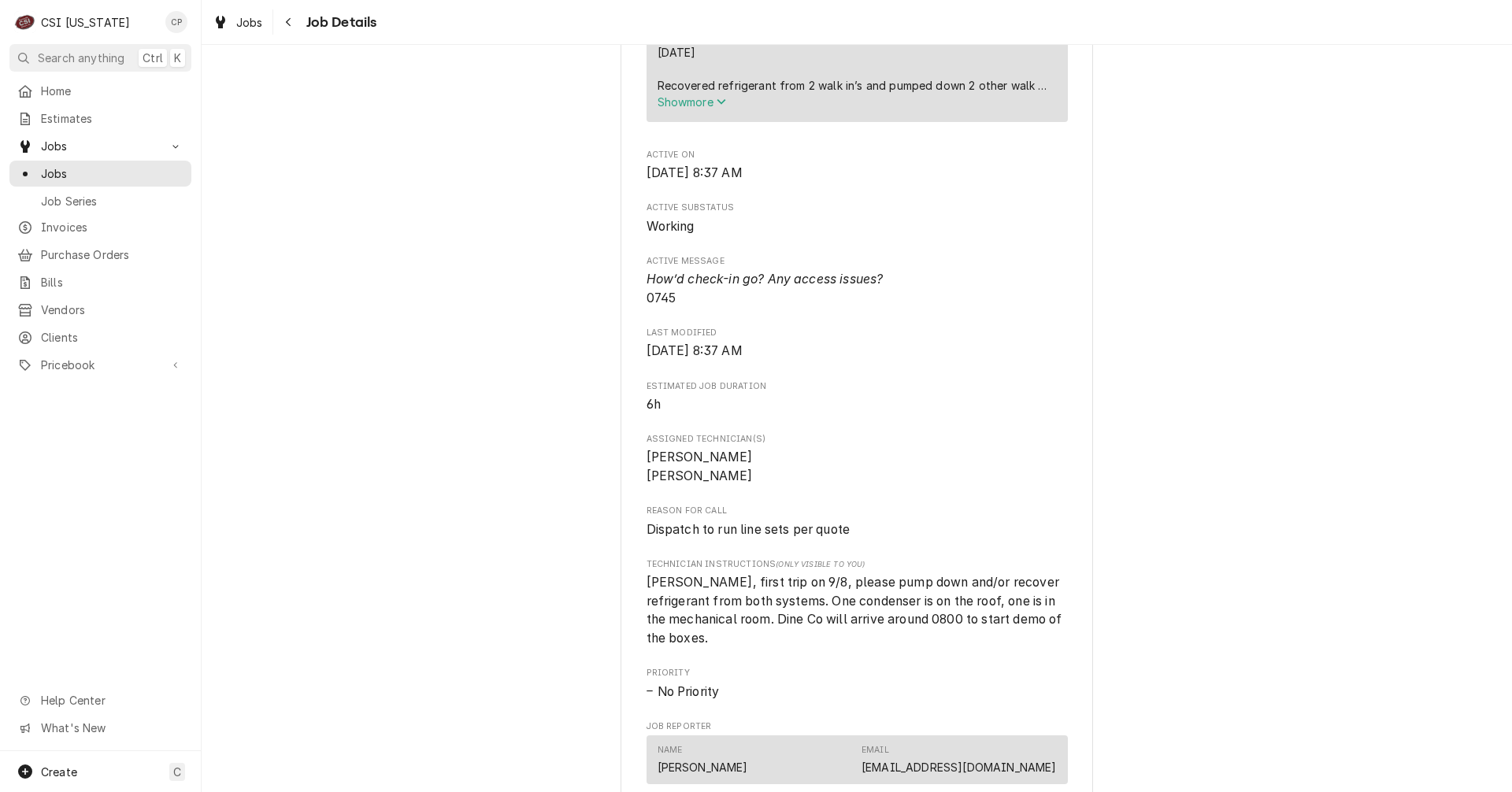
scroll to position [788, 0]
click at [106, 141] on span "Jobs" at bounding box center [100, 146] width 119 height 17
click at [104, 146] on span "Jobs" at bounding box center [100, 146] width 119 height 17
click at [72, 173] on span "Jobs" at bounding box center [112, 173] width 143 height 17
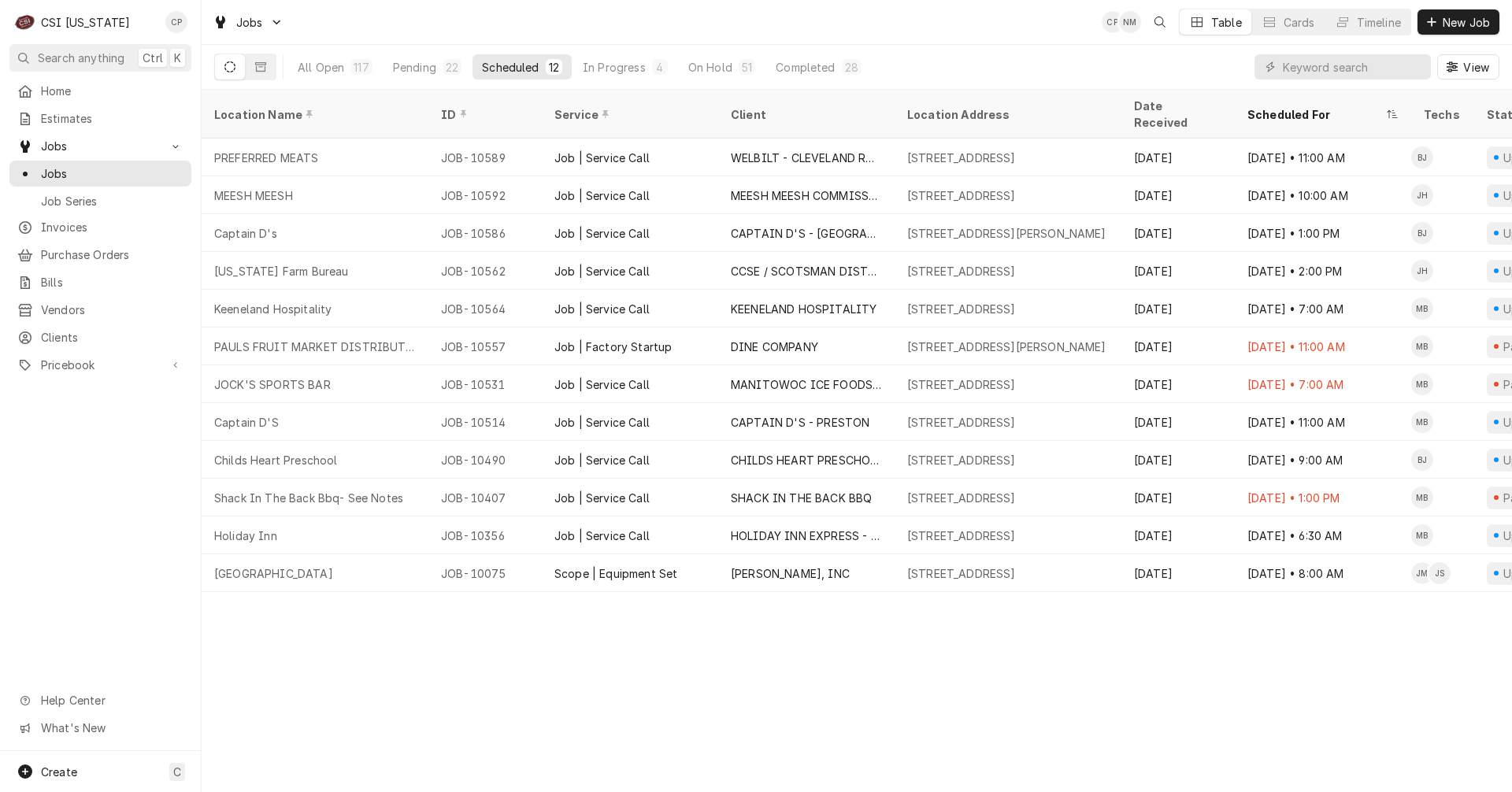
click at [1122, 695] on div "Location Name ID Service Client Location Address Date Received Scheduled For Te…" at bounding box center [856, 441] width 1311 height 702
